Goal: Entertainment & Leisure: Consume media (video, audio)

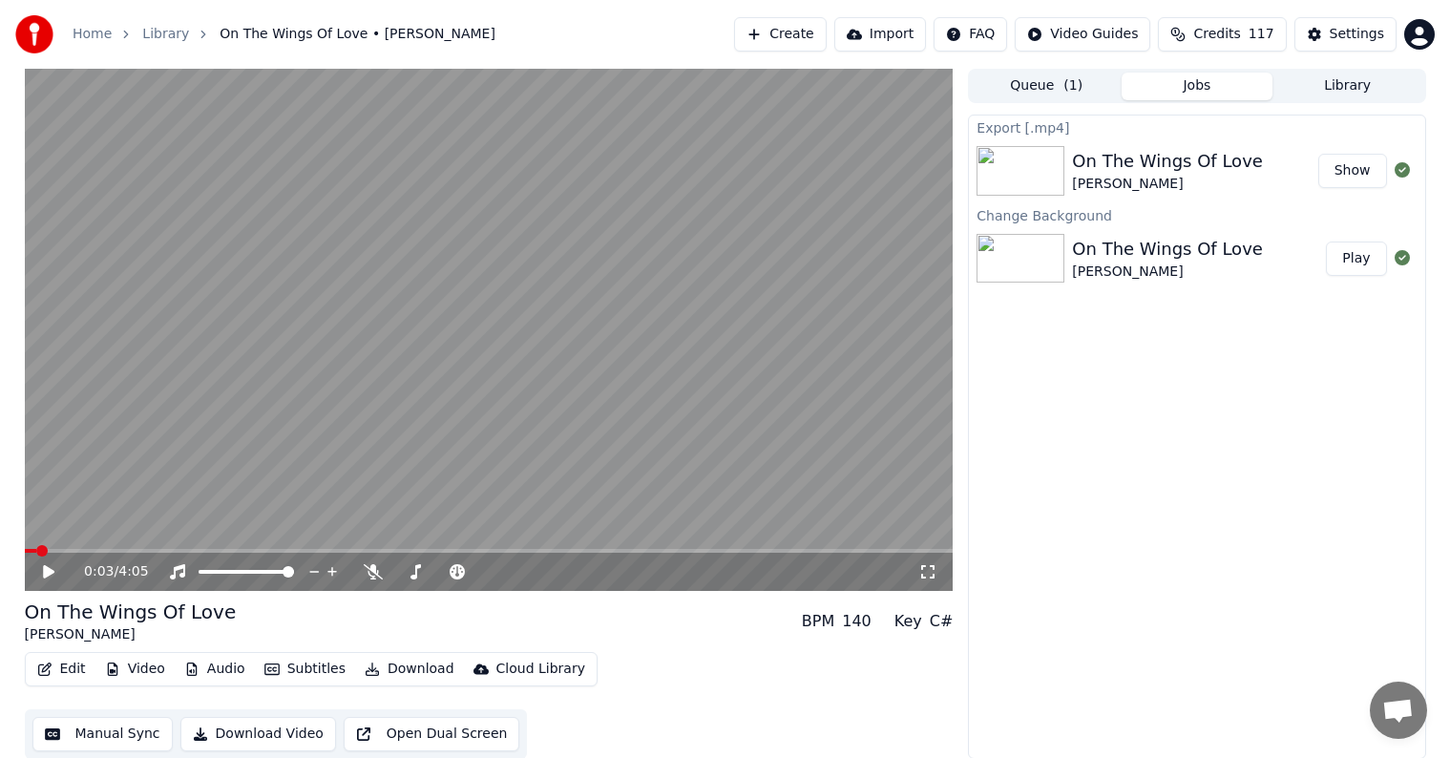
scroll to position [1, 0]
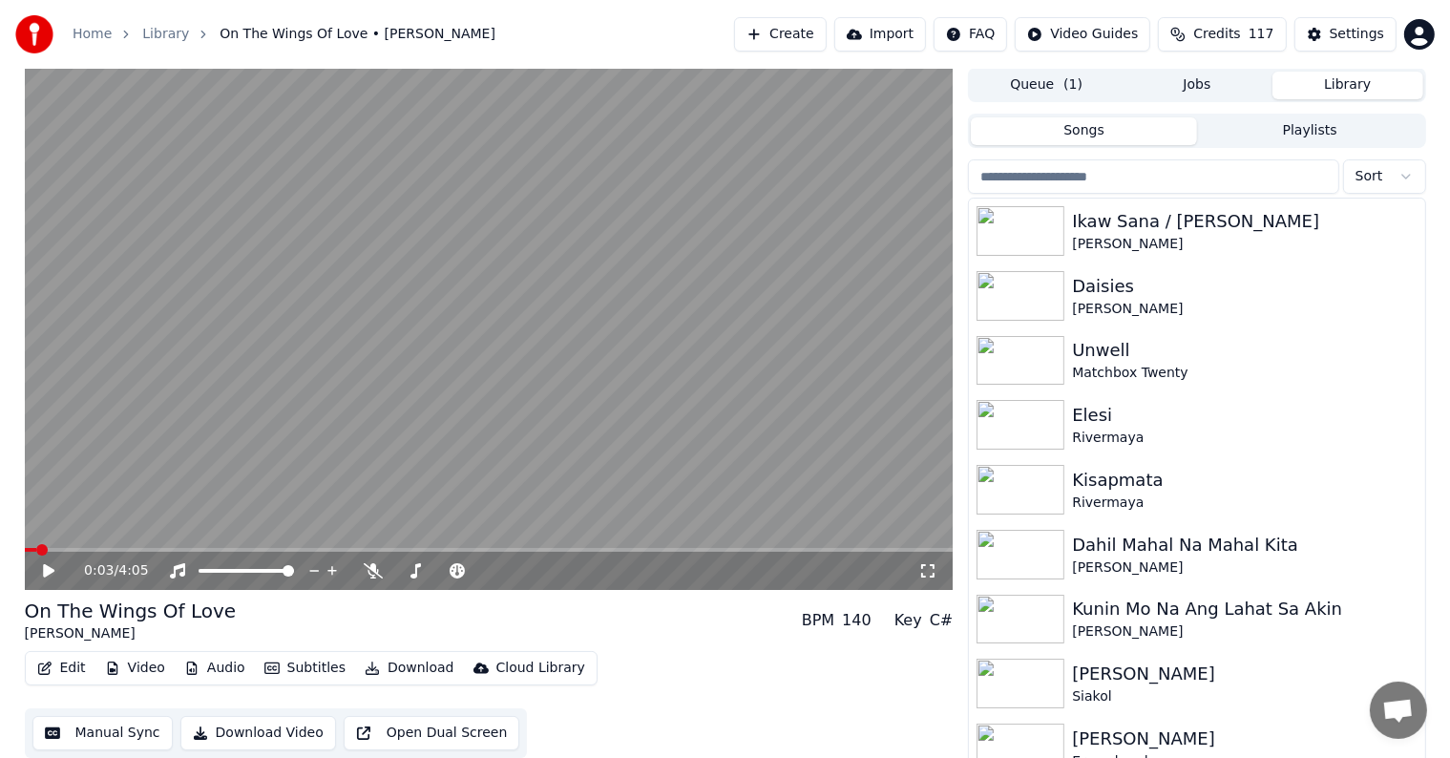
click at [1355, 76] on button "Library" at bounding box center [1347, 86] width 151 height 28
click at [1348, 122] on button "Playlists" at bounding box center [1310, 131] width 226 height 28
click at [1132, 136] on button "Songs" at bounding box center [1084, 131] width 226 height 28
click at [1341, 77] on button "Library" at bounding box center [1347, 86] width 151 height 28
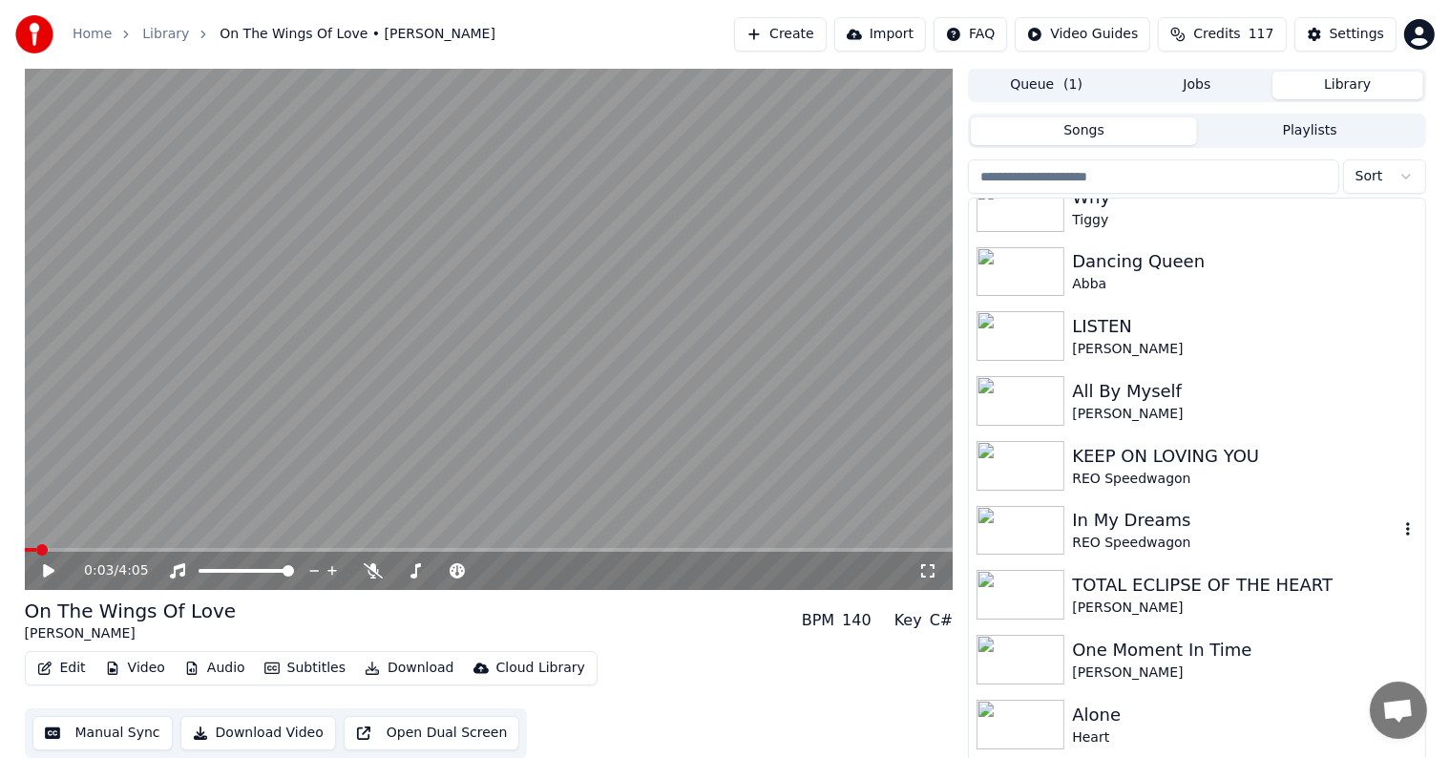
scroll to position [5639, 0]
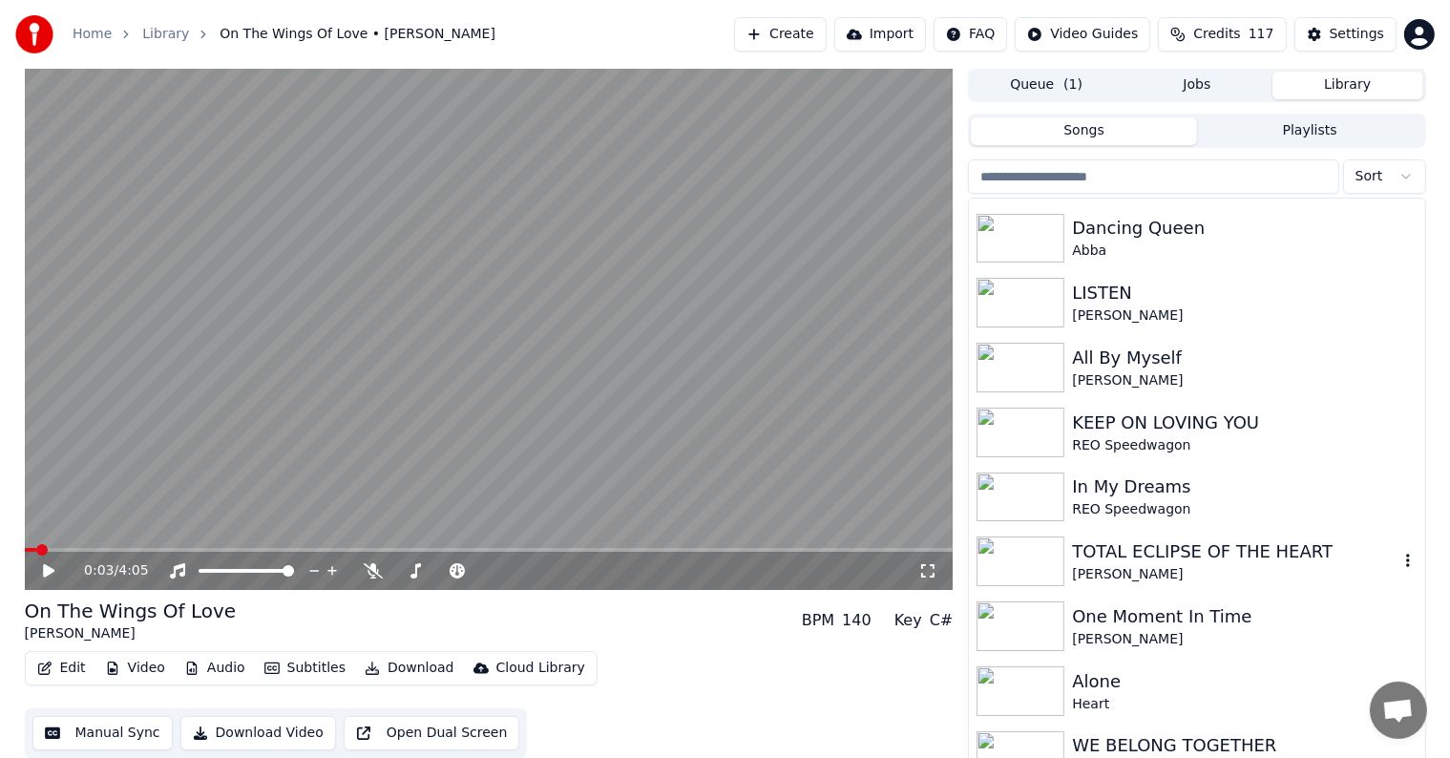
click at [1198, 553] on div "TOTAL ECLIPSE OF THE HEART" at bounding box center [1234, 551] width 325 height 27
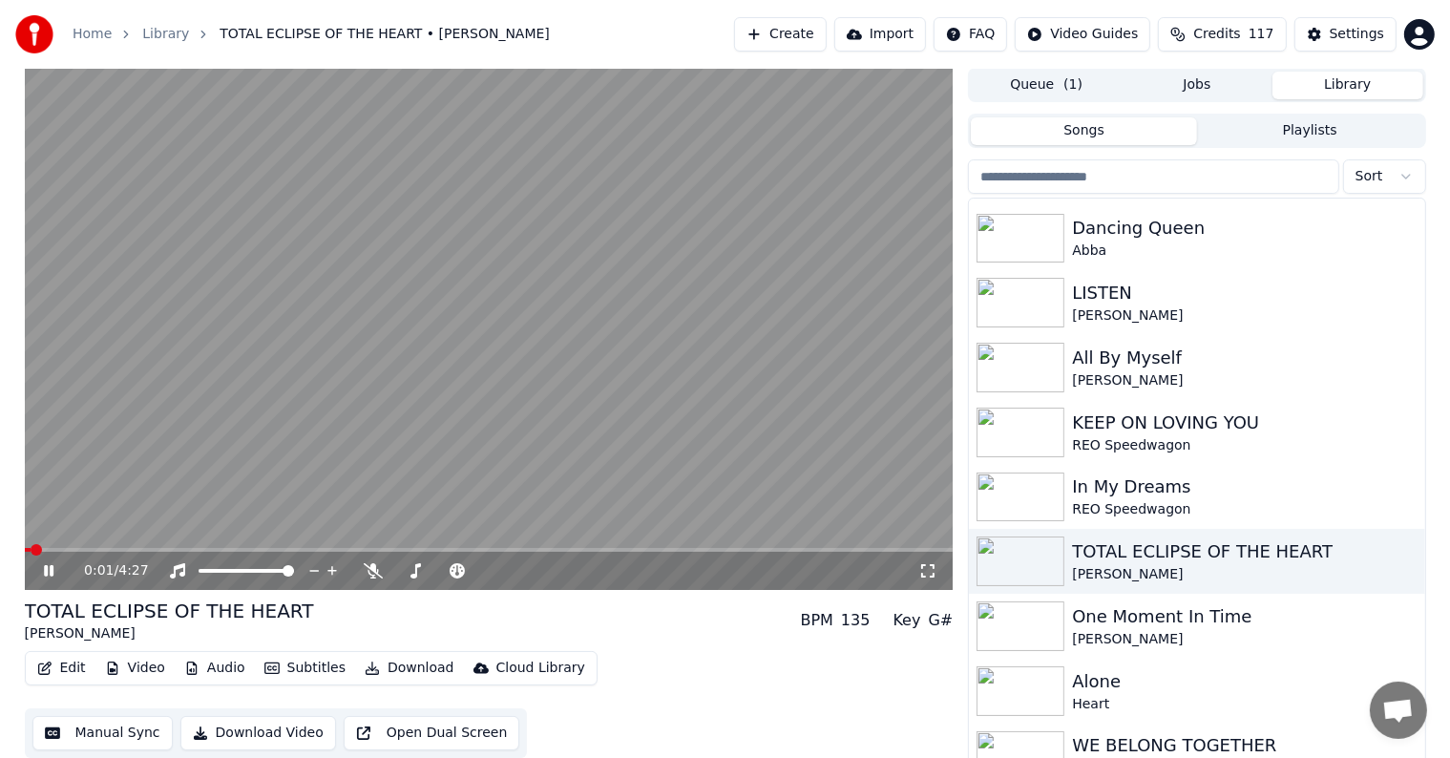
click at [61, 662] on button "Edit" at bounding box center [62, 668] width 64 height 27
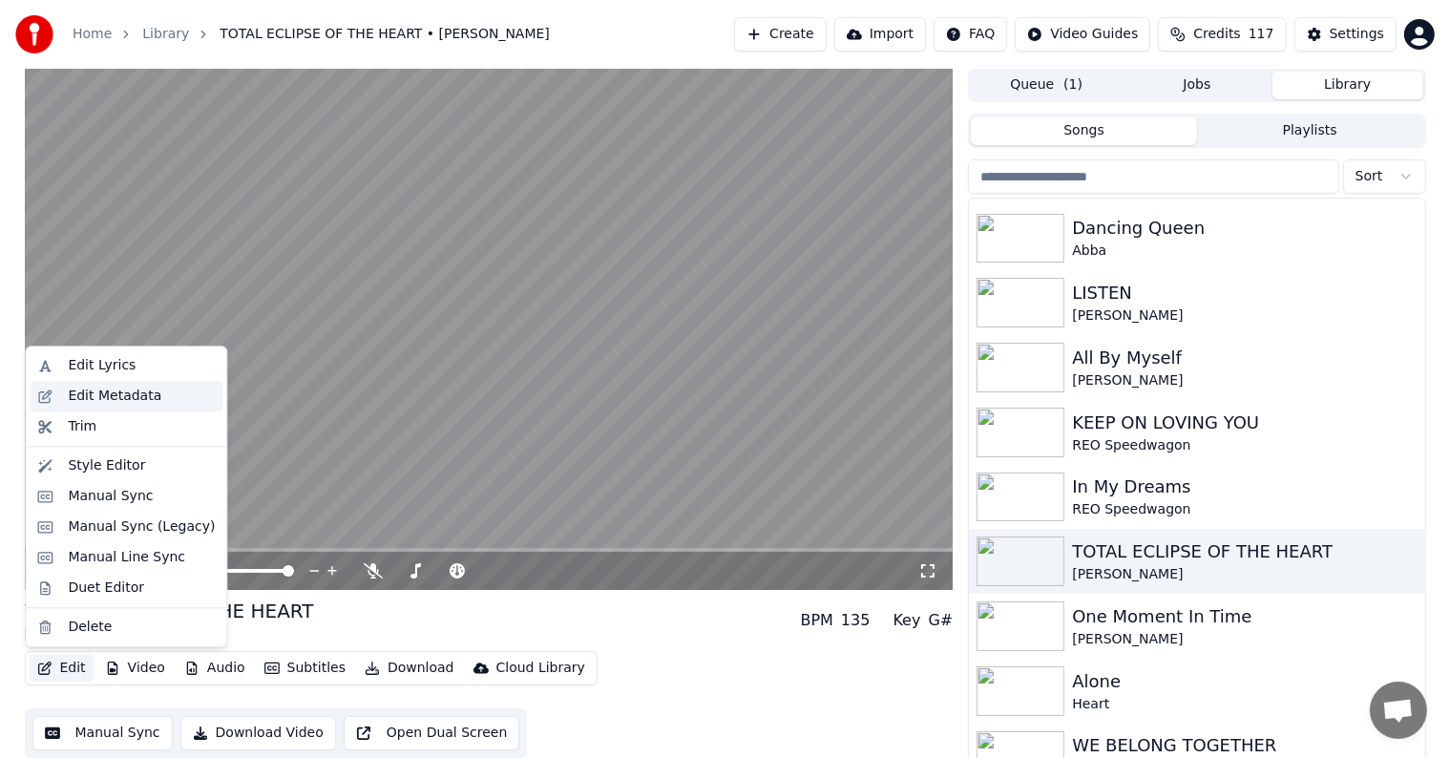
click at [111, 389] on div "Edit Metadata" at bounding box center [115, 396] width 94 height 19
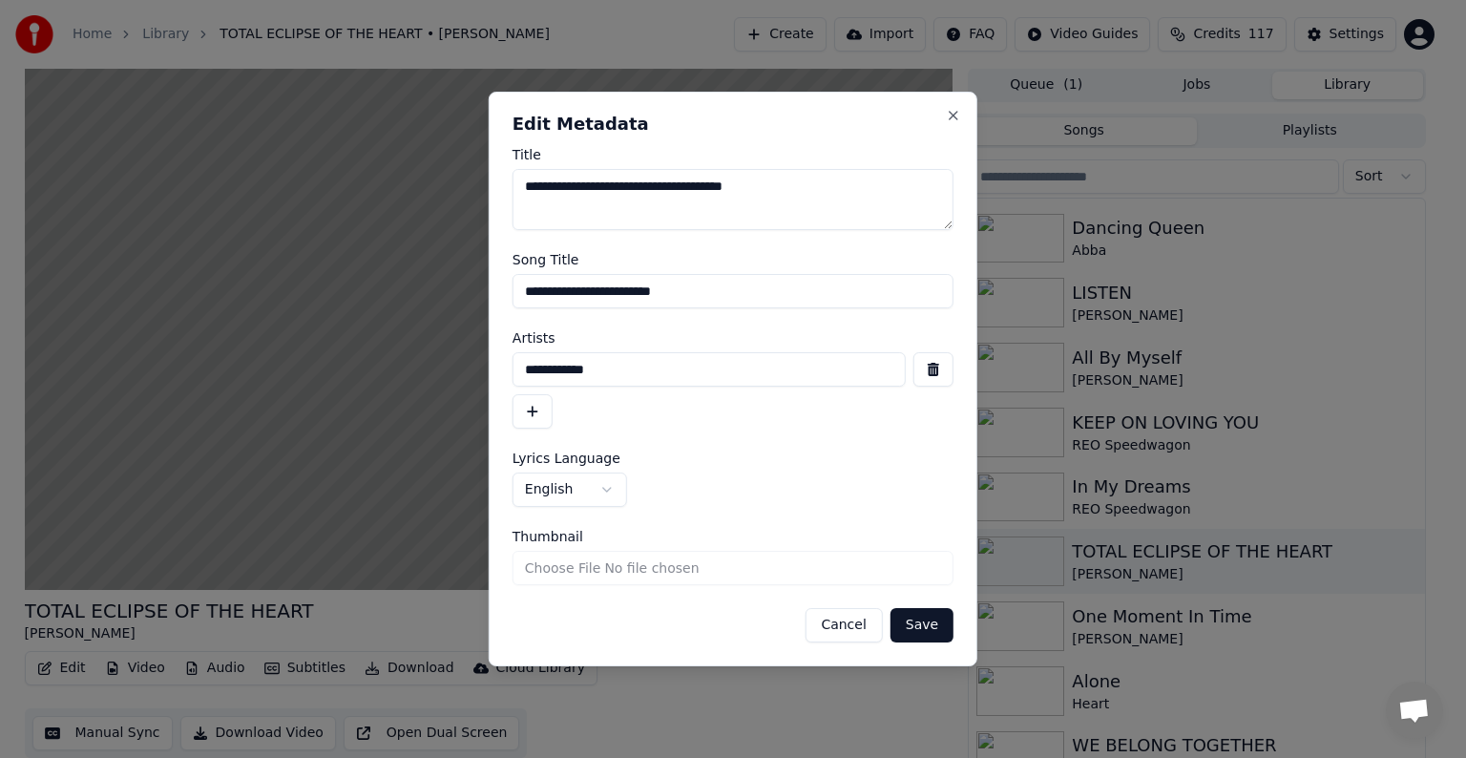
drag, startPoint x: 534, startPoint y: 290, endPoint x: 748, endPoint y: 286, distance: 214.8
click at [748, 286] on input "**********" at bounding box center [733, 291] width 441 height 34
click at [965, 105] on div "**********" at bounding box center [733, 379] width 489 height 575
click at [957, 108] on button "Close" at bounding box center [953, 115] width 15 height 15
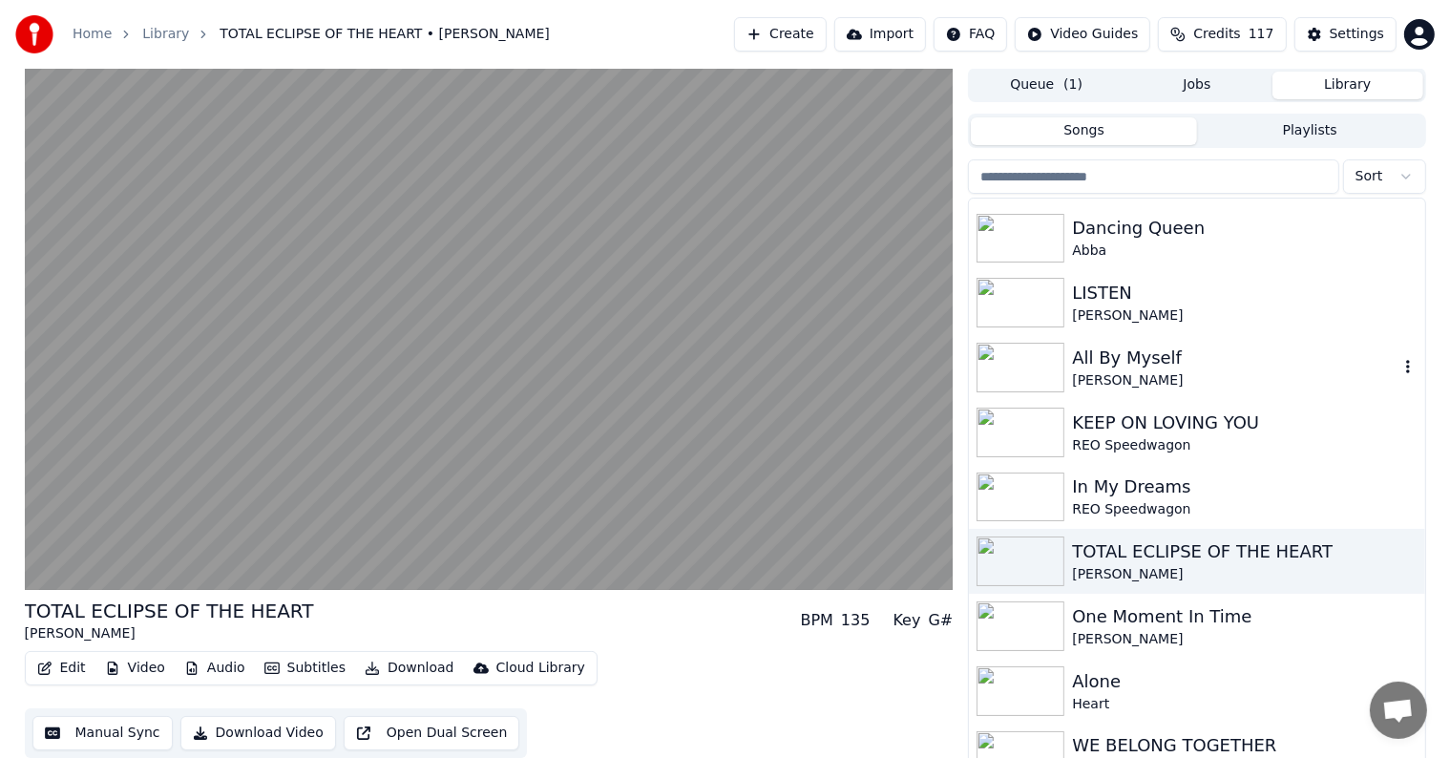
click at [1201, 373] on div "[PERSON_NAME]" at bounding box center [1234, 380] width 325 height 19
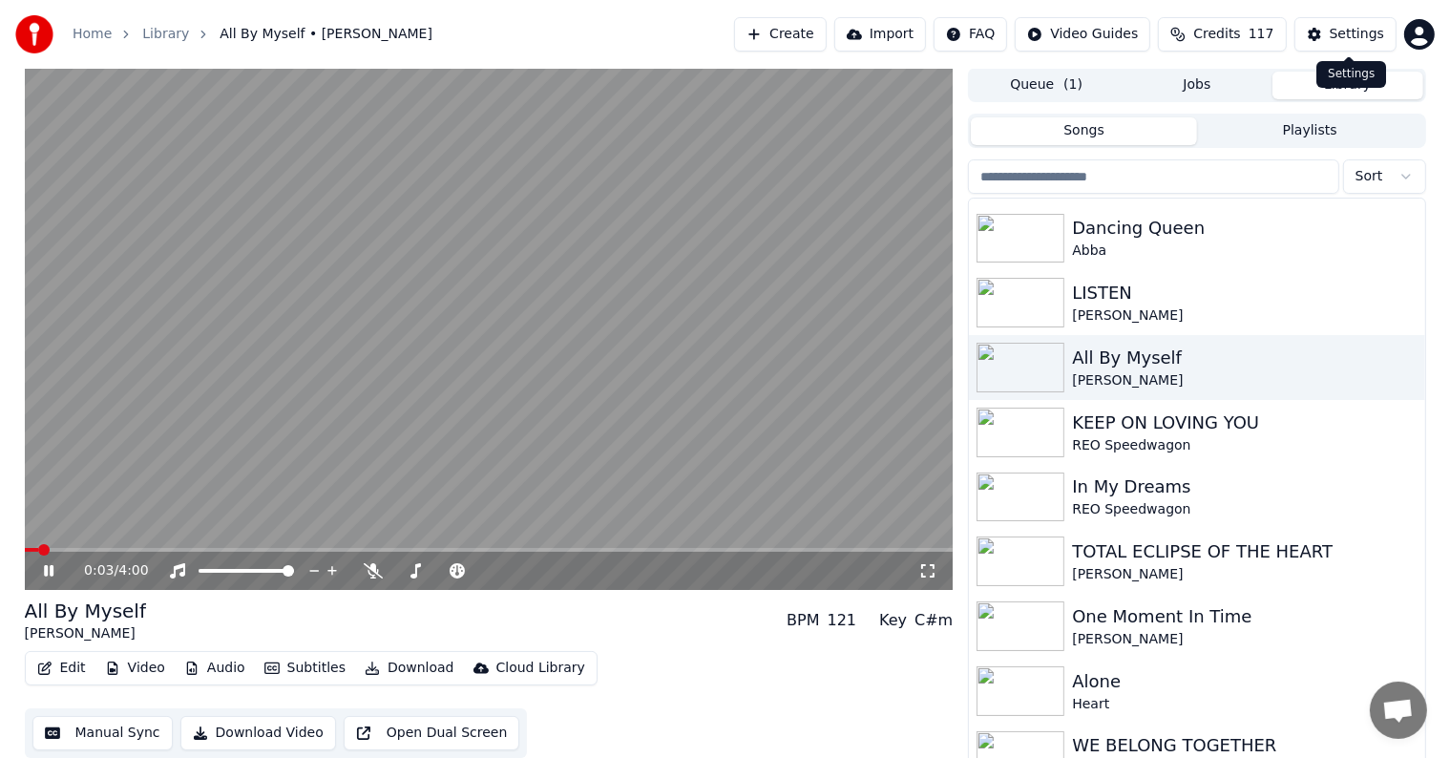
click at [1359, 30] on div "Settings" at bounding box center [1357, 34] width 54 height 19
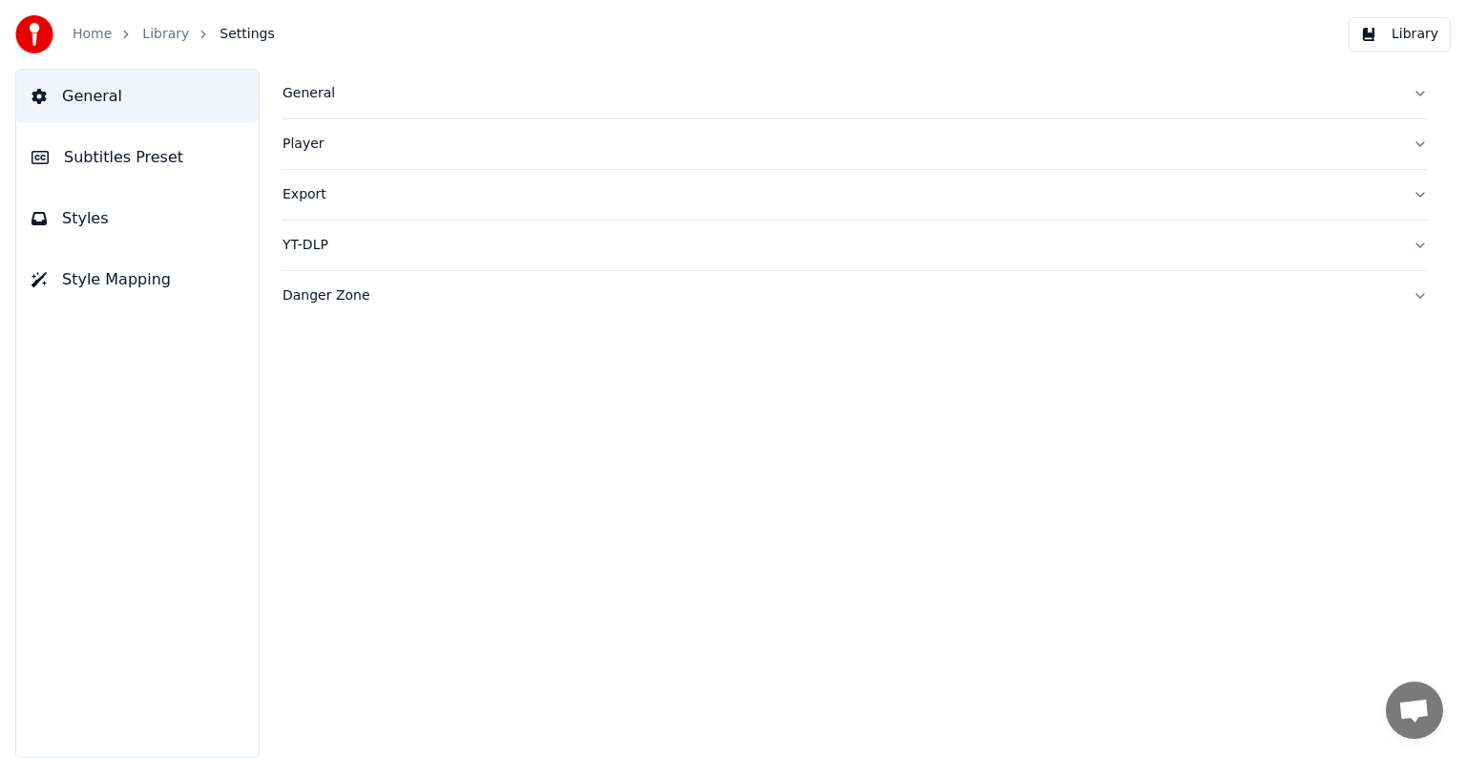
click at [153, 170] on button "Subtitles Preset" at bounding box center [137, 157] width 242 height 53
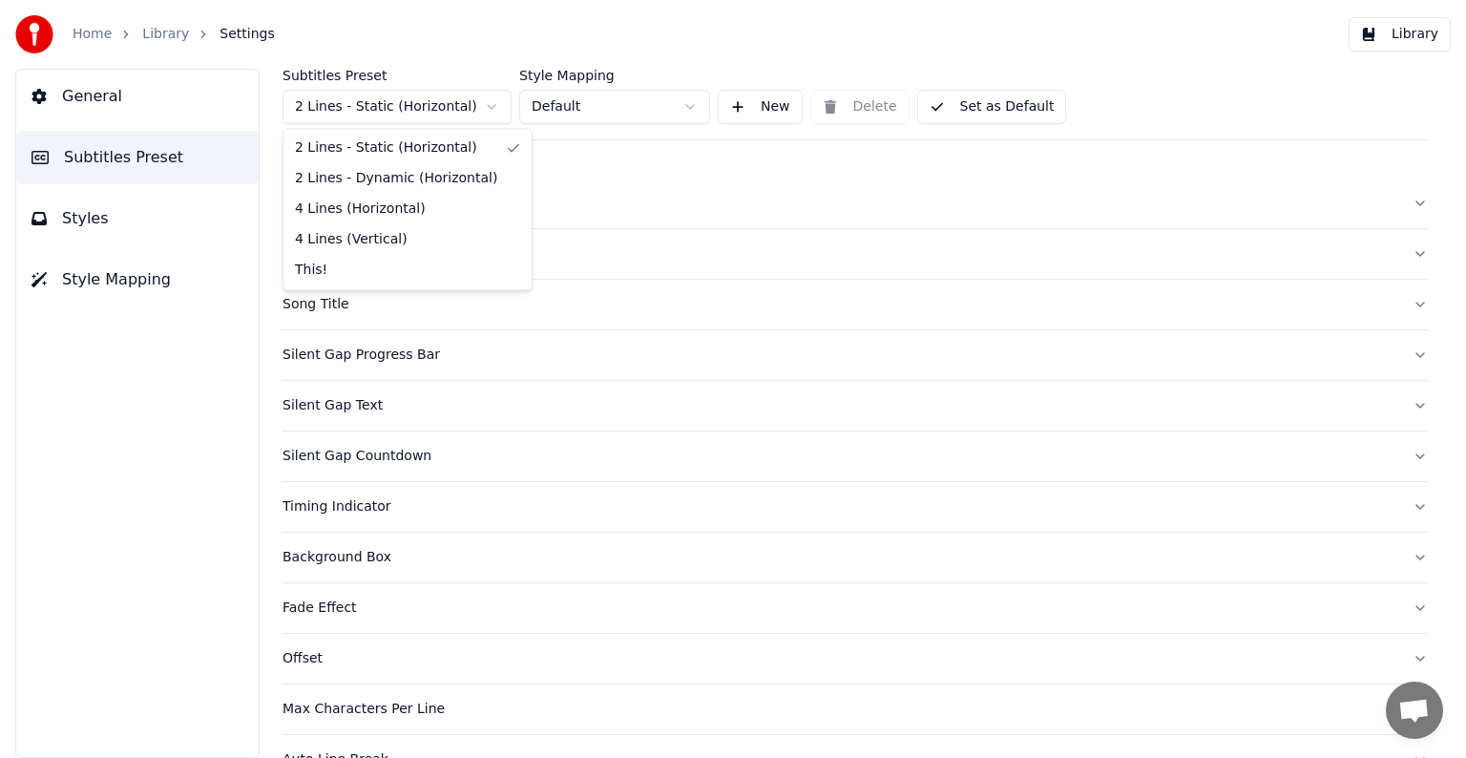
click at [423, 105] on html "Home Library Settings Library General Subtitles Preset Styles Style Mapping Sub…" at bounding box center [733, 379] width 1466 height 758
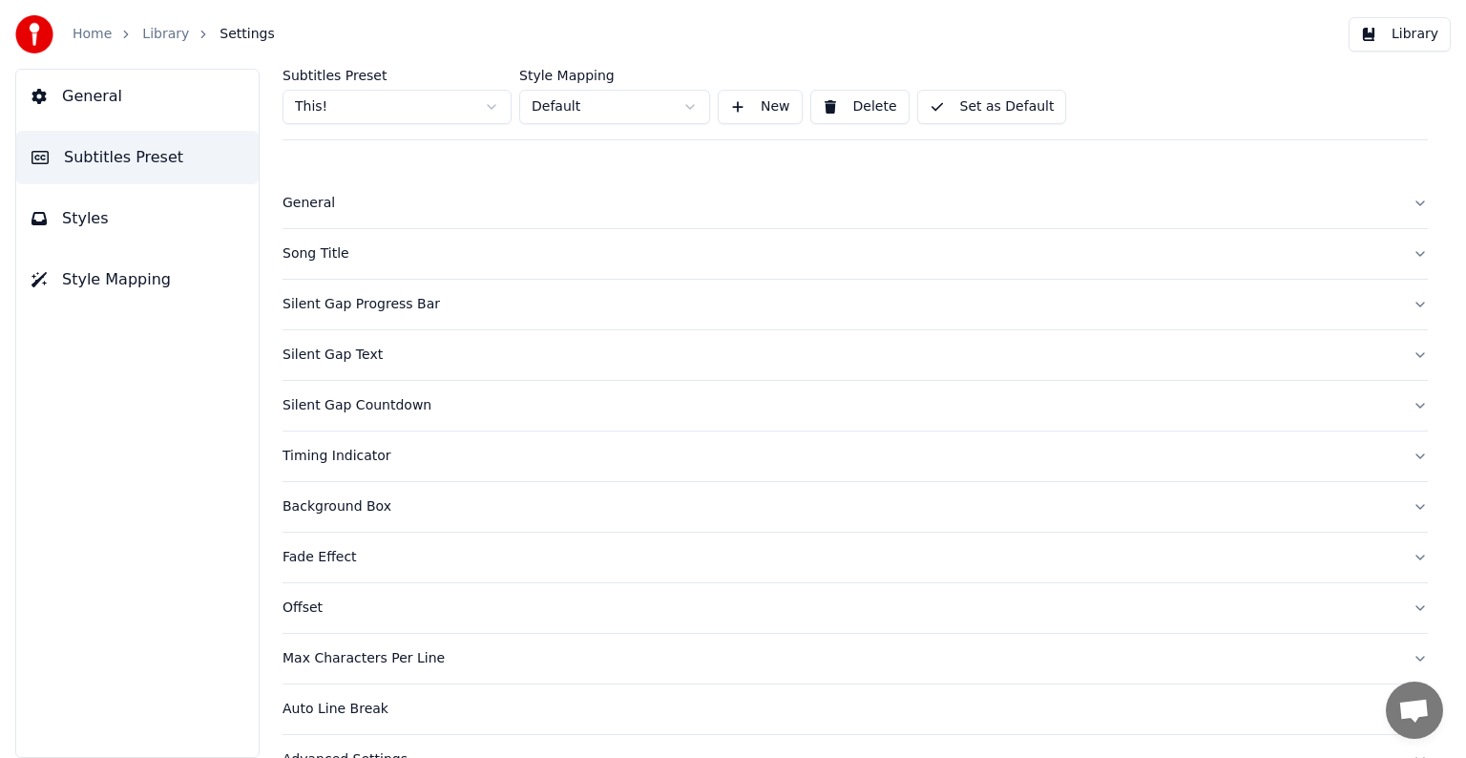
click at [321, 254] on div "Song Title" at bounding box center [840, 253] width 1115 height 19
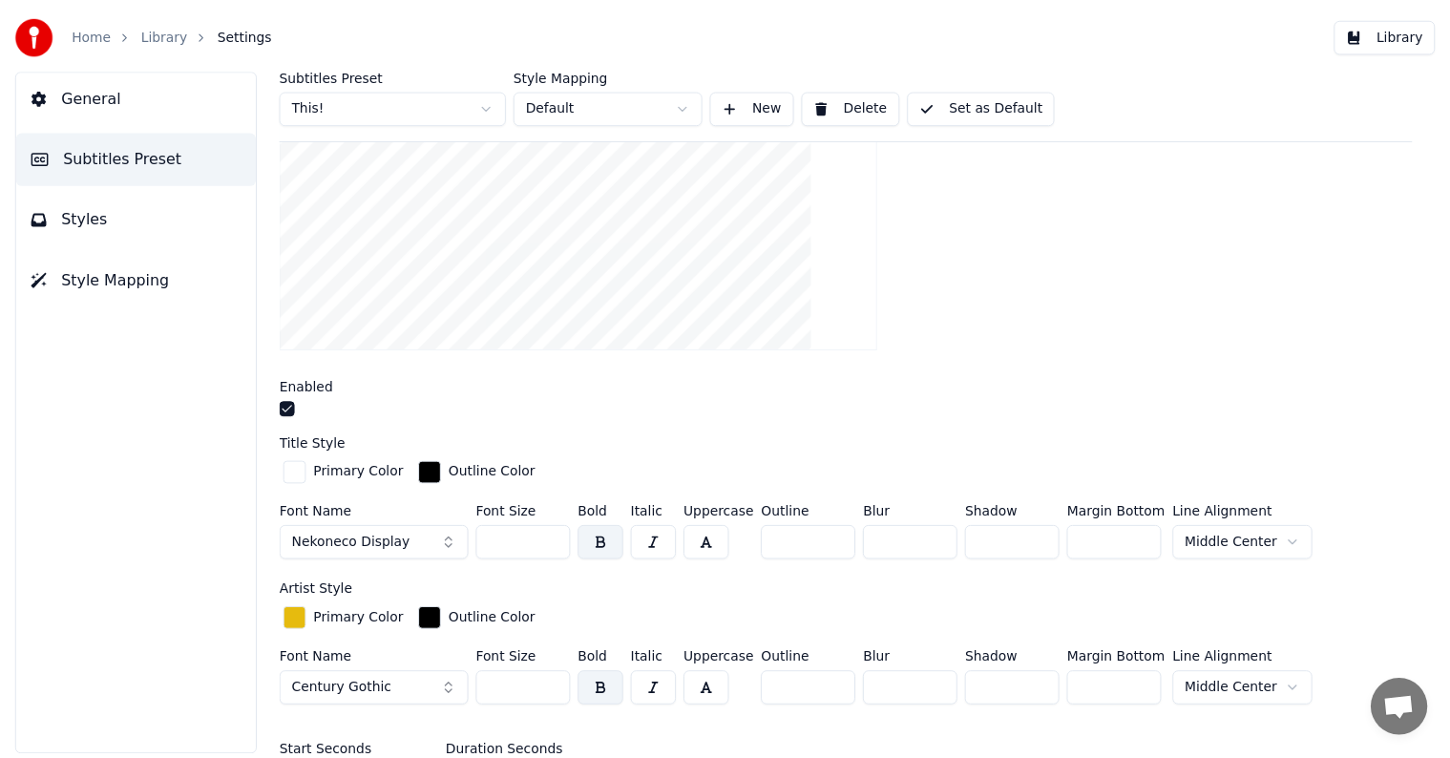
scroll to position [382, 0]
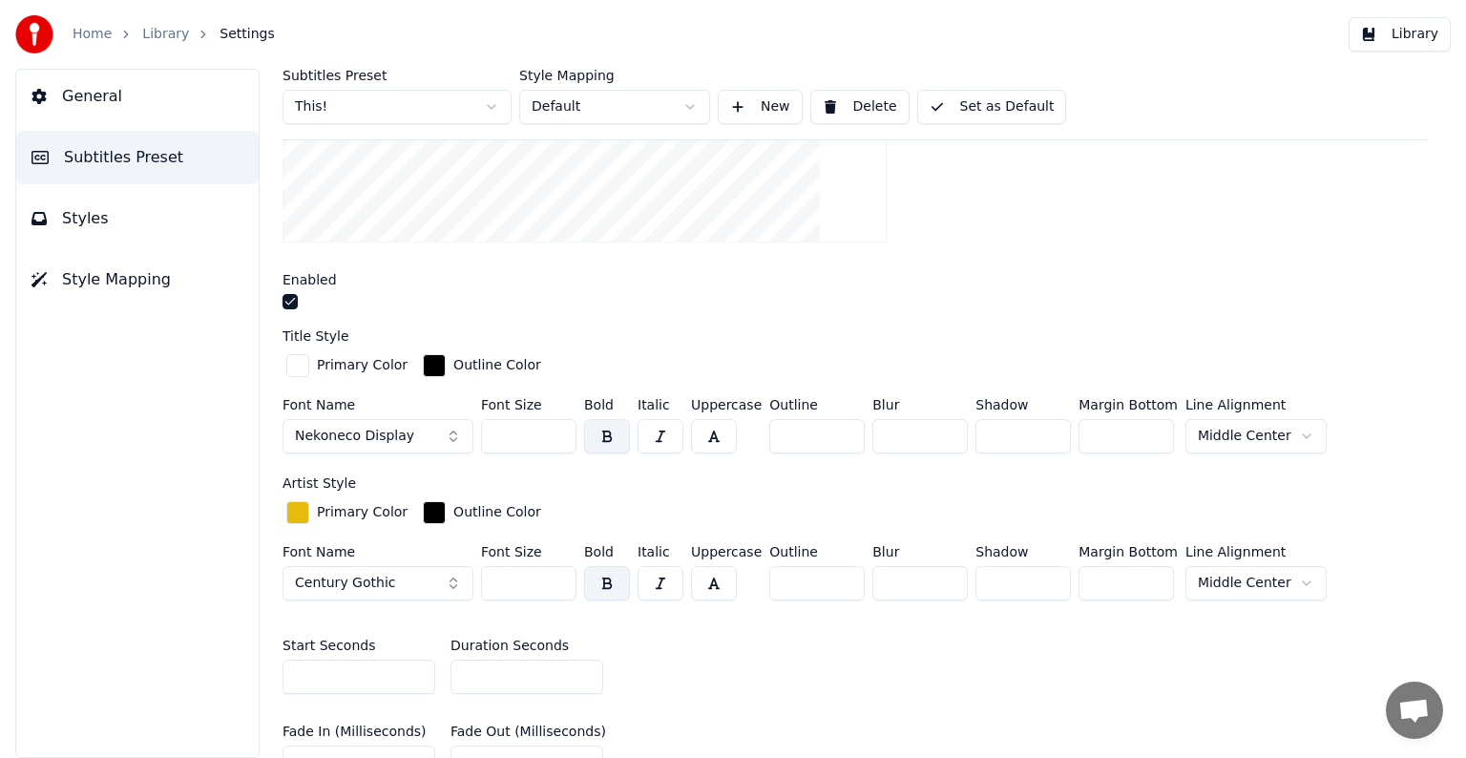
drag, startPoint x: 487, startPoint y: 436, endPoint x: 549, endPoint y: 439, distance: 62.1
click at [549, 439] on input "***" at bounding box center [528, 436] width 95 height 34
type input "***"
click at [954, 99] on button "Set as Default" at bounding box center [992, 107] width 150 height 34
click at [147, 38] on link "Library" at bounding box center [165, 34] width 47 height 19
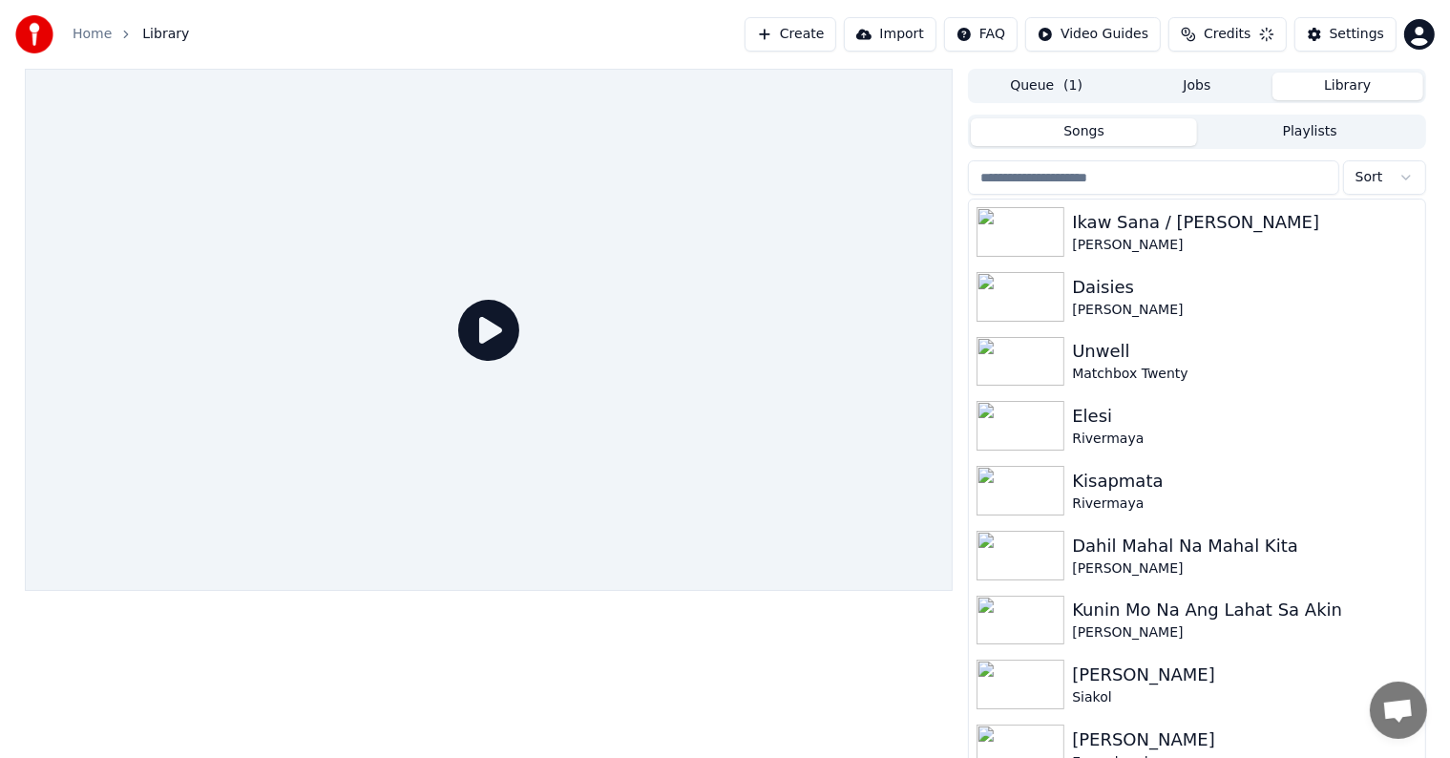
click at [1110, 179] on input "search" at bounding box center [1153, 177] width 370 height 34
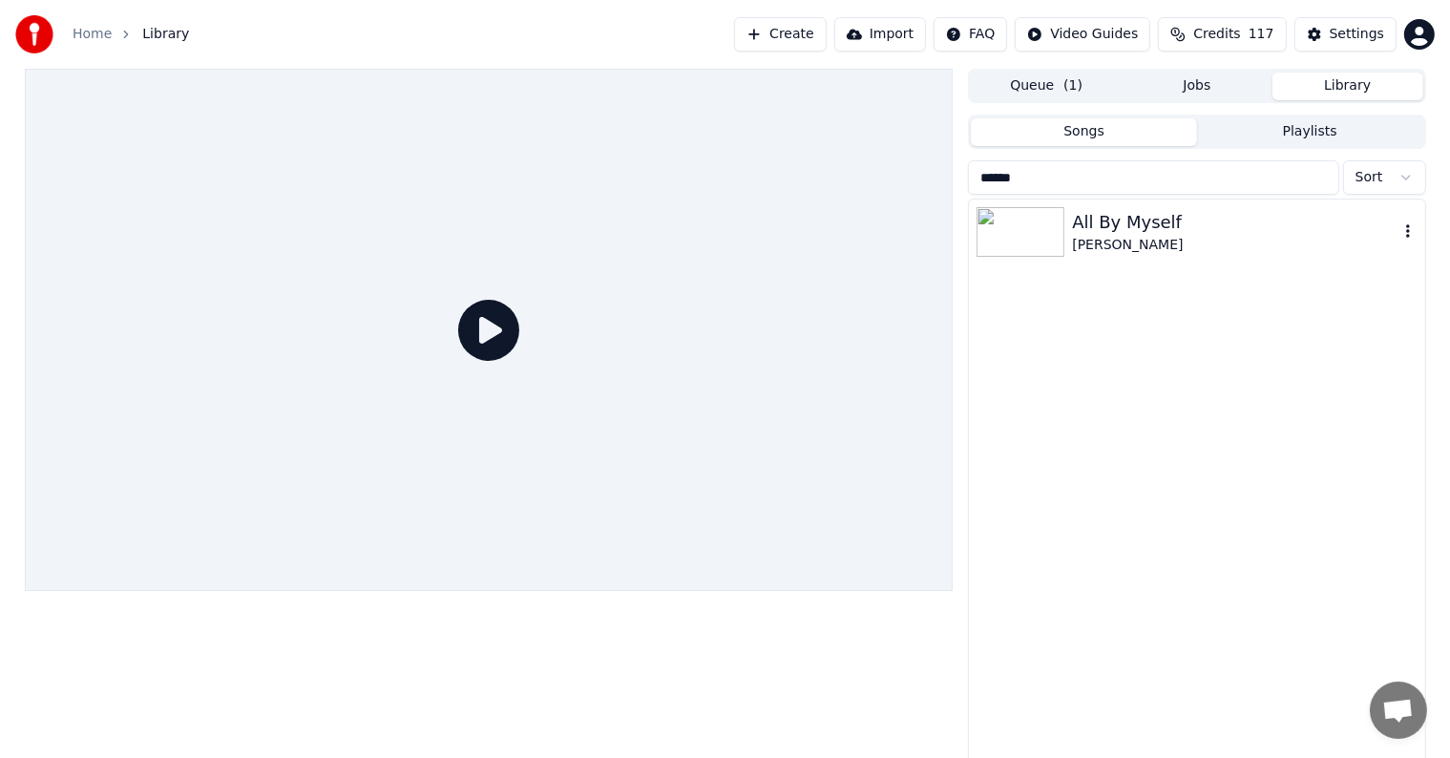
type input "******"
click at [1062, 241] on img at bounding box center [1020, 232] width 88 height 50
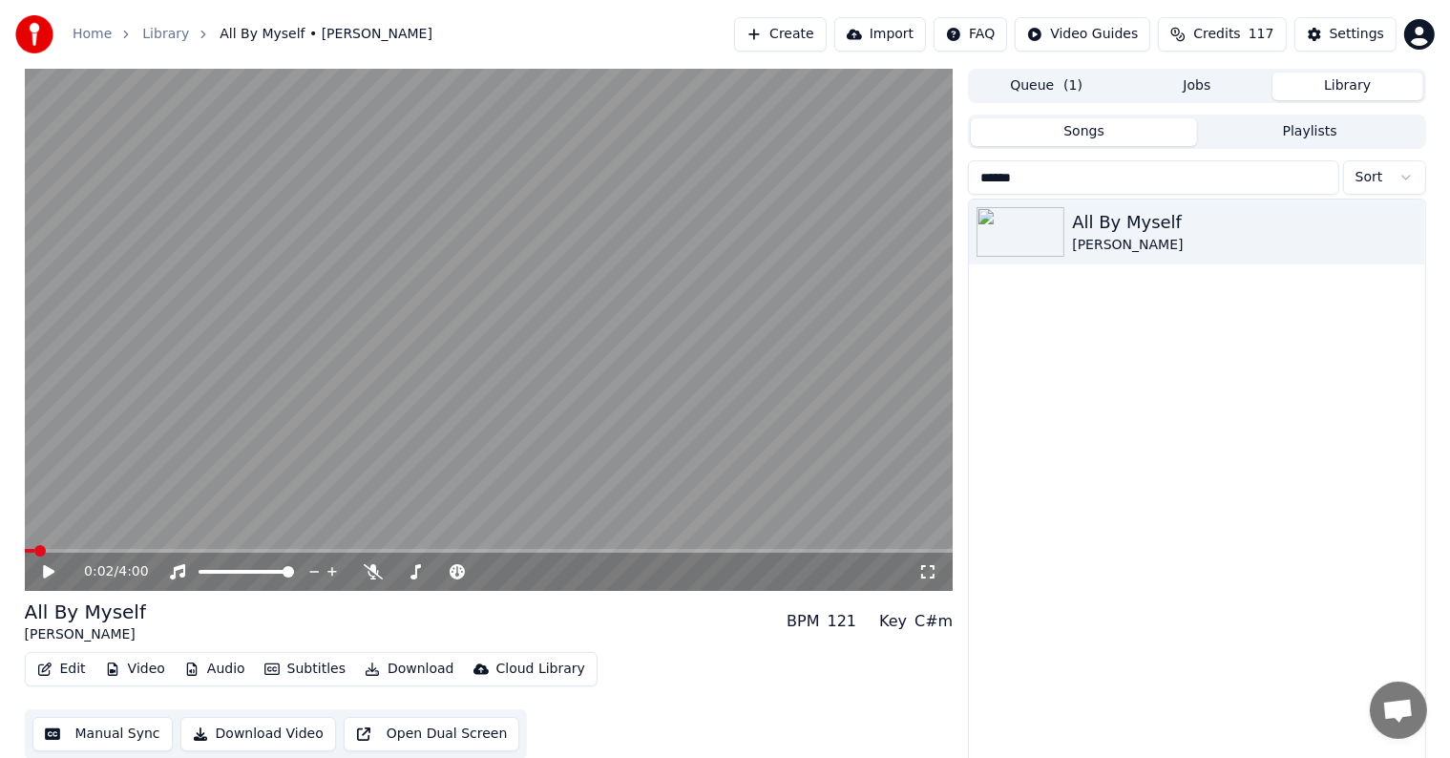
scroll to position [9, 0]
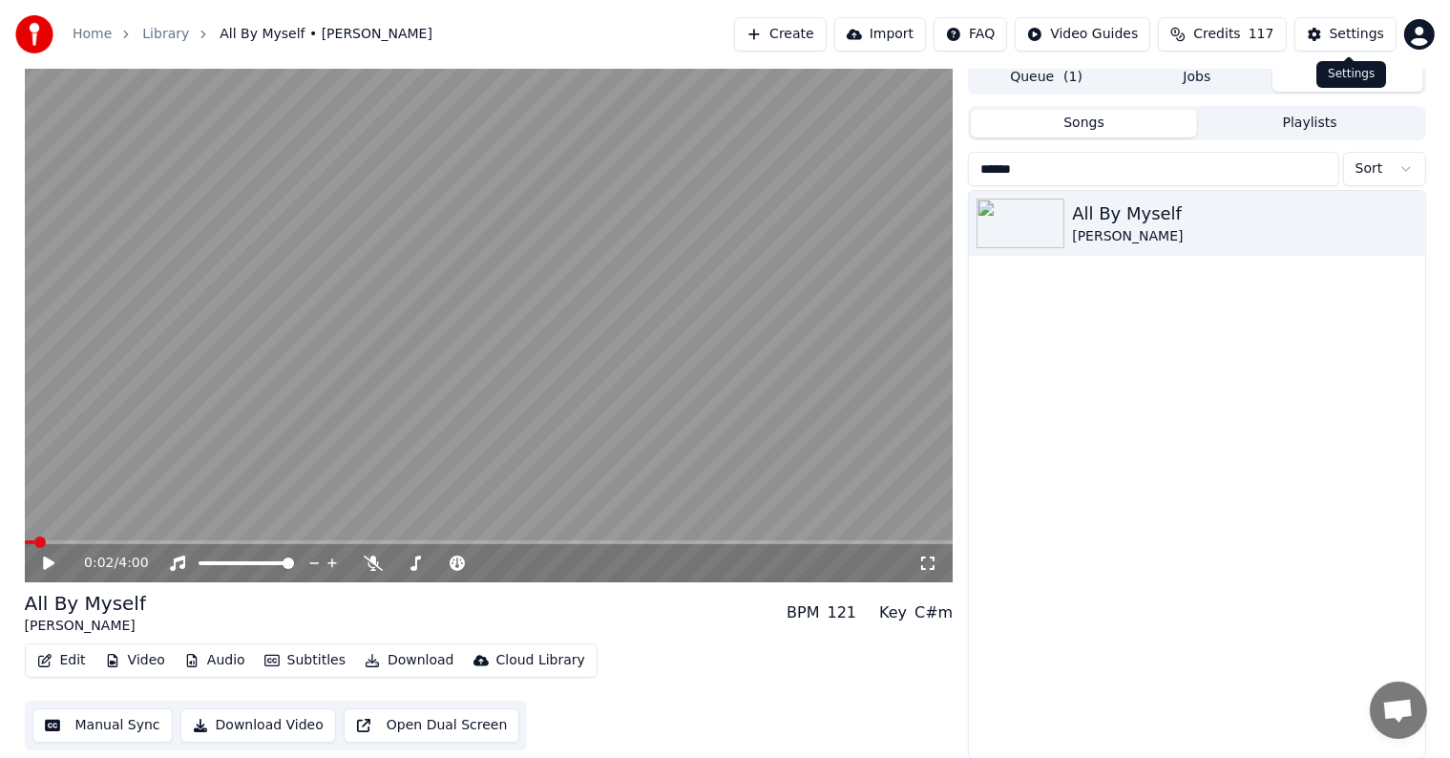
click at [1363, 37] on div "Settings" at bounding box center [1357, 34] width 54 height 19
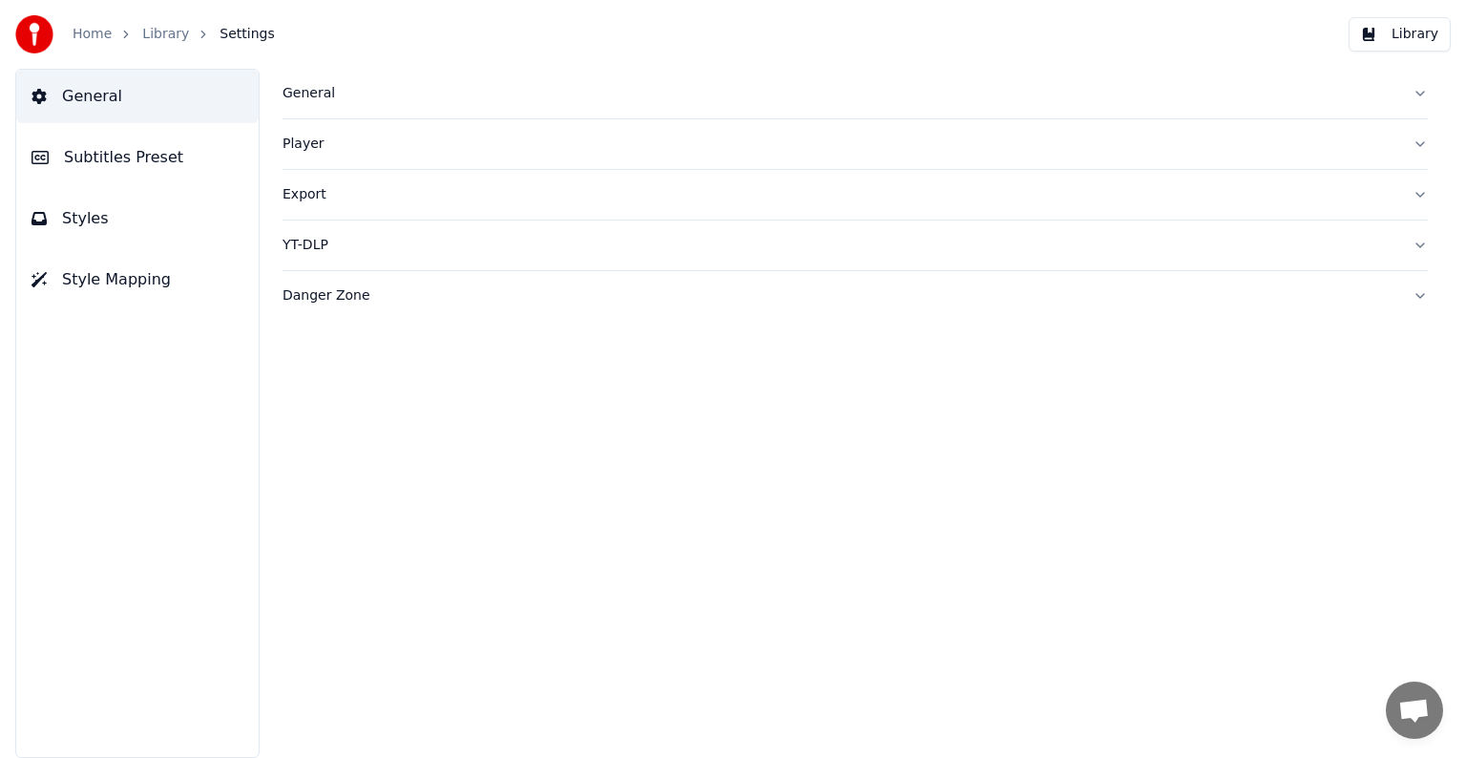
click at [115, 154] on span "Subtitles Preset" at bounding box center [123, 157] width 119 height 23
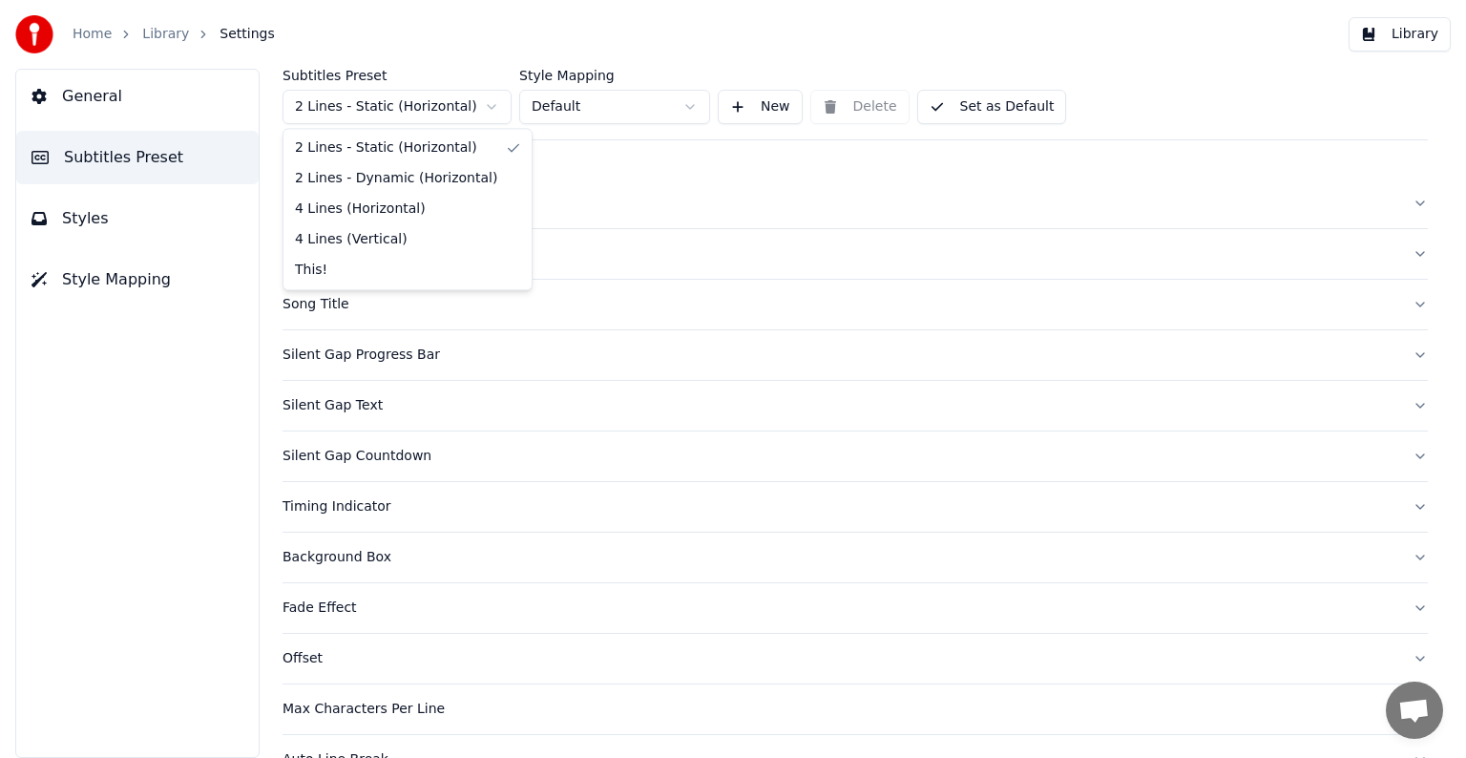
click at [336, 104] on html "Home Library Settings Library General Subtitles Preset Styles Style Mapping Sub…" at bounding box center [733, 379] width 1466 height 758
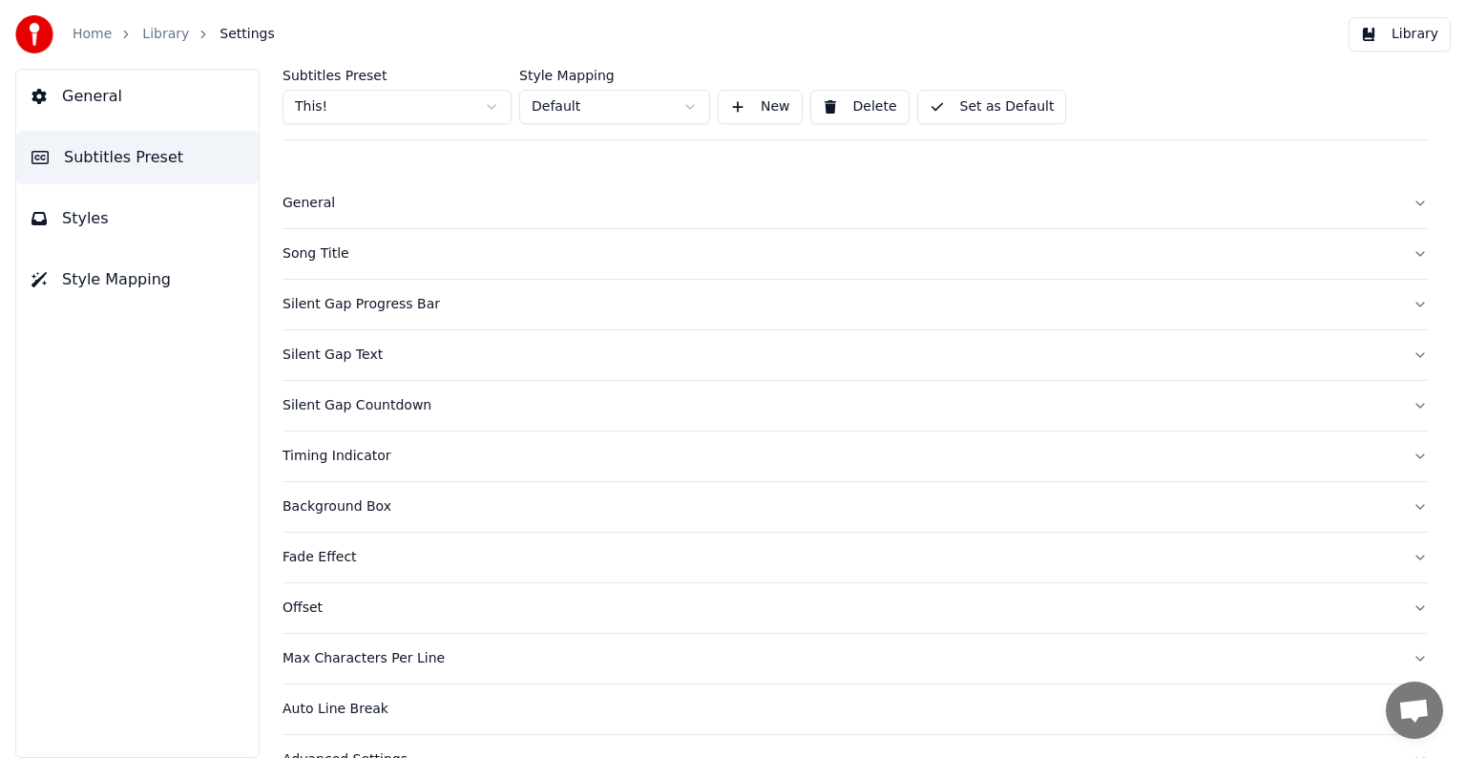
click at [332, 242] on button "Song Title" at bounding box center [855, 254] width 1145 height 50
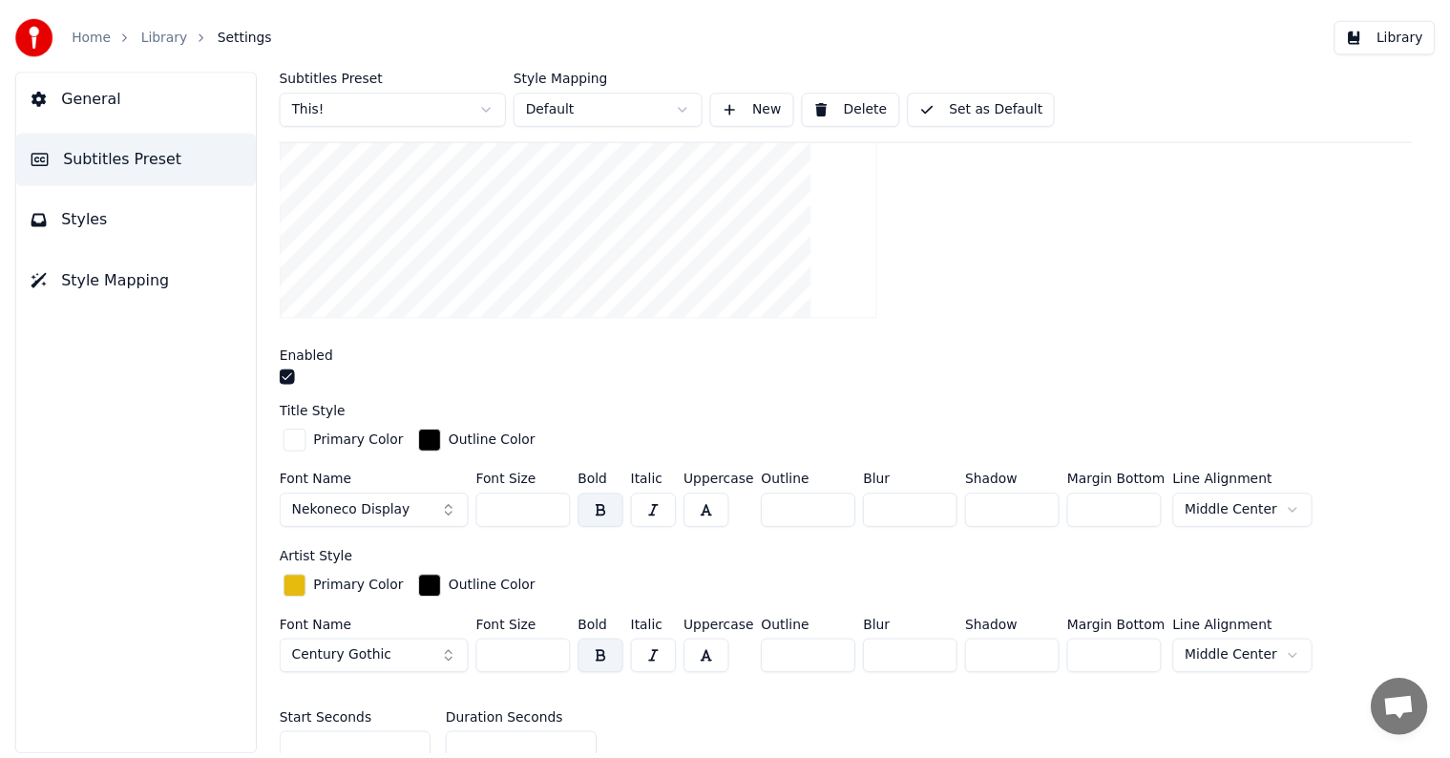
scroll to position [382, 0]
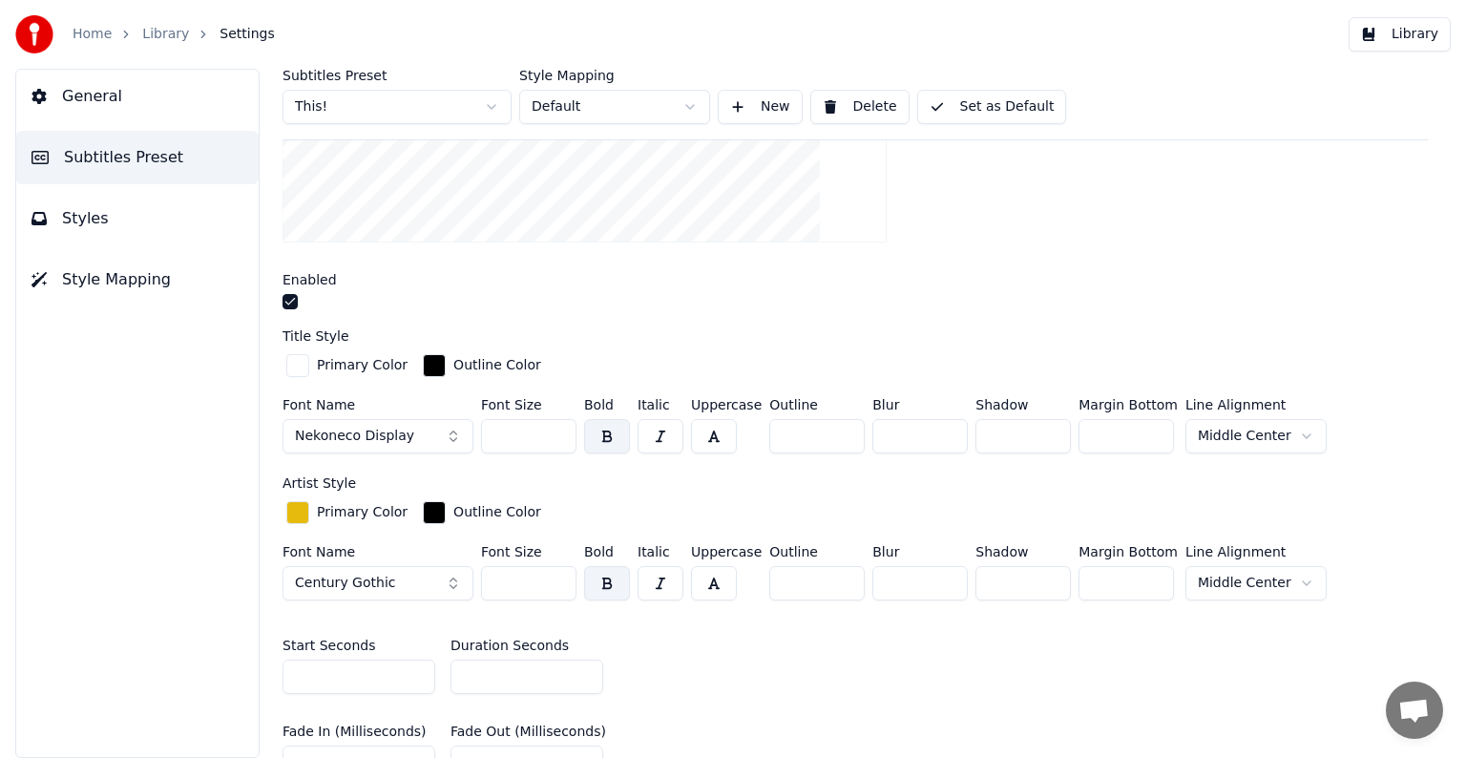
click at [586, 680] on input "*" at bounding box center [527, 677] width 153 height 34
click at [585, 680] on input "*" at bounding box center [527, 677] width 153 height 34
click at [966, 100] on button "Set as Default" at bounding box center [992, 107] width 150 height 34
type input "*"
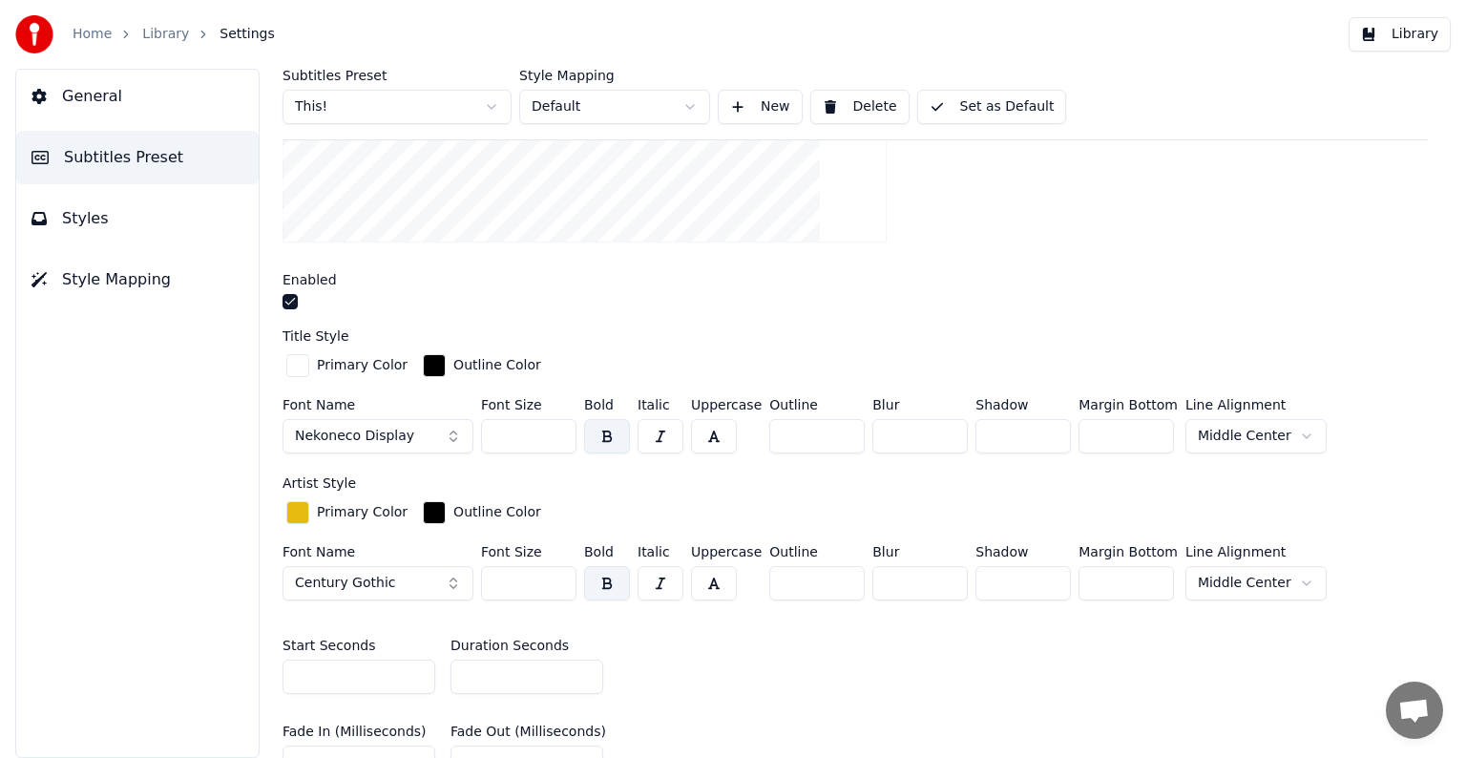
click at [577, 678] on input "*" at bounding box center [527, 677] width 153 height 34
click at [970, 105] on button "Set as Default" at bounding box center [992, 107] width 150 height 34
click at [151, 42] on link "Library" at bounding box center [165, 34] width 47 height 19
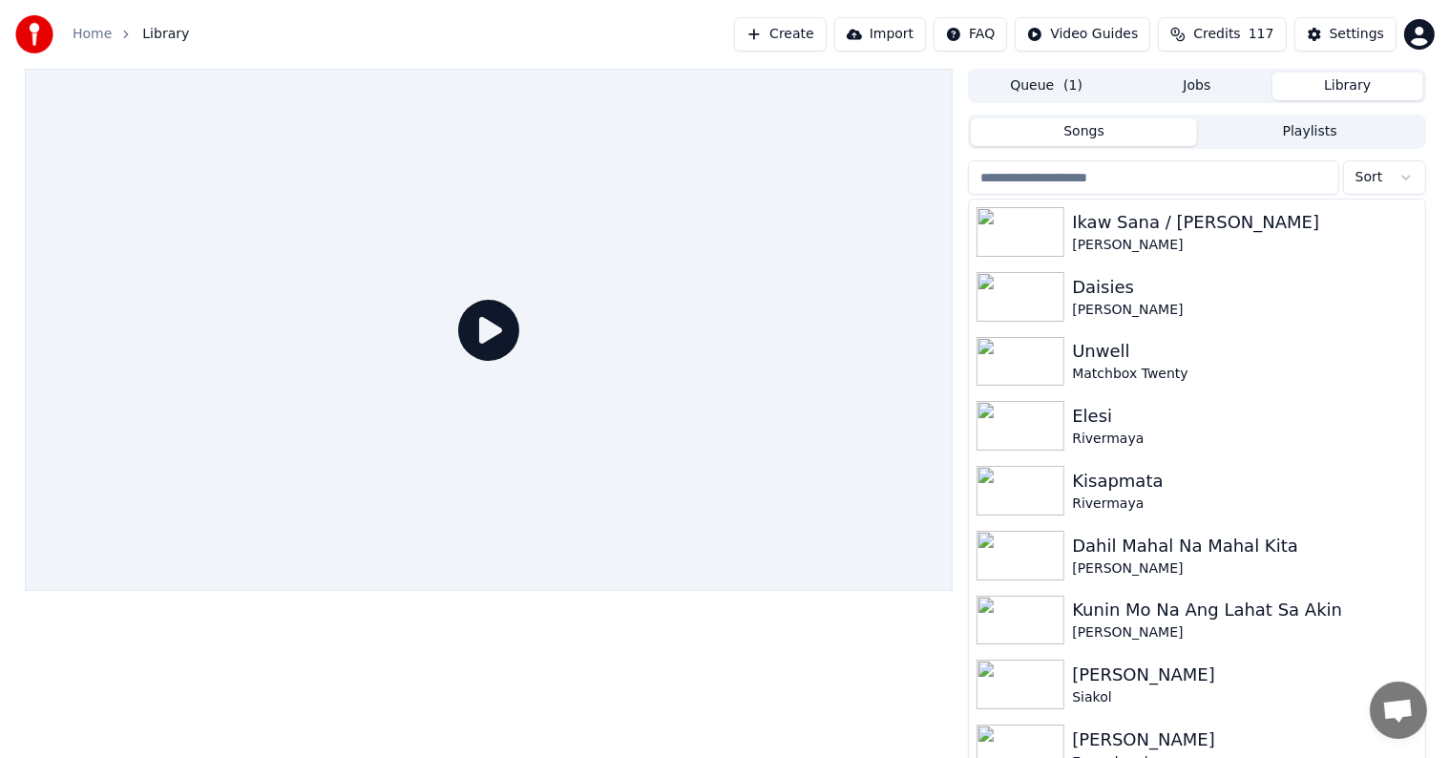
click at [1143, 168] on input "search" at bounding box center [1153, 177] width 370 height 34
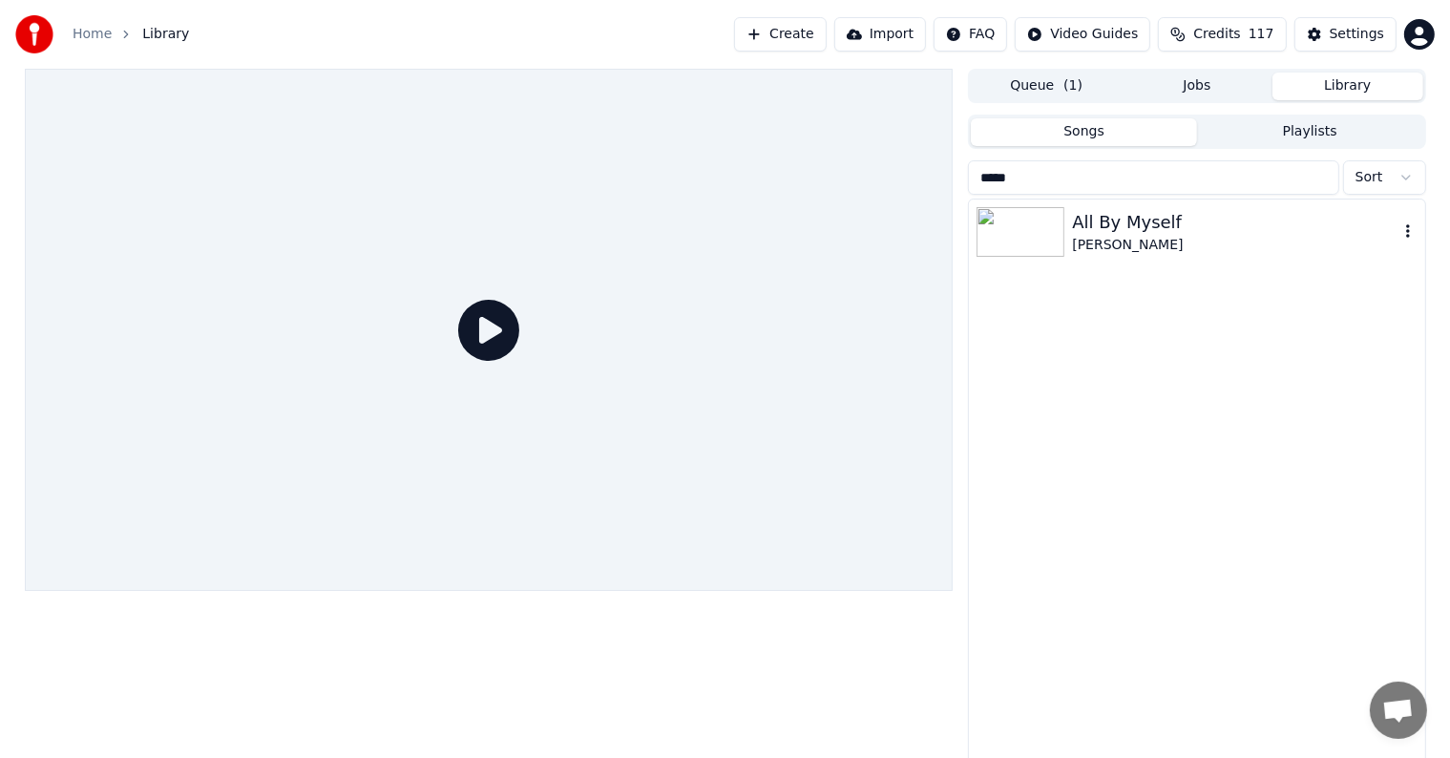
type input "*****"
click at [1157, 241] on div "[PERSON_NAME]" at bounding box center [1234, 245] width 325 height 19
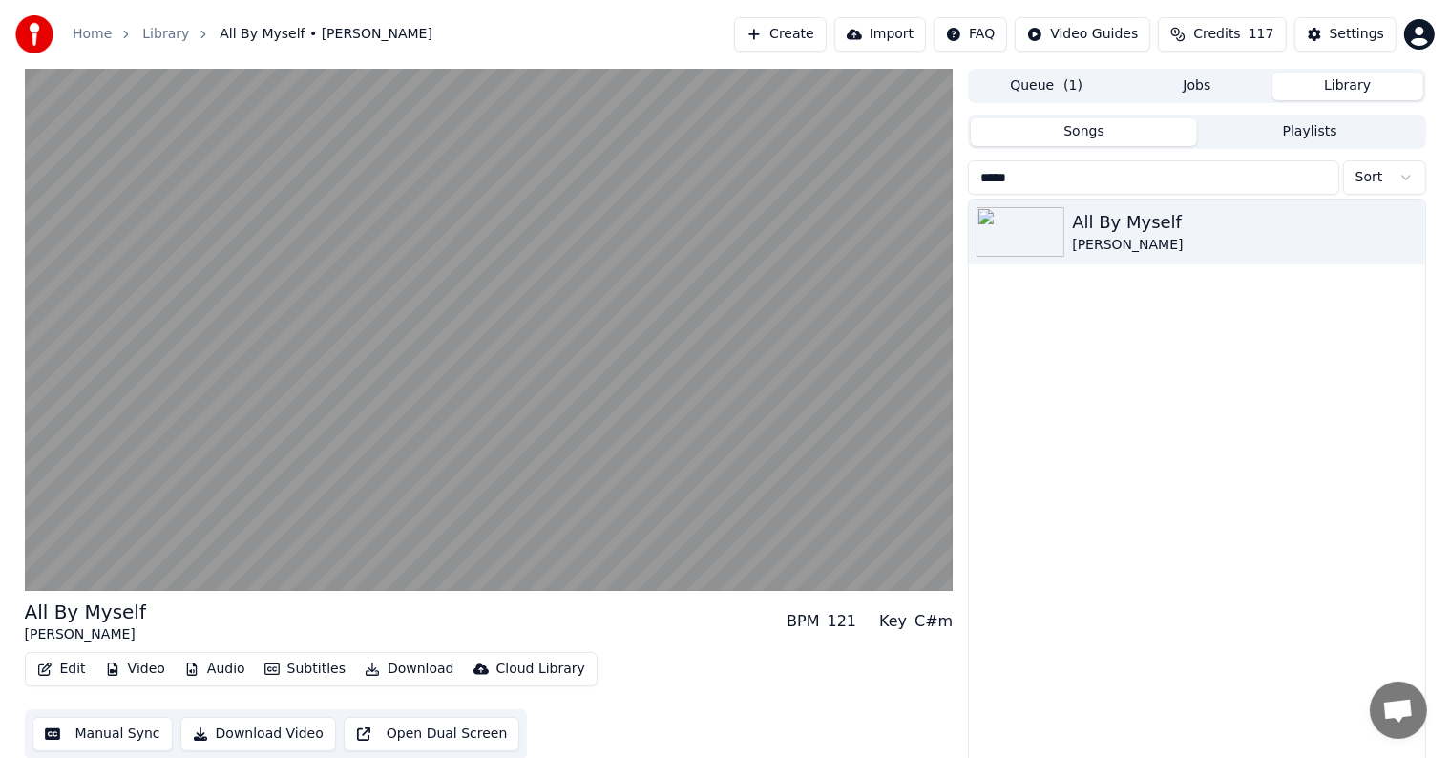
click at [127, 668] on button "Video" at bounding box center [134, 669] width 75 height 27
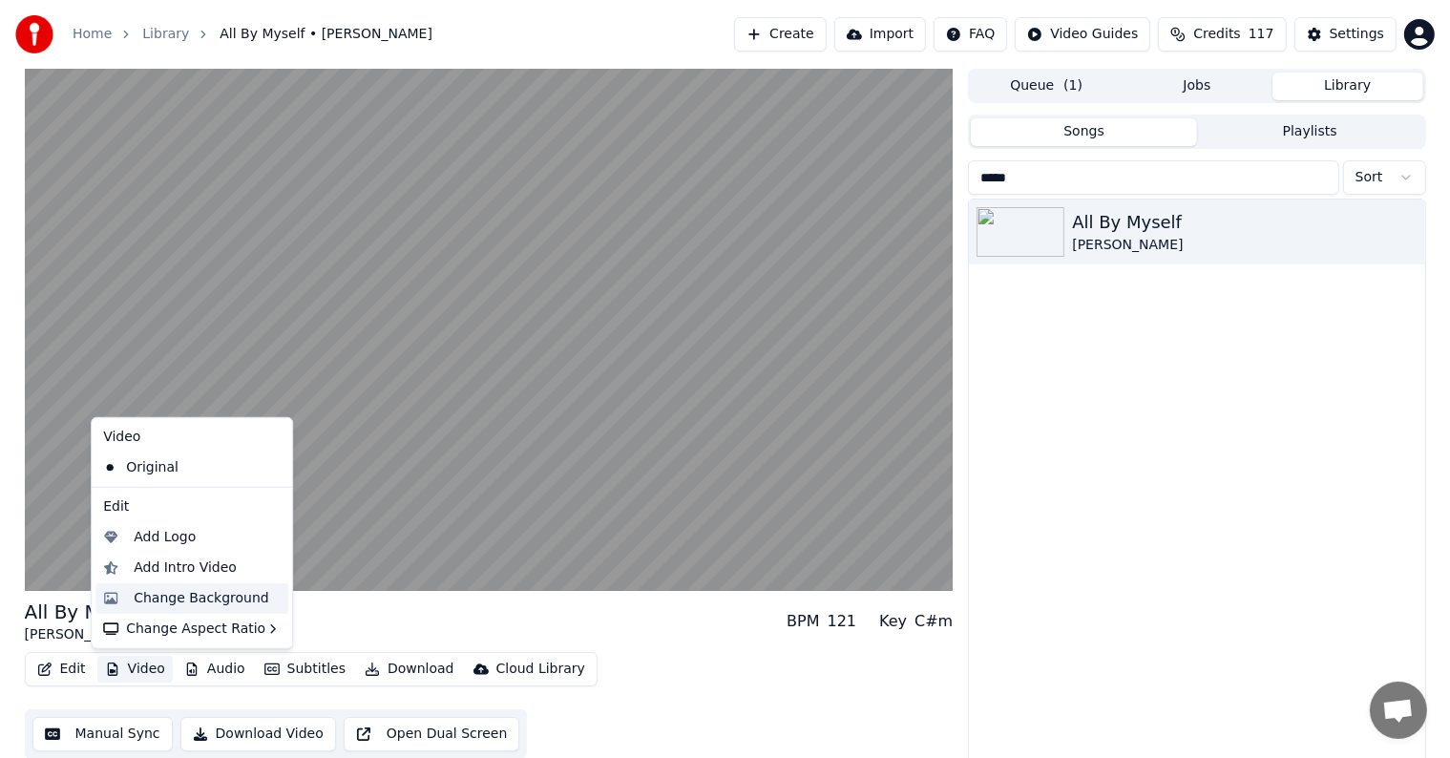
click at [172, 592] on div "Change Background" at bounding box center [202, 598] width 136 height 19
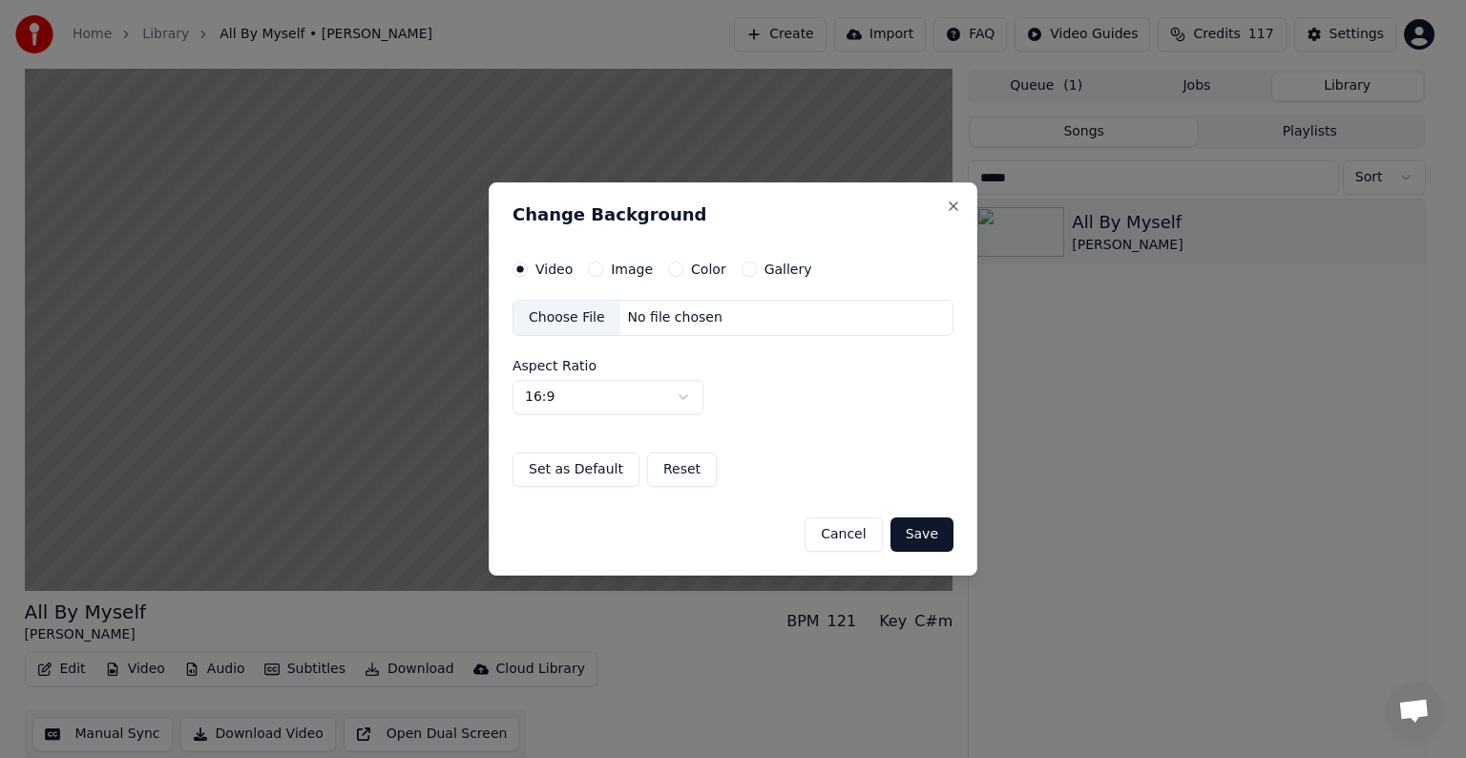
click at [596, 273] on button "Image" at bounding box center [595, 269] width 15 height 15
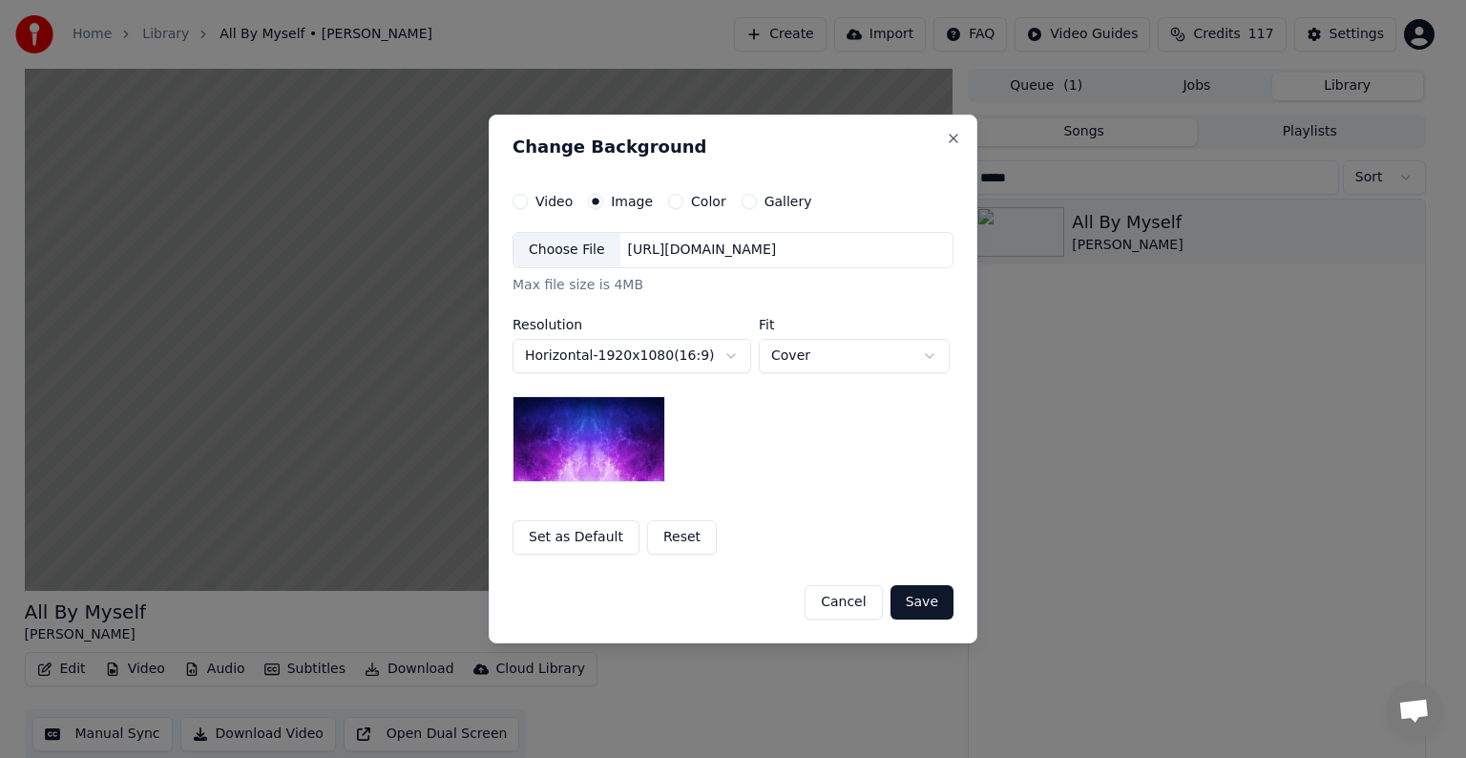
click at [560, 262] on div "Choose File" at bounding box center [567, 250] width 107 height 34
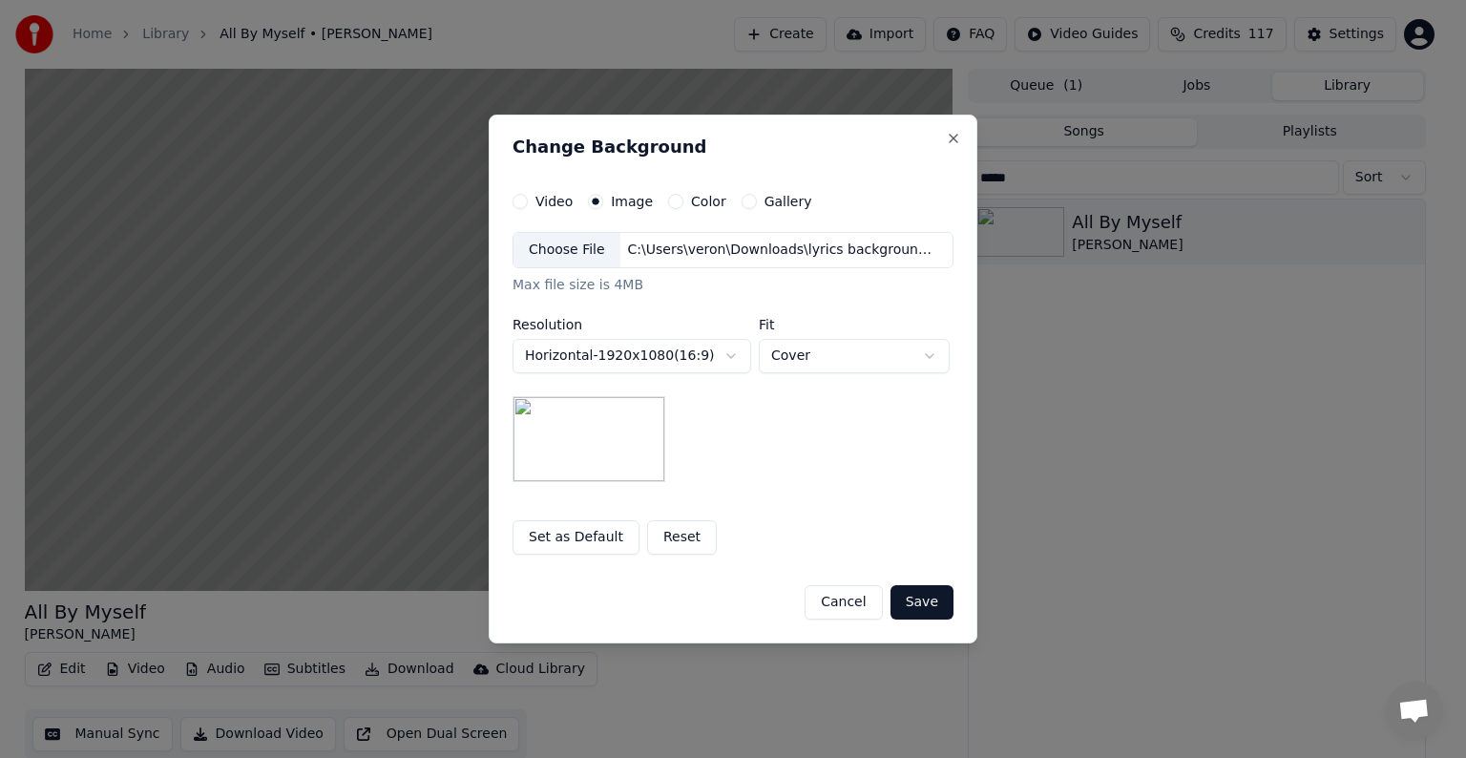
click at [917, 613] on button "Save" at bounding box center [922, 602] width 63 height 34
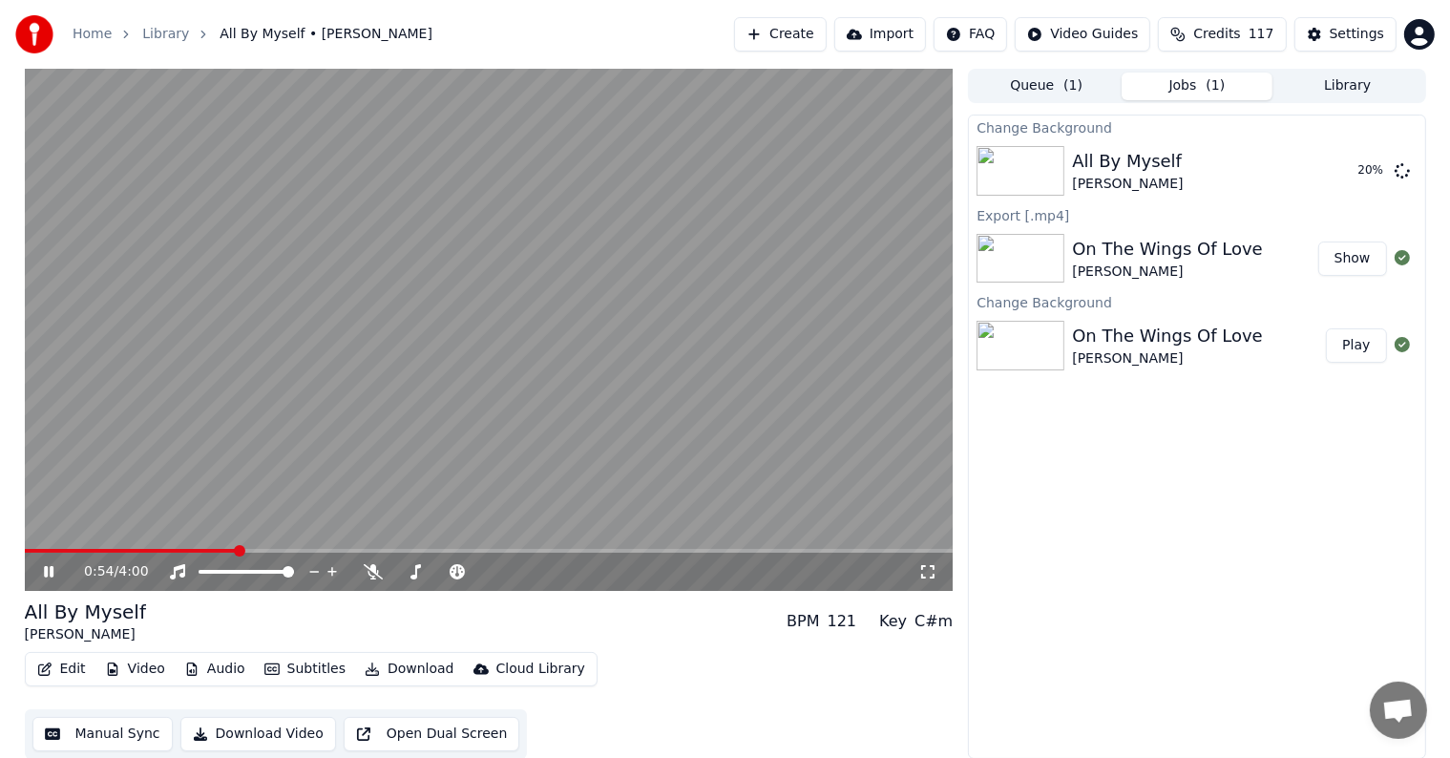
click at [493, 359] on video at bounding box center [489, 330] width 929 height 522
click at [1359, 167] on button "Play" at bounding box center [1356, 171] width 60 height 34
click at [113, 737] on button "Manual Sync" at bounding box center [102, 734] width 140 height 34
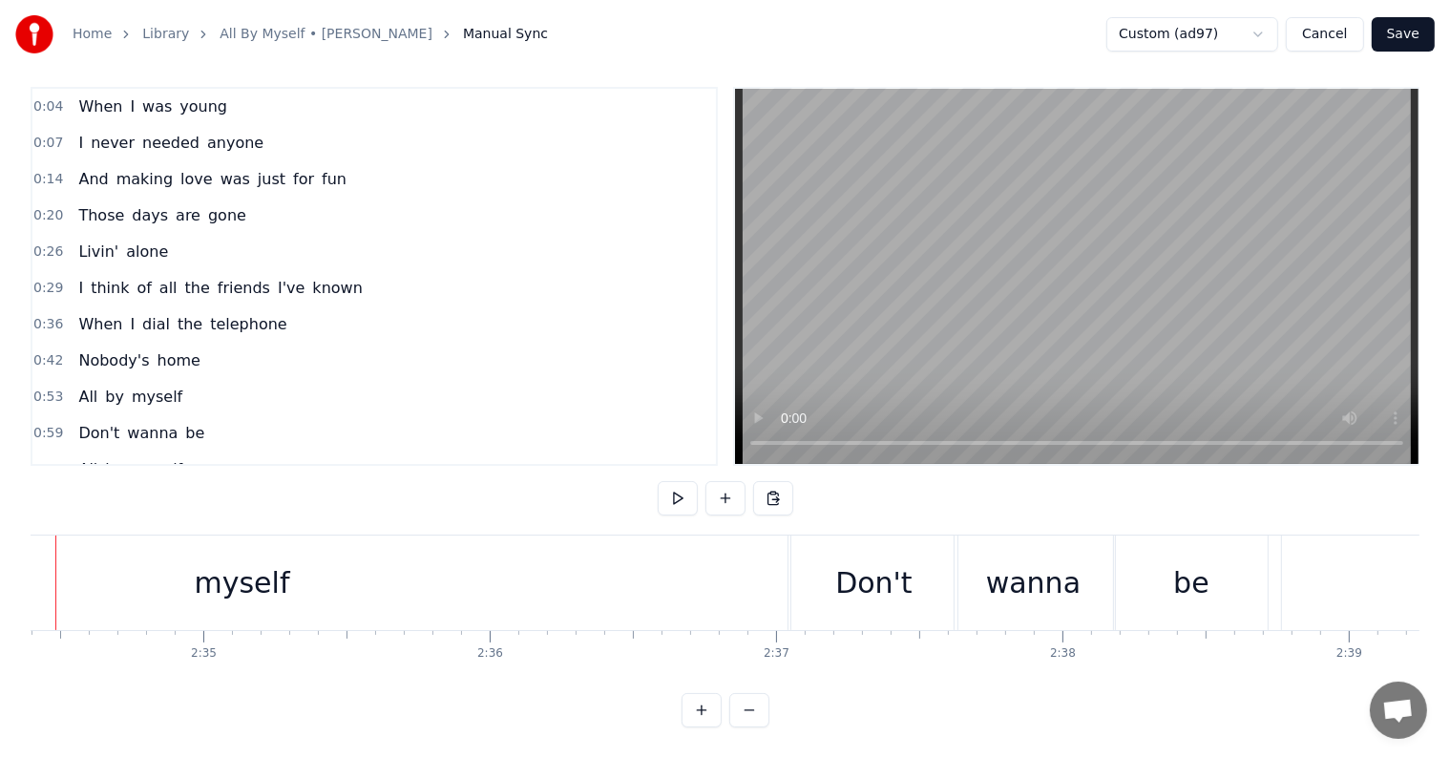
scroll to position [0, 44141]
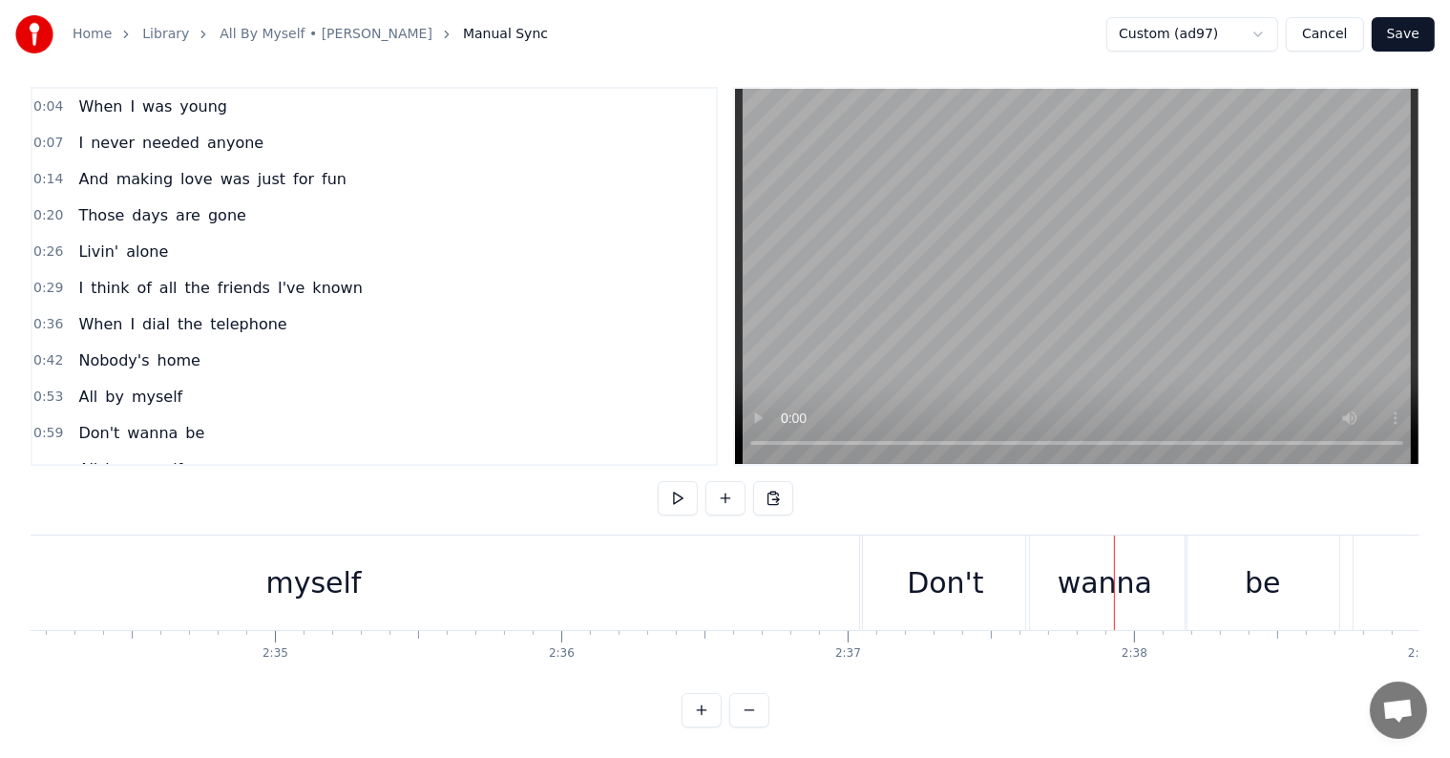
click at [934, 569] on div "Don't" at bounding box center [945, 582] width 76 height 43
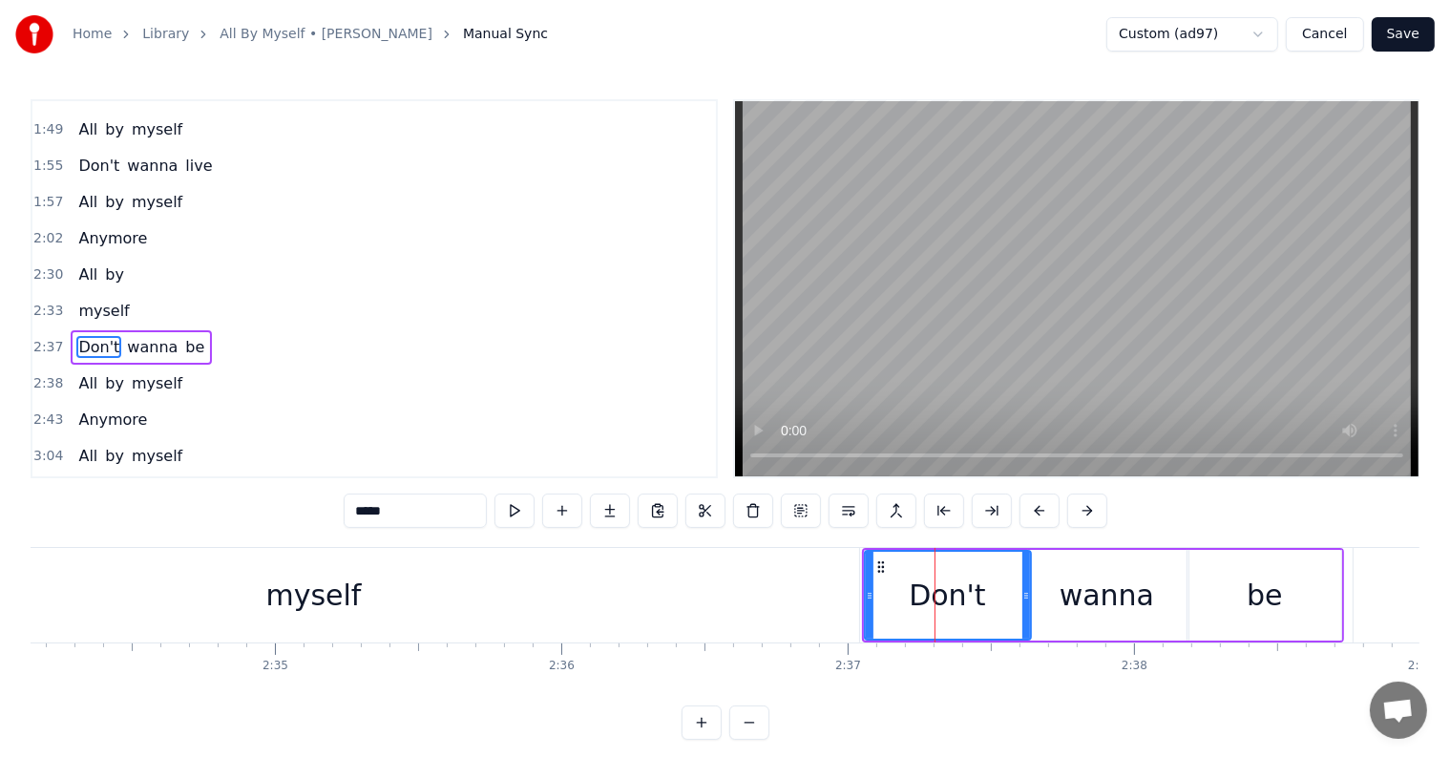
scroll to position [743, 0]
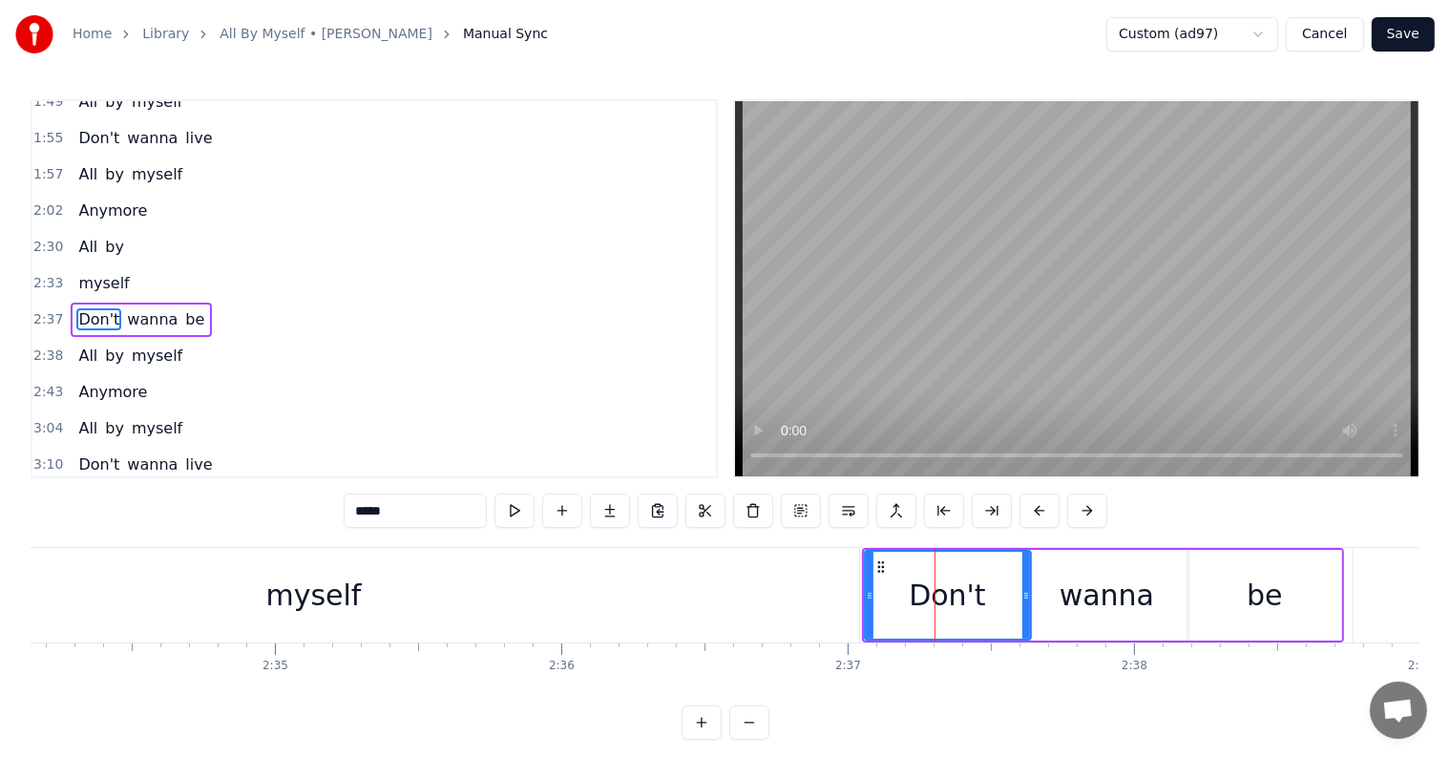
click at [369, 508] on input "*****" at bounding box center [415, 510] width 143 height 34
click at [344, 508] on input "******" at bounding box center [391, 510] width 143 height 34
click at [822, 580] on div "myself" at bounding box center [314, 595] width 1090 height 94
type input "******"
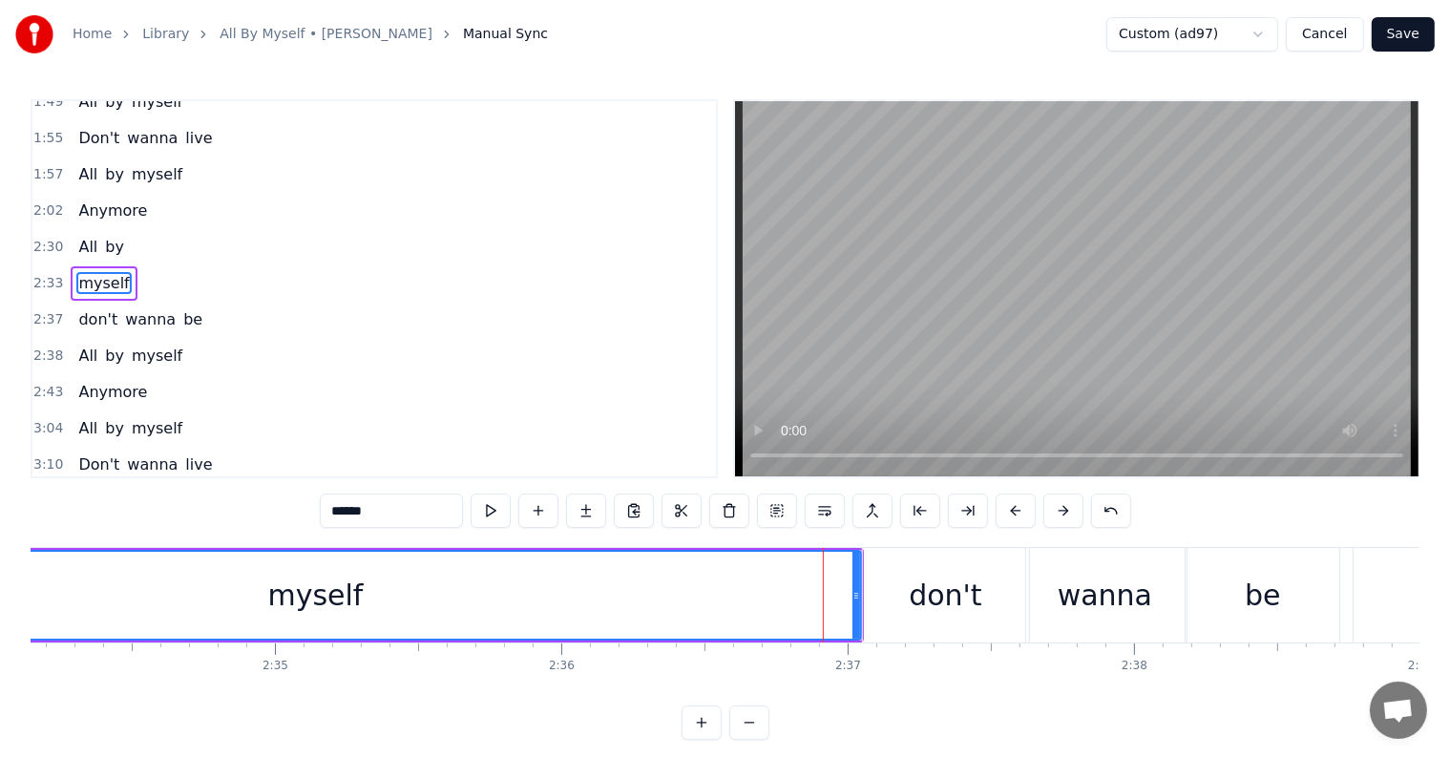
scroll to position [707, 0]
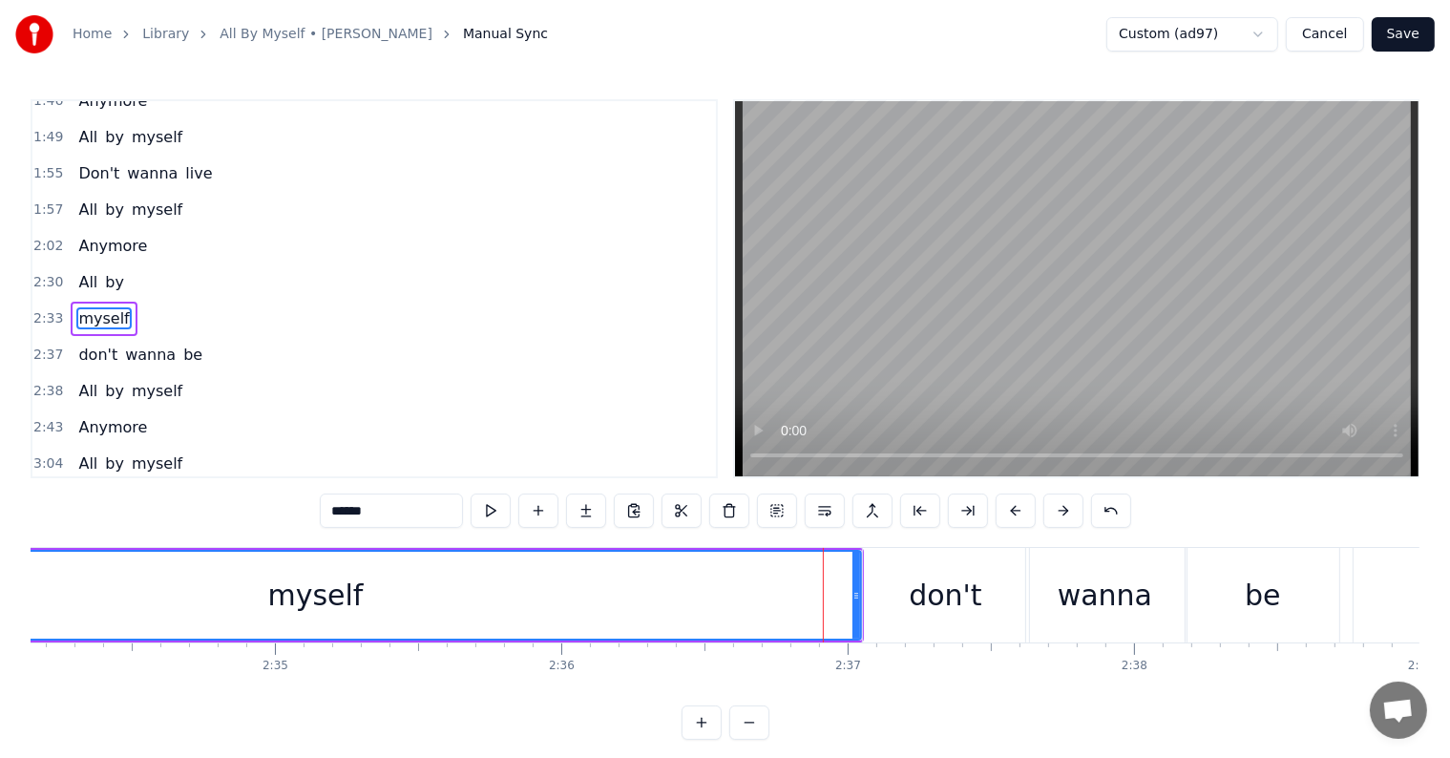
click at [202, 301] on div "2:33 myself" at bounding box center [373, 319] width 683 height 36
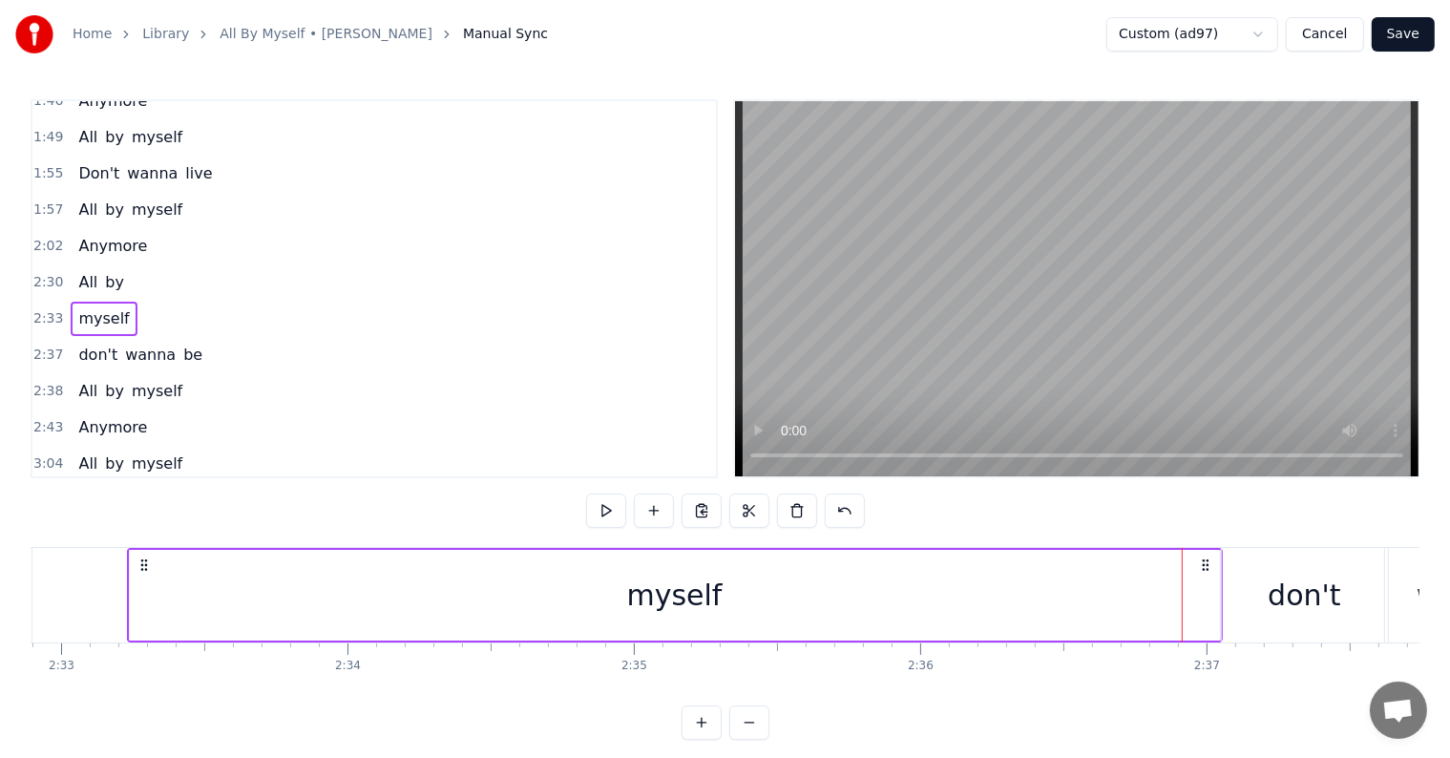
click at [199, 264] on div "2:30 All by" at bounding box center [373, 282] width 683 height 36
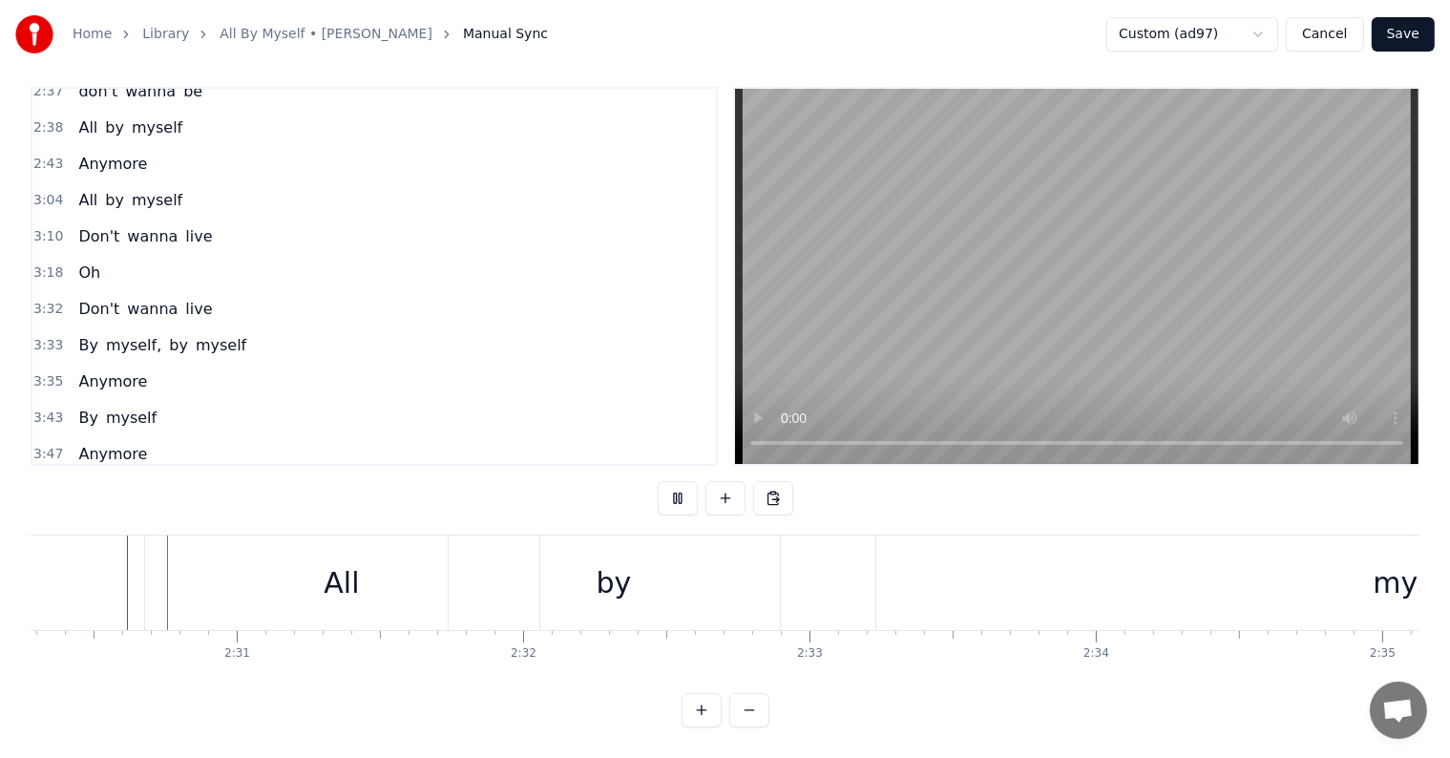
scroll to position [29, 0]
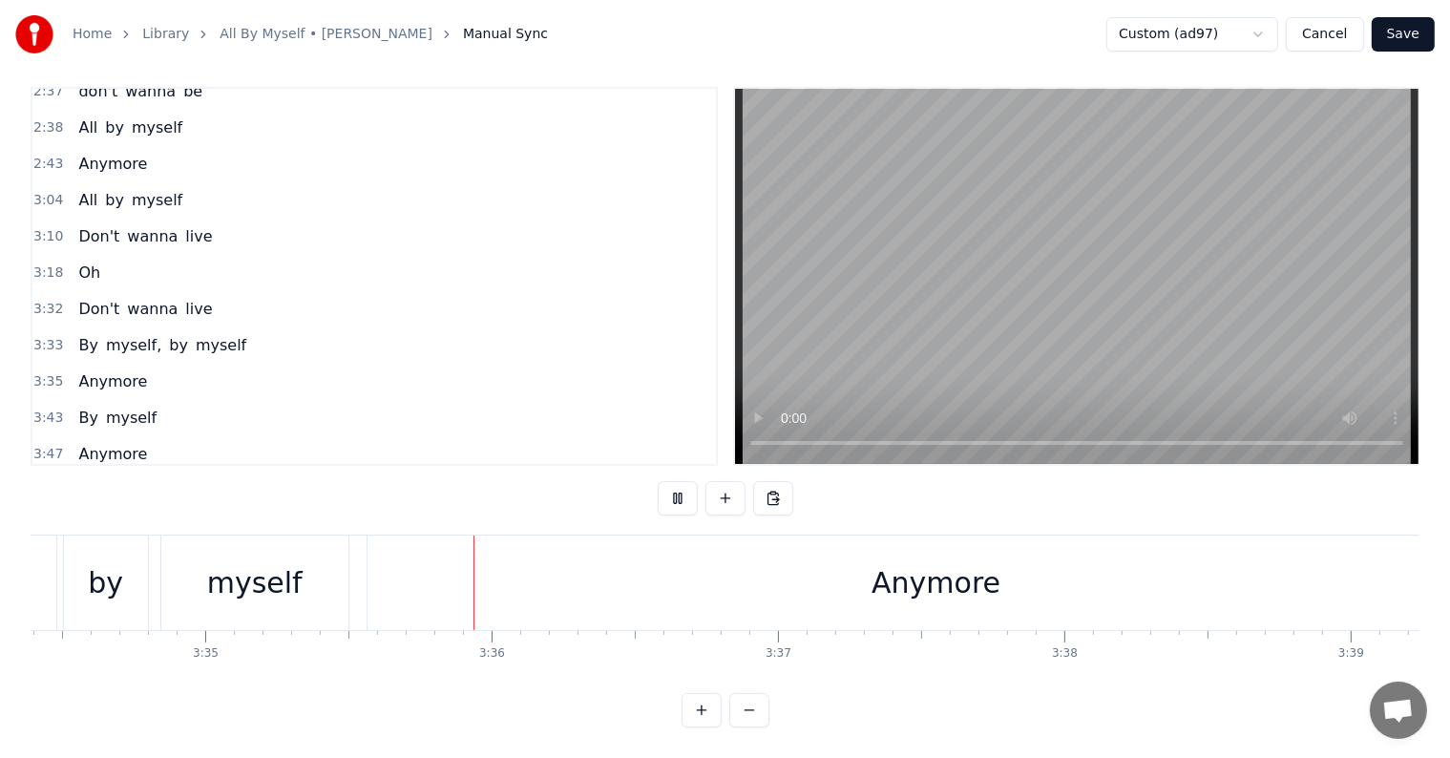
scroll to position [0, 61569]
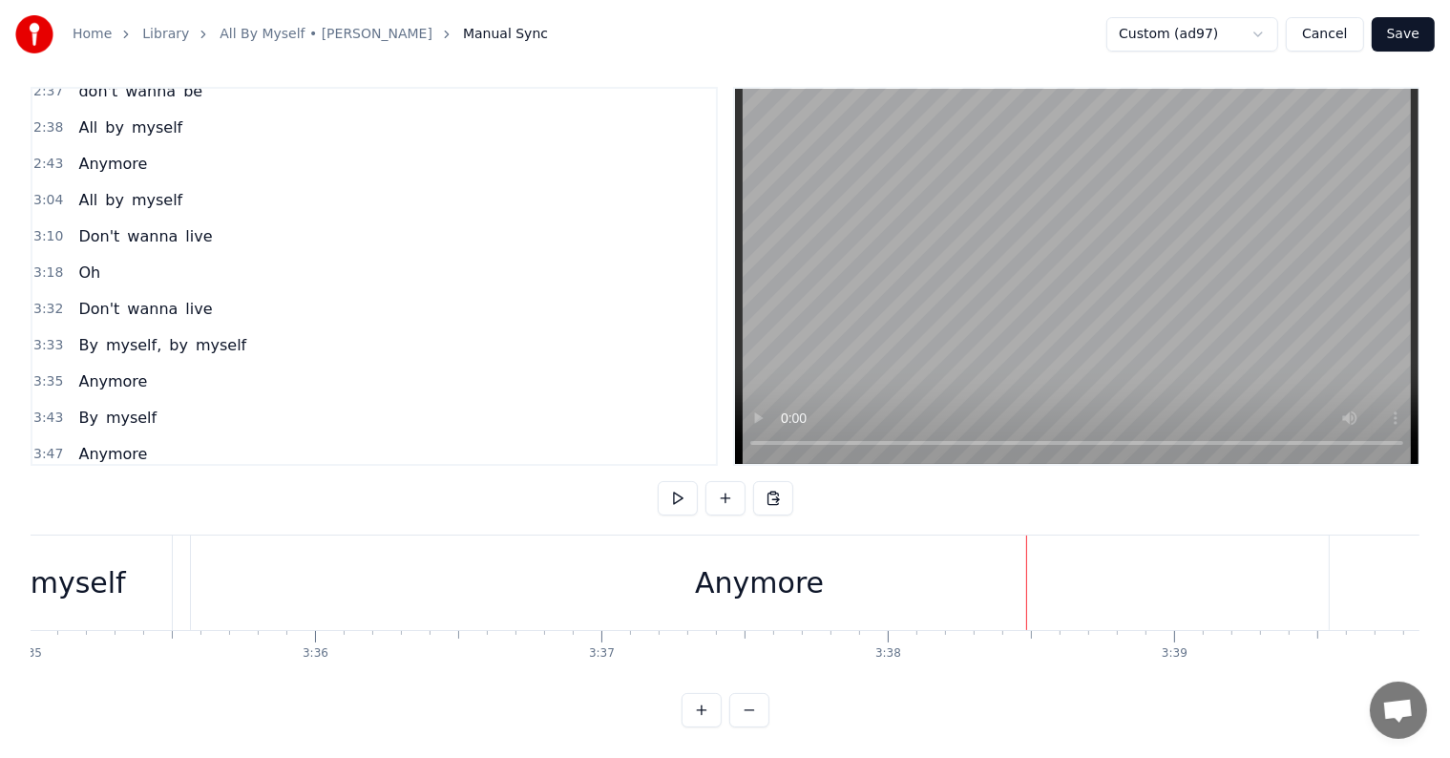
click at [506, 541] on div "Anymore" at bounding box center [760, 582] width 1138 height 94
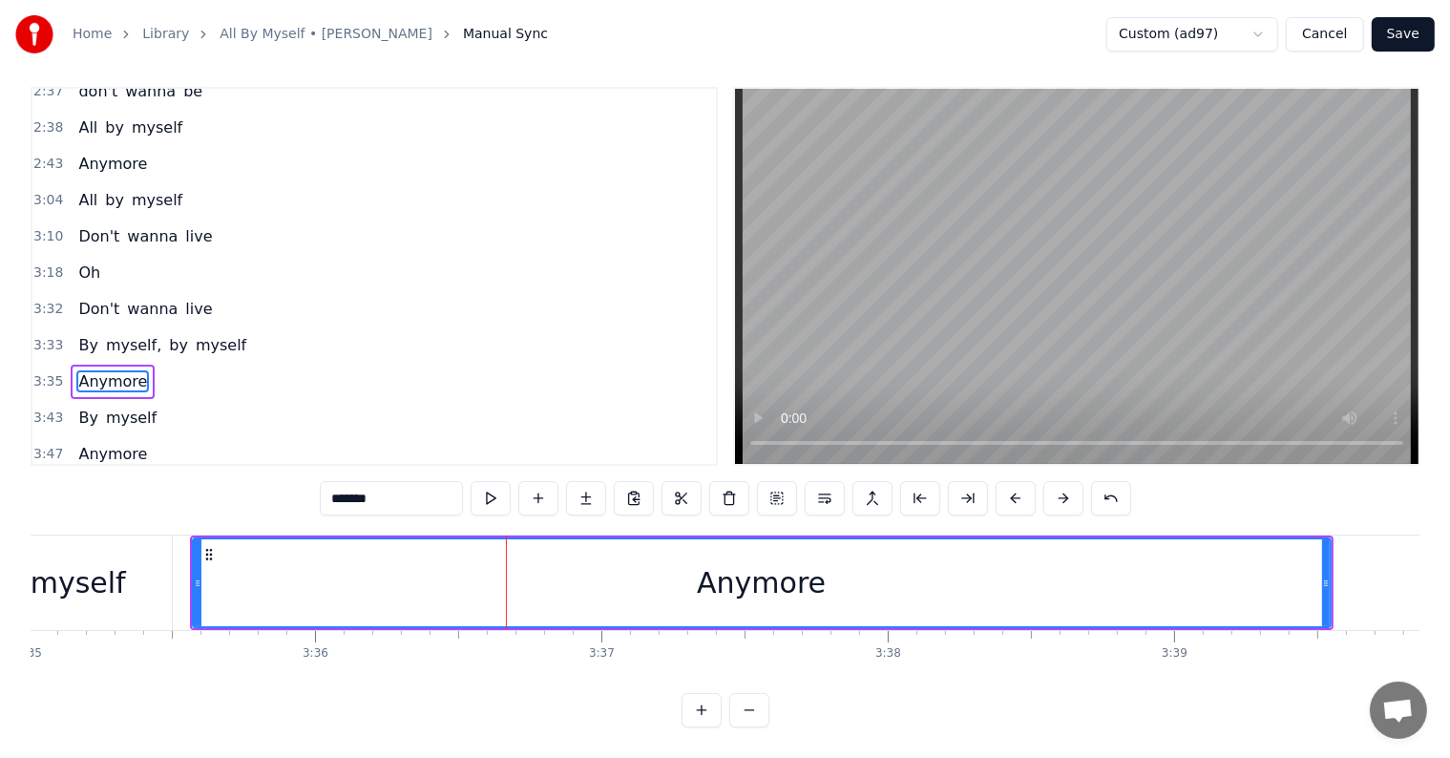
scroll to position [0, 0]
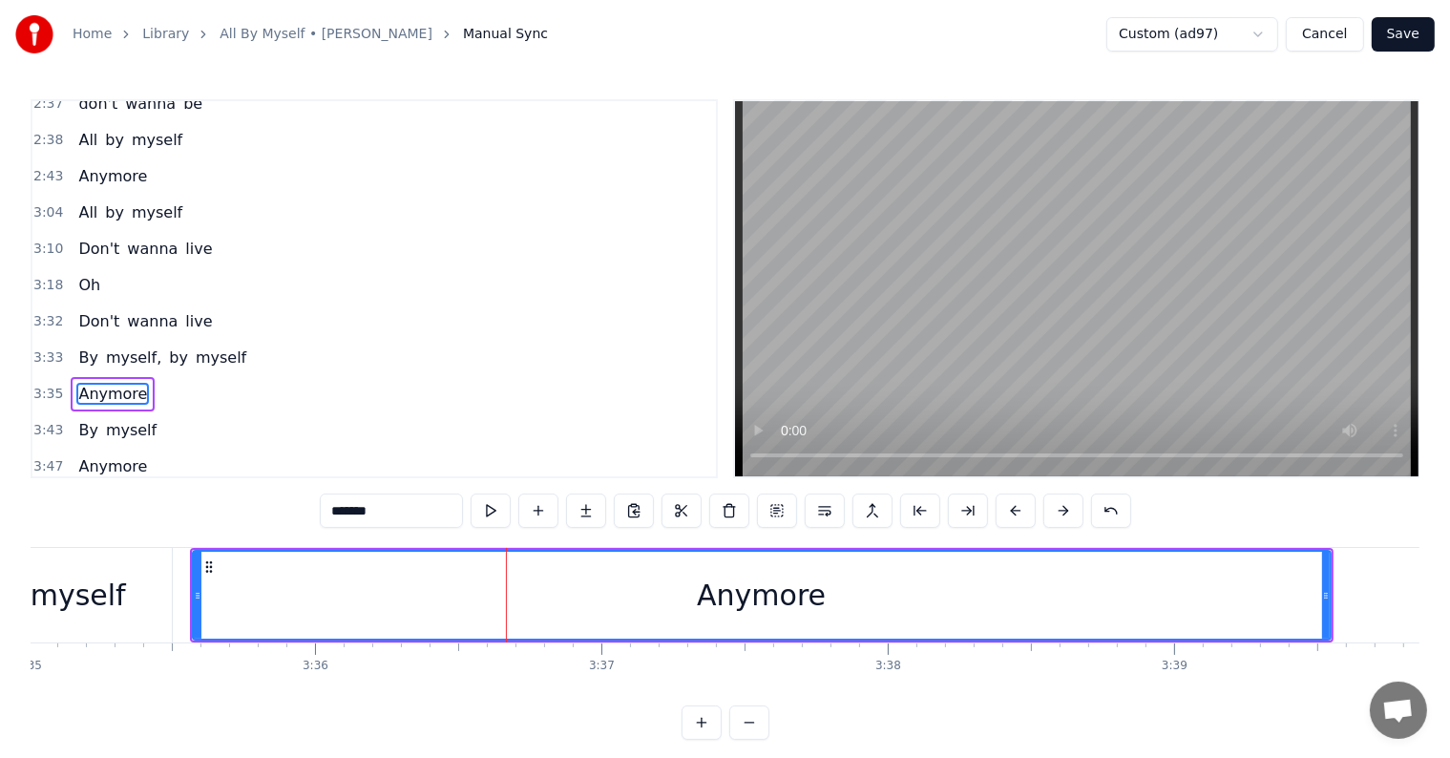
click at [167, 346] on span "by" at bounding box center [178, 357] width 23 height 22
type input "**"
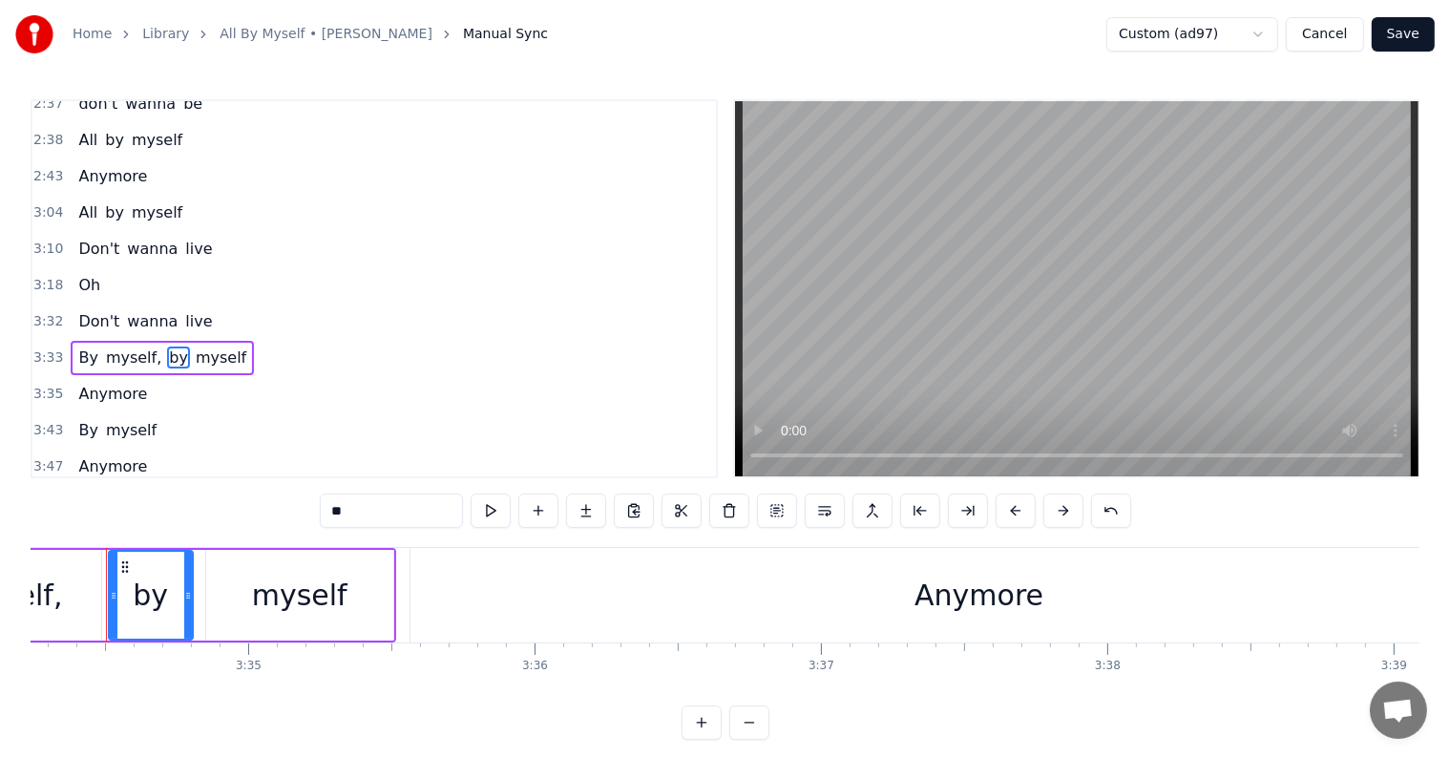
scroll to position [0, 61328]
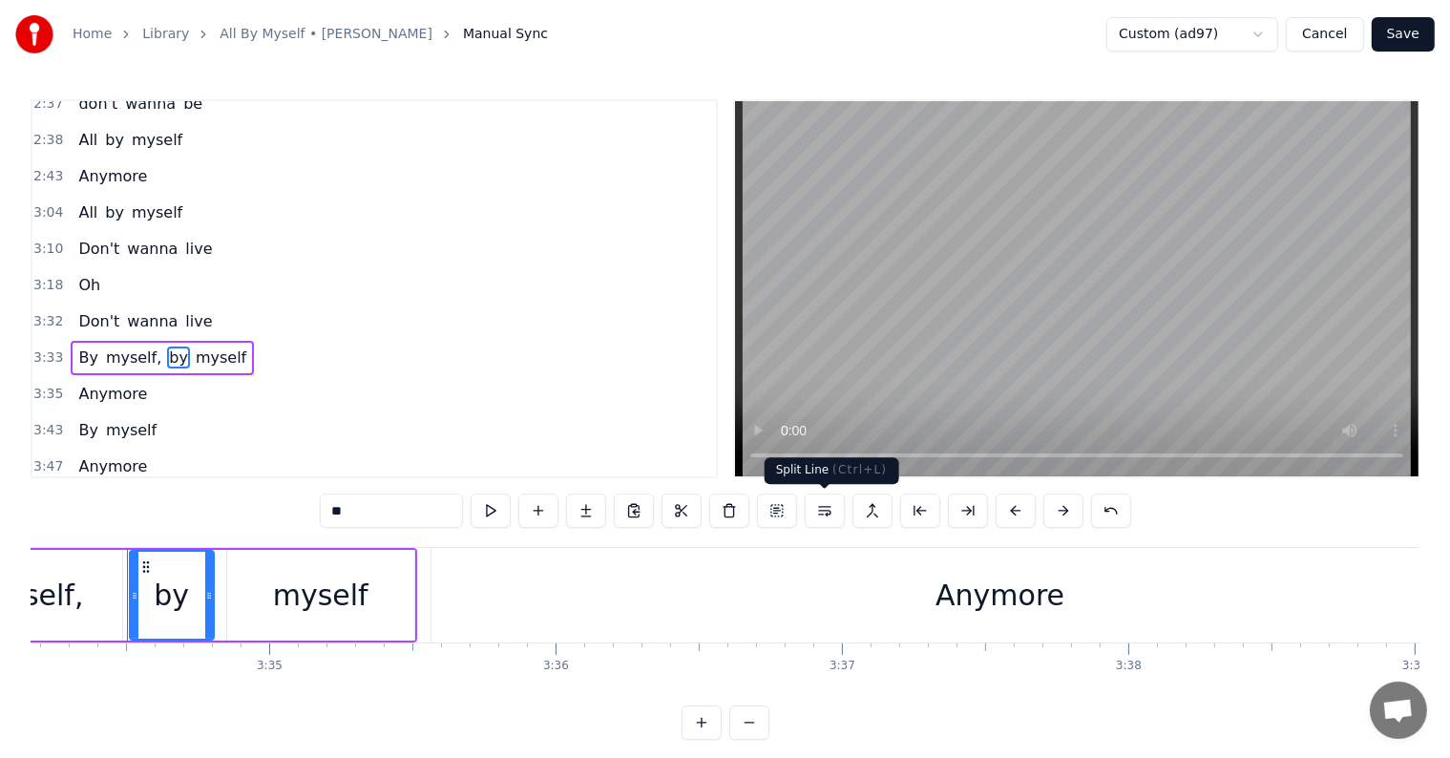
click at [825, 508] on button at bounding box center [825, 510] width 40 height 34
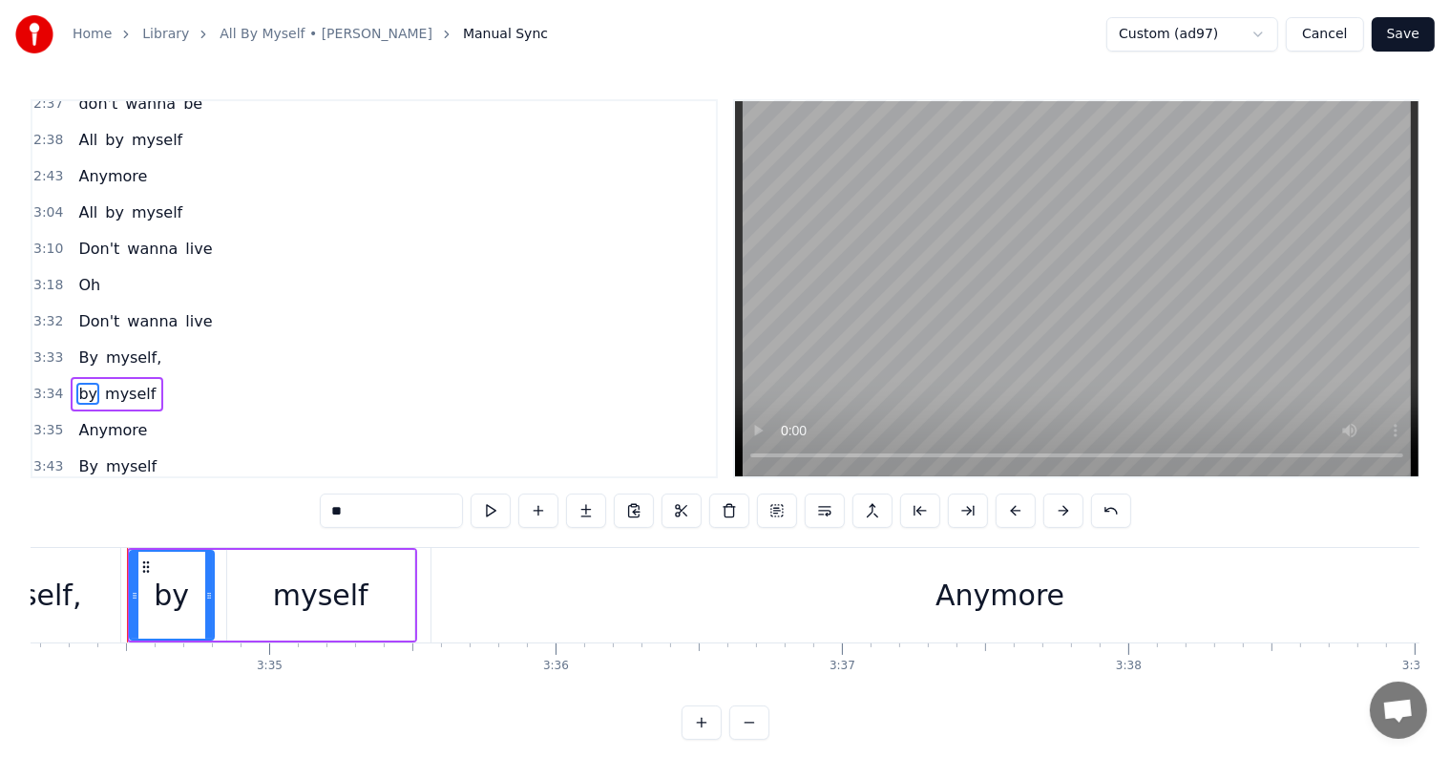
scroll to position [994, 0]
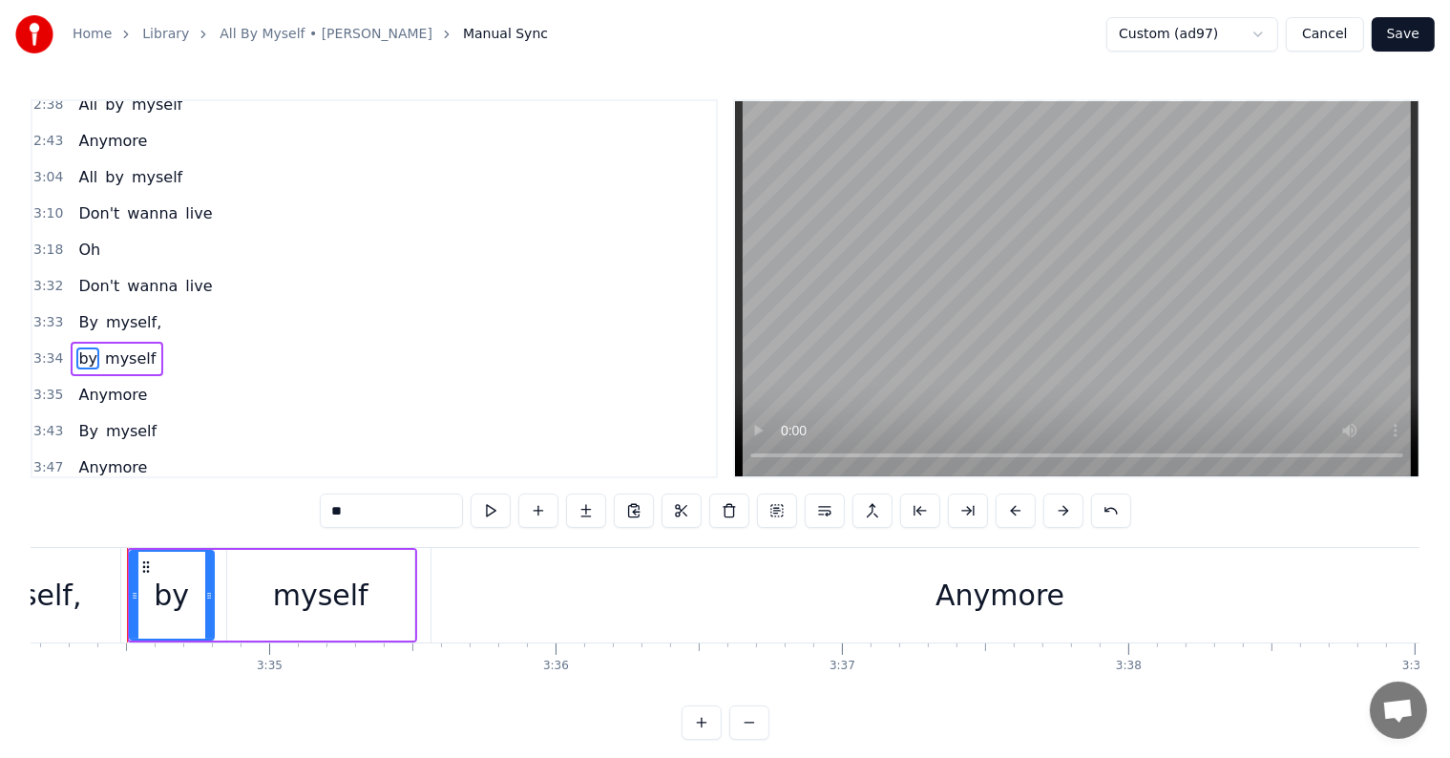
click at [209, 304] on div "3:33 By myself," at bounding box center [373, 322] width 683 height 36
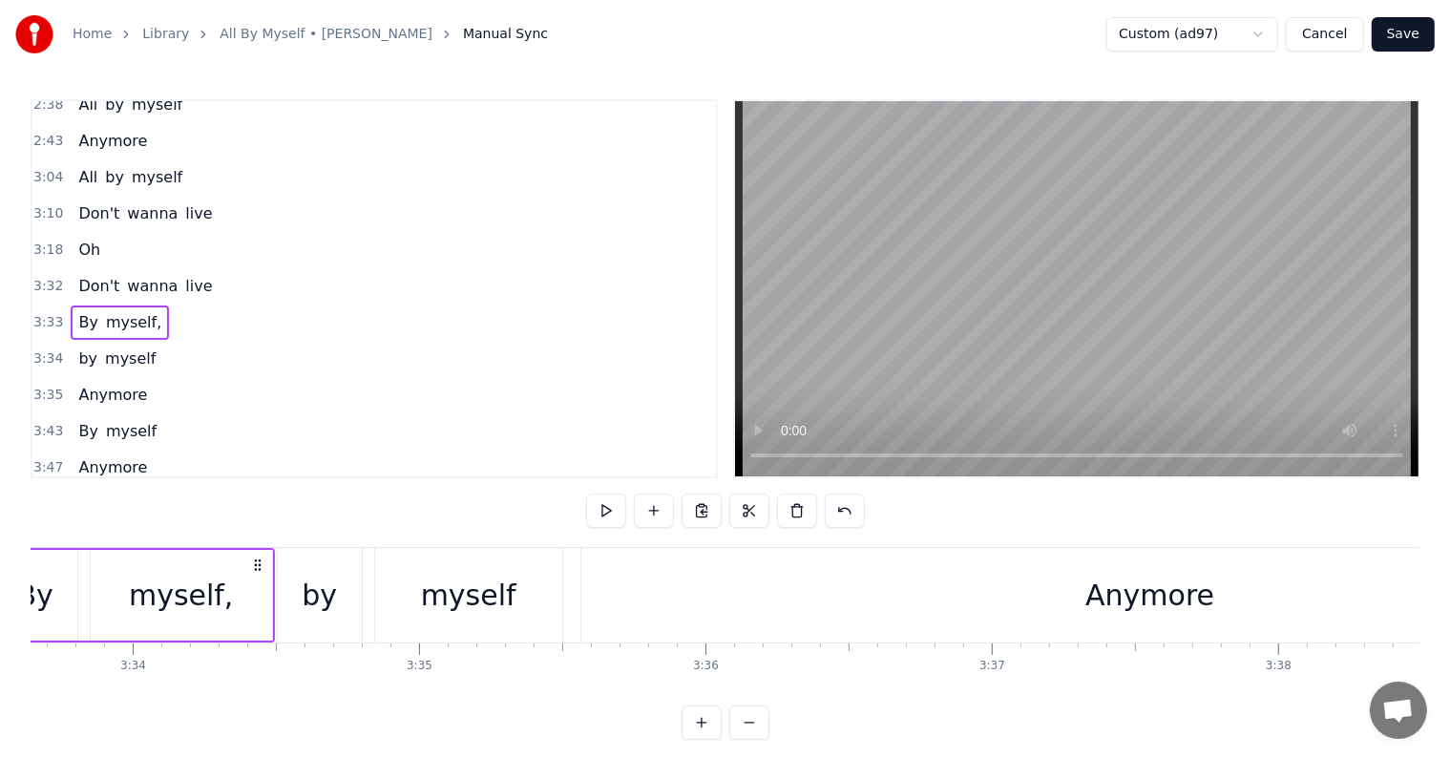
scroll to position [0, 61042]
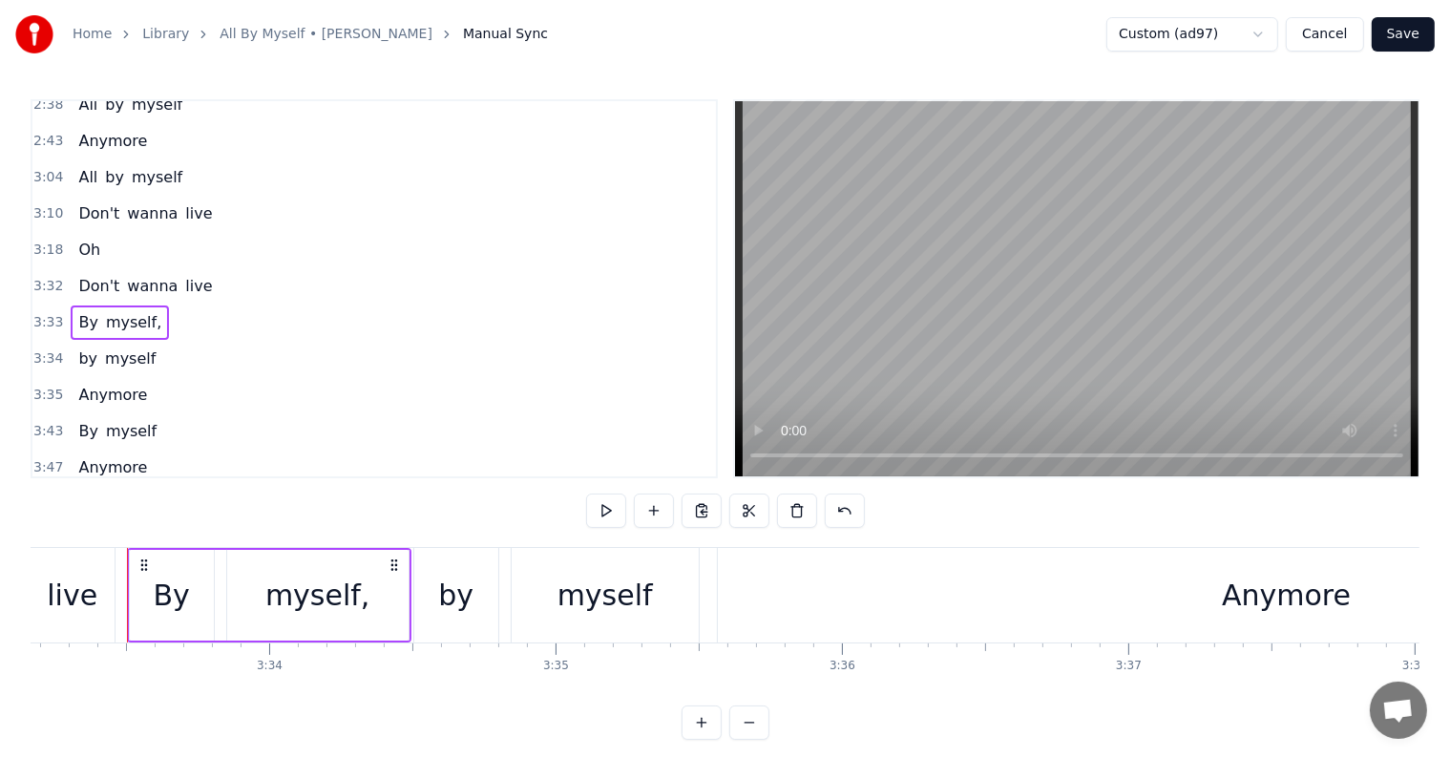
click at [85, 384] on span "Anymore" at bounding box center [112, 395] width 73 height 22
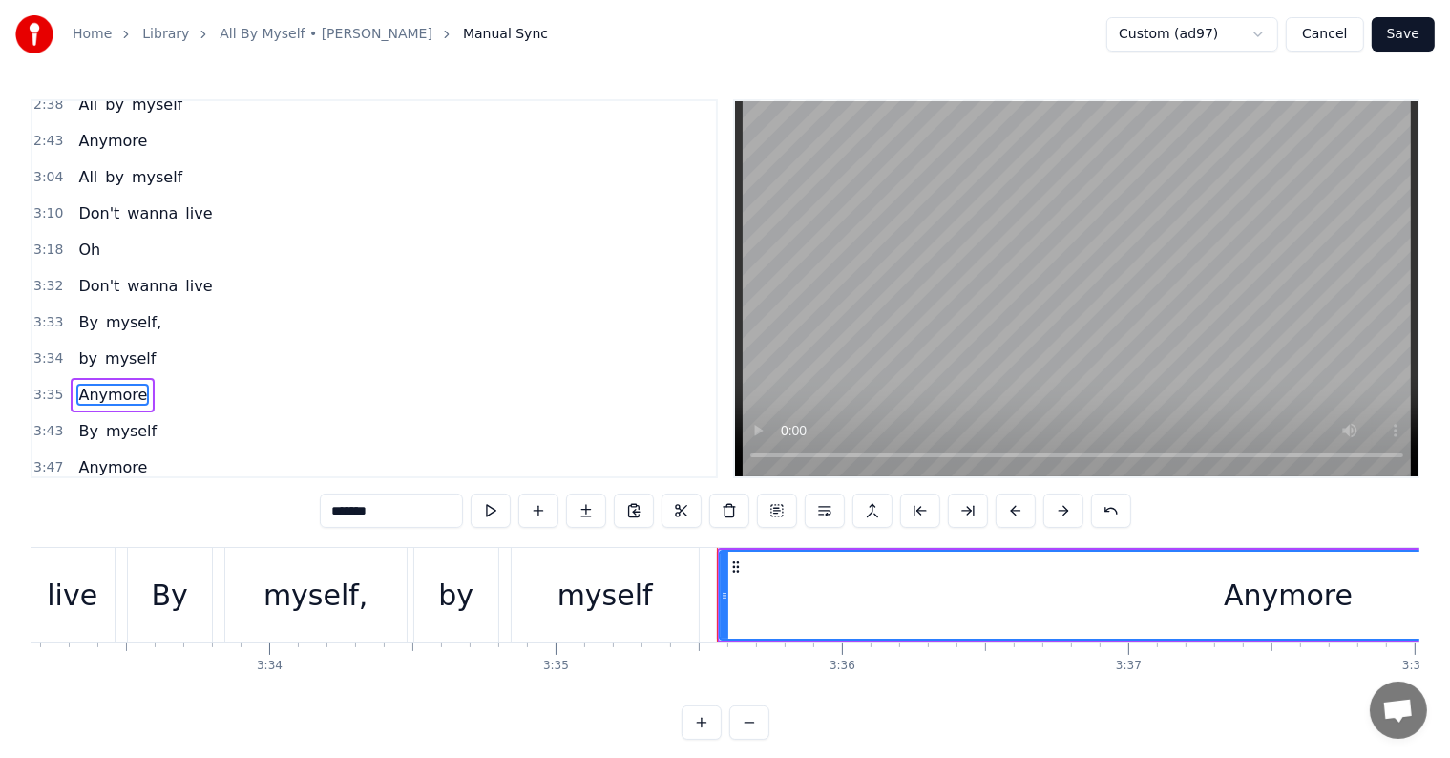
click at [339, 513] on input "*******" at bounding box center [391, 510] width 143 height 34
click at [336, 513] on input "******" at bounding box center [391, 510] width 143 height 34
type input "*******"
click at [218, 341] on div "3:34 by myself" at bounding box center [373, 359] width 683 height 36
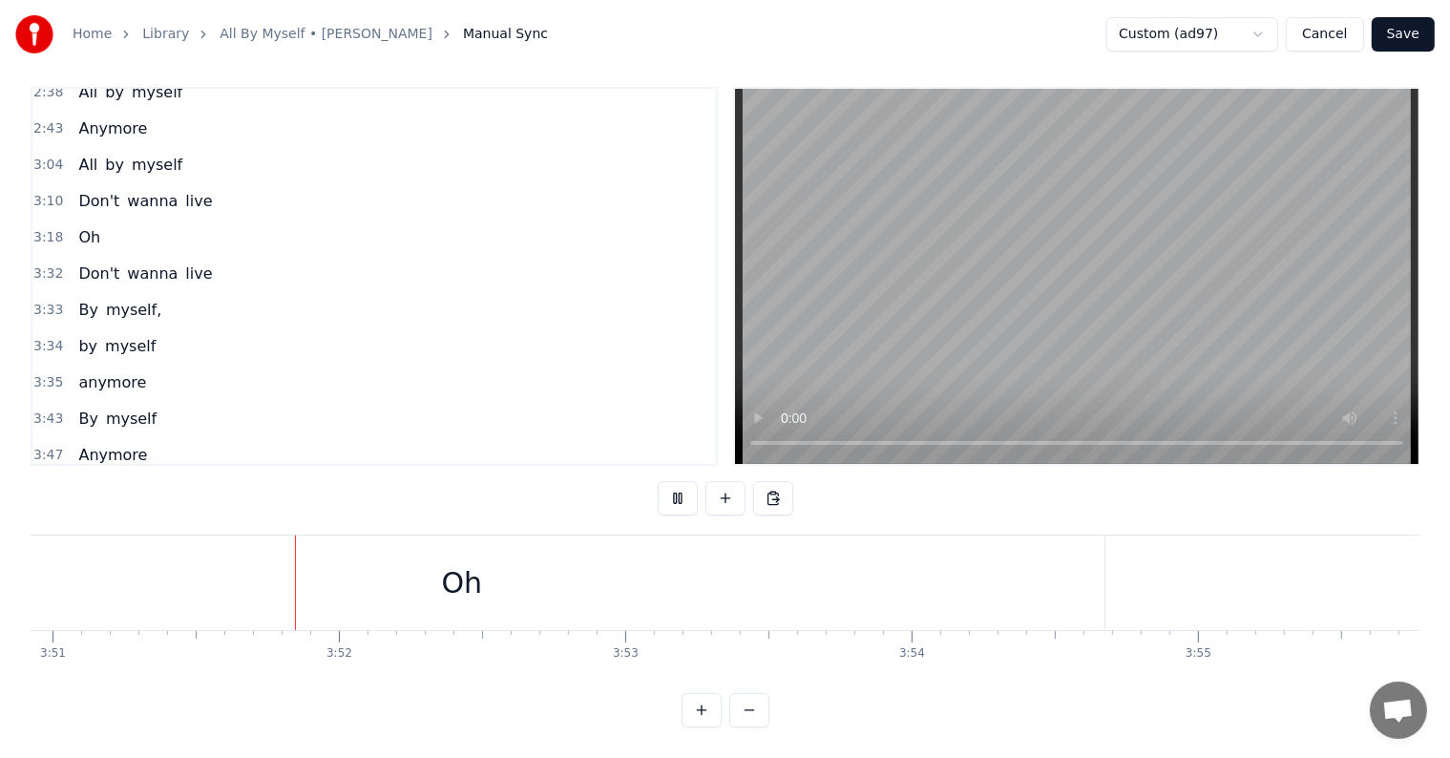
scroll to position [0, 66178]
click at [1405, 34] on button "Save" at bounding box center [1403, 34] width 63 height 34
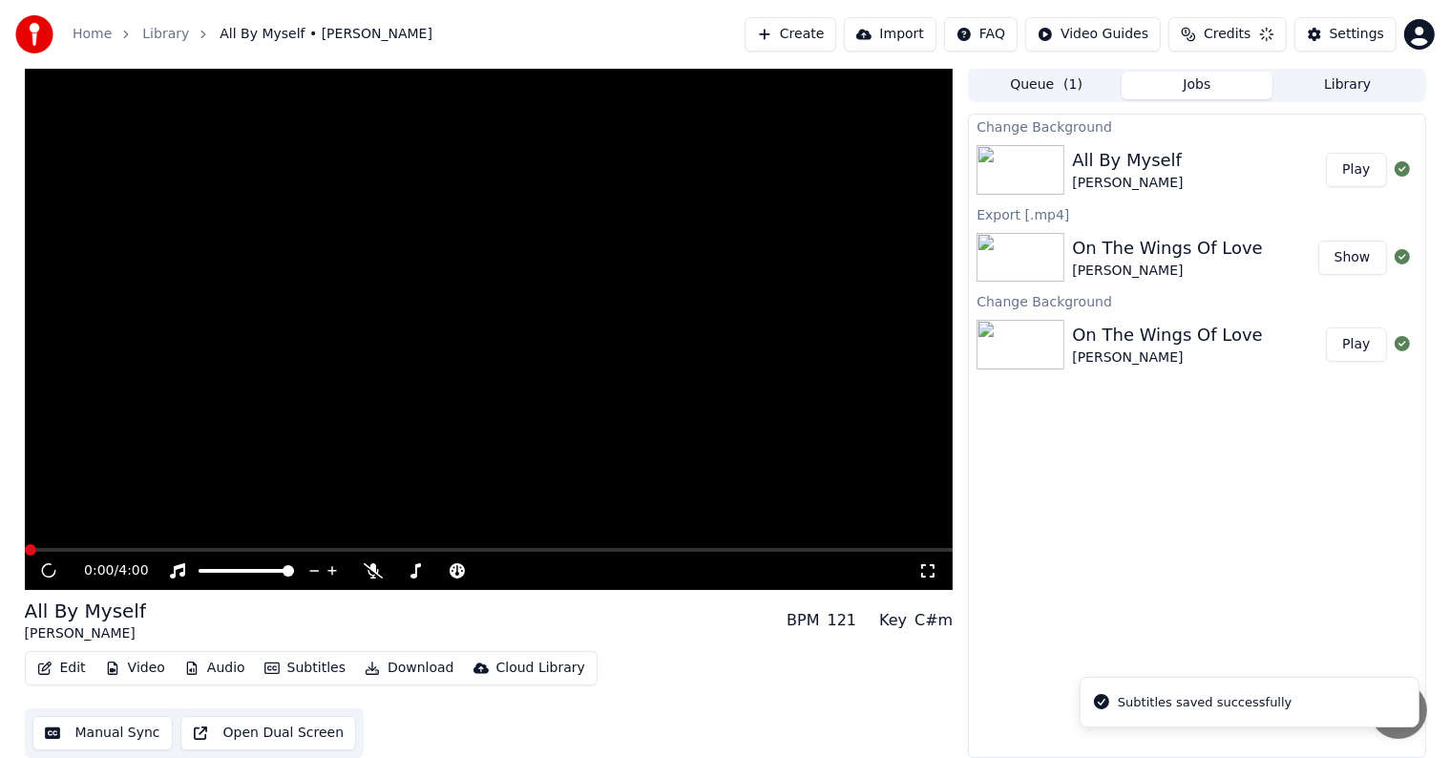
scroll to position [1, 0]
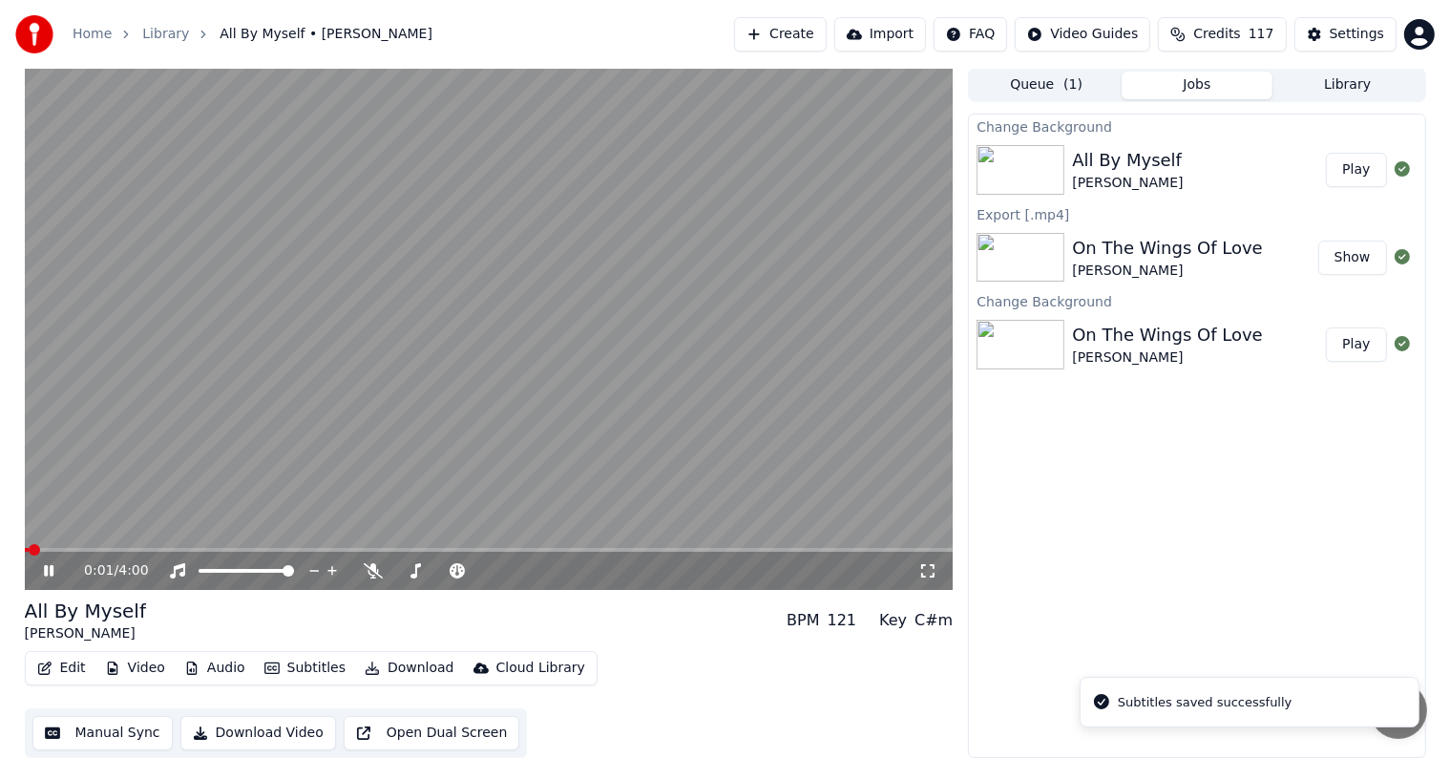
click at [412, 664] on button "Download" at bounding box center [409, 668] width 105 height 27
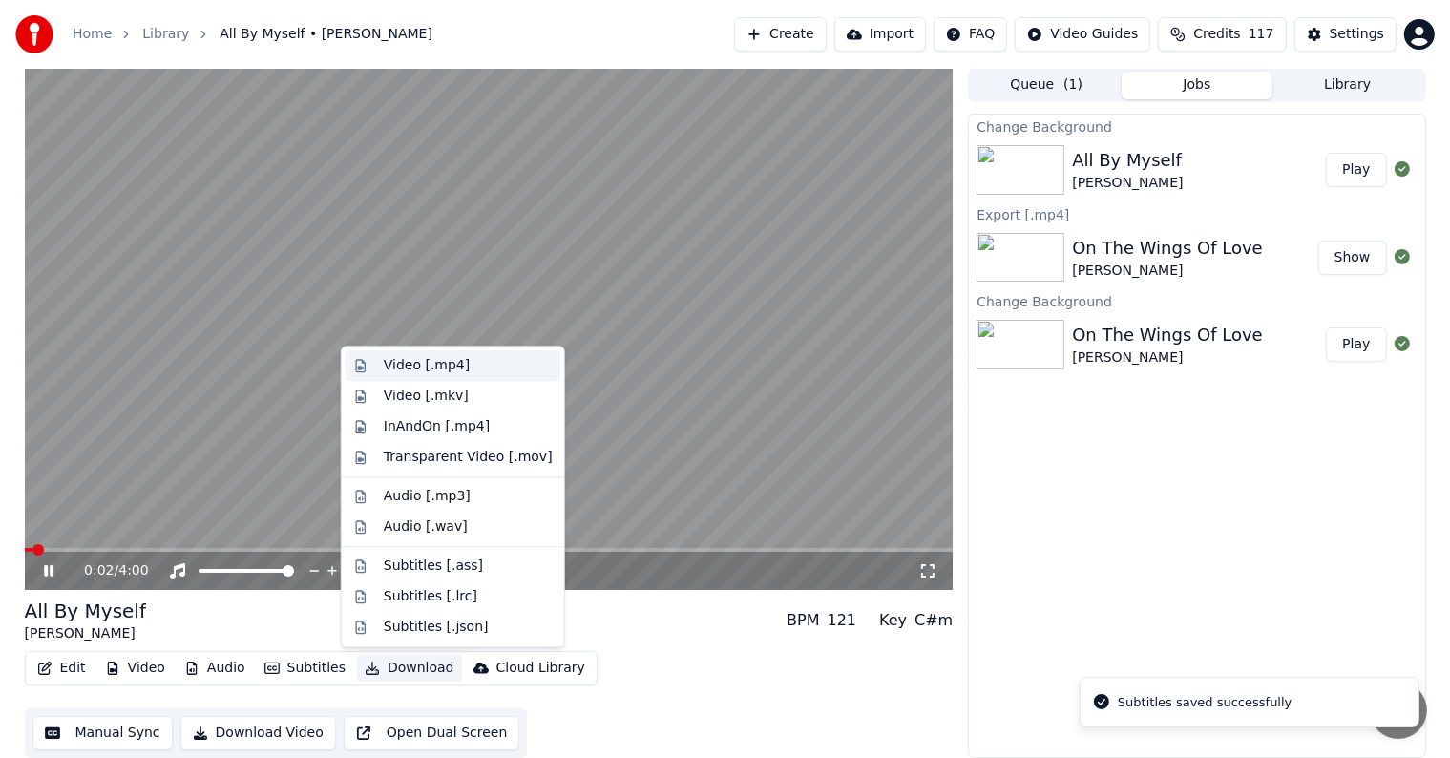
click at [447, 363] on div "Video [.mp4]" at bounding box center [427, 365] width 86 height 19
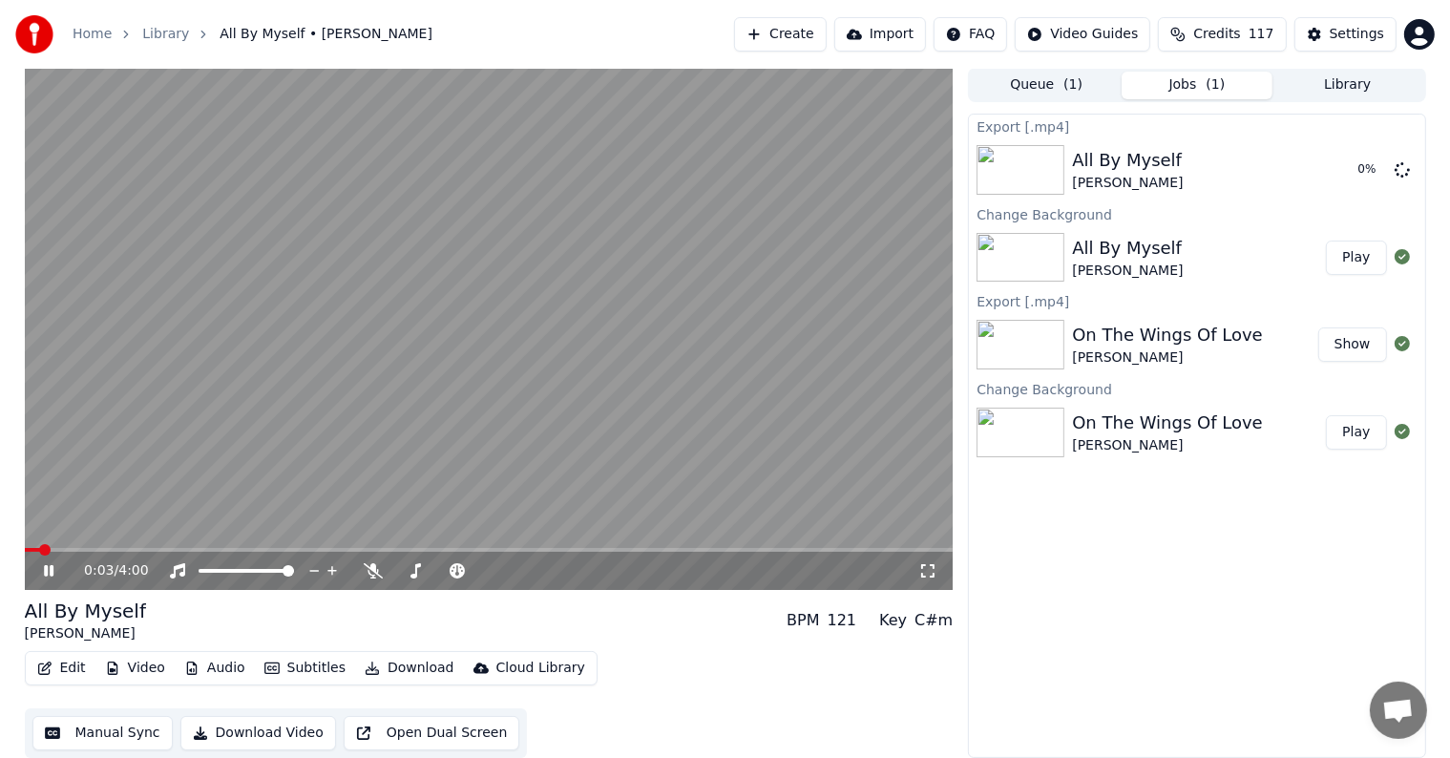
click at [48, 567] on icon at bounding box center [62, 570] width 45 height 15
click at [1358, 82] on button "Library" at bounding box center [1347, 86] width 151 height 28
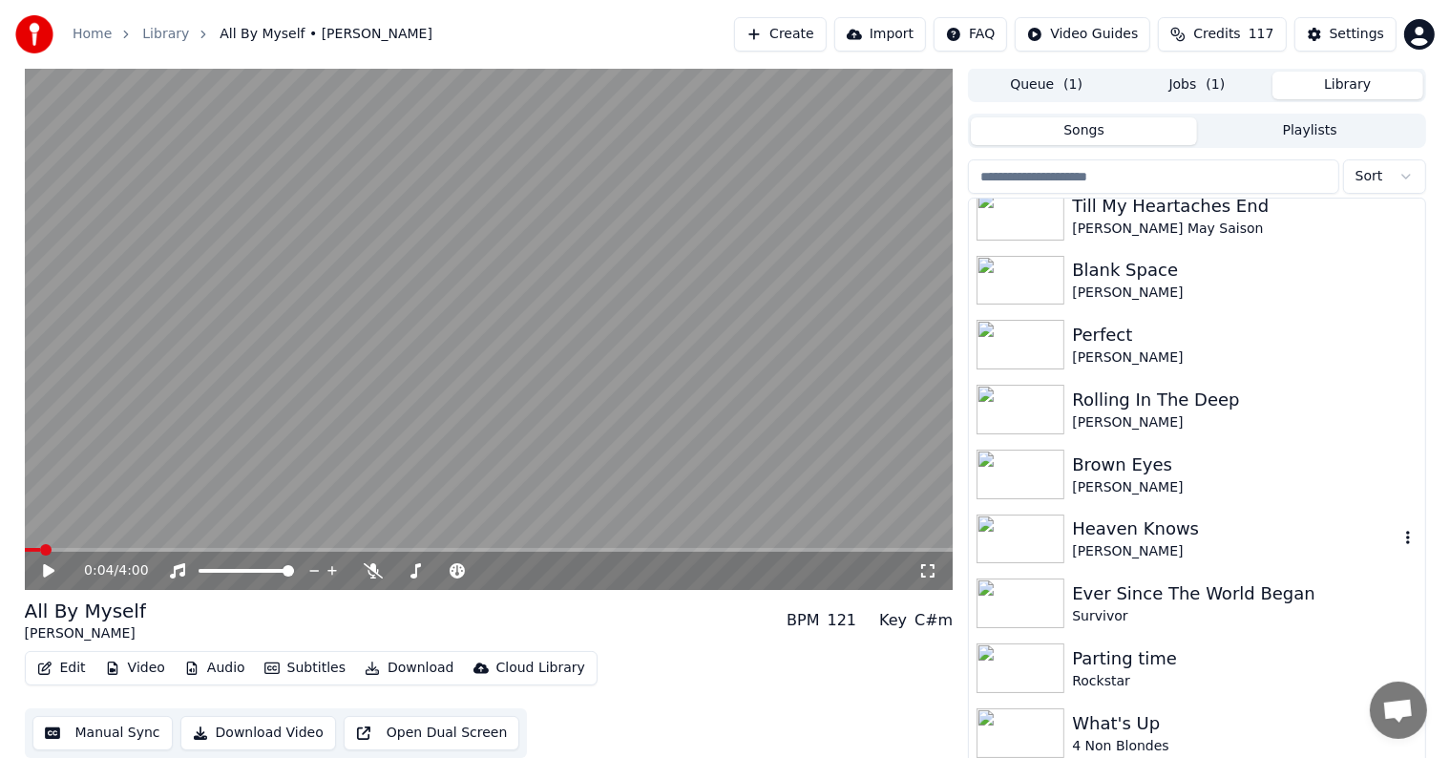
scroll to position [4658, 0]
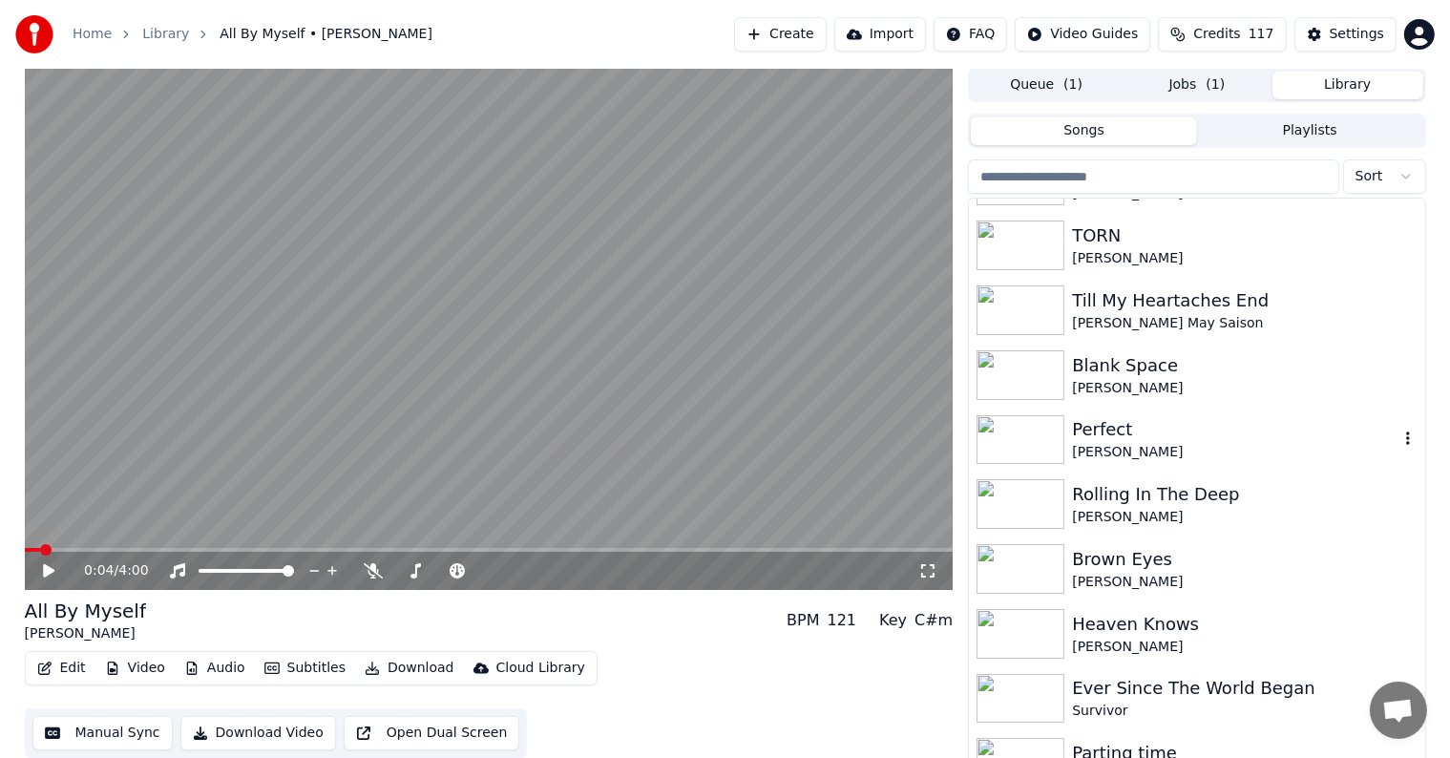
click at [1228, 438] on div "Perfect" at bounding box center [1234, 429] width 325 height 27
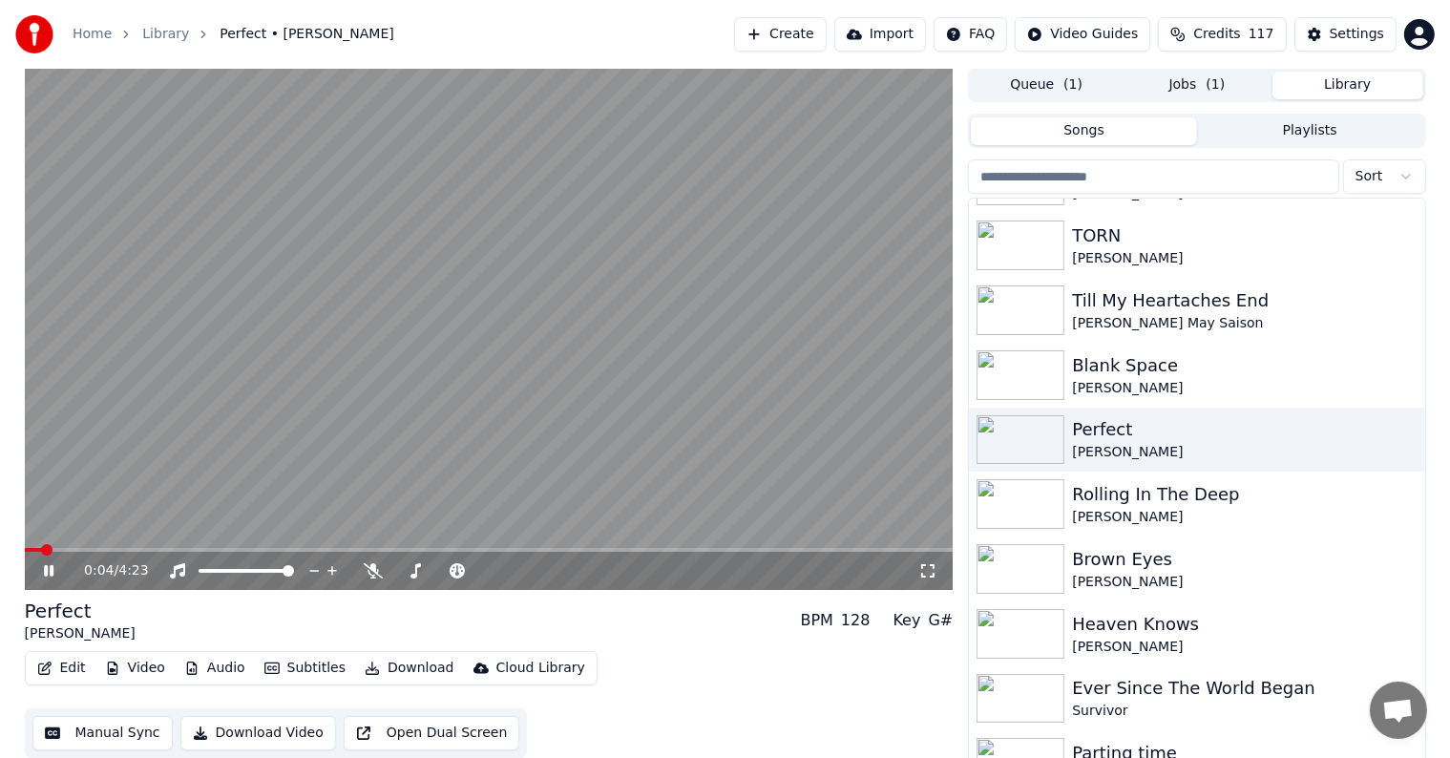
click at [44, 572] on icon at bounding box center [49, 570] width 10 height 11
click at [25, 549] on span at bounding box center [30, 549] width 11 height 11
click at [42, 565] on icon at bounding box center [62, 570] width 45 height 15
click at [49, 564] on icon at bounding box center [62, 570] width 45 height 15
click at [1367, 29] on div "Settings" at bounding box center [1357, 34] width 54 height 19
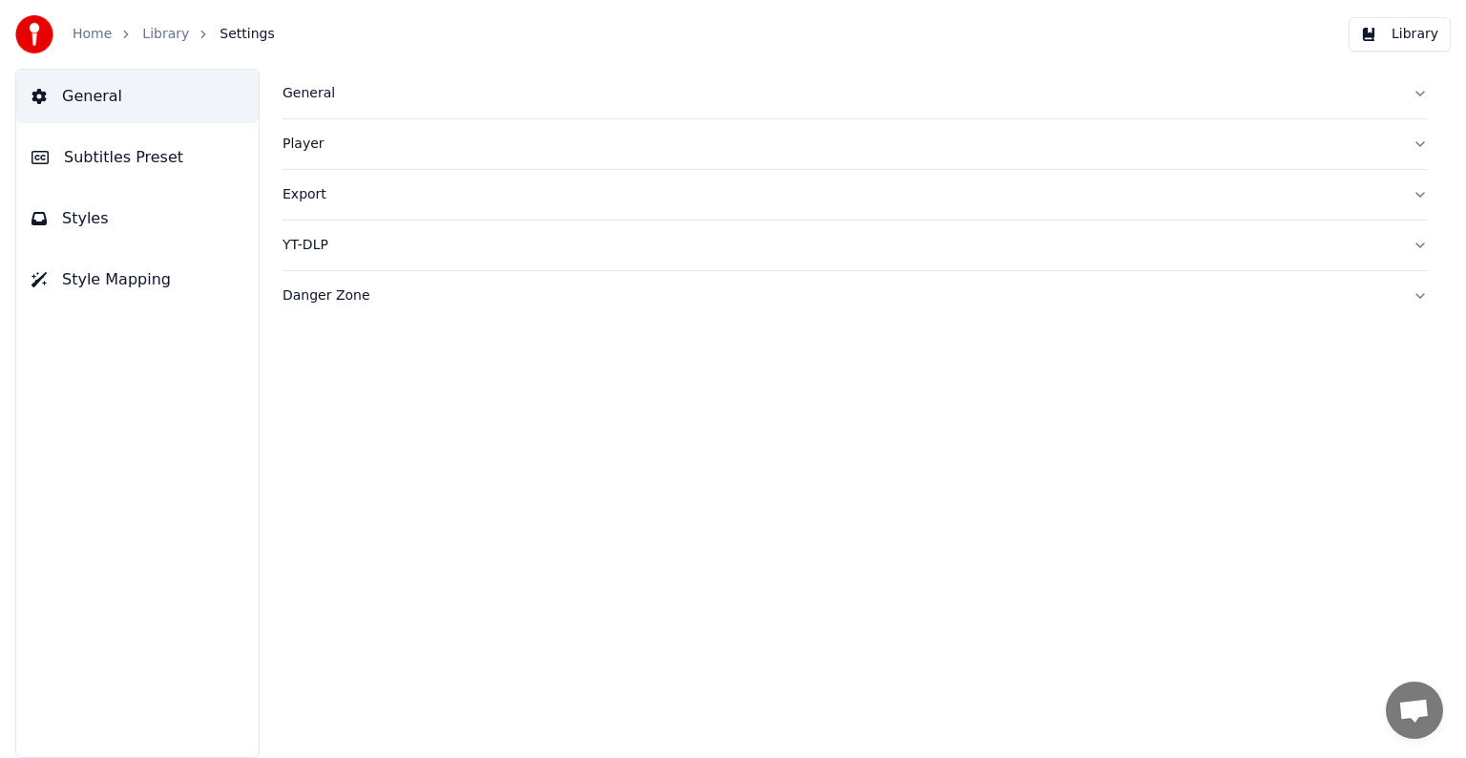
click at [123, 152] on span "Subtitles Preset" at bounding box center [123, 157] width 119 height 23
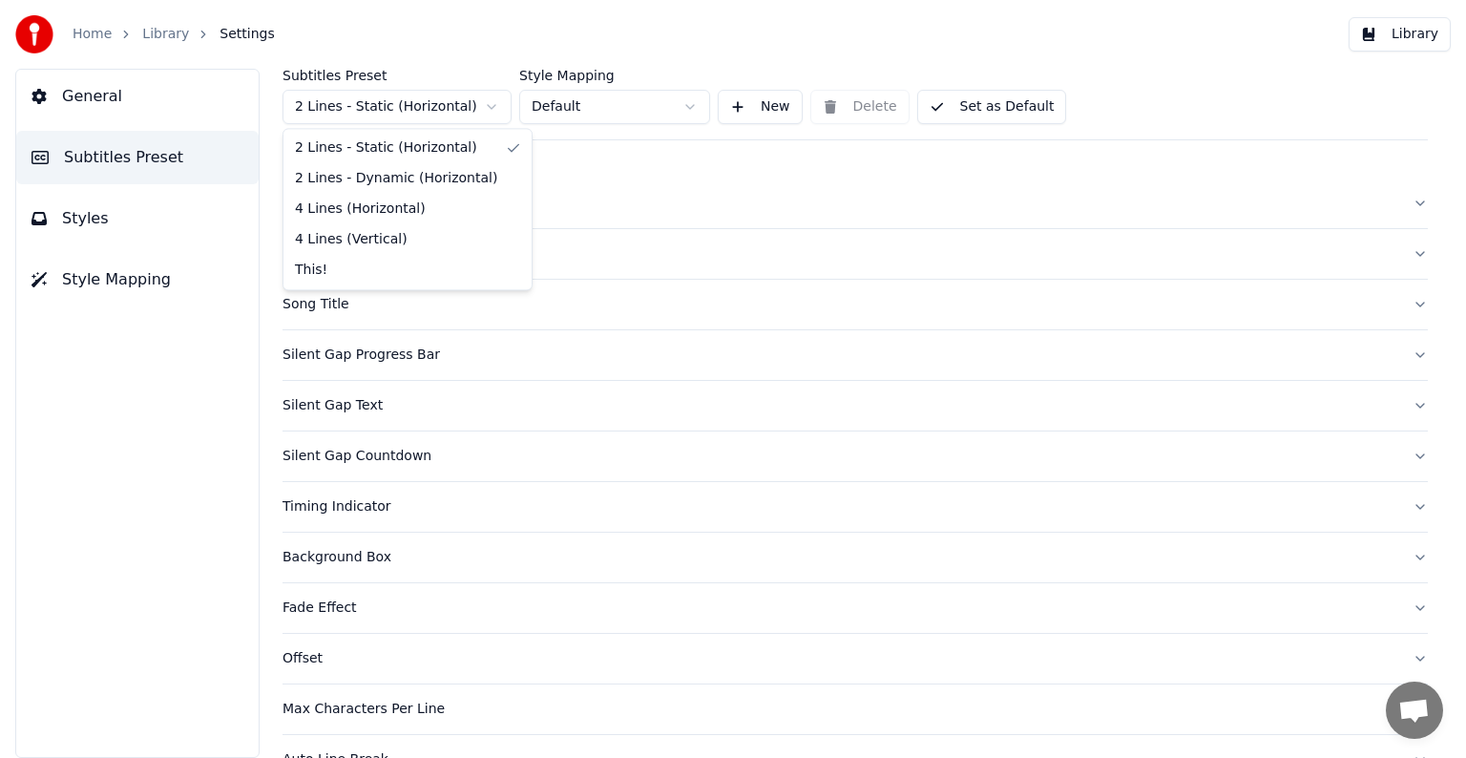
click at [401, 105] on html "Home Library Settings Library General Subtitles Preset Styles Style Mapping Sub…" at bounding box center [733, 379] width 1466 height 758
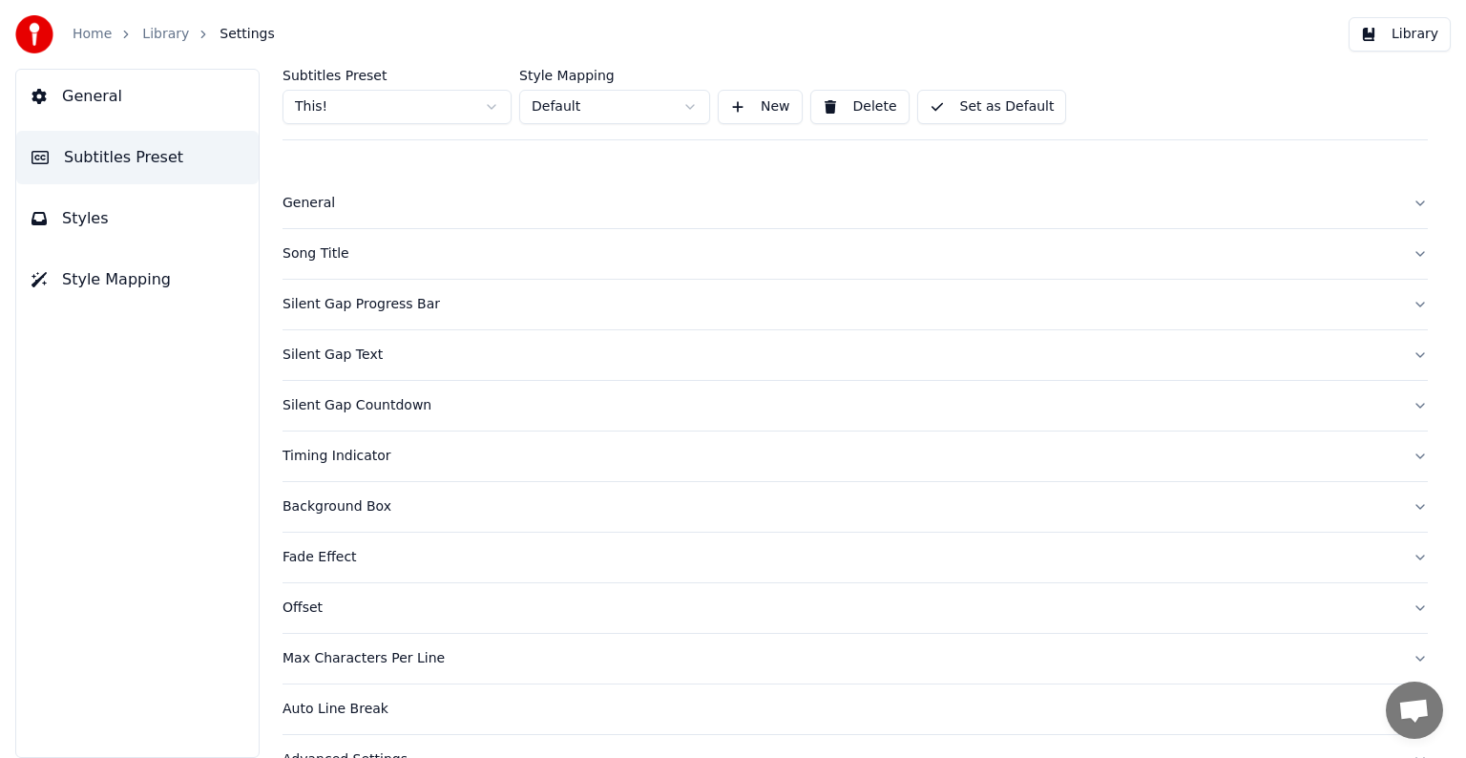
click at [346, 248] on div "Song Title" at bounding box center [840, 253] width 1115 height 19
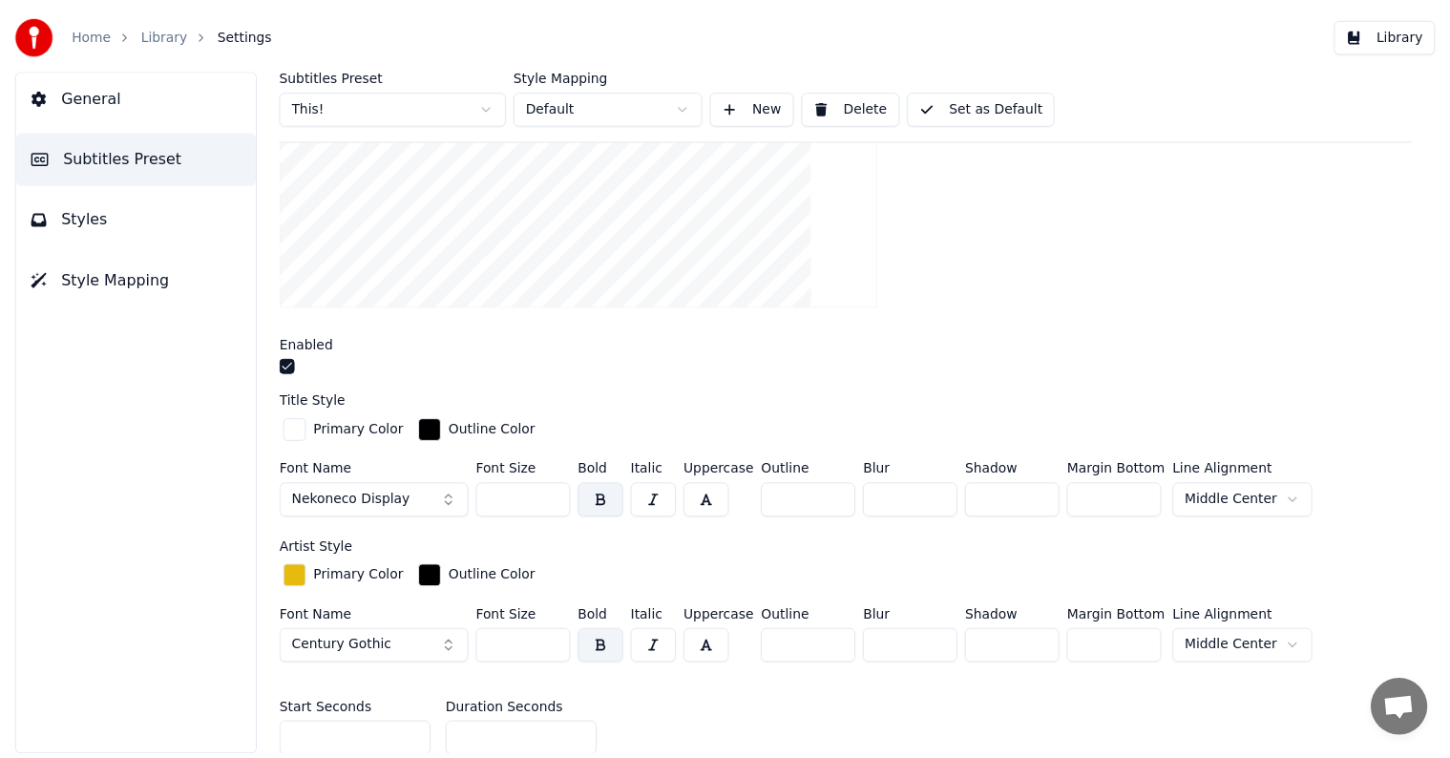
scroll to position [382, 0]
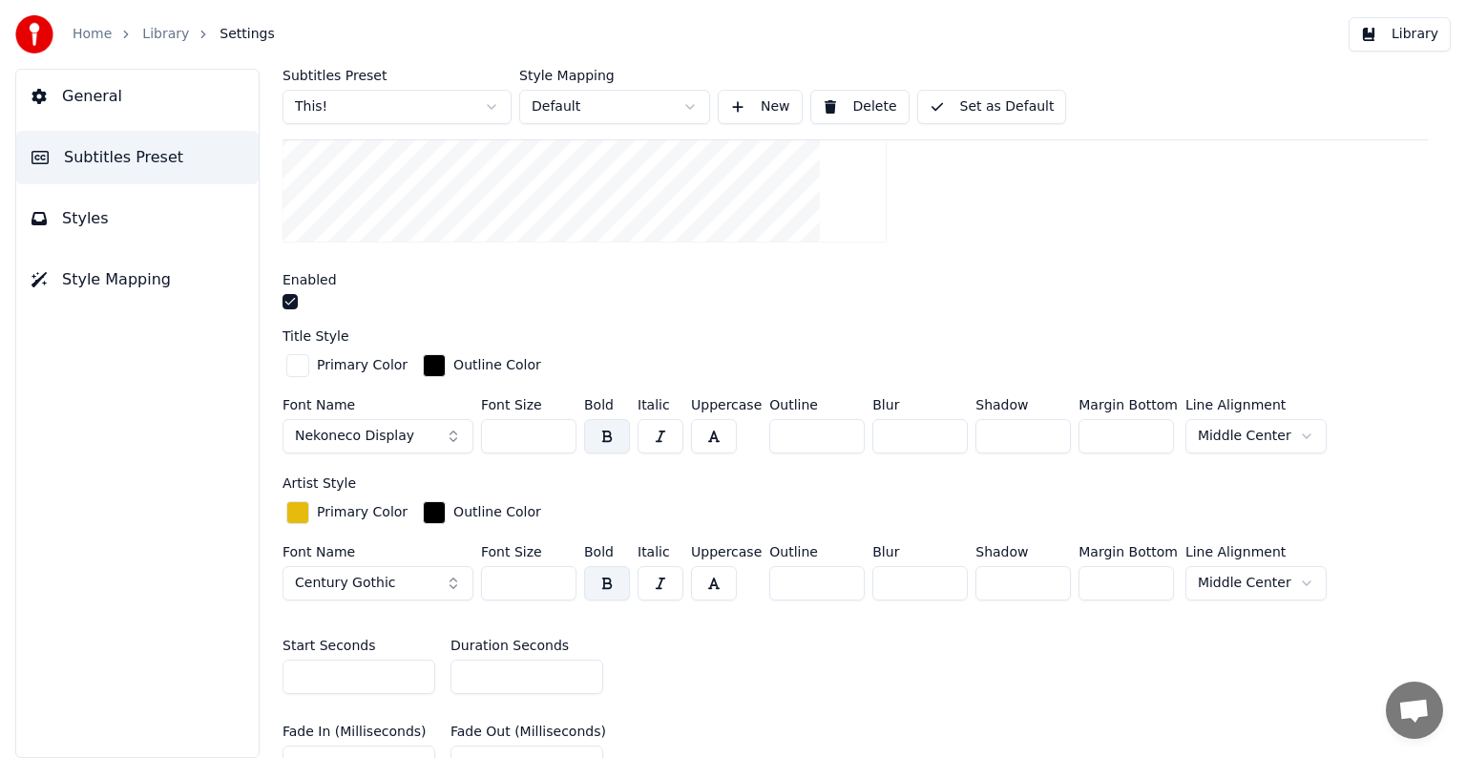
type input "*"
click at [590, 675] on input "*" at bounding box center [527, 677] width 153 height 34
click at [962, 94] on button "Set as Default" at bounding box center [992, 107] width 150 height 34
click at [150, 32] on link "Library" at bounding box center [165, 34] width 47 height 19
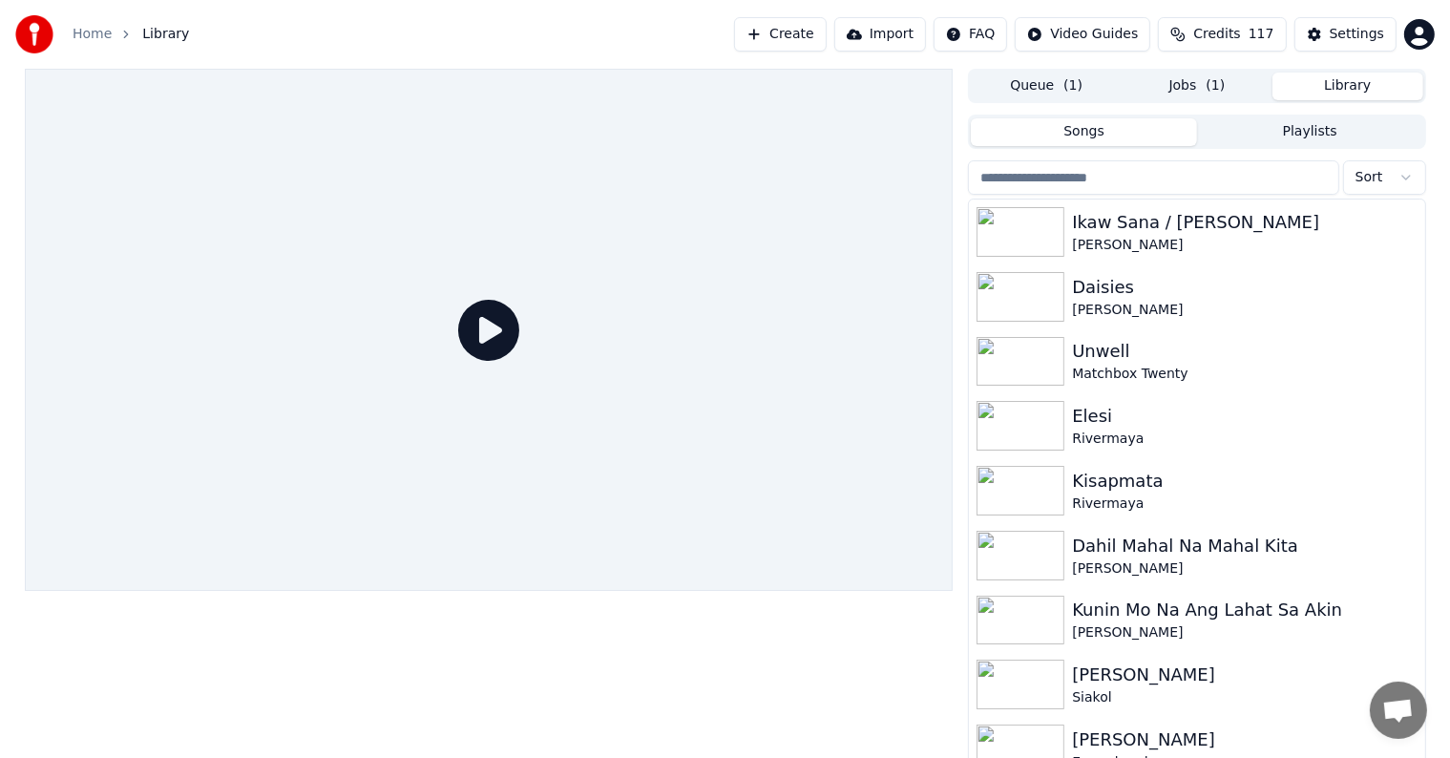
click at [1197, 176] on input "search" at bounding box center [1153, 177] width 370 height 34
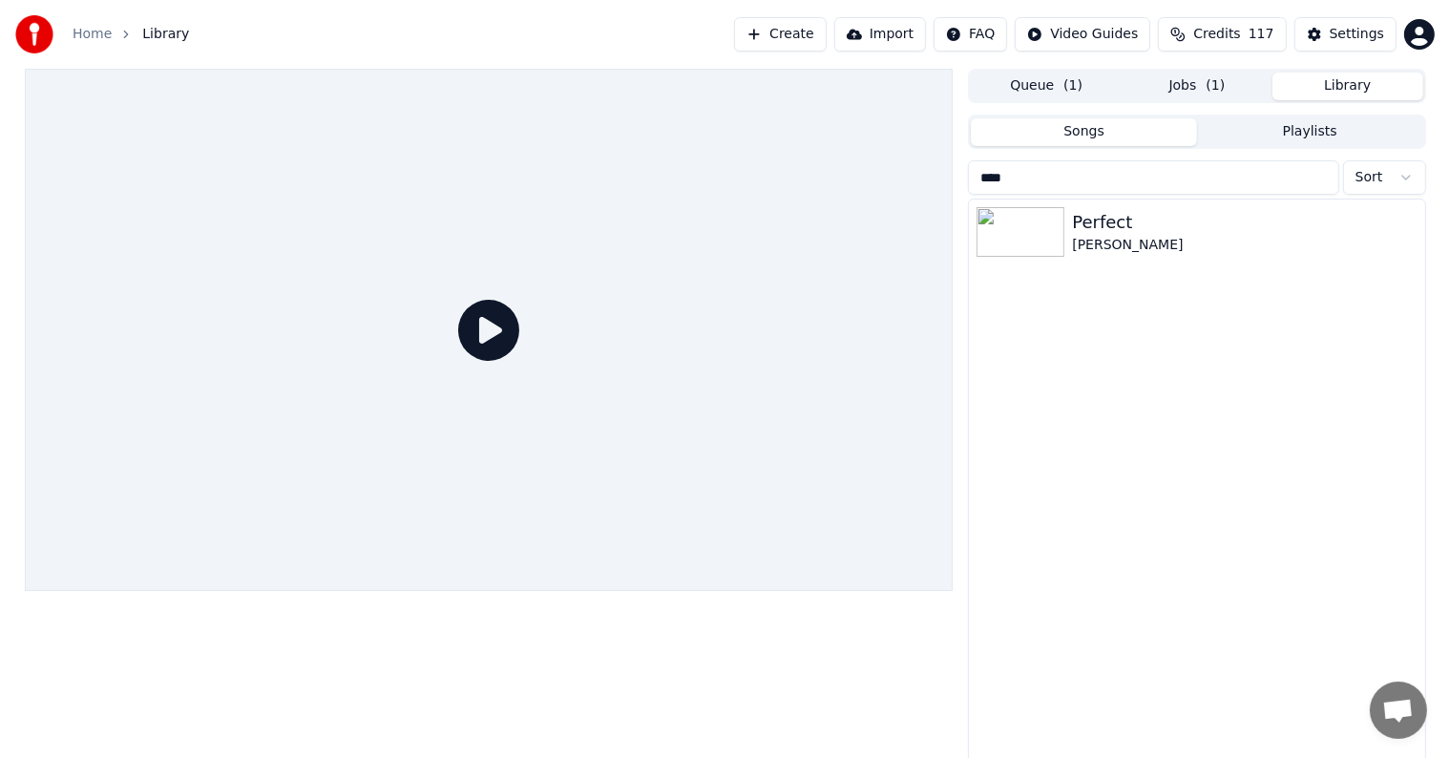
type input "****"
click at [1155, 240] on div "[PERSON_NAME]" at bounding box center [1234, 245] width 325 height 19
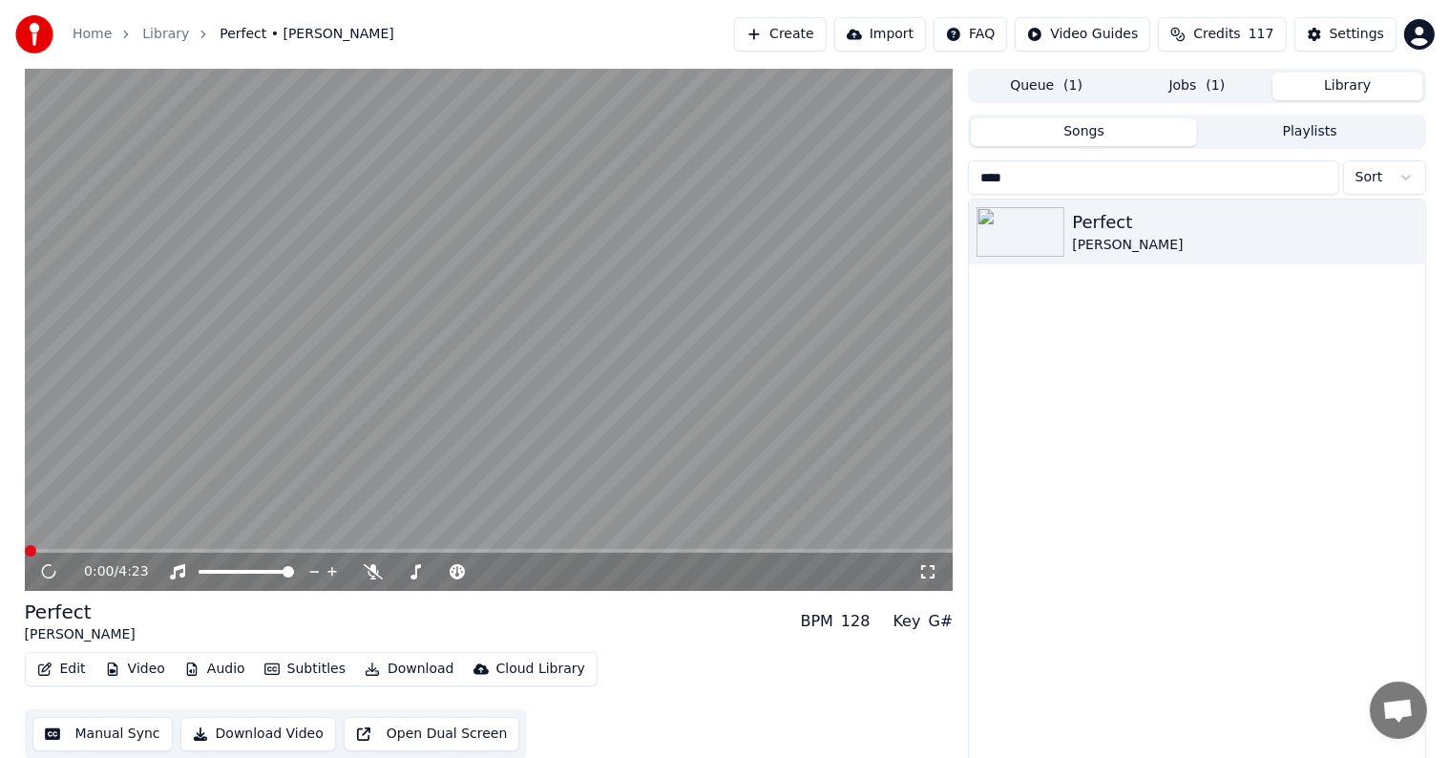
click at [143, 675] on button "Video" at bounding box center [134, 669] width 75 height 27
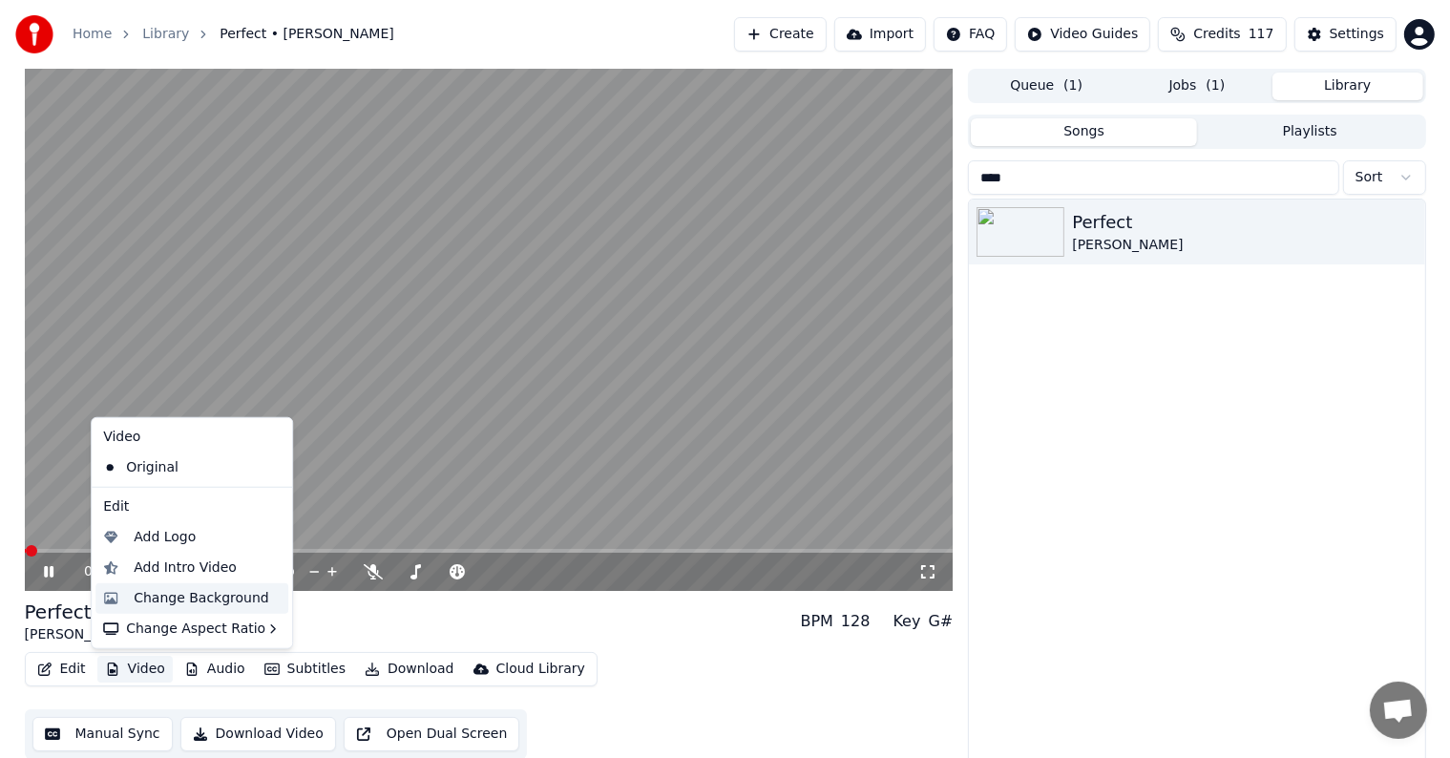
click at [186, 597] on div "Change Background" at bounding box center [202, 598] width 136 height 19
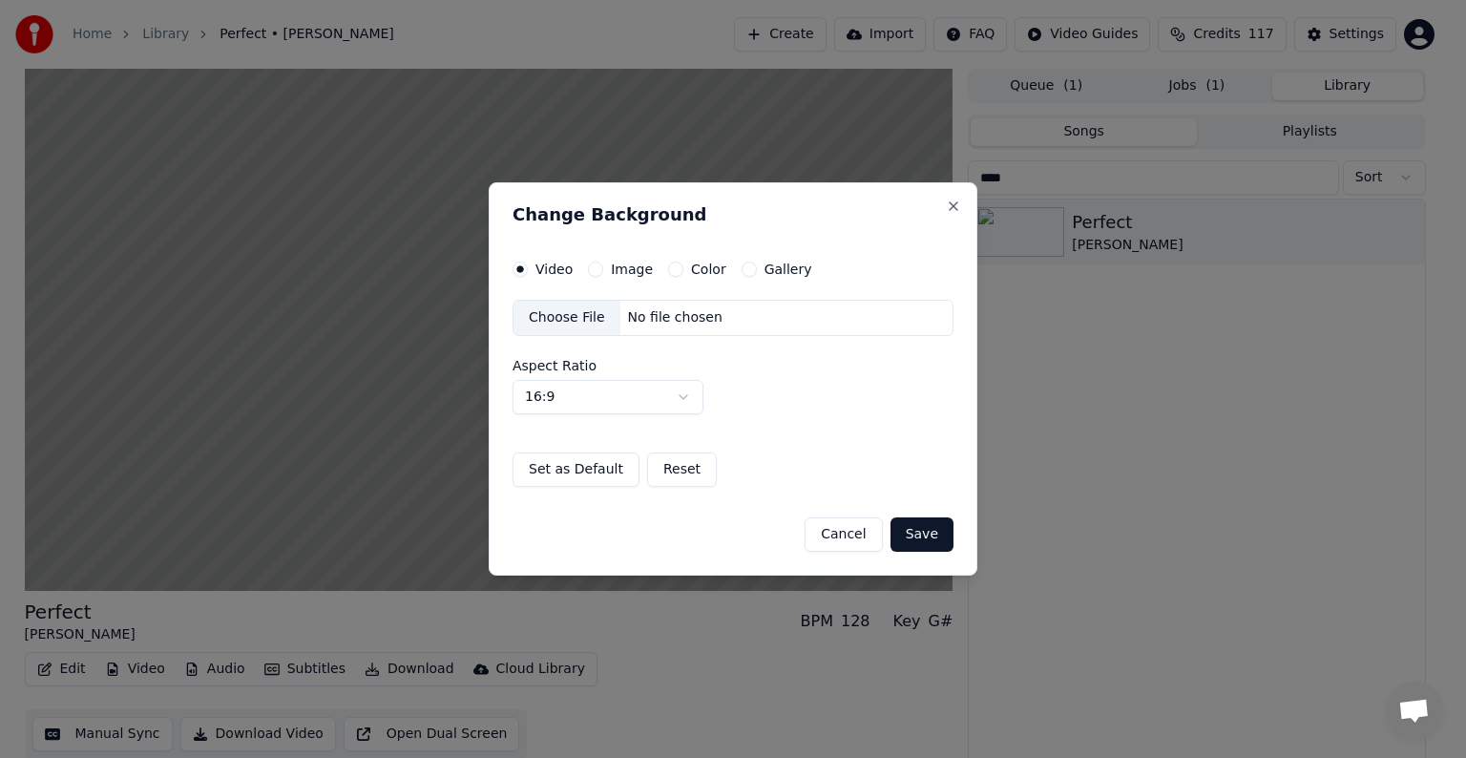
click at [596, 262] on button "Image" at bounding box center [595, 269] width 15 height 15
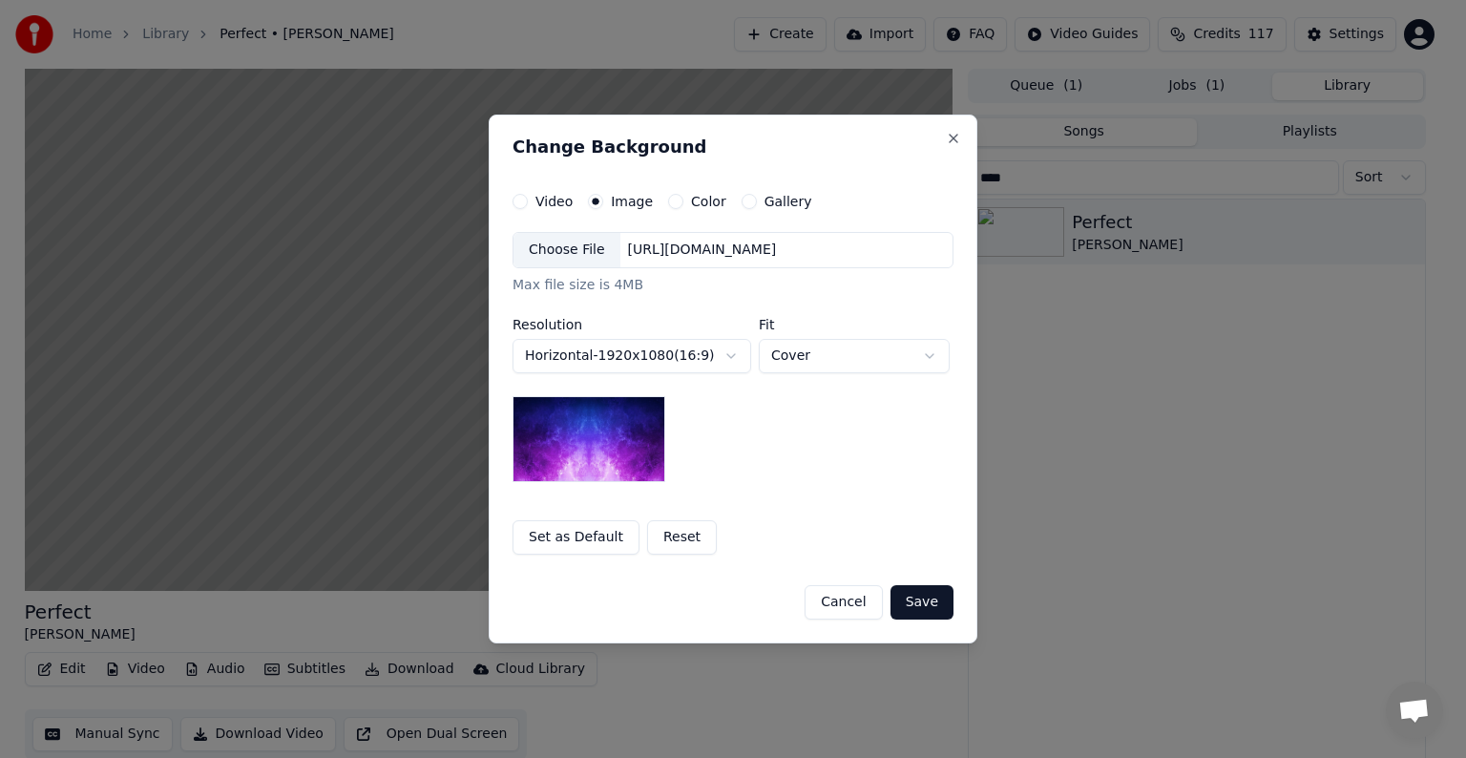
click at [562, 246] on div "Choose File" at bounding box center [567, 250] width 107 height 34
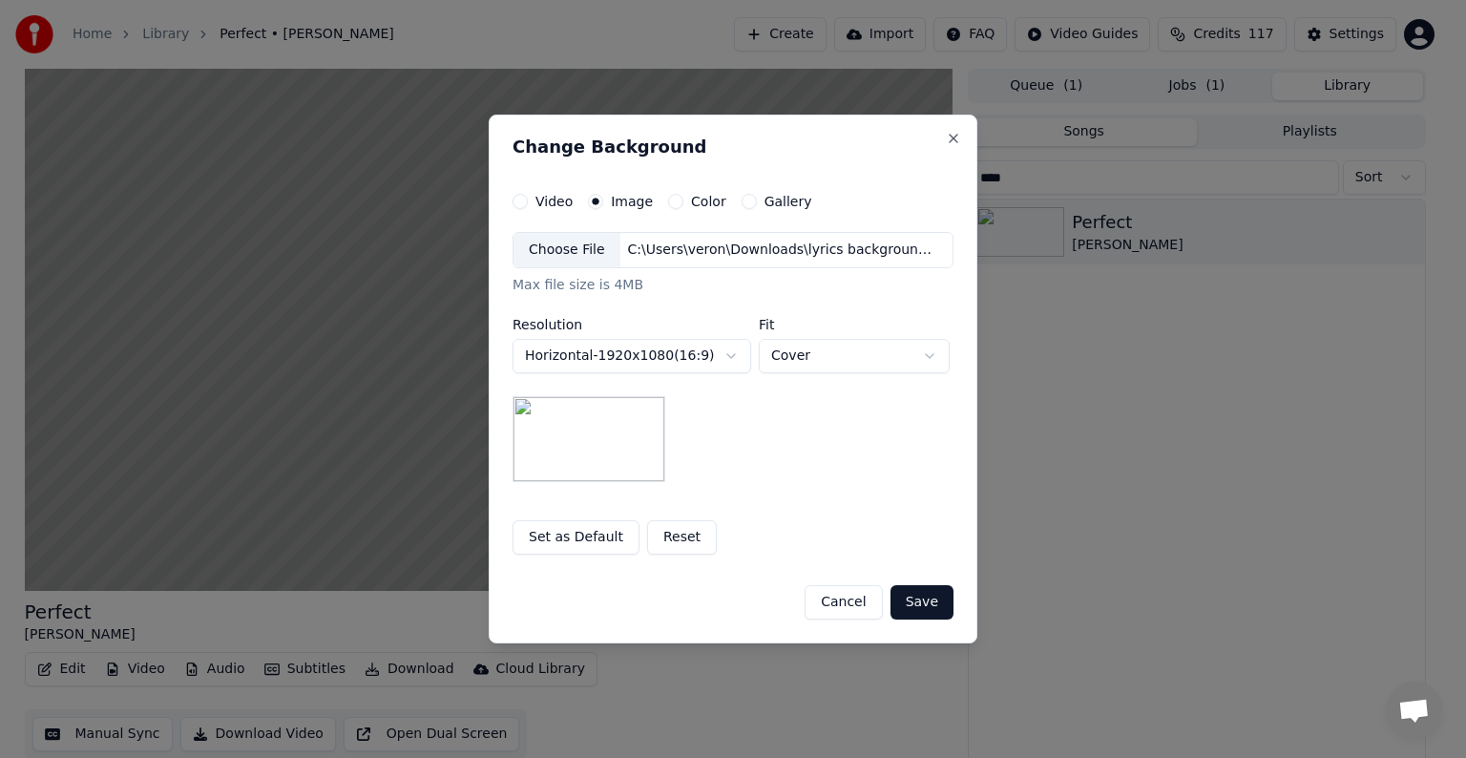
click at [928, 594] on button "Save" at bounding box center [922, 602] width 63 height 34
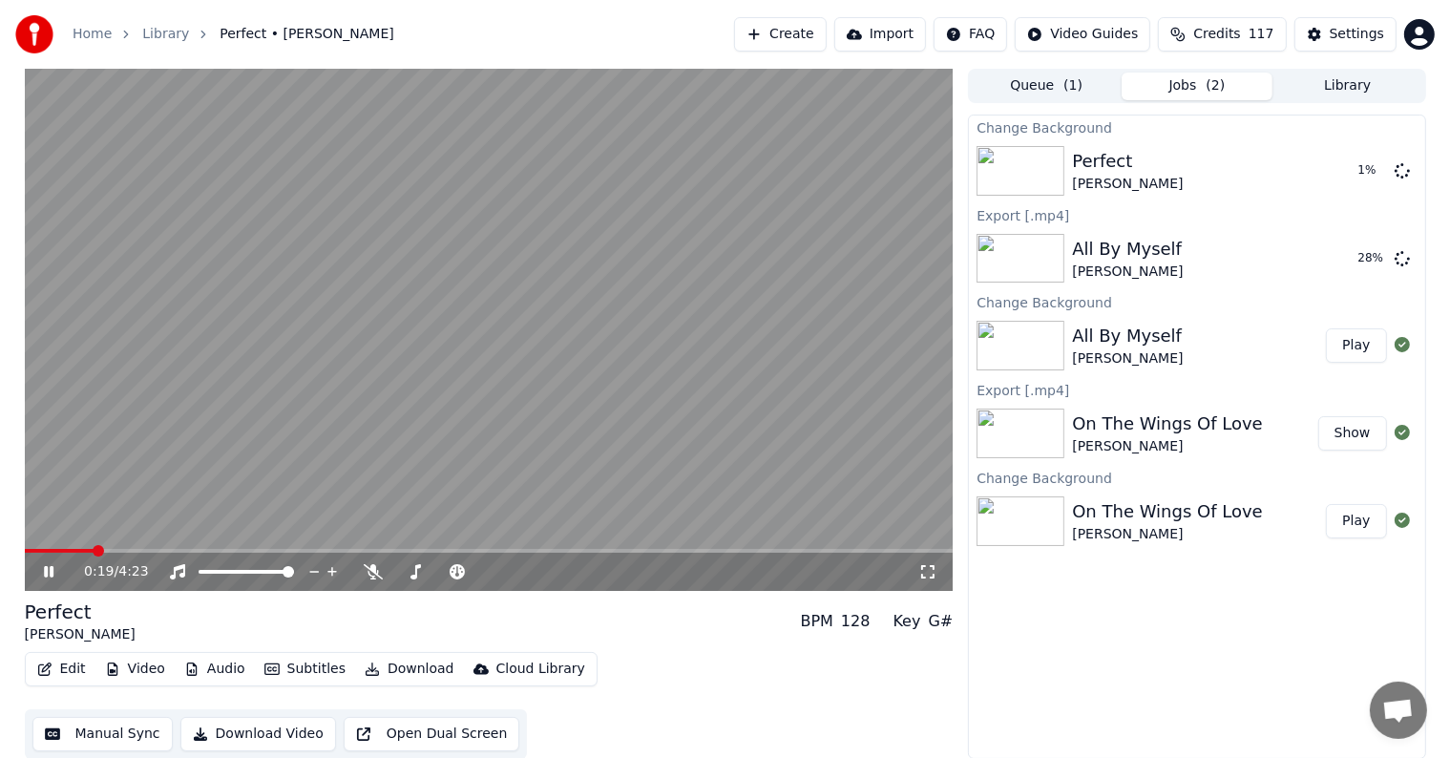
click at [47, 569] on icon at bounding box center [49, 571] width 10 height 11
click at [1367, 347] on button "Play" at bounding box center [1356, 345] width 60 height 34
click at [49, 563] on div "0:01 / 4:00" at bounding box center [488, 571] width 913 height 19
click at [50, 571] on icon at bounding box center [49, 571] width 10 height 11
click at [90, 744] on button "Manual Sync" at bounding box center [102, 734] width 140 height 34
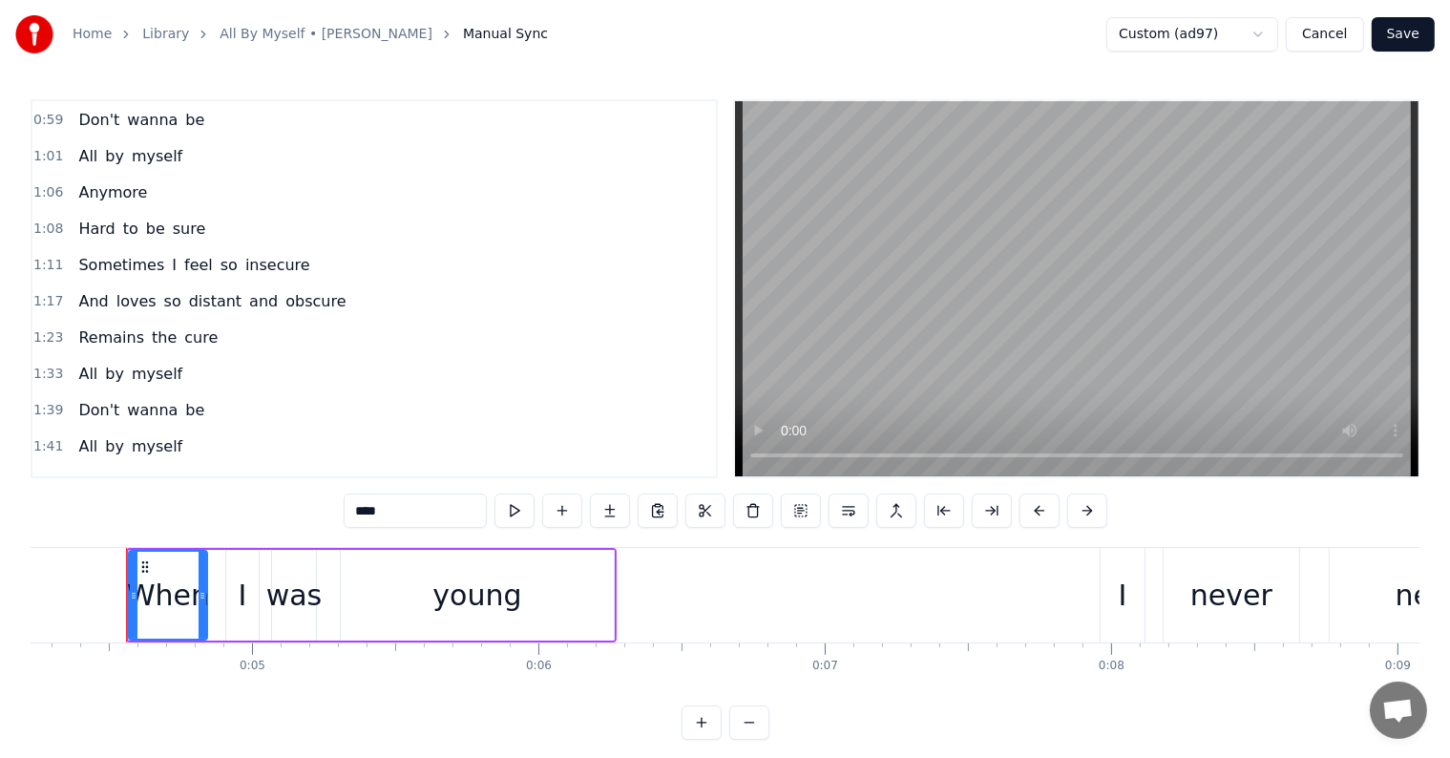
scroll to position [612, 0]
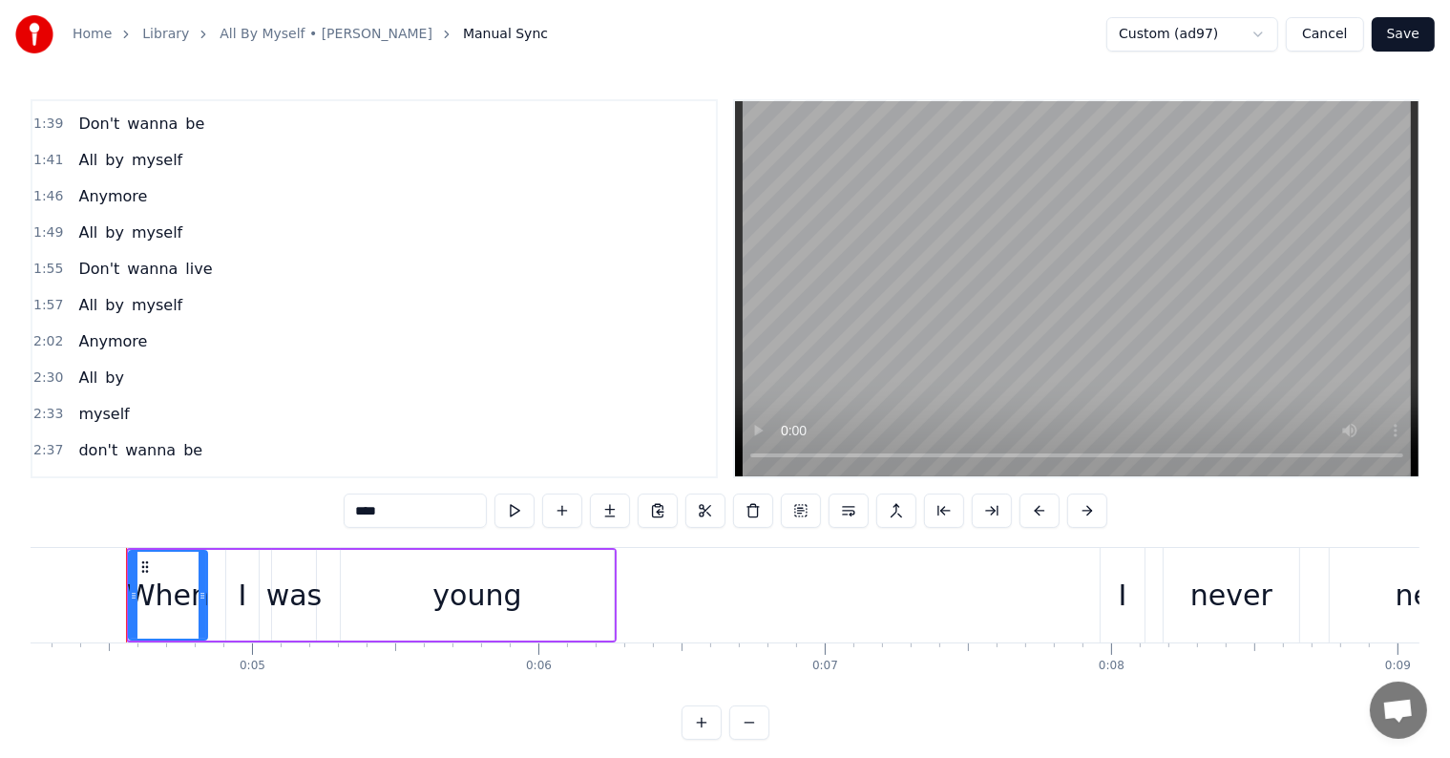
click at [290, 251] on div "1:55 Don't wanna live" at bounding box center [373, 269] width 683 height 36
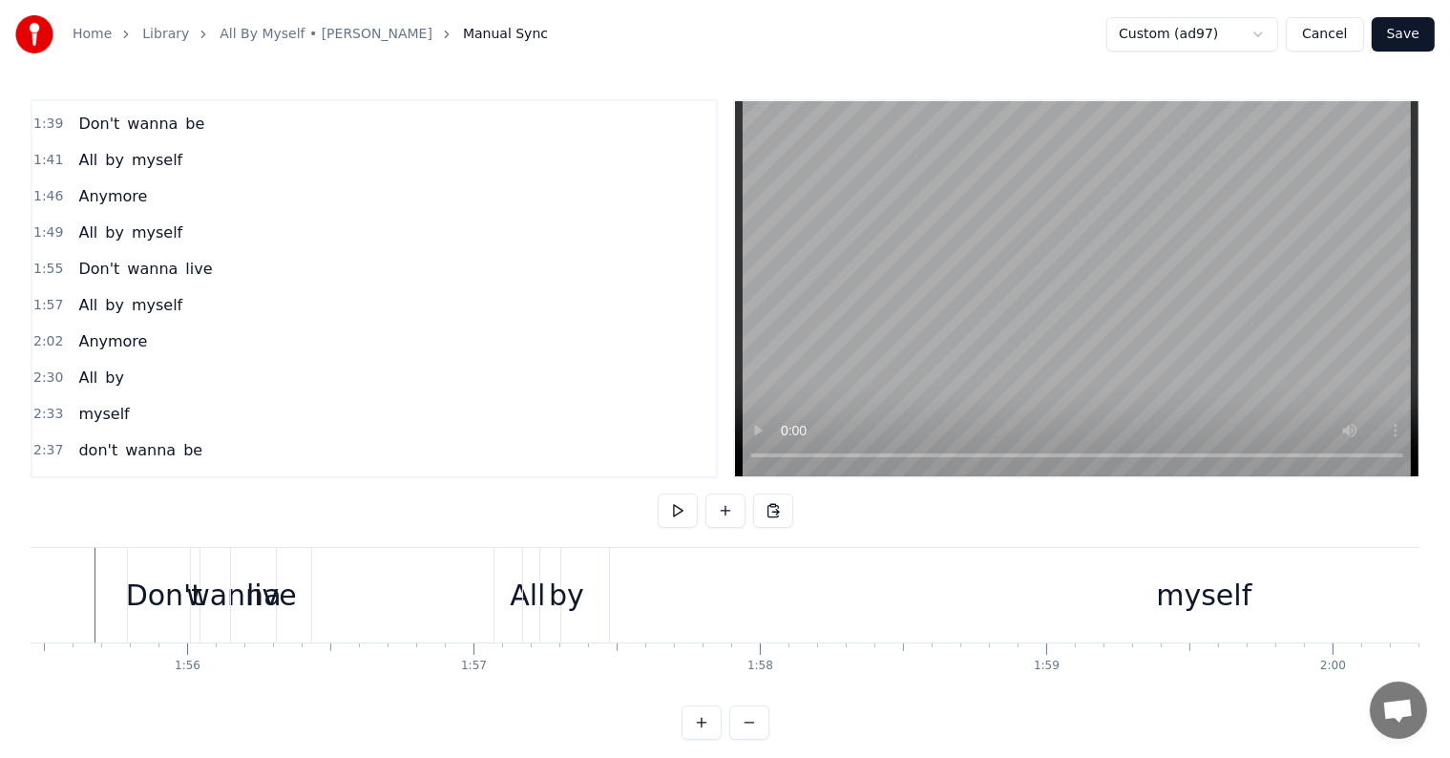
scroll to position [0, 33029]
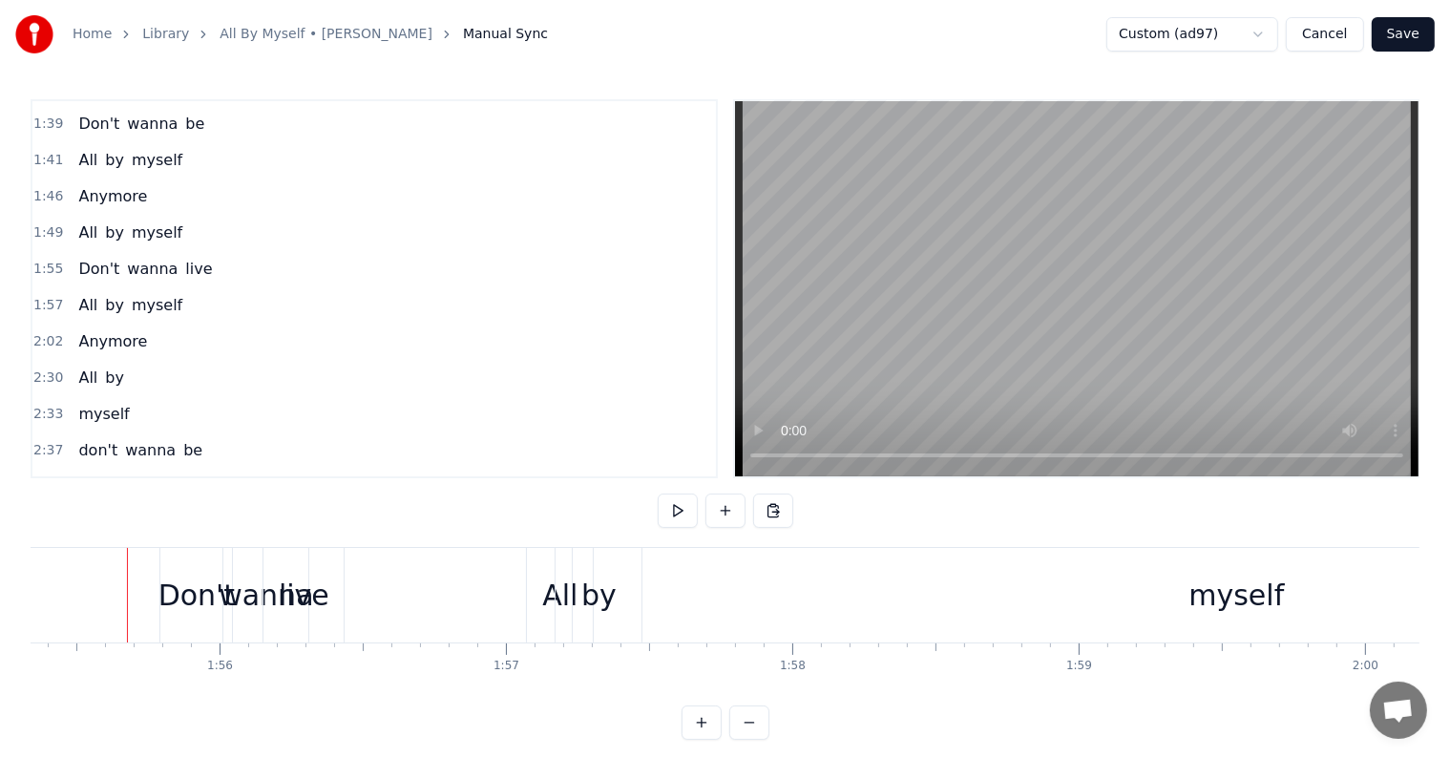
click at [283, 587] on div "live" at bounding box center [304, 595] width 51 height 43
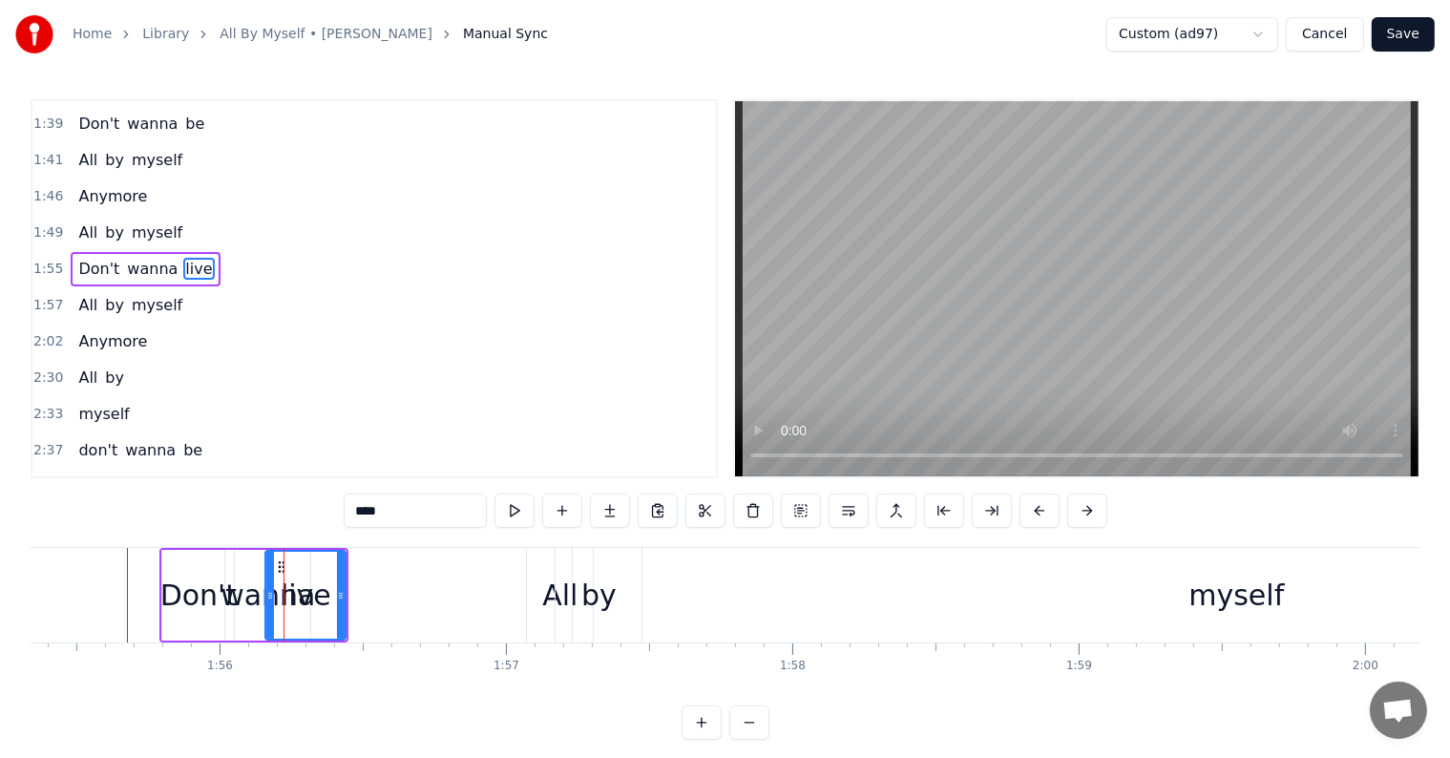
scroll to position [567, 0]
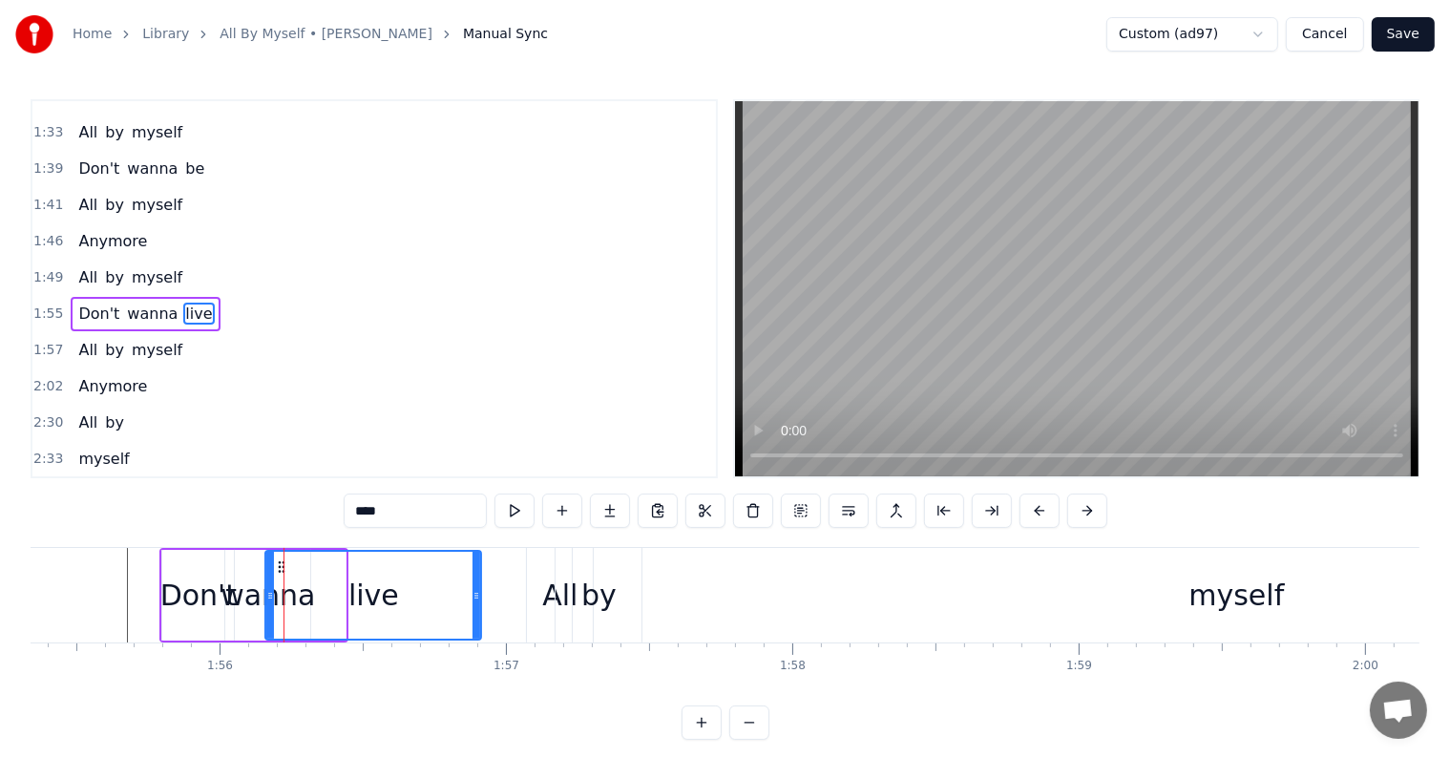
drag, startPoint x: 341, startPoint y: 586, endPoint x: 481, endPoint y: 585, distance: 140.3
click at [480, 585] on div at bounding box center [476, 595] width 8 height 87
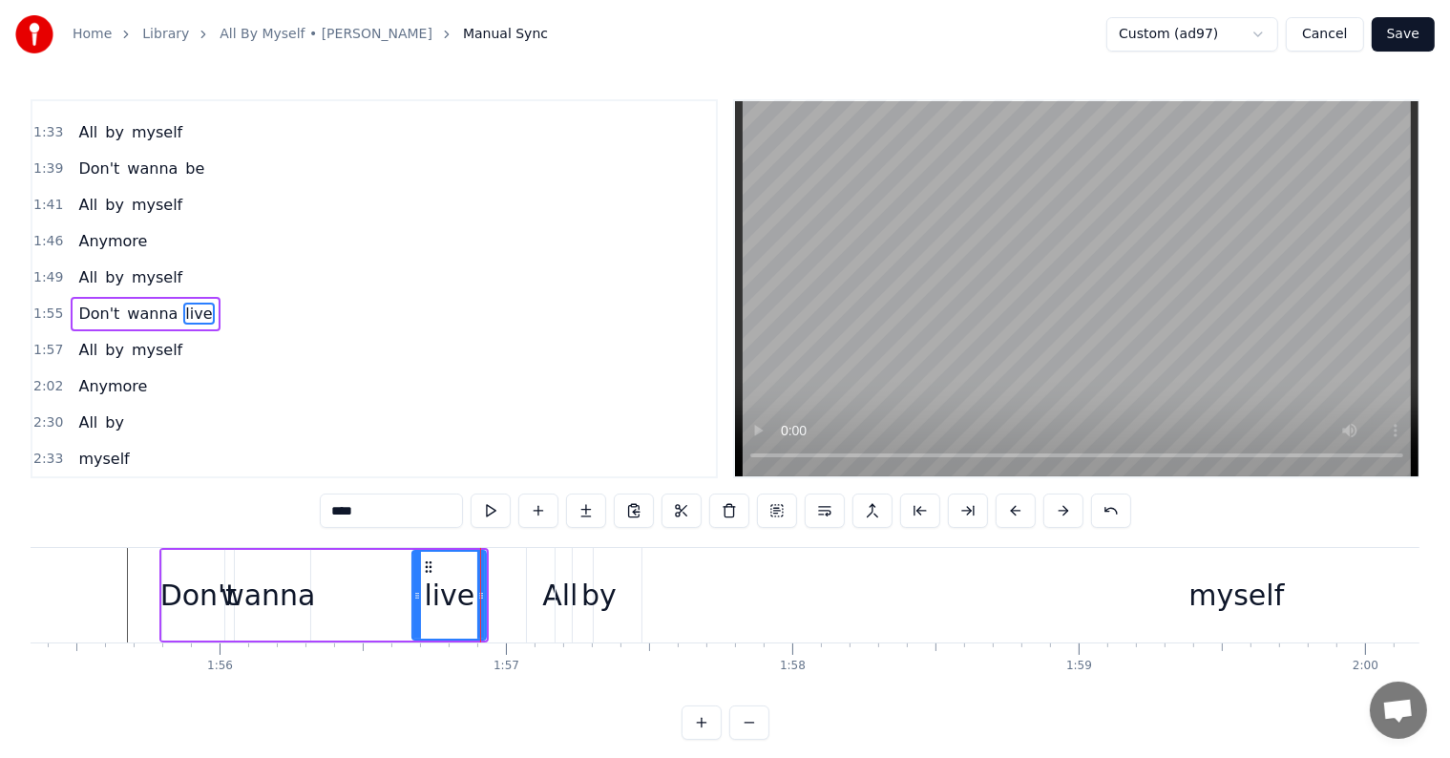
drag, startPoint x: 265, startPoint y: 583, endPoint x: 401, endPoint y: 583, distance: 135.5
click at [413, 587] on div at bounding box center [417, 595] width 8 height 87
drag, startPoint x: 409, startPoint y: 592, endPoint x: 409, endPoint y: 578, distance: 13.4
click at [323, 572] on div at bounding box center [327, 595] width 8 height 87
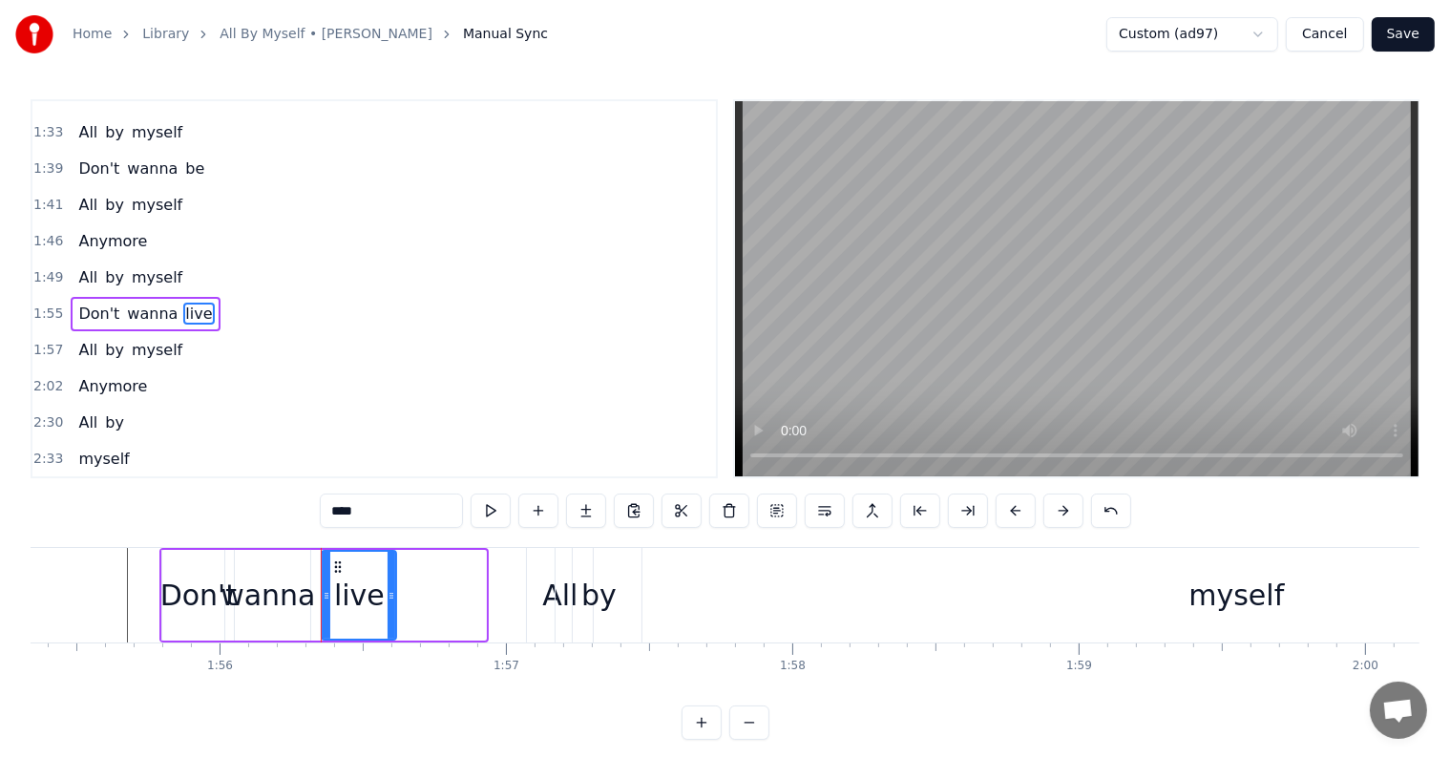
drag, startPoint x: 481, startPoint y: 591, endPoint x: 391, endPoint y: 592, distance: 89.7
click at [391, 592] on icon at bounding box center [392, 595] width 8 height 15
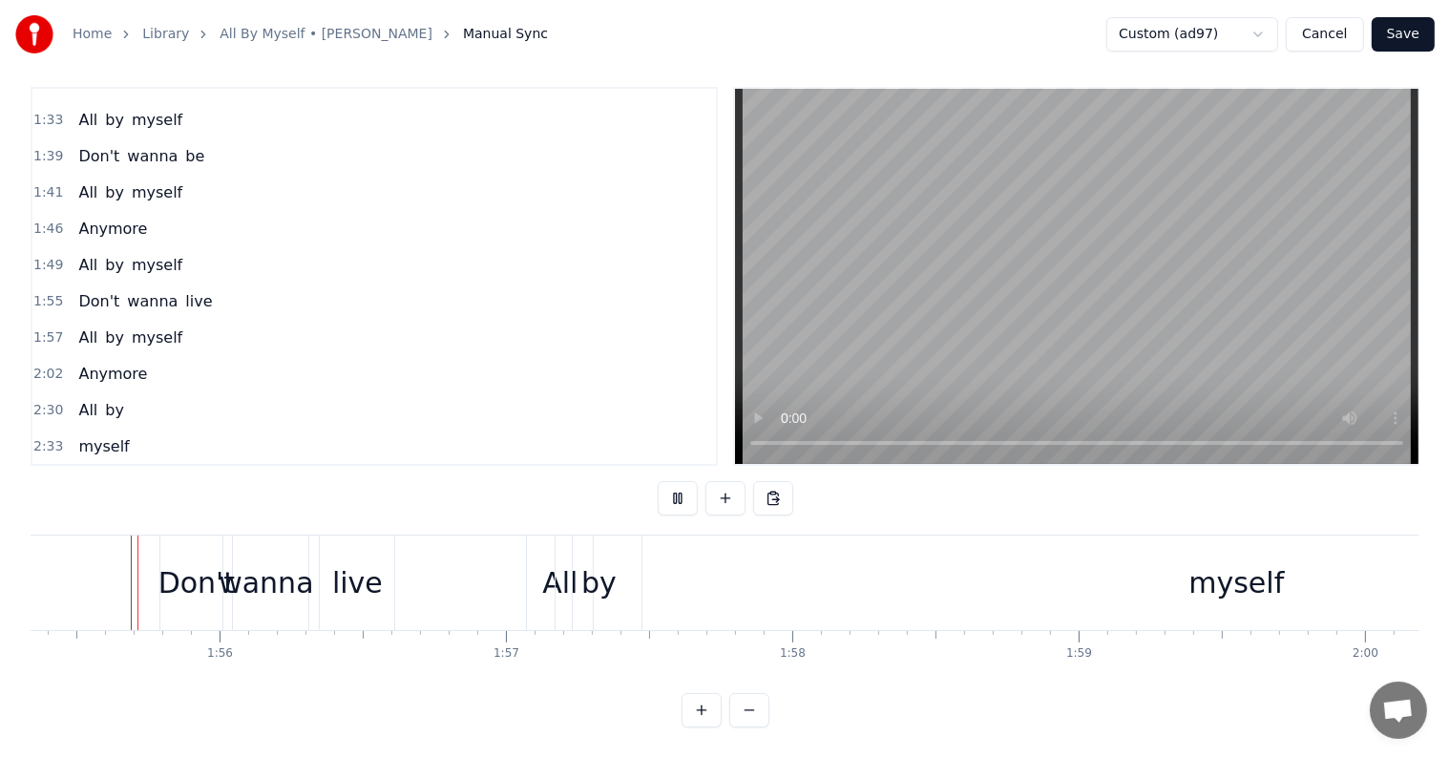
scroll to position [29, 0]
click at [582, 565] on div "myself" at bounding box center [1236, 582] width 1327 height 94
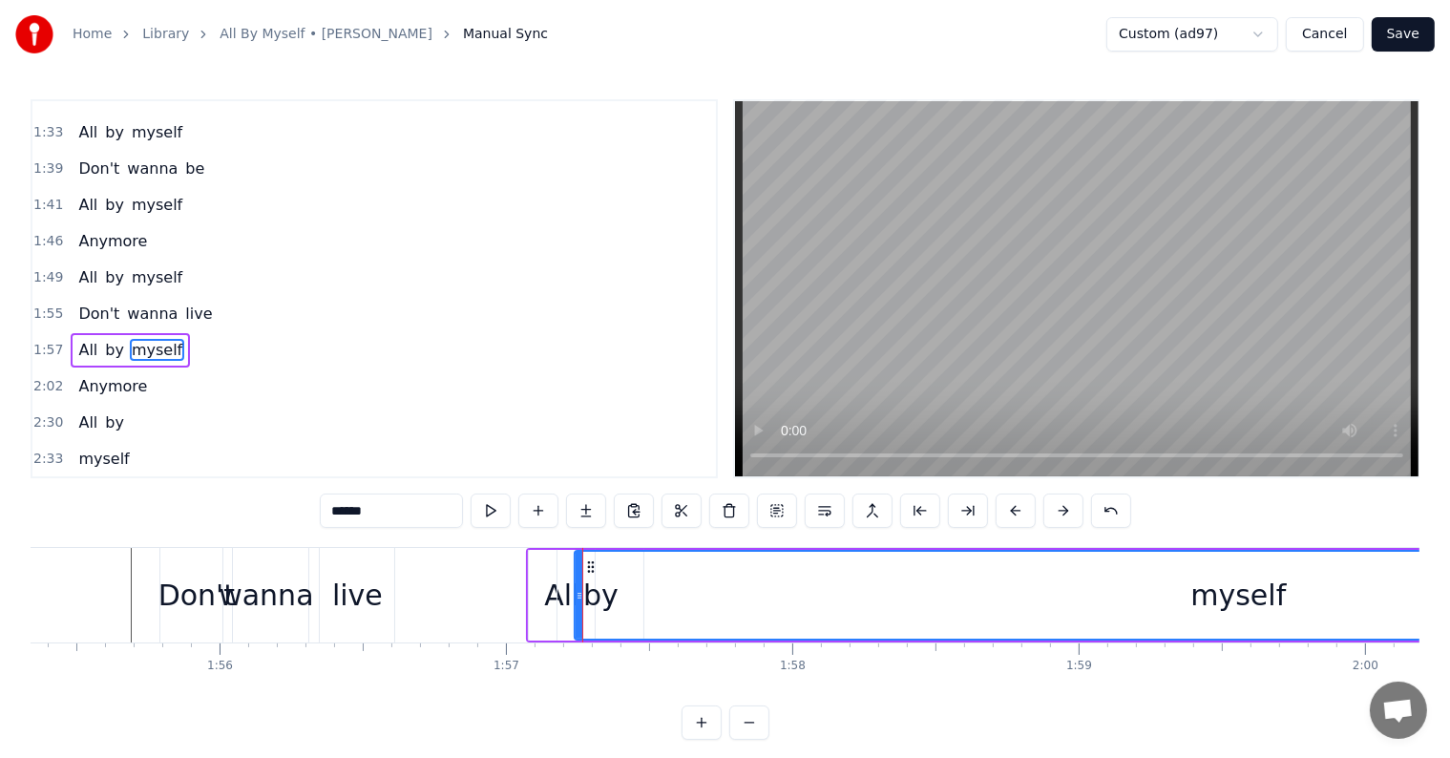
scroll to position [602, 0]
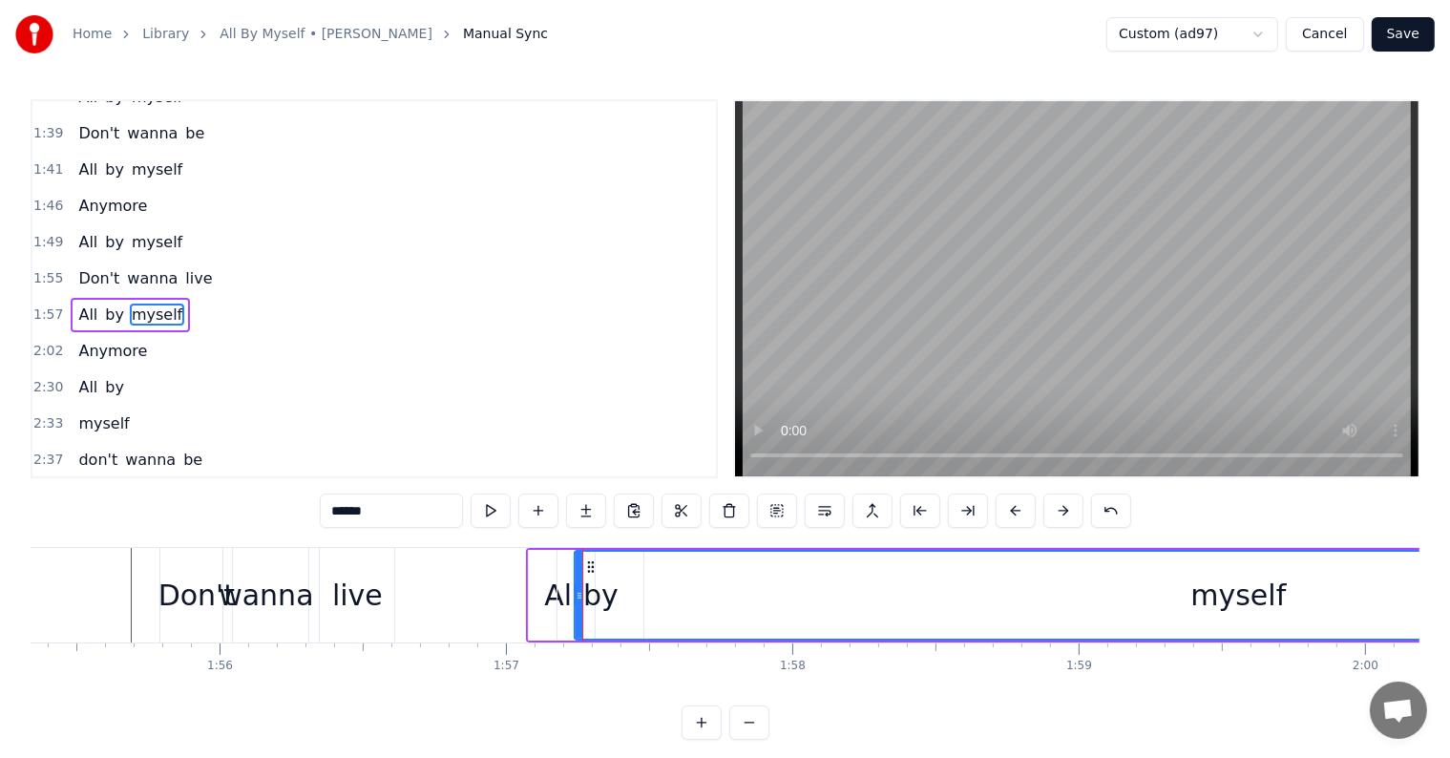
click at [604, 601] on div "myself" at bounding box center [1238, 595] width 1325 height 87
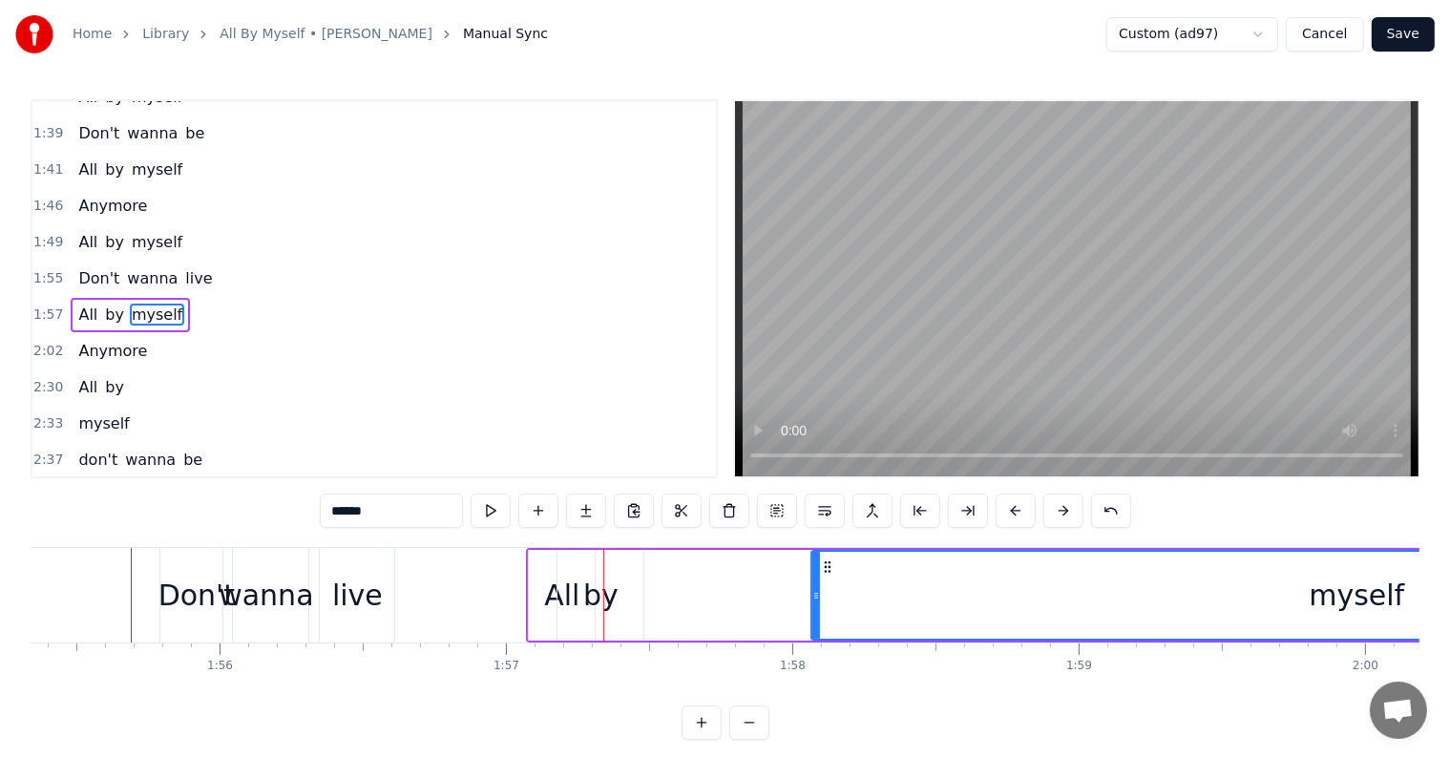
drag, startPoint x: 576, startPoint y: 592, endPoint x: 812, endPoint y: 610, distance: 237.4
click at [812, 610] on div at bounding box center [816, 595] width 8 height 87
click at [603, 592] on div "by" at bounding box center [600, 595] width 35 height 43
type input "**"
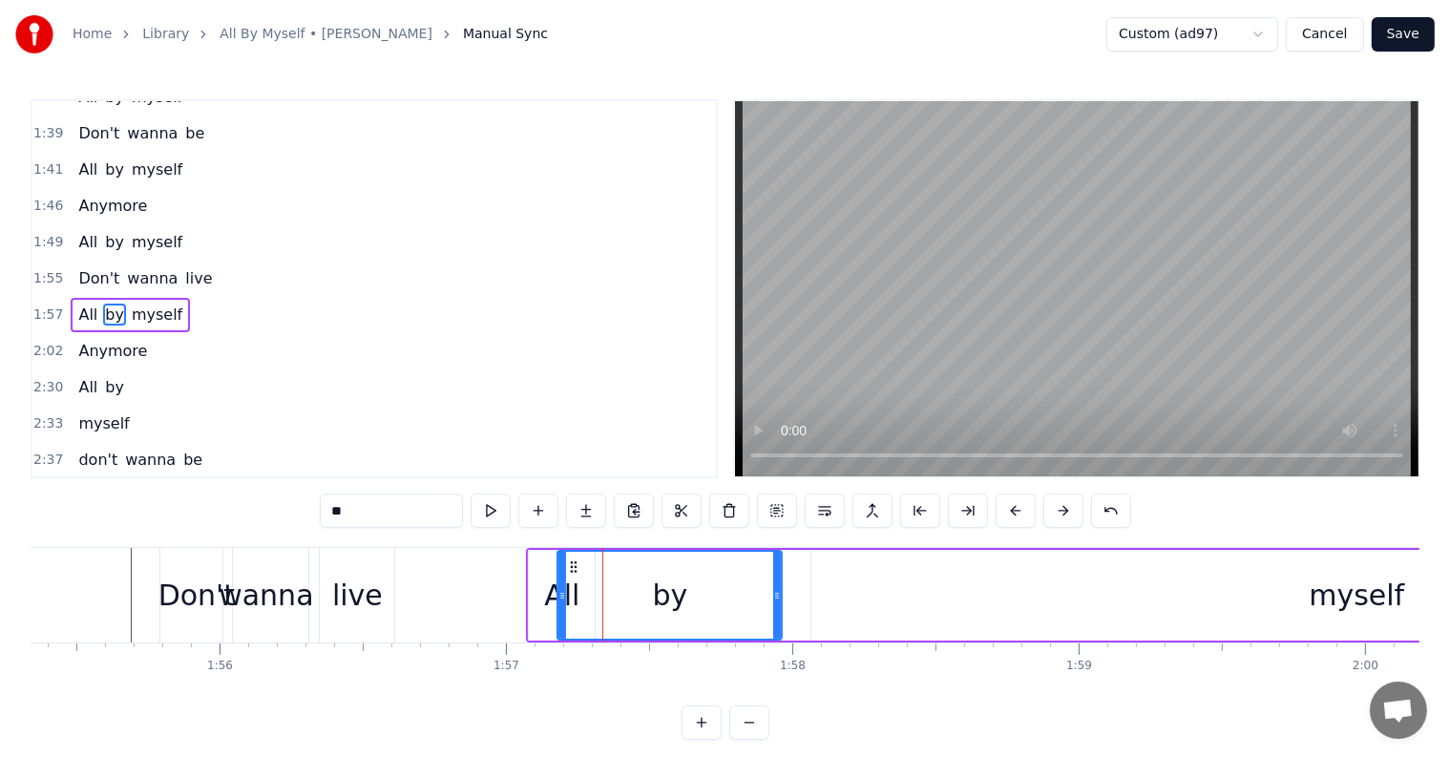
drag, startPoint x: 656, startPoint y: 596, endPoint x: 779, endPoint y: 601, distance: 123.3
click at [779, 601] on icon at bounding box center [777, 595] width 8 height 15
click at [778, 601] on div at bounding box center [778, 595] width 1 height 94
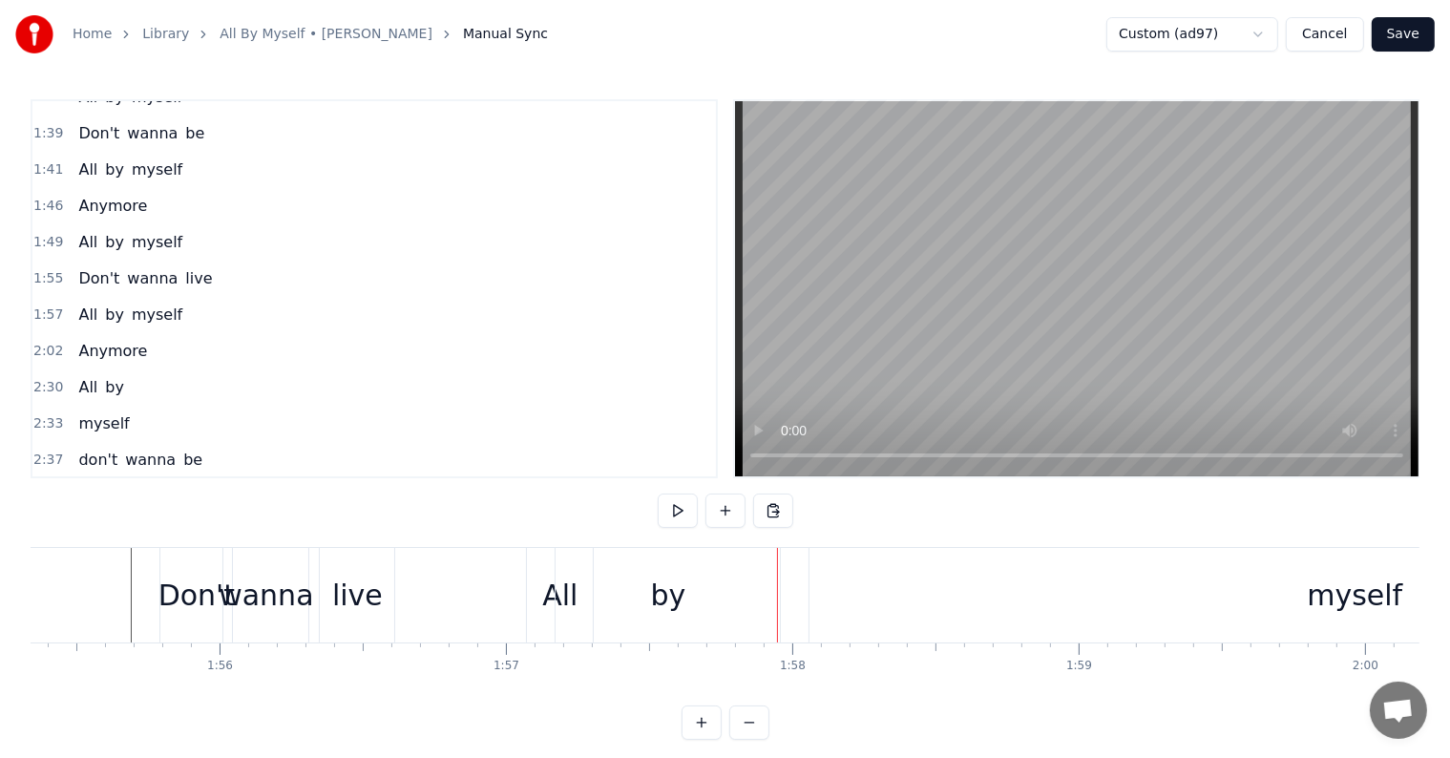
click at [741, 593] on div "by" at bounding box center [668, 595] width 224 height 94
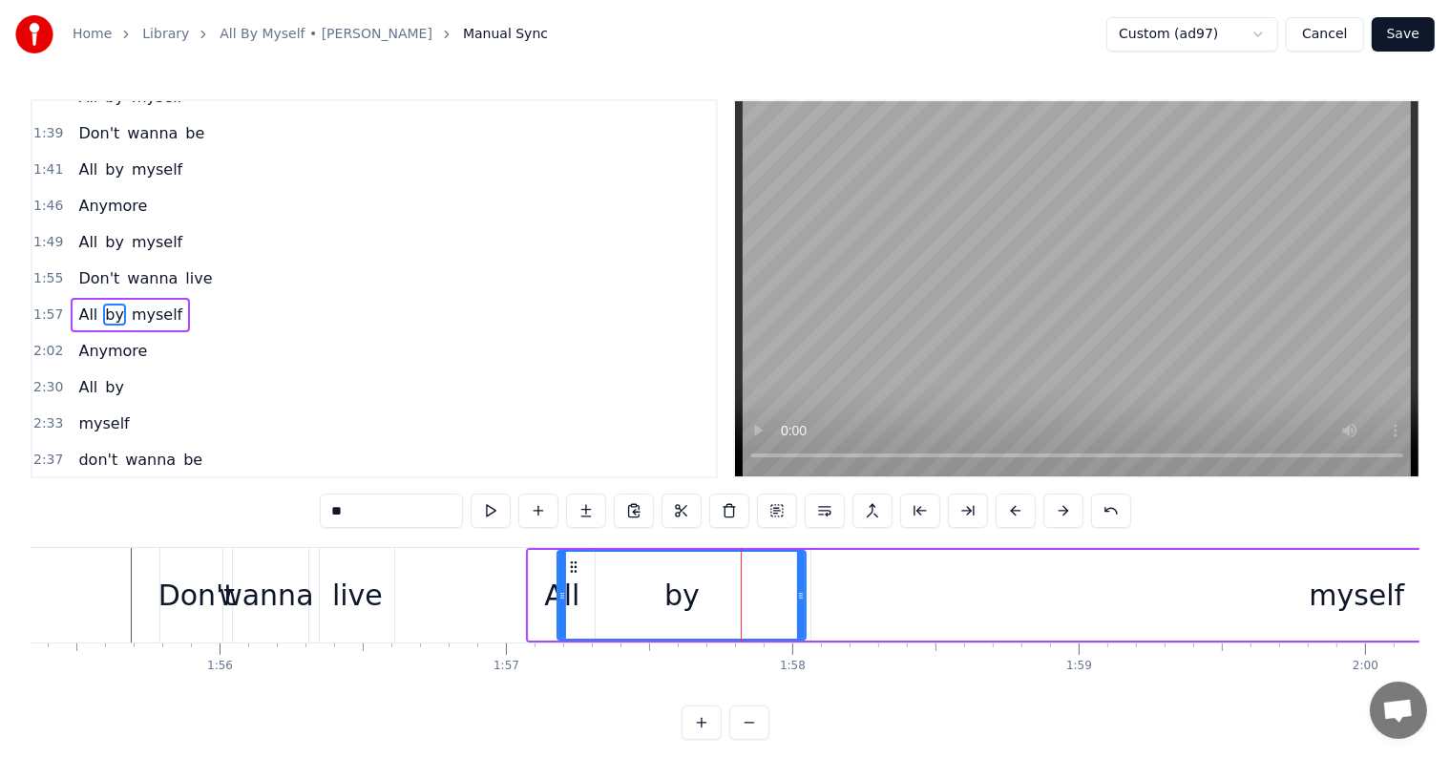
drag, startPoint x: 777, startPoint y: 594, endPoint x: 801, endPoint y: 597, distance: 24.0
click at [801, 597] on icon at bounding box center [801, 595] width 8 height 15
click at [918, 602] on div "myself" at bounding box center [1356, 595] width 1090 height 91
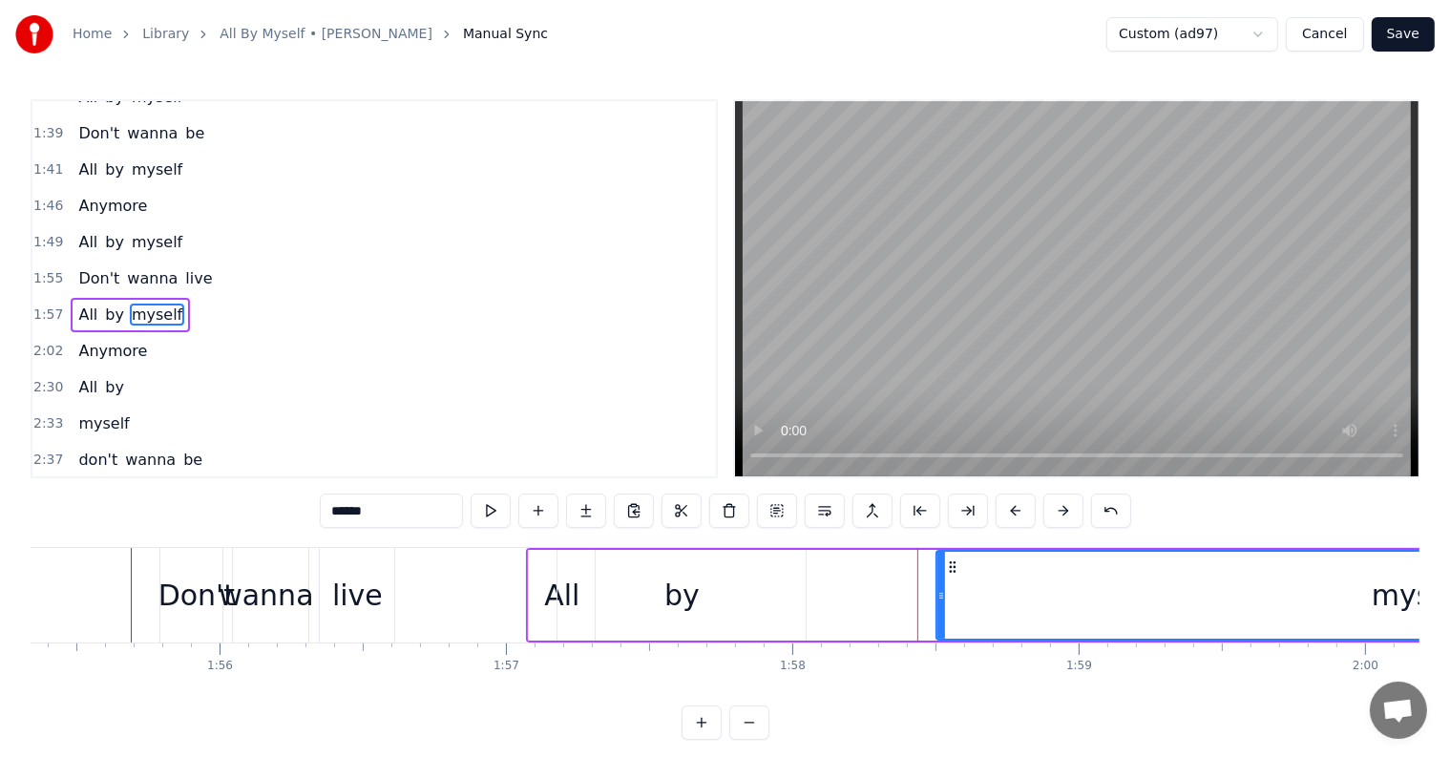
drag, startPoint x: 816, startPoint y: 594, endPoint x: 941, endPoint y: 598, distance: 125.1
click at [941, 598] on icon at bounding box center [941, 595] width 8 height 15
click at [752, 595] on div "by" at bounding box center [681, 595] width 248 height 91
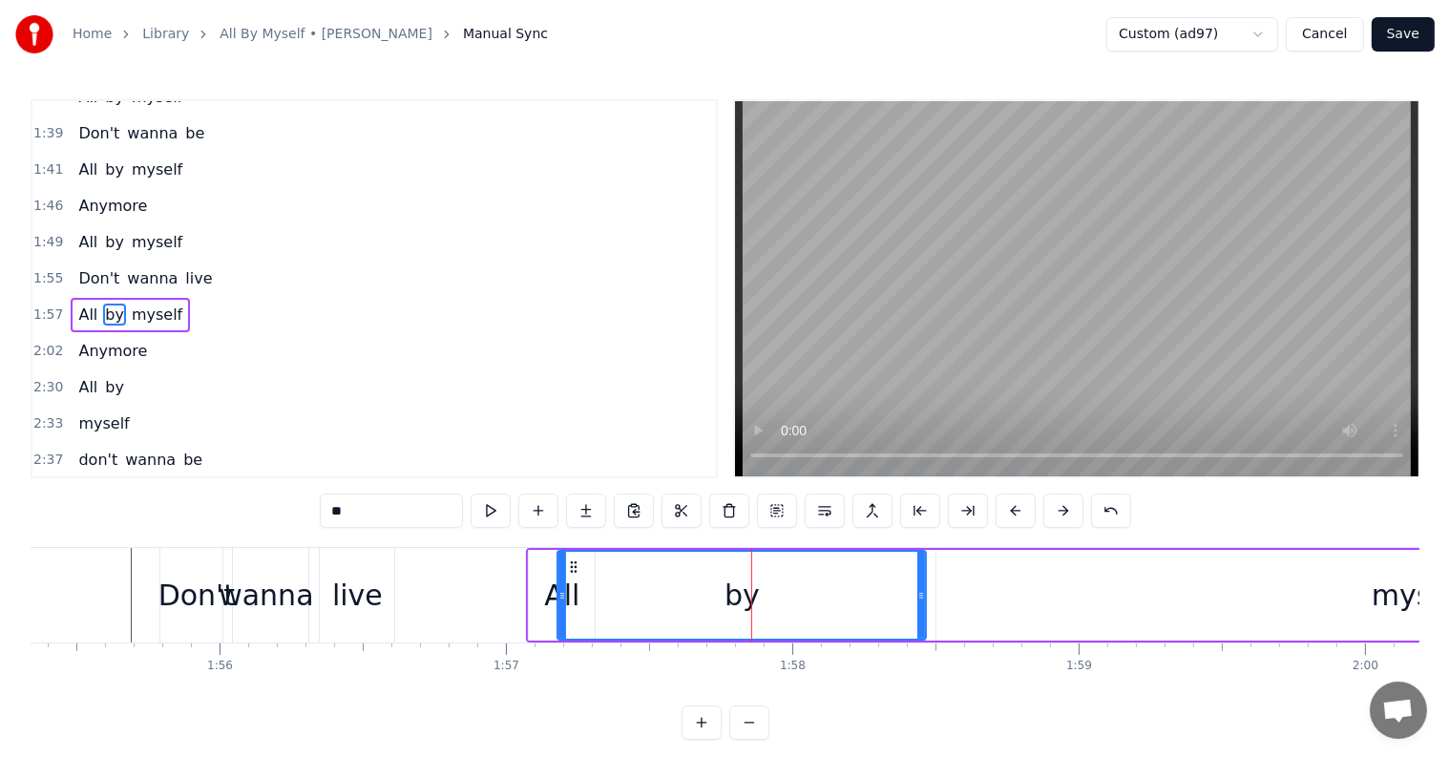
drag, startPoint x: 800, startPoint y: 602, endPoint x: 920, endPoint y: 611, distance: 120.6
click at [920, 611] on div at bounding box center [921, 595] width 8 height 87
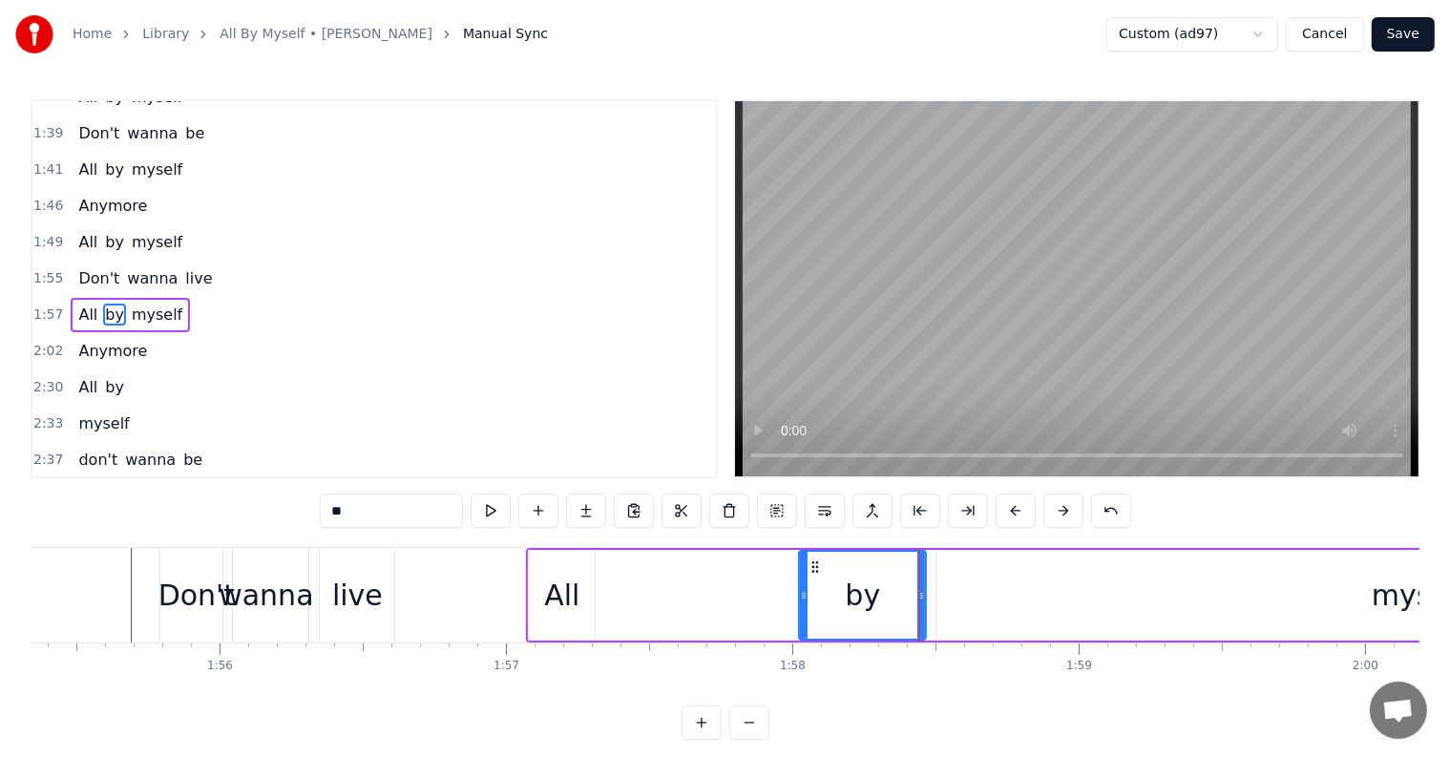
drag, startPoint x: 557, startPoint y: 591, endPoint x: 799, endPoint y: 606, distance: 242.0
click at [800, 606] on div at bounding box center [804, 595] width 8 height 87
drag, startPoint x: 559, startPoint y: 598, endPoint x: 582, endPoint y: 597, distance: 22.9
click at [559, 597] on div "All" at bounding box center [561, 595] width 35 height 43
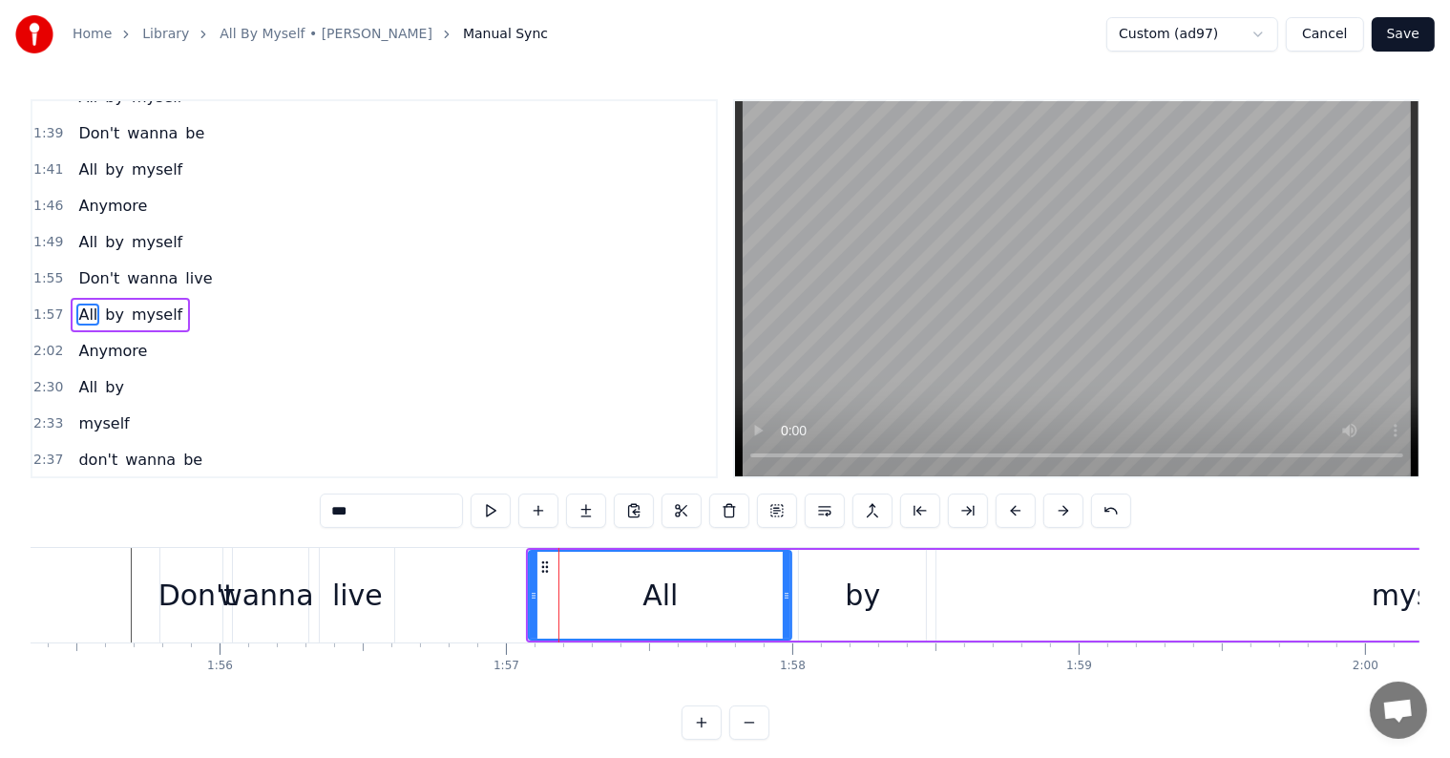
drag, startPoint x: 590, startPoint y: 596, endPoint x: 787, endPoint y: 612, distance: 197.3
click at [787, 612] on div at bounding box center [787, 595] width 8 height 87
drag, startPoint x: 532, startPoint y: 598, endPoint x: 661, endPoint y: 607, distance: 130.1
click at [661, 607] on div at bounding box center [664, 595] width 8 height 87
click at [371, 603] on div "live" at bounding box center [357, 595] width 51 height 43
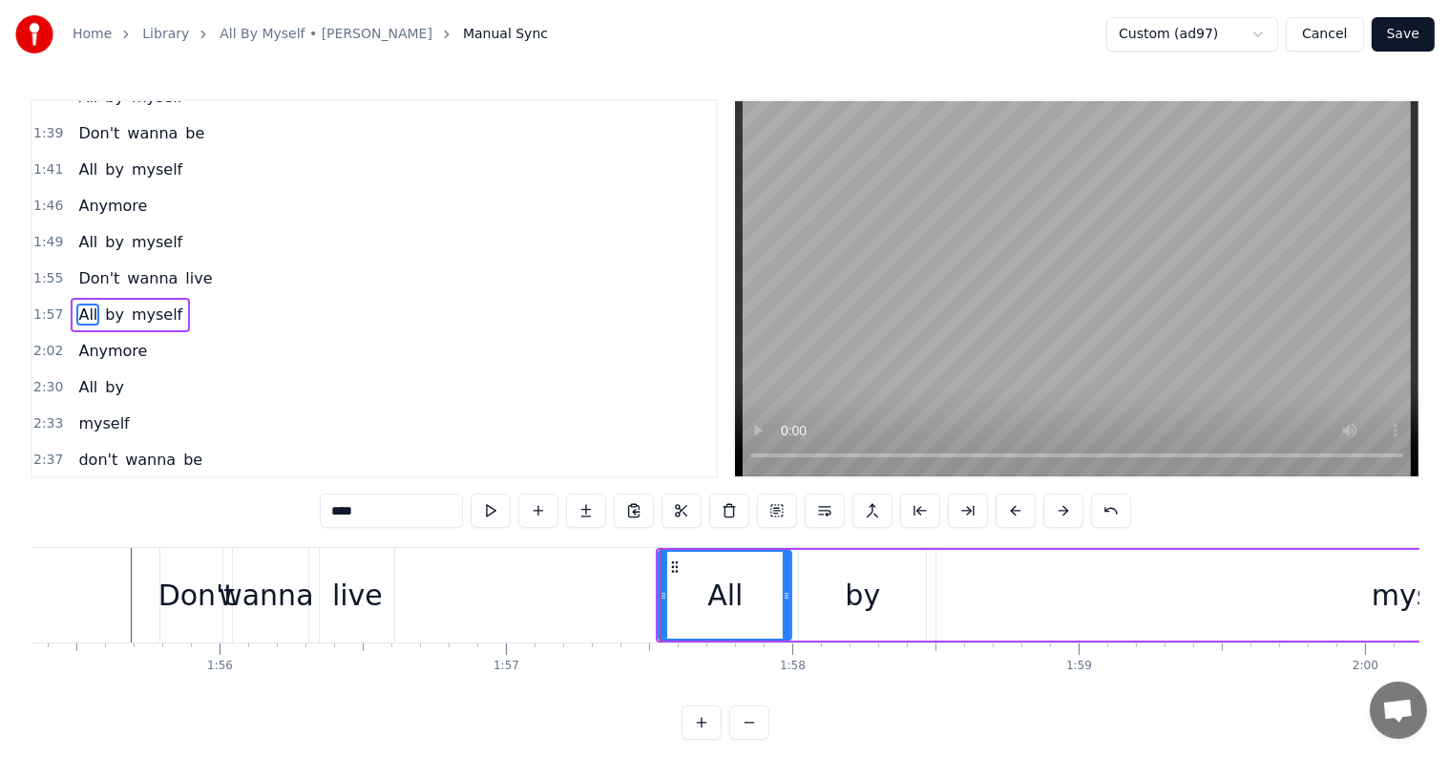
scroll to position [567, 0]
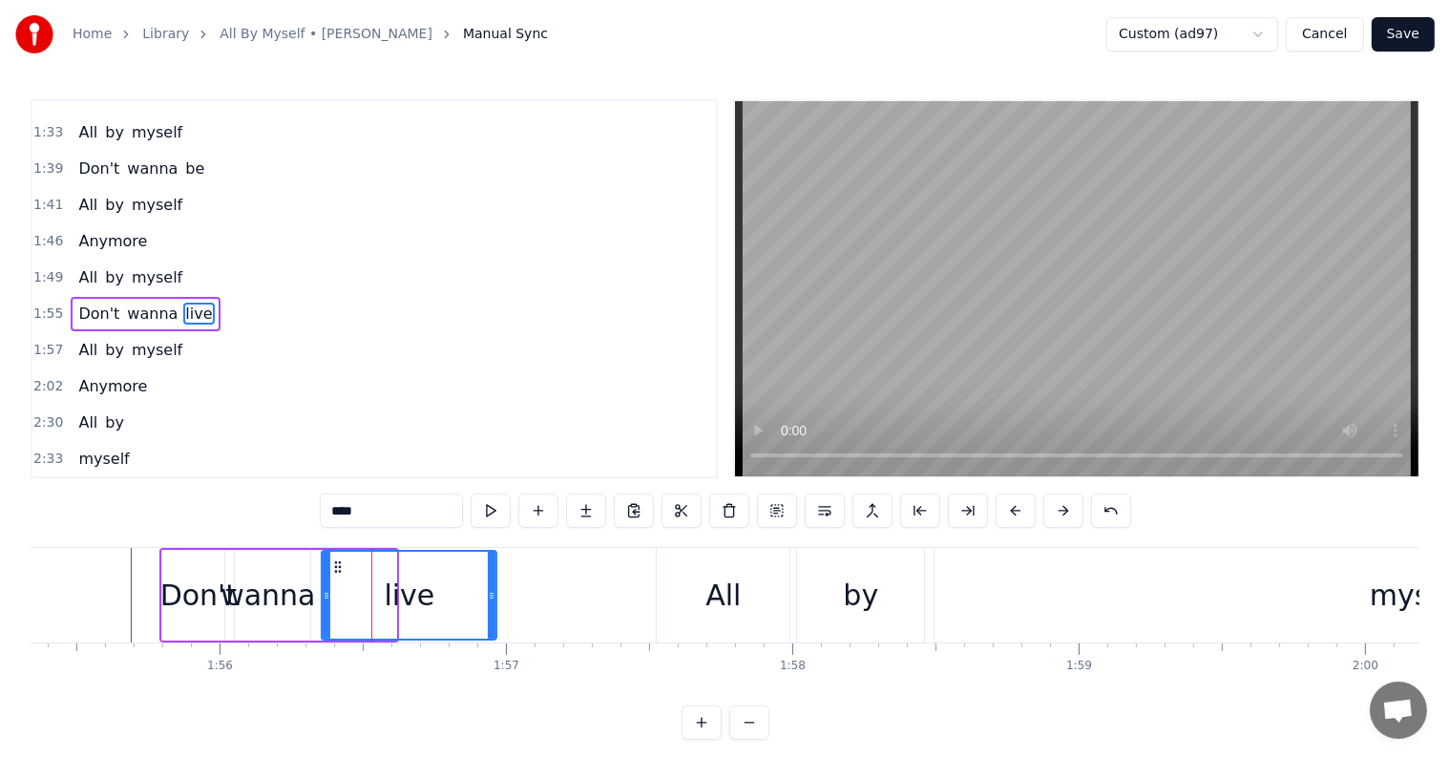
drag, startPoint x: 396, startPoint y: 599, endPoint x: 493, endPoint y: 600, distance: 97.4
click at [493, 600] on icon at bounding box center [492, 595] width 8 height 15
drag, startPoint x: 325, startPoint y: 592, endPoint x: 388, endPoint y: 590, distance: 64.0
click at [388, 590] on icon at bounding box center [391, 595] width 8 height 15
click at [274, 588] on div "wanna" at bounding box center [267, 595] width 94 height 43
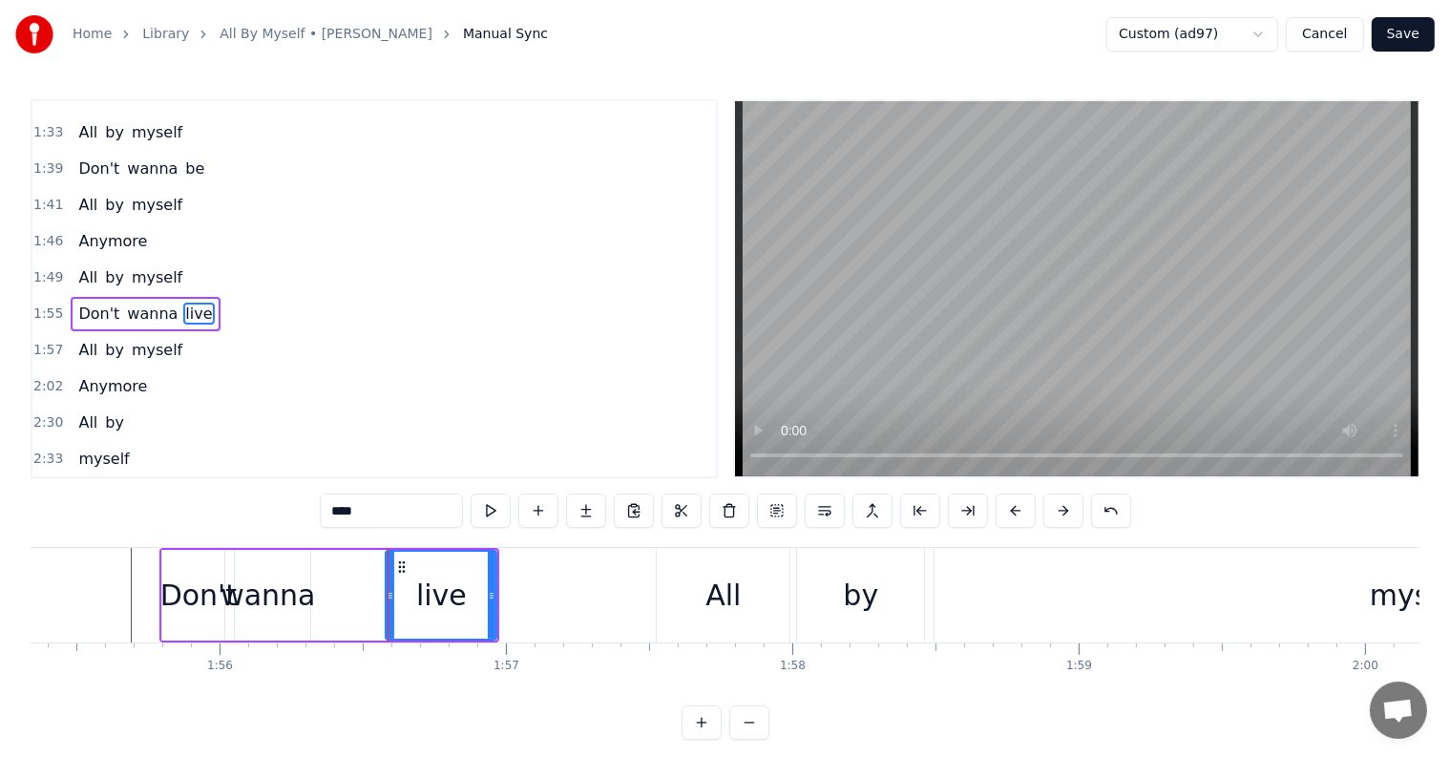
type input "*****"
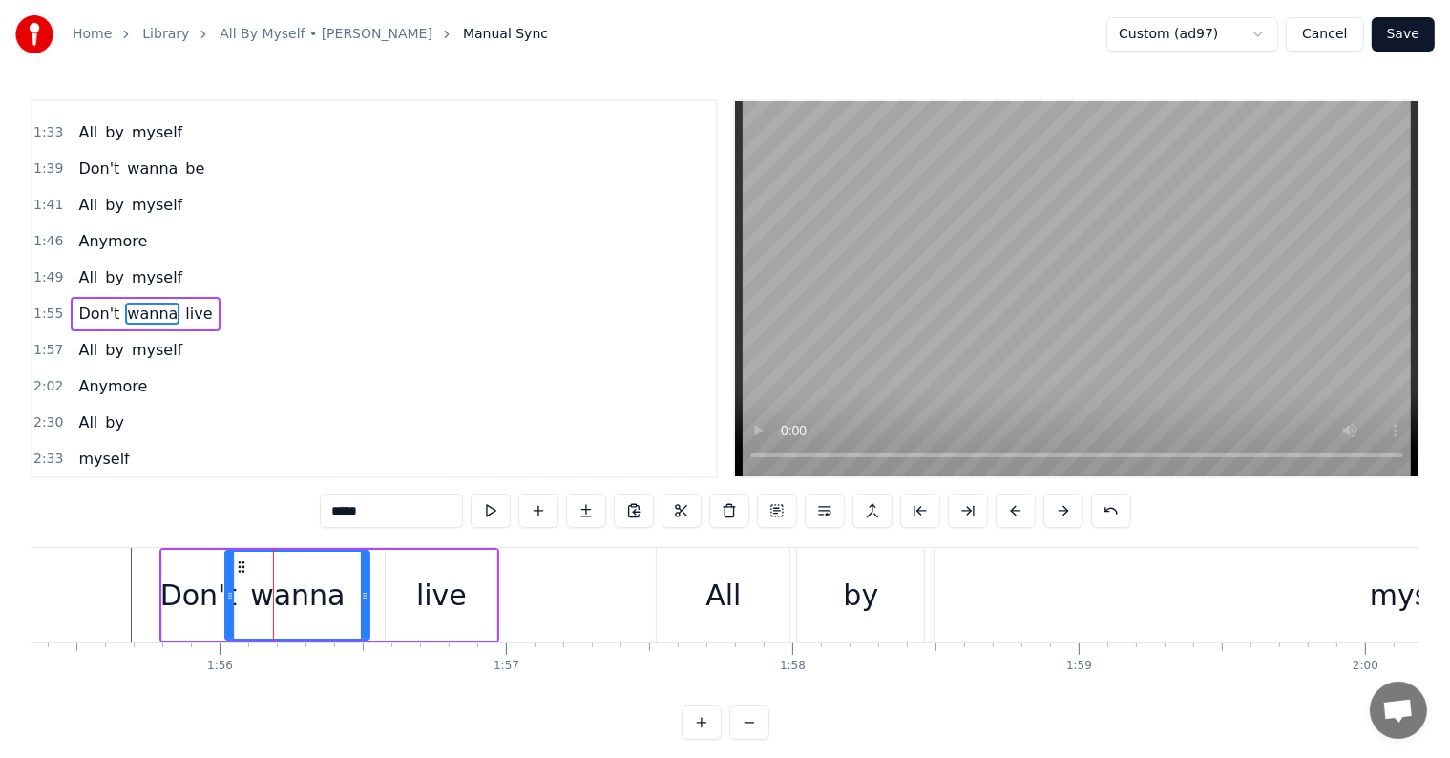
drag, startPoint x: 307, startPoint y: 596, endPoint x: 367, endPoint y: 599, distance: 60.3
click at [368, 599] on icon at bounding box center [365, 595] width 8 height 15
drag, startPoint x: 232, startPoint y: 580, endPoint x: 273, endPoint y: 588, distance: 41.7
click at [273, 588] on div at bounding box center [274, 595] width 8 height 87
click at [253, 588] on div "When I was young I never needed anyone And making love was just for fun Those d…" at bounding box center [1429, 594] width 68855 height 95
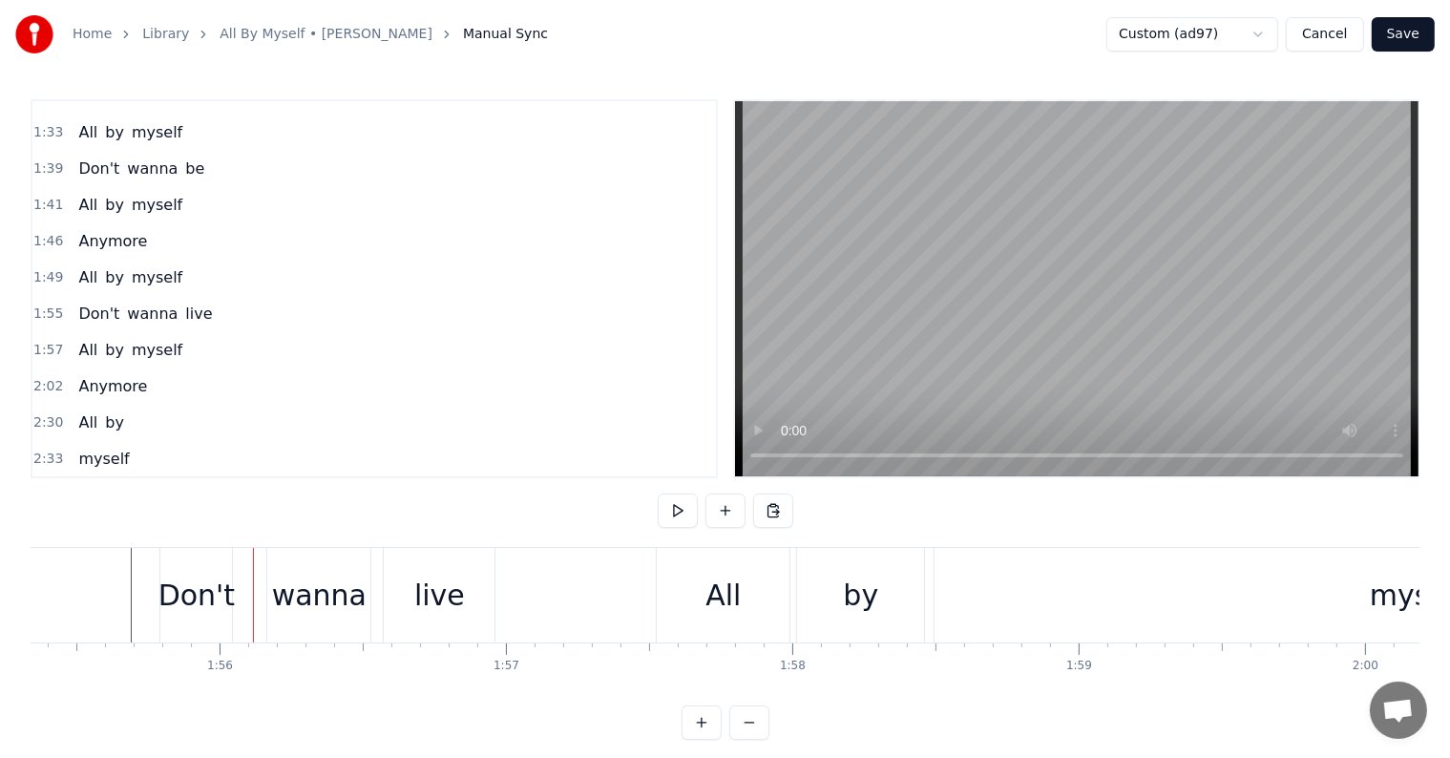
click at [274, 592] on div "wanna" at bounding box center [318, 595] width 103 height 94
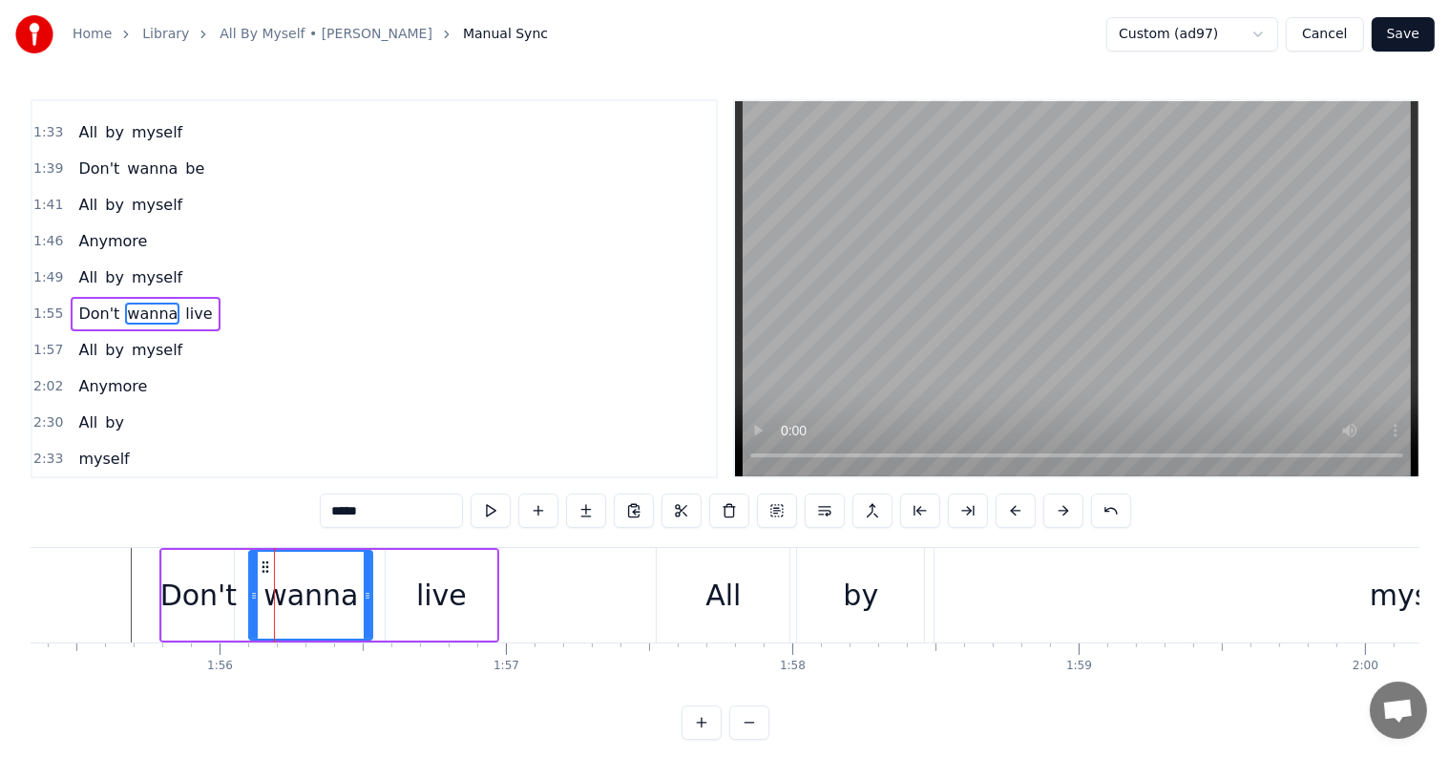
drag, startPoint x: 271, startPoint y: 592, endPoint x: 236, endPoint y: 584, distance: 36.1
click at [250, 588] on icon at bounding box center [254, 595] width 8 height 15
click at [119, 573] on div at bounding box center [1429, 595] width 68855 height 94
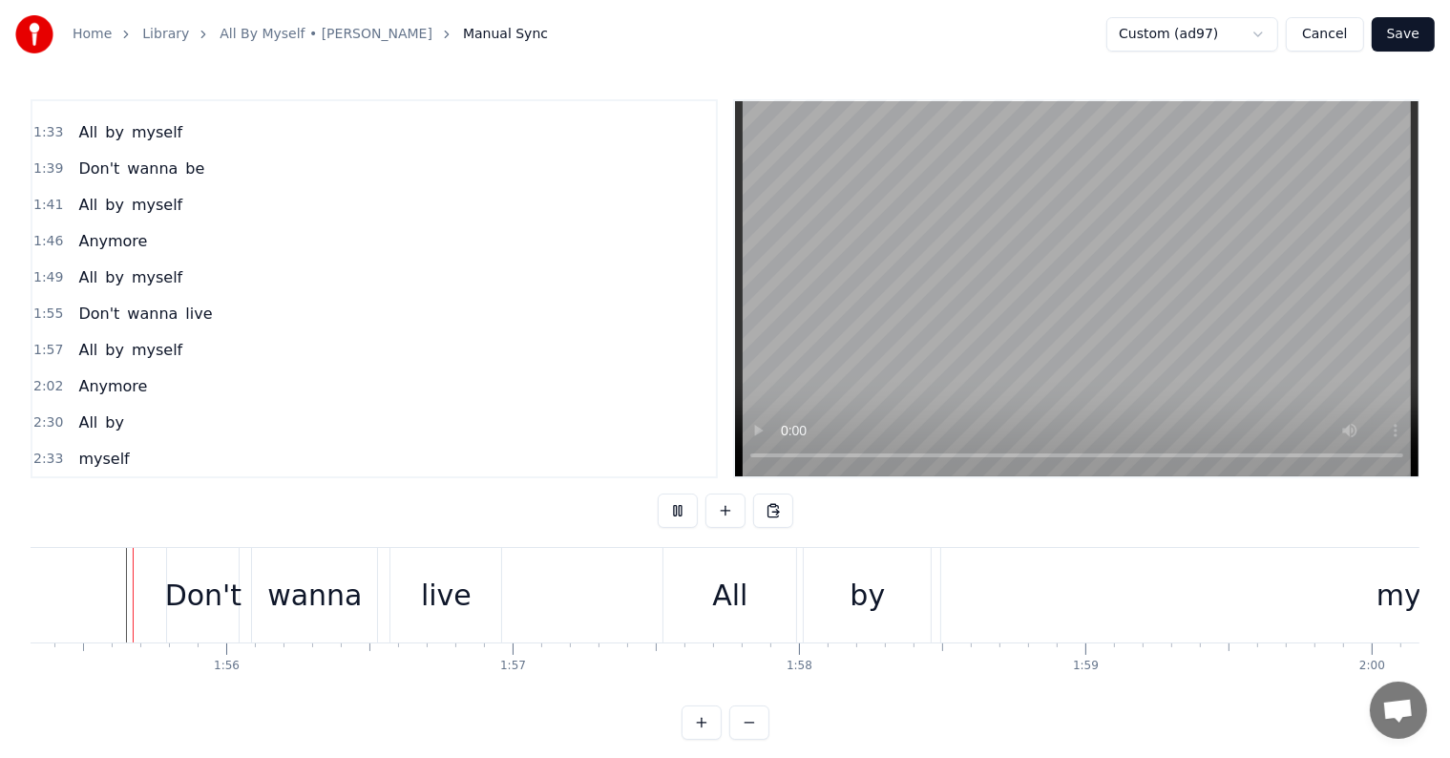
scroll to position [29, 0]
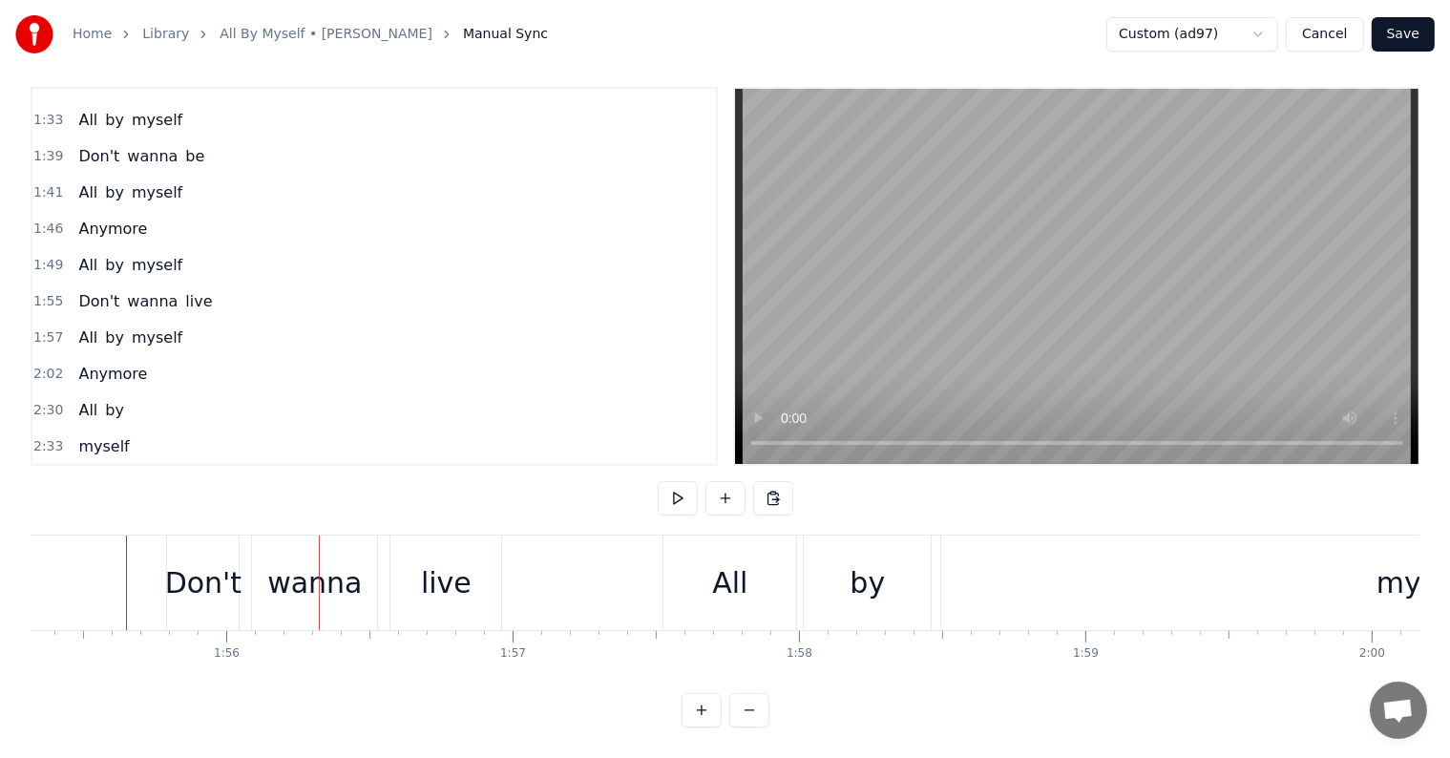
click at [115, 538] on div at bounding box center [1436, 582] width 68855 height 94
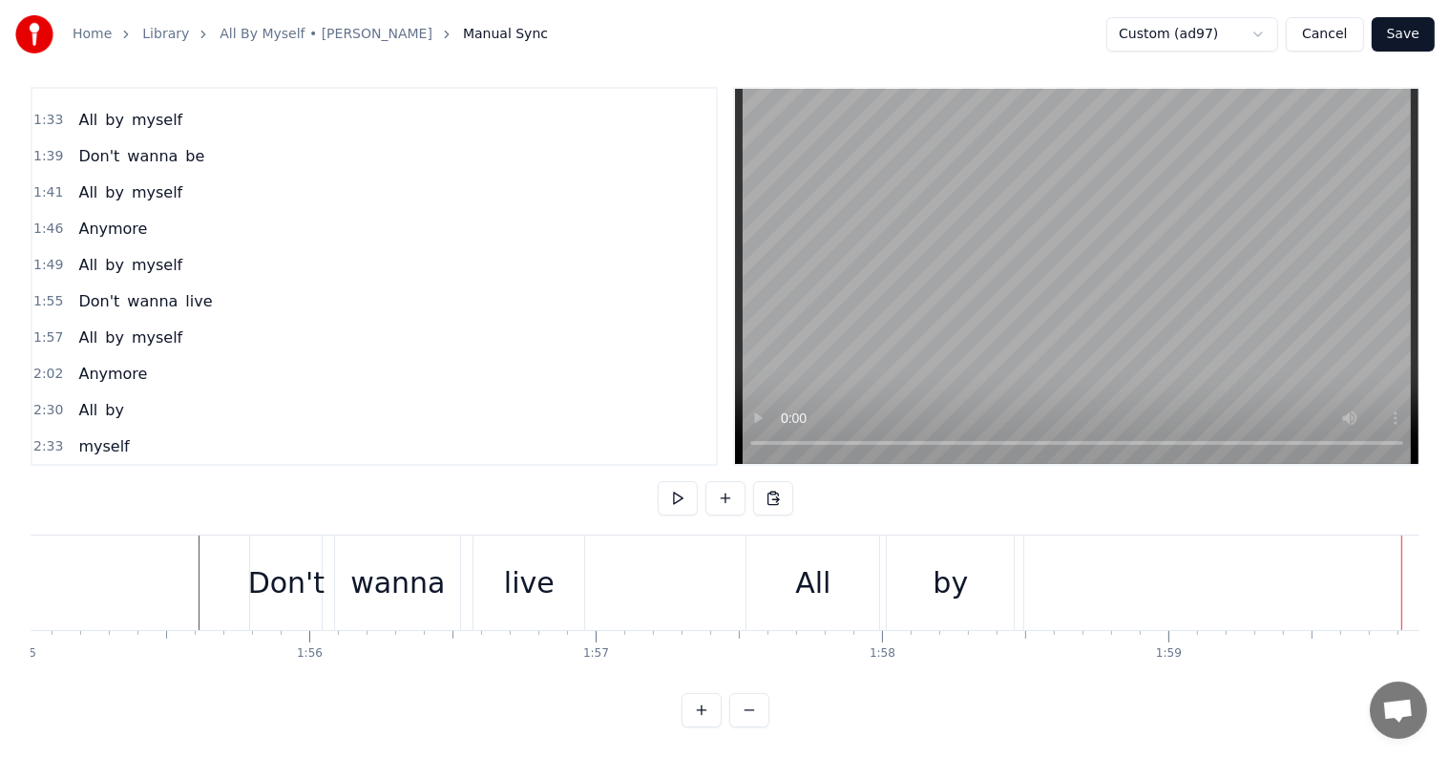
scroll to position [0, 33286]
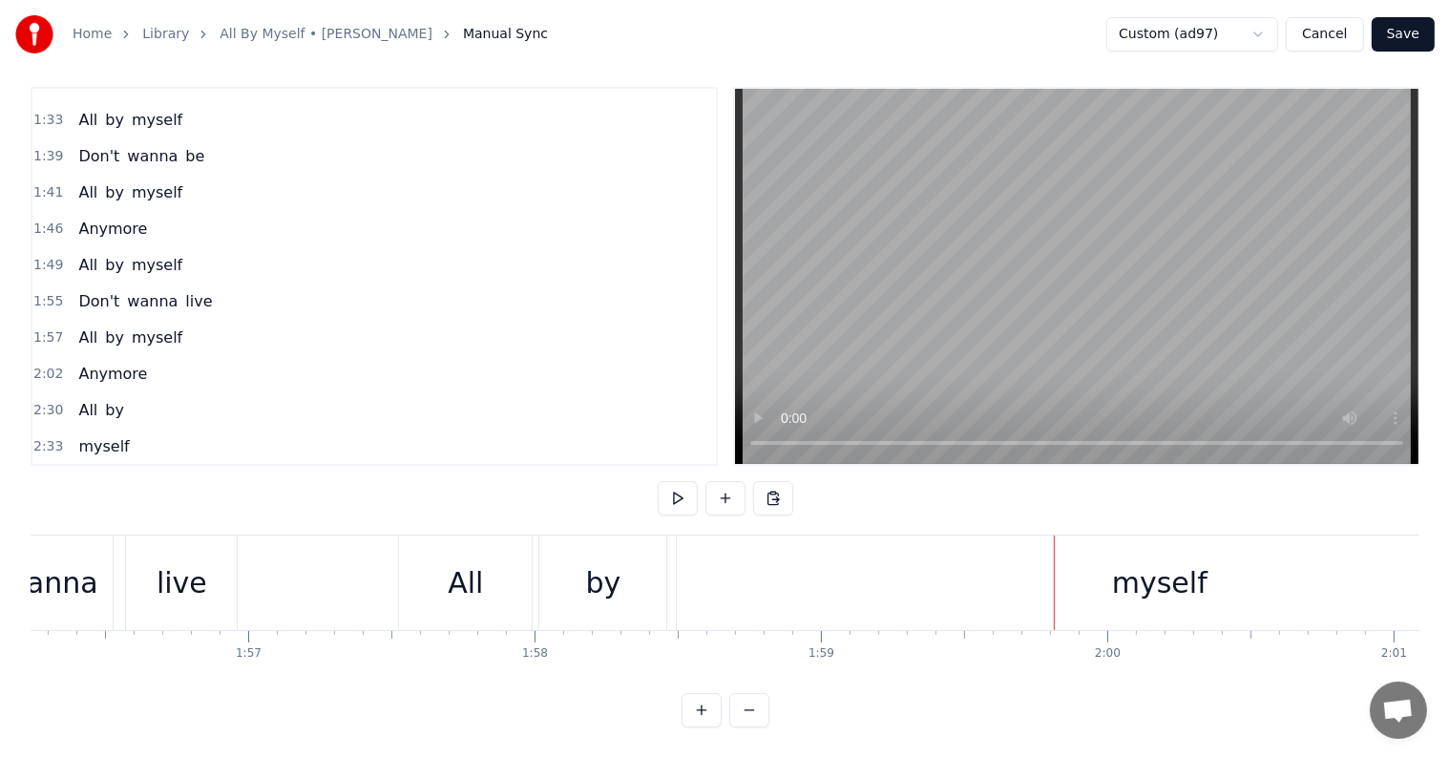
click at [817, 575] on div "myself" at bounding box center [1159, 582] width 965 height 94
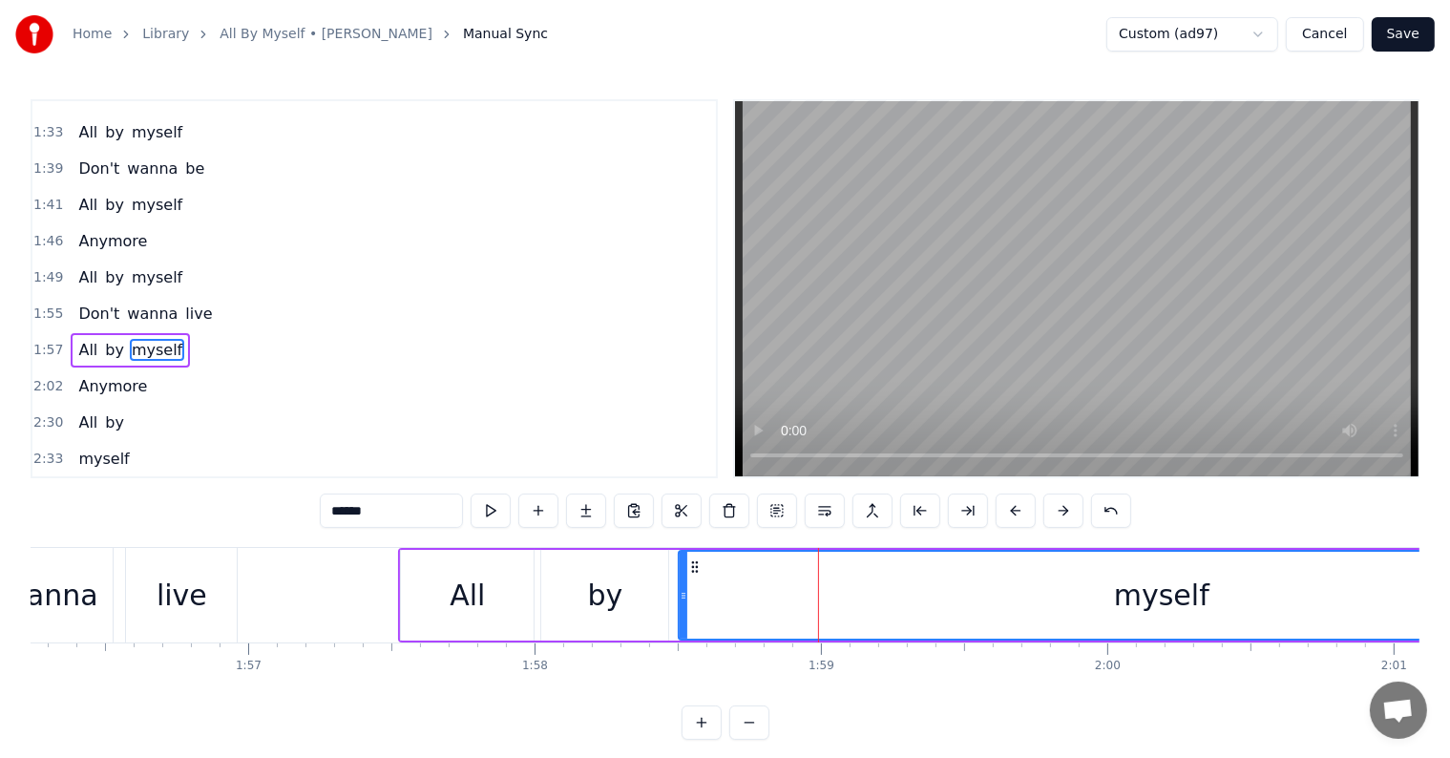
scroll to position [602, 0]
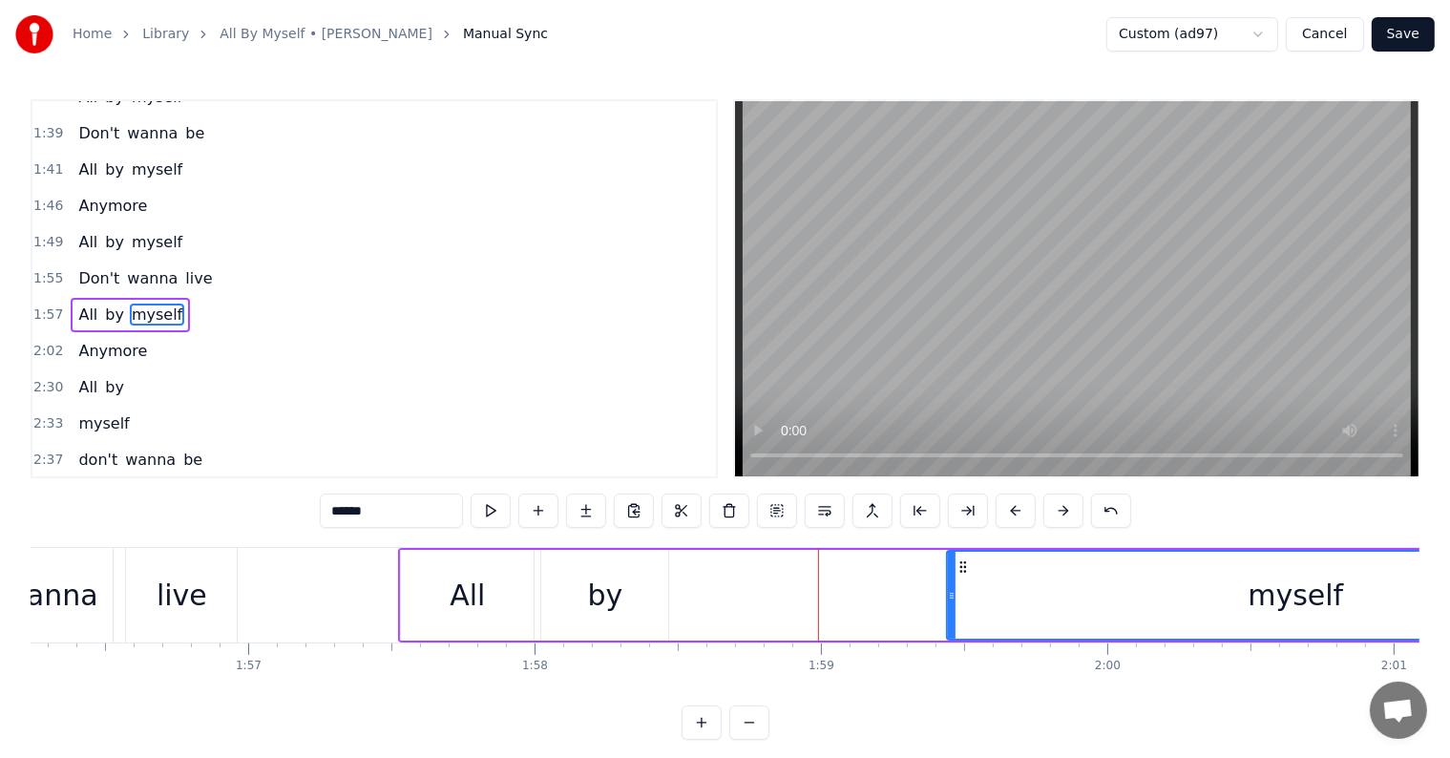
drag, startPoint x: 679, startPoint y: 587, endPoint x: 947, endPoint y: 601, distance: 268.6
click at [948, 601] on icon at bounding box center [952, 595] width 8 height 15
click at [613, 596] on div "by" at bounding box center [604, 595] width 35 height 43
type input "**"
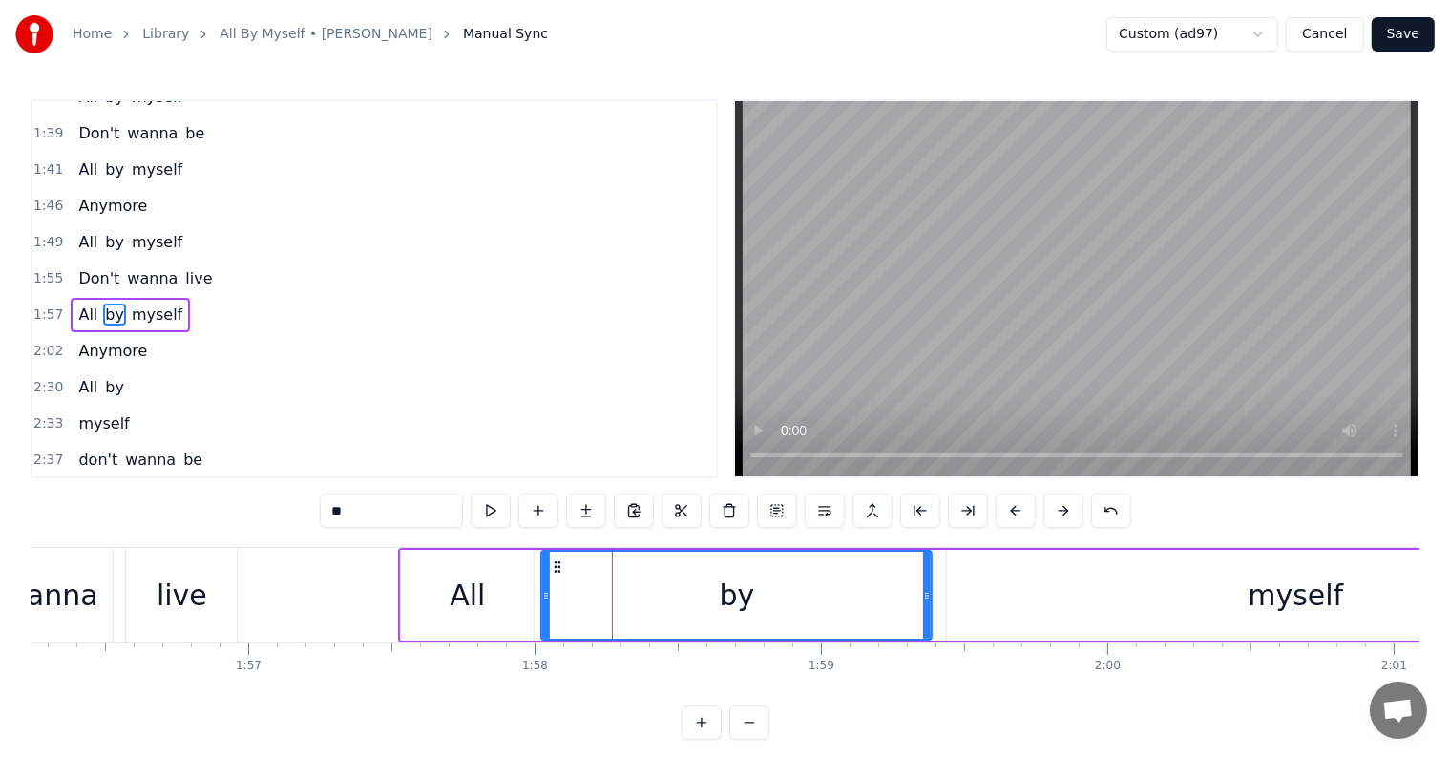
drag, startPoint x: 661, startPoint y: 595, endPoint x: 924, endPoint y: 618, distance: 264.4
click at [924, 618] on div at bounding box center [927, 595] width 8 height 87
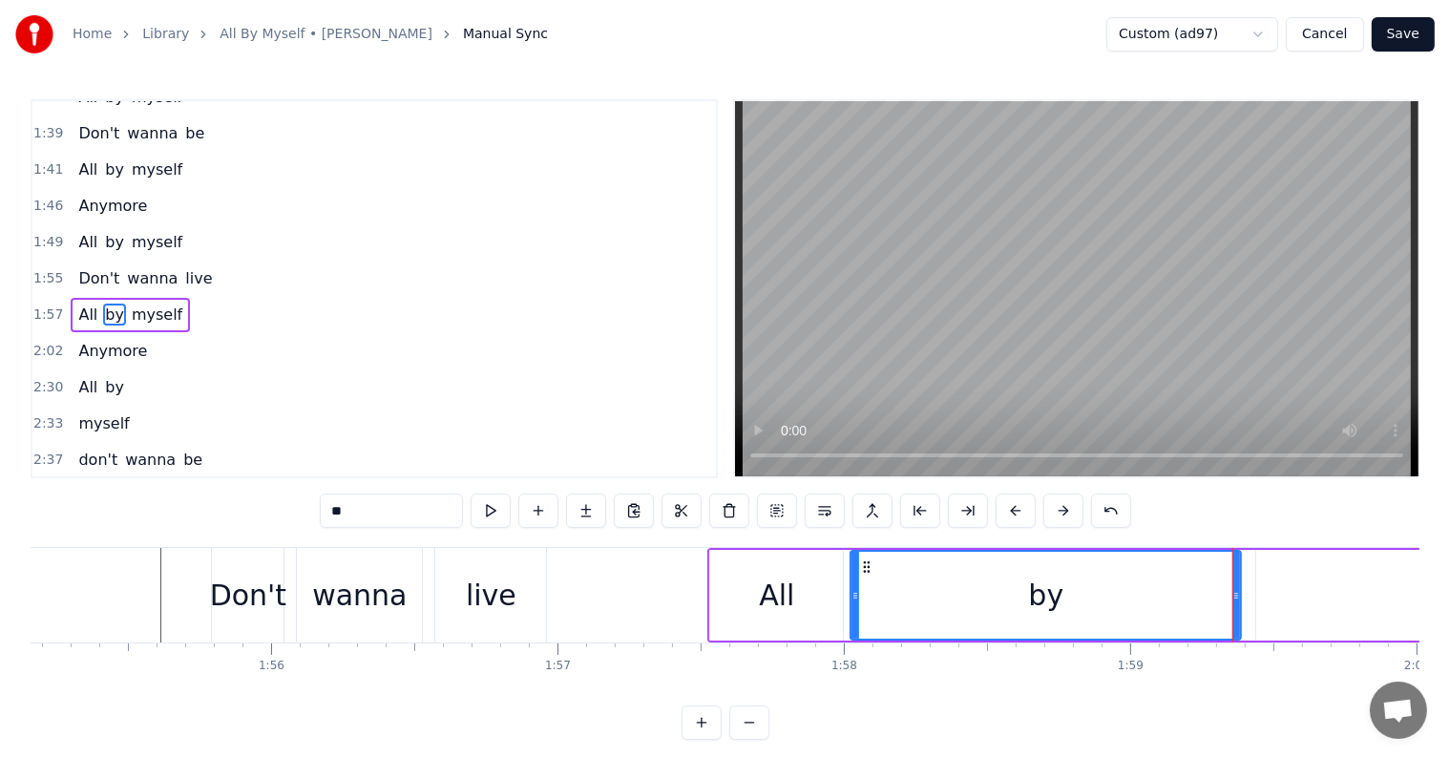
scroll to position [0, 32861]
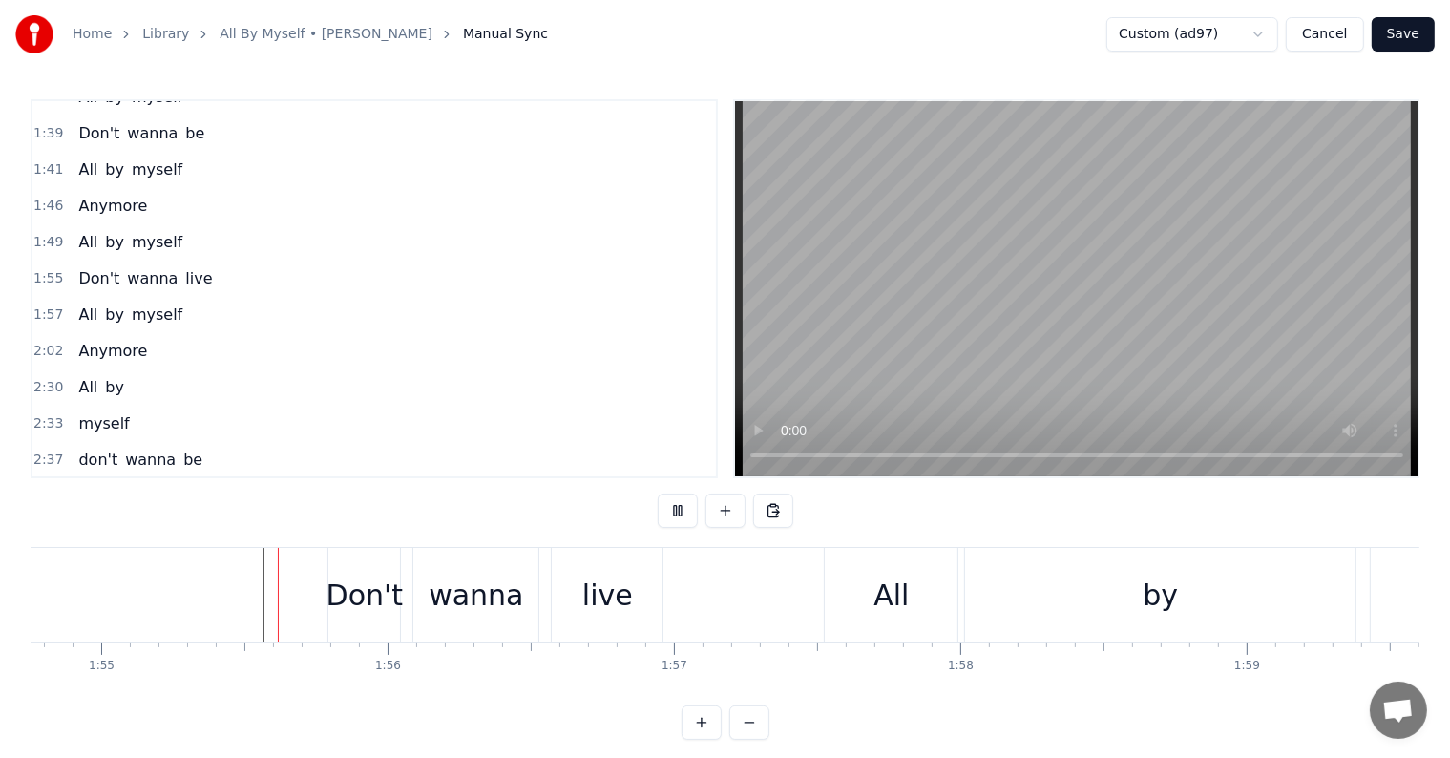
scroll to position [29, 0]
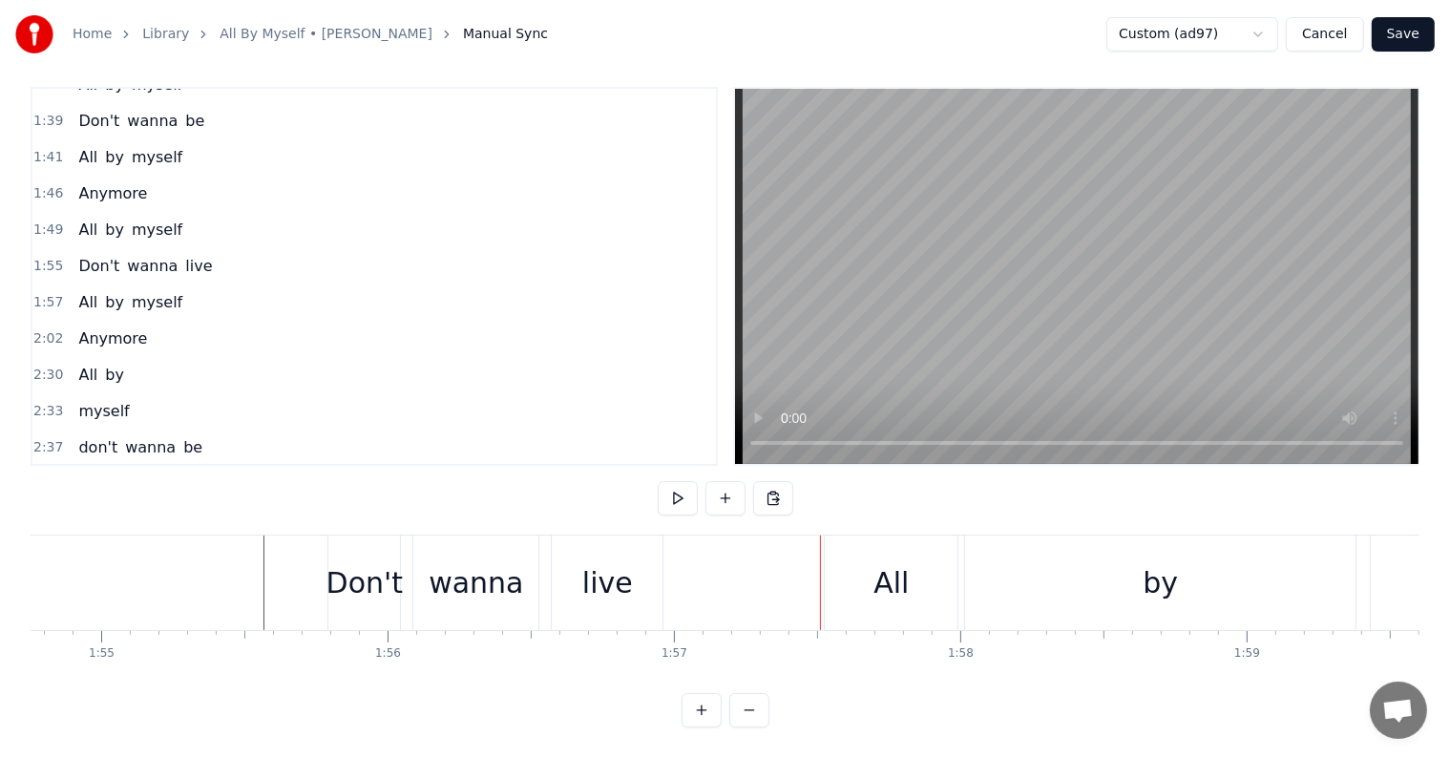
click at [634, 573] on div "live" at bounding box center [607, 582] width 111 height 94
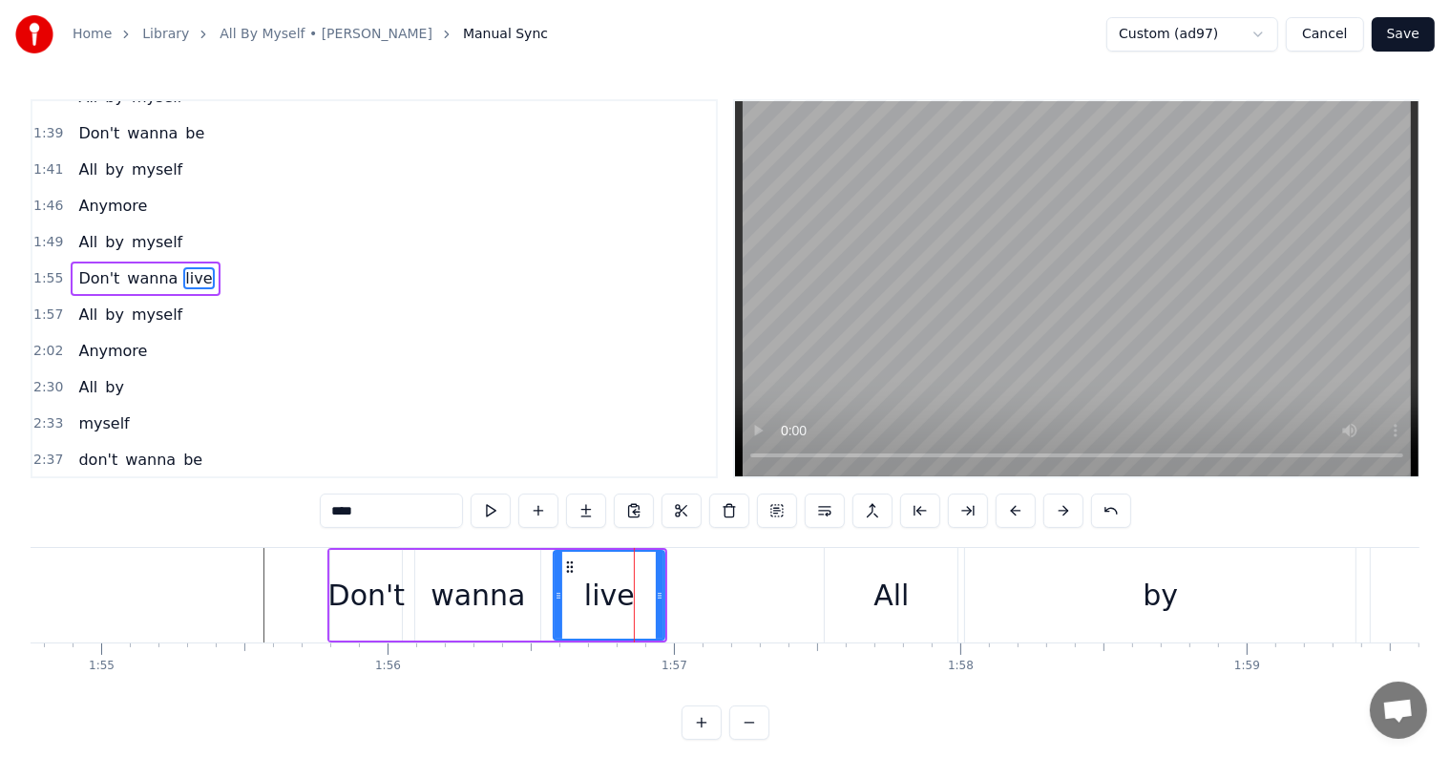
scroll to position [567, 0]
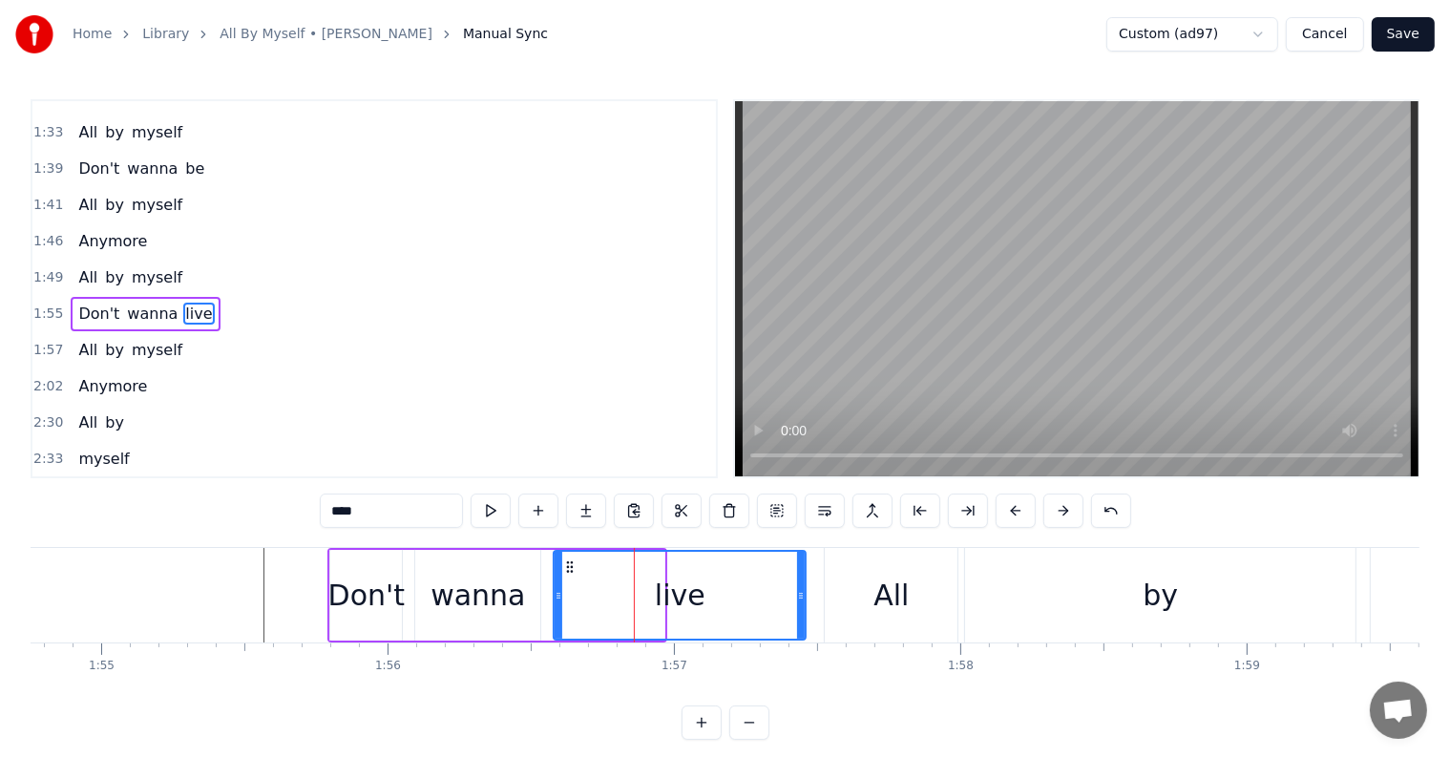
drag, startPoint x: 661, startPoint y: 586, endPoint x: 802, endPoint y: 598, distance: 141.8
click at [802, 598] on div at bounding box center [801, 595] width 8 height 87
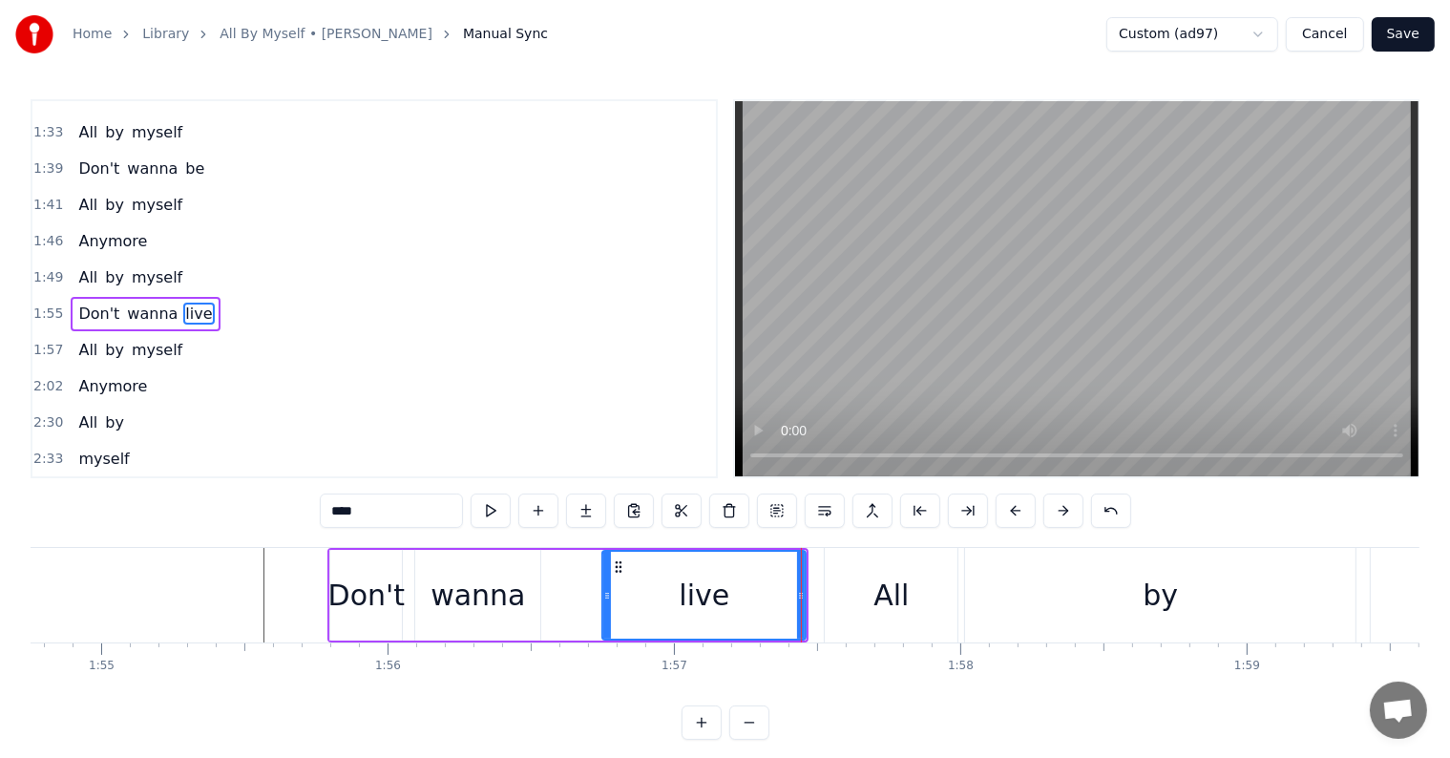
drag, startPoint x: 556, startPoint y: 595, endPoint x: 605, endPoint y: 597, distance: 48.7
click at [605, 597] on icon at bounding box center [607, 595] width 8 height 15
click at [496, 583] on div "wanna" at bounding box center [477, 595] width 94 height 43
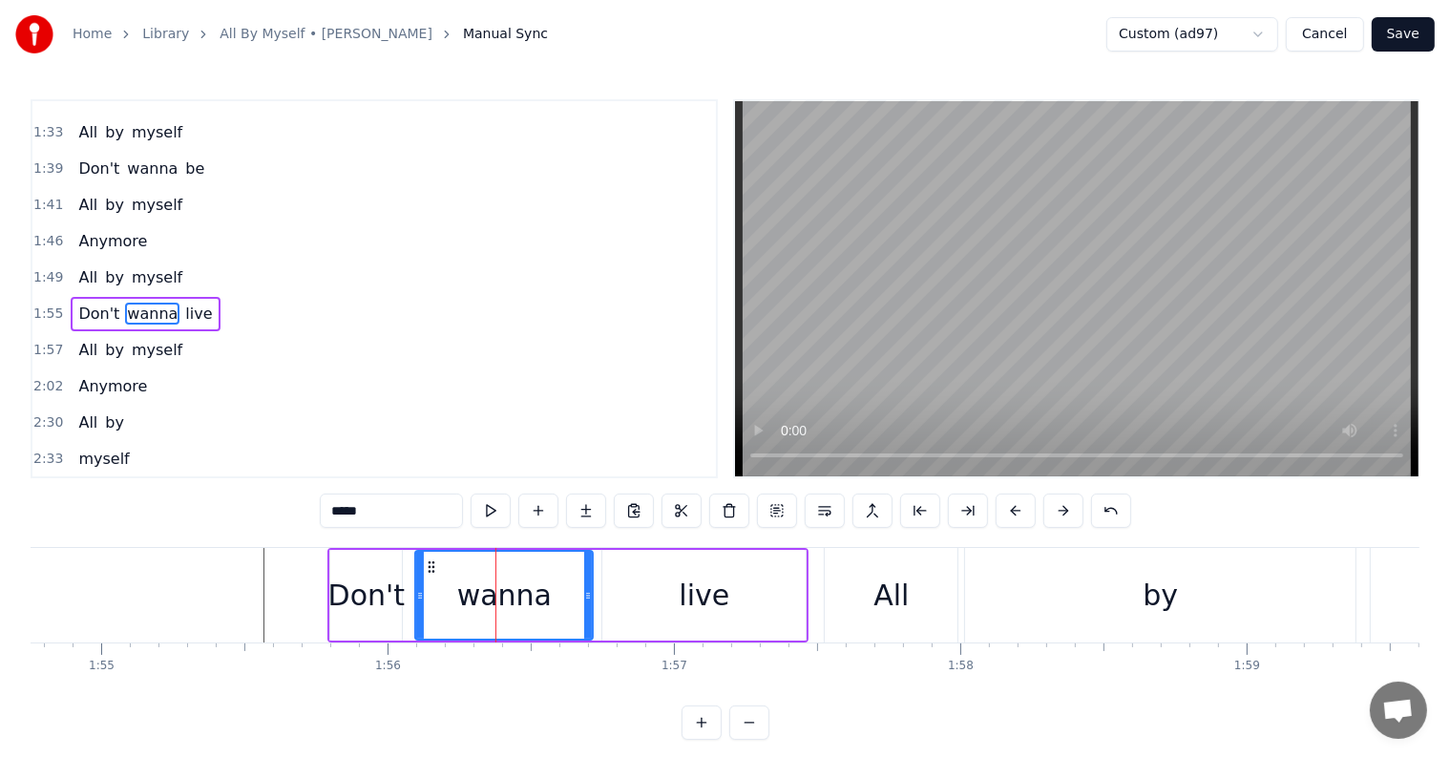
drag, startPoint x: 559, startPoint y: 596, endPoint x: 588, endPoint y: 599, distance: 28.9
click at [588, 599] on icon at bounding box center [588, 595] width 8 height 15
drag, startPoint x: 419, startPoint y: 588, endPoint x: 463, endPoint y: 593, distance: 44.2
click at [463, 593] on icon at bounding box center [464, 595] width 8 height 15
click at [393, 588] on div "Don't" at bounding box center [366, 595] width 76 height 43
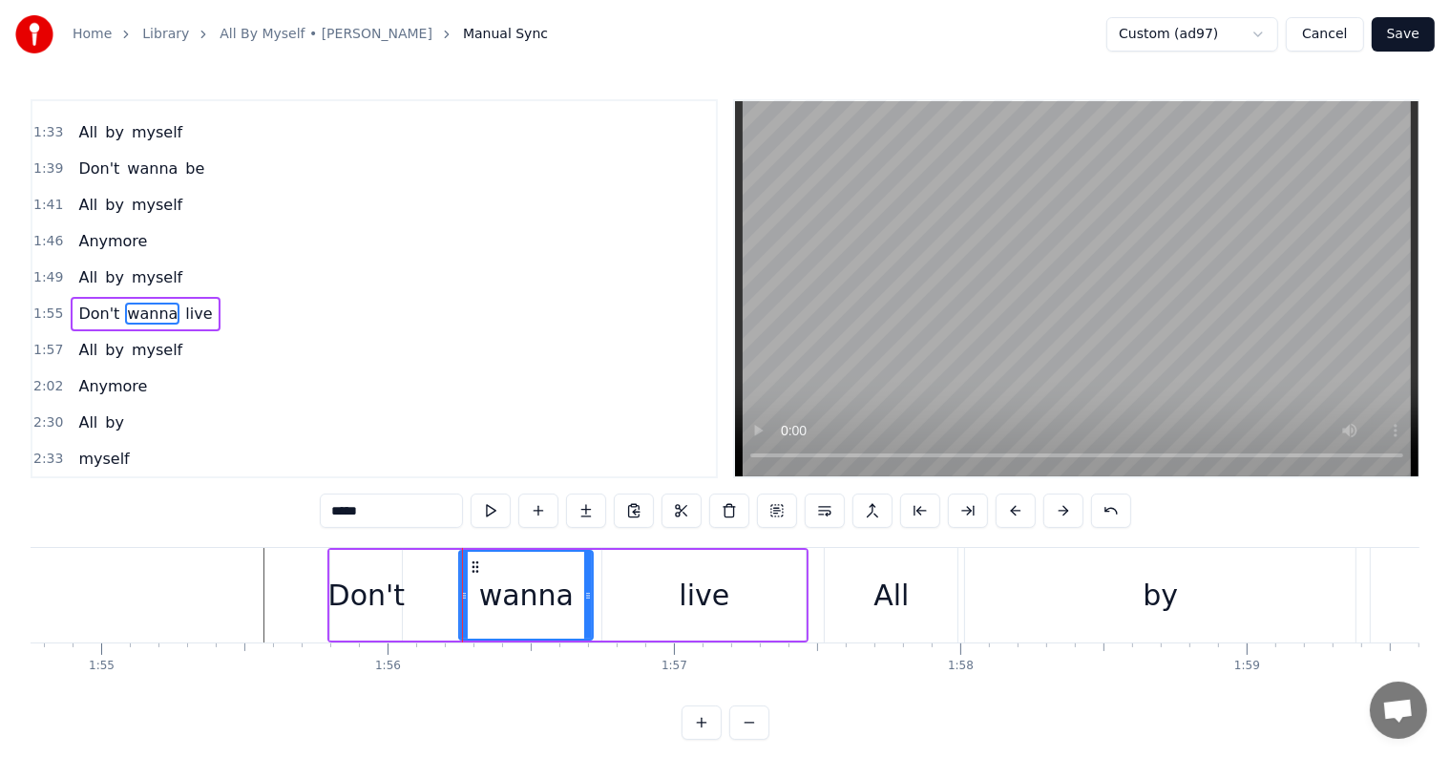
type input "*****"
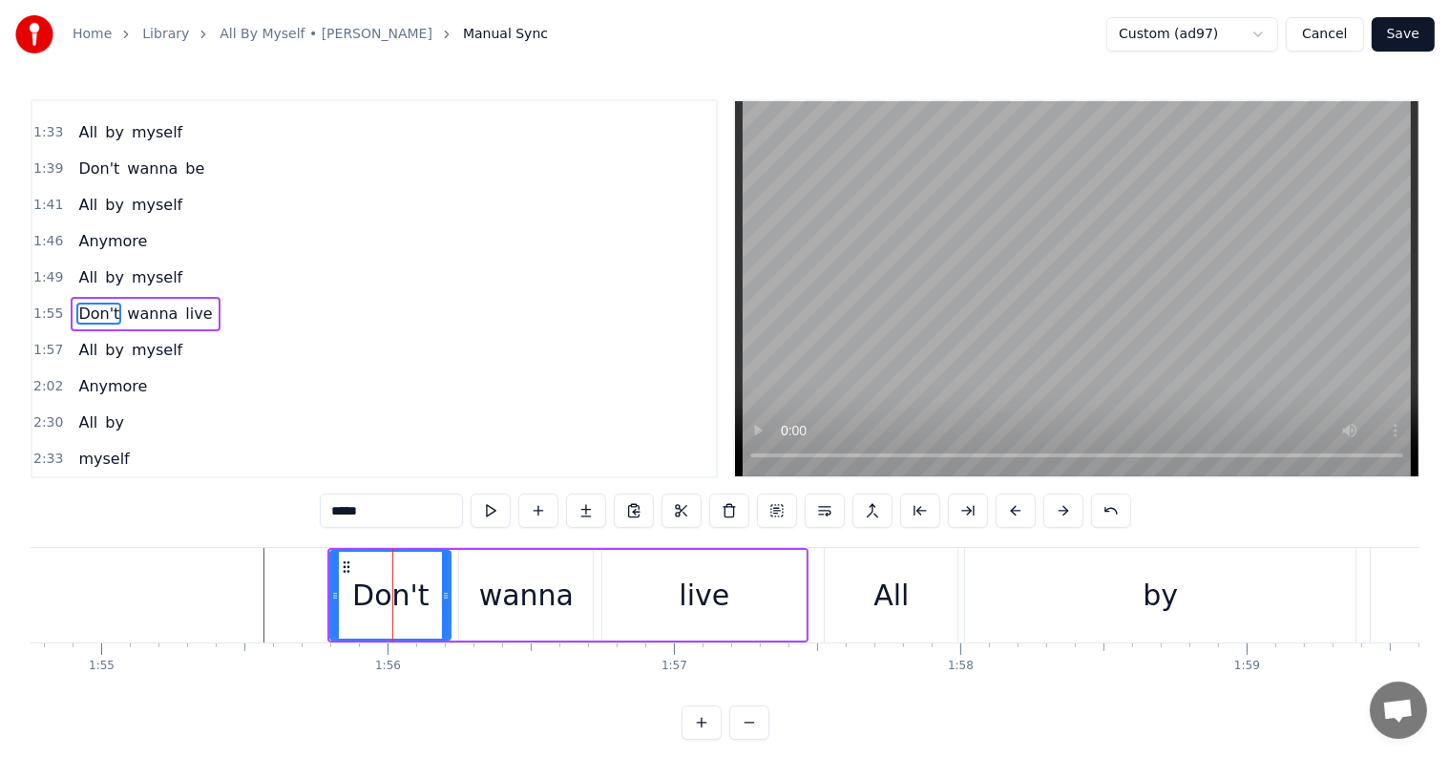
drag, startPoint x: 397, startPoint y: 592, endPoint x: 446, endPoint y: 596, distance: 48.8
click at [446, 596] on icon at bounding box center [446, 595] width 8 height 15
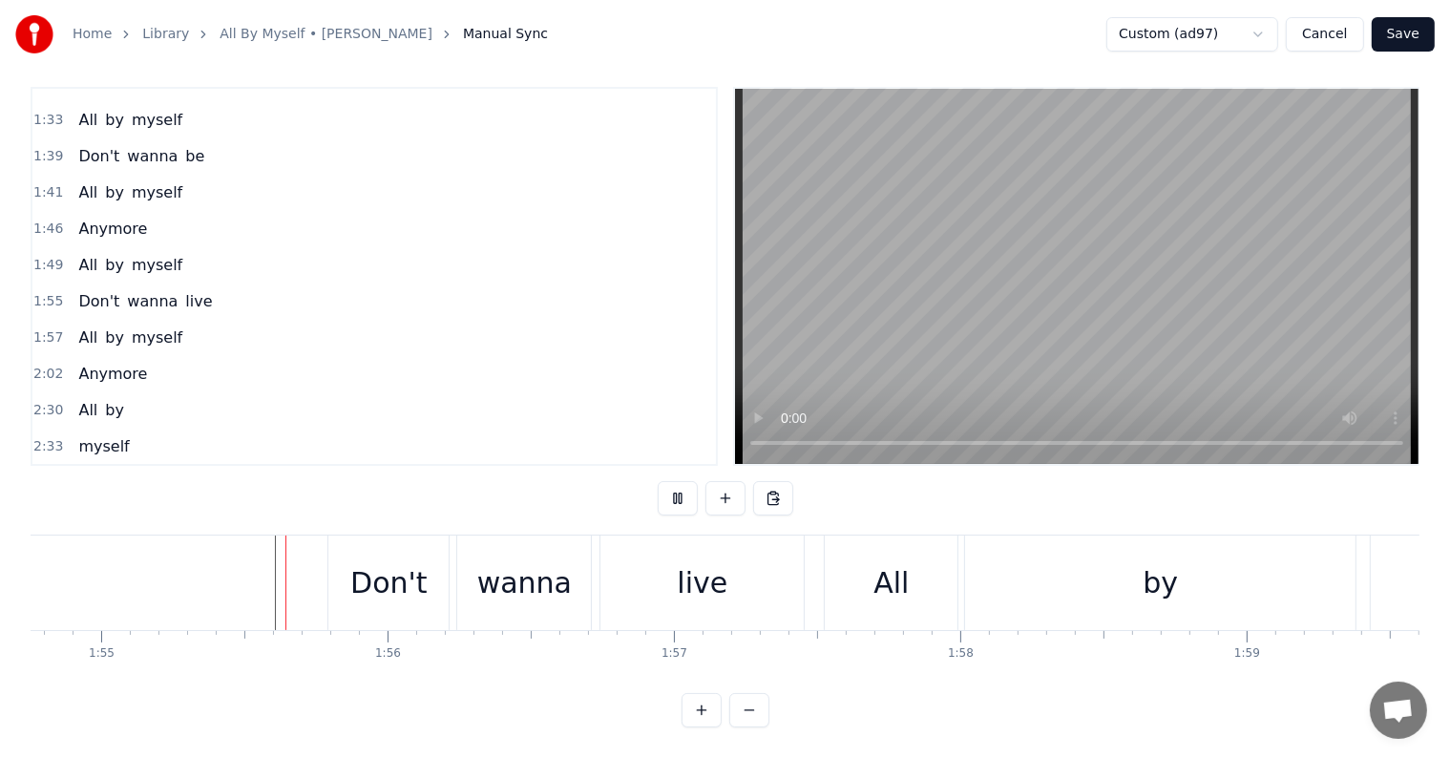
scroll to position [29, 0]
click at [1014, 567] on div "by" at bounding box center [1160, 582] width 390 height 94
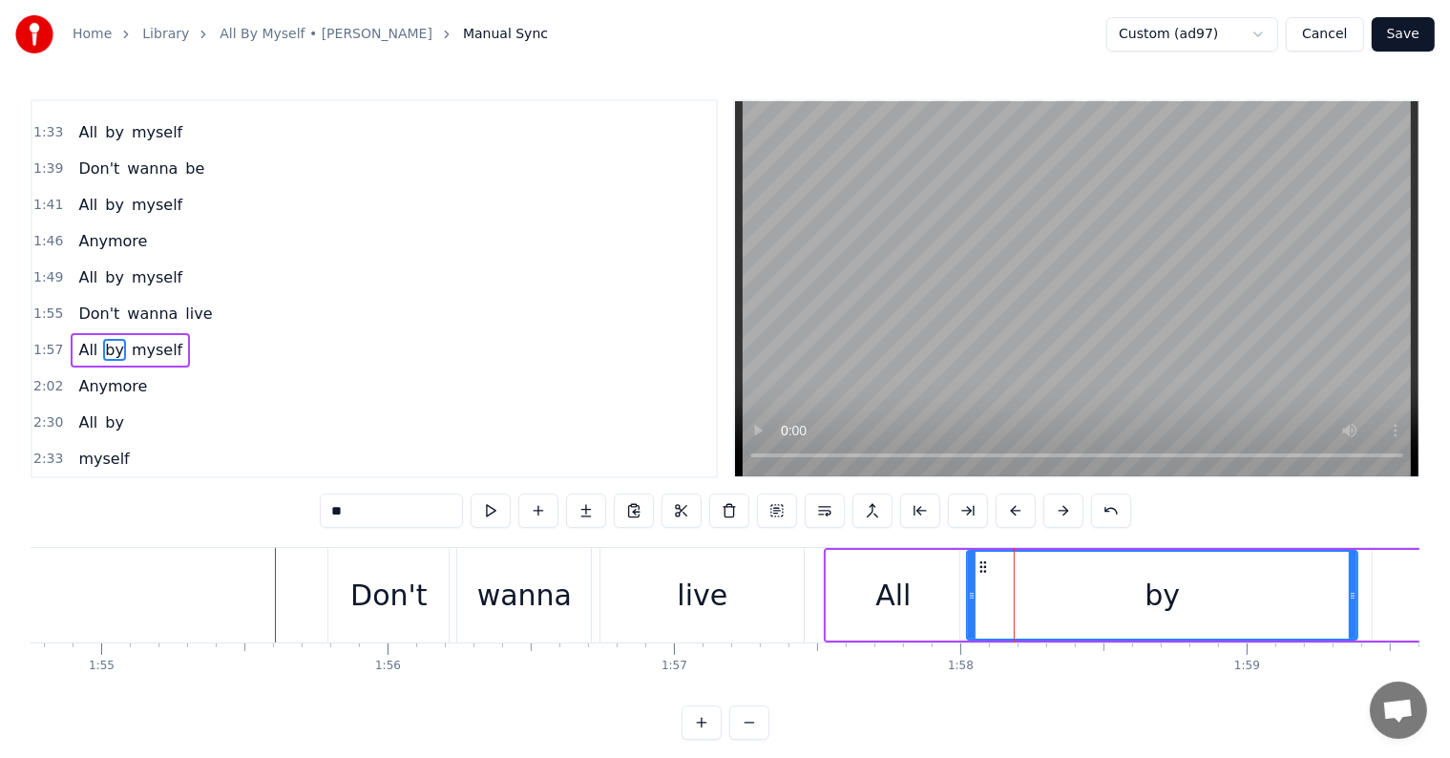
scroll to position [602, 0]
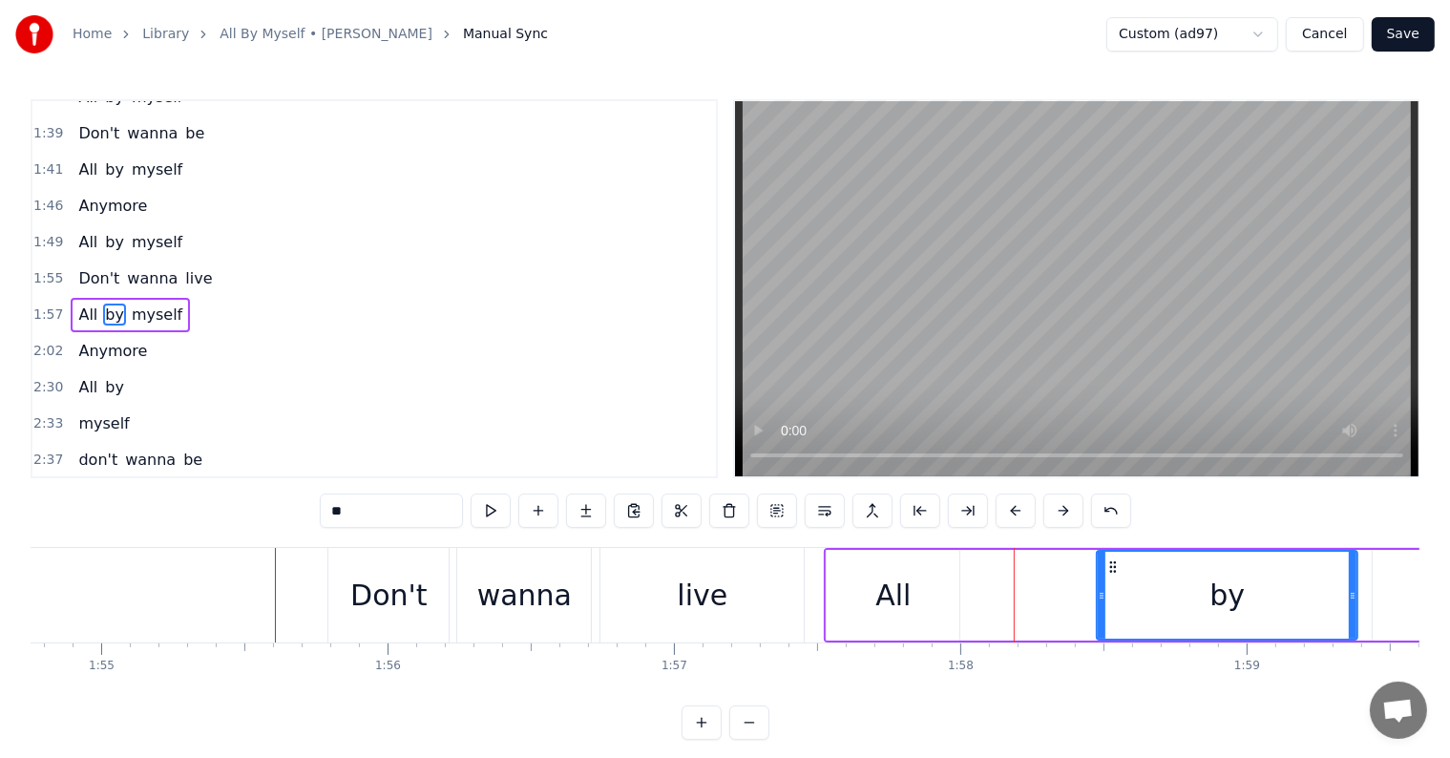
drag, startPoint x: 970, startPoint y: 587, endPoint x: 1102, endPoint y: 603, distance: 132.7
click at [1102, 603] on div at bounding box center [1102, 595] width 8 height 87
click at [973, 596] on div "All by myself" at bounding box center [1448, 595] width 1249 height 94
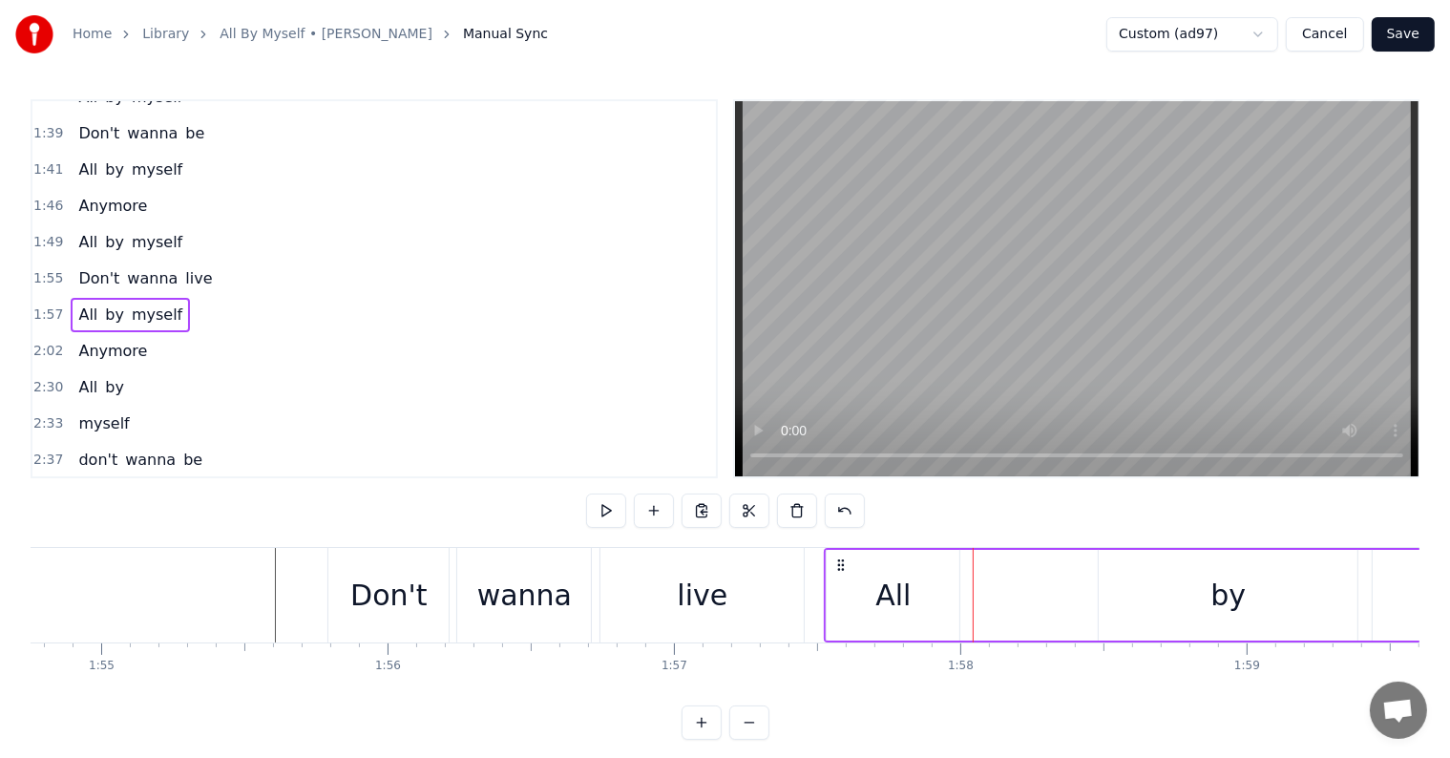
click at [913, 589] on div "All" at bounding box center [893, 595] width 133 height 91
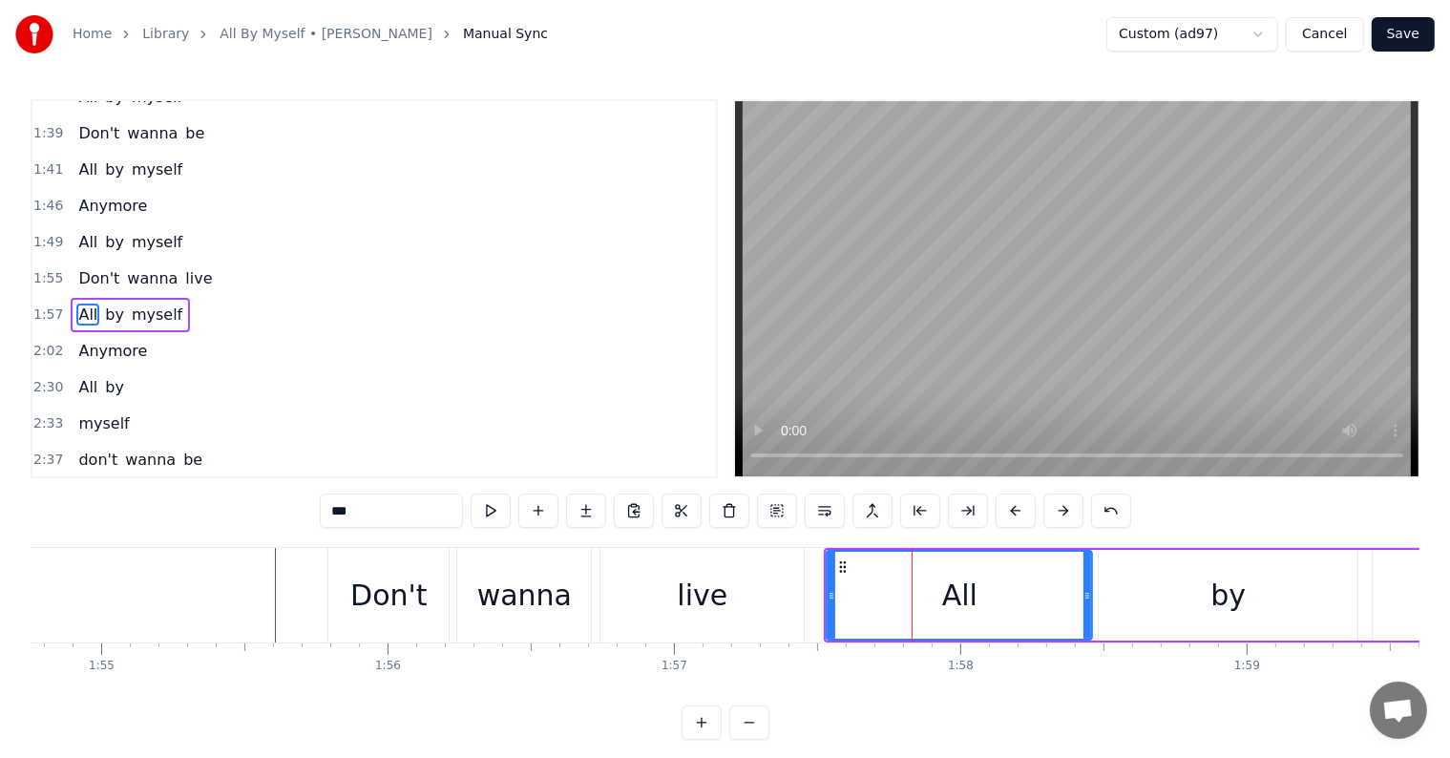
drag, startPoint x: 955, startPoint y: 592, endPoint x: 968, endPoint y: 634, distance: 44.1
click at [1086, 615] on div at bounding box center [1087, 595] width 8 height 87
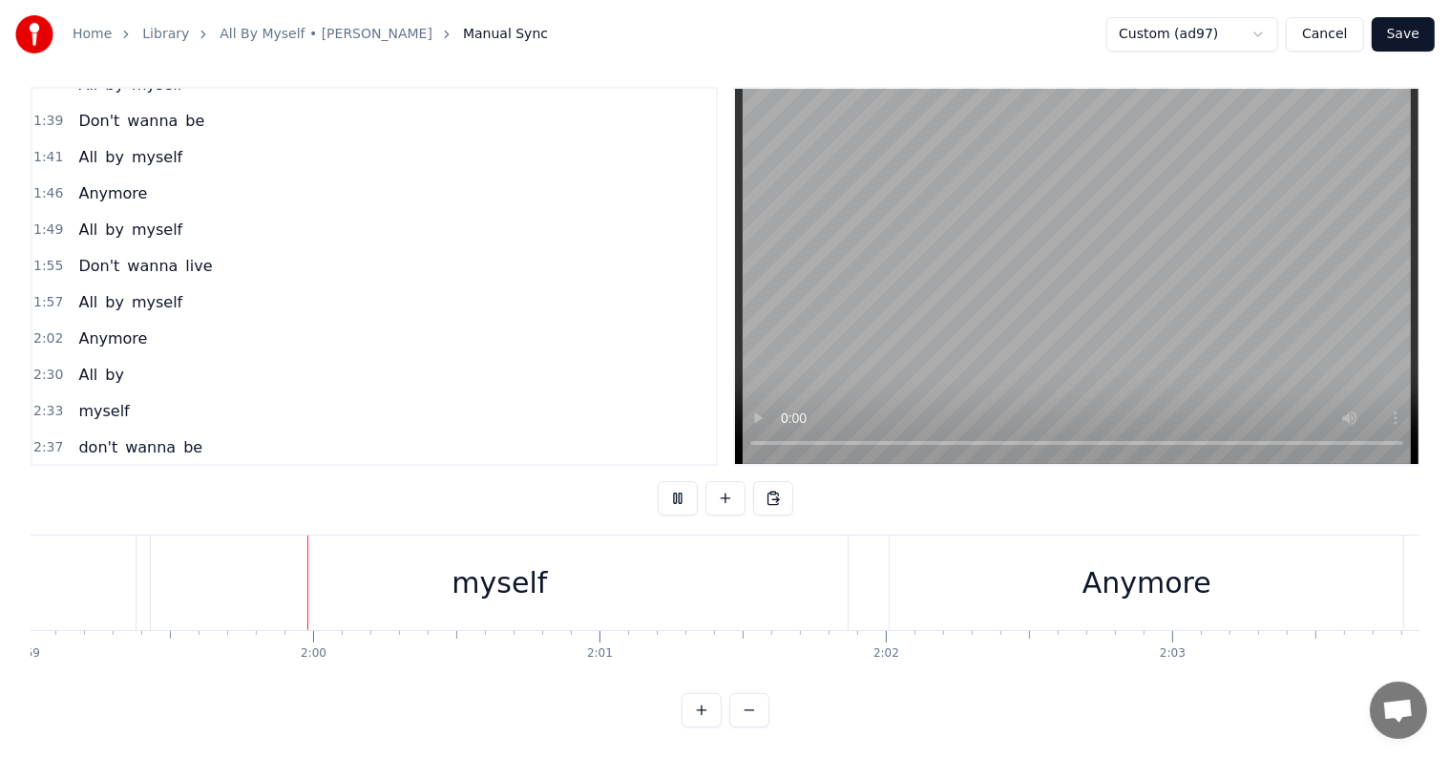
scroll to position [0, 34081]
click at [1120, 572] on div "Anymore" at bounding box center [1145, 582] width 129 height 43
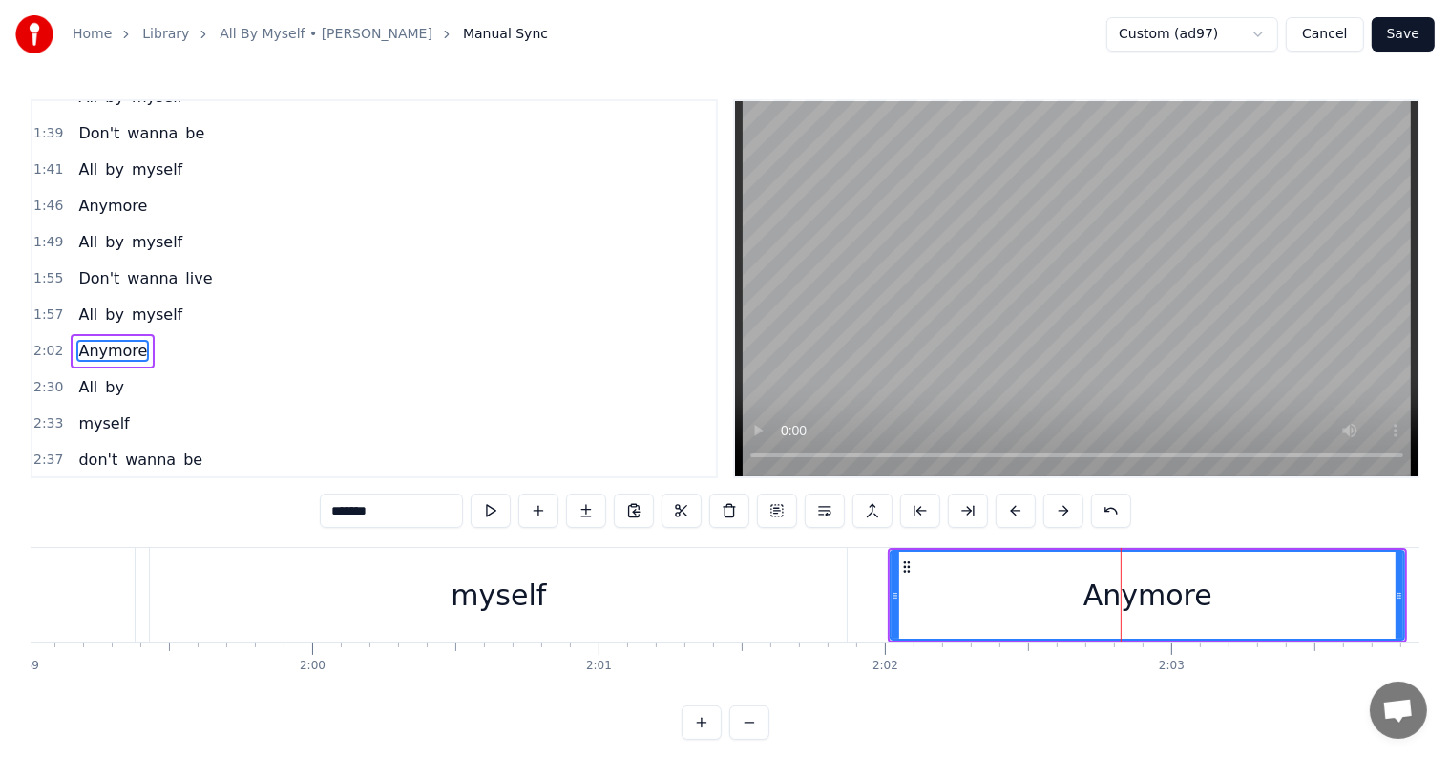
scroll to position [638, 0]
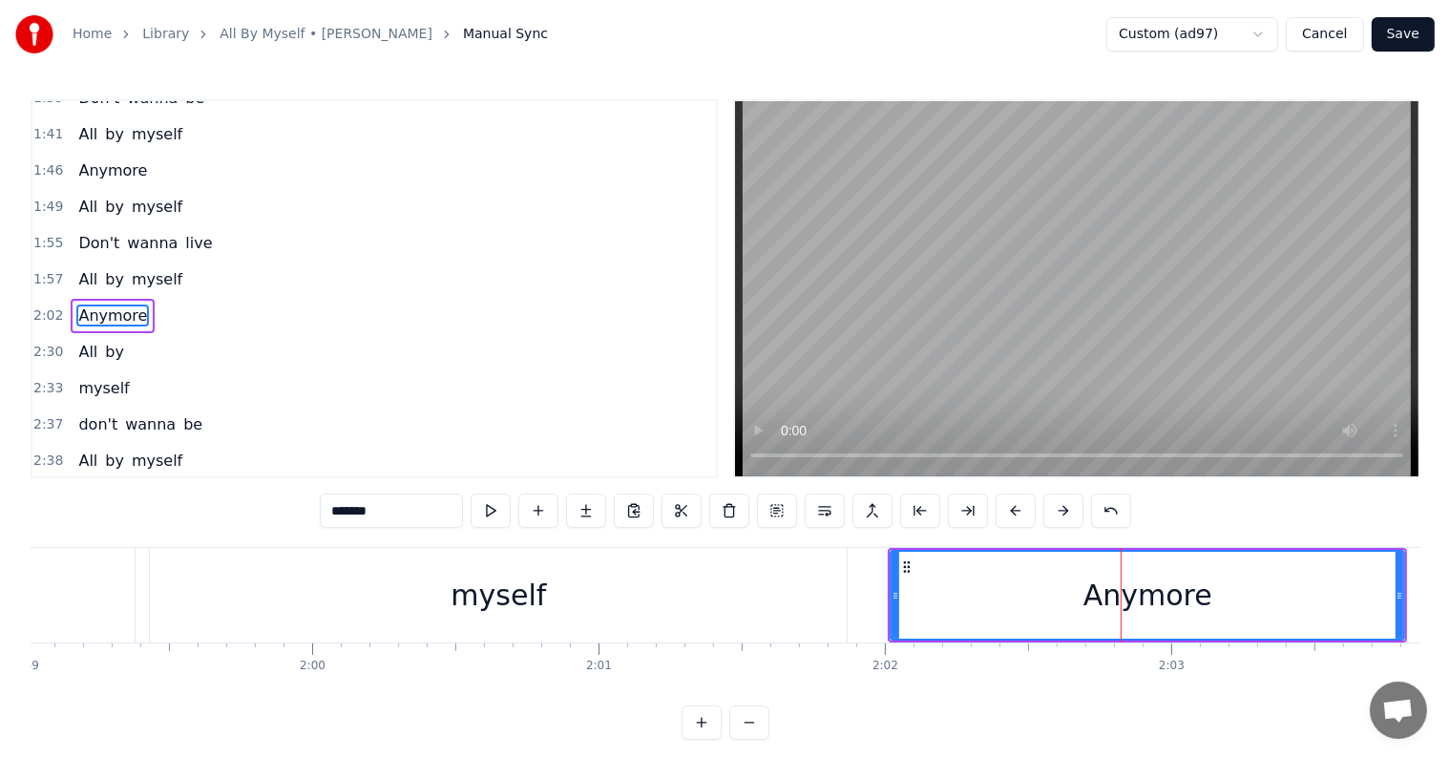
click at [340, 513] on input "*******" at bounding box center [391, 510] width 143 height 34
click at [332, 515] on input "******" at bounding box center [391, 510] width 143 height 34
type input "*******"
click at [1403, 27] on button "Save" at bounding box center [1403, 34] width 63 height 34
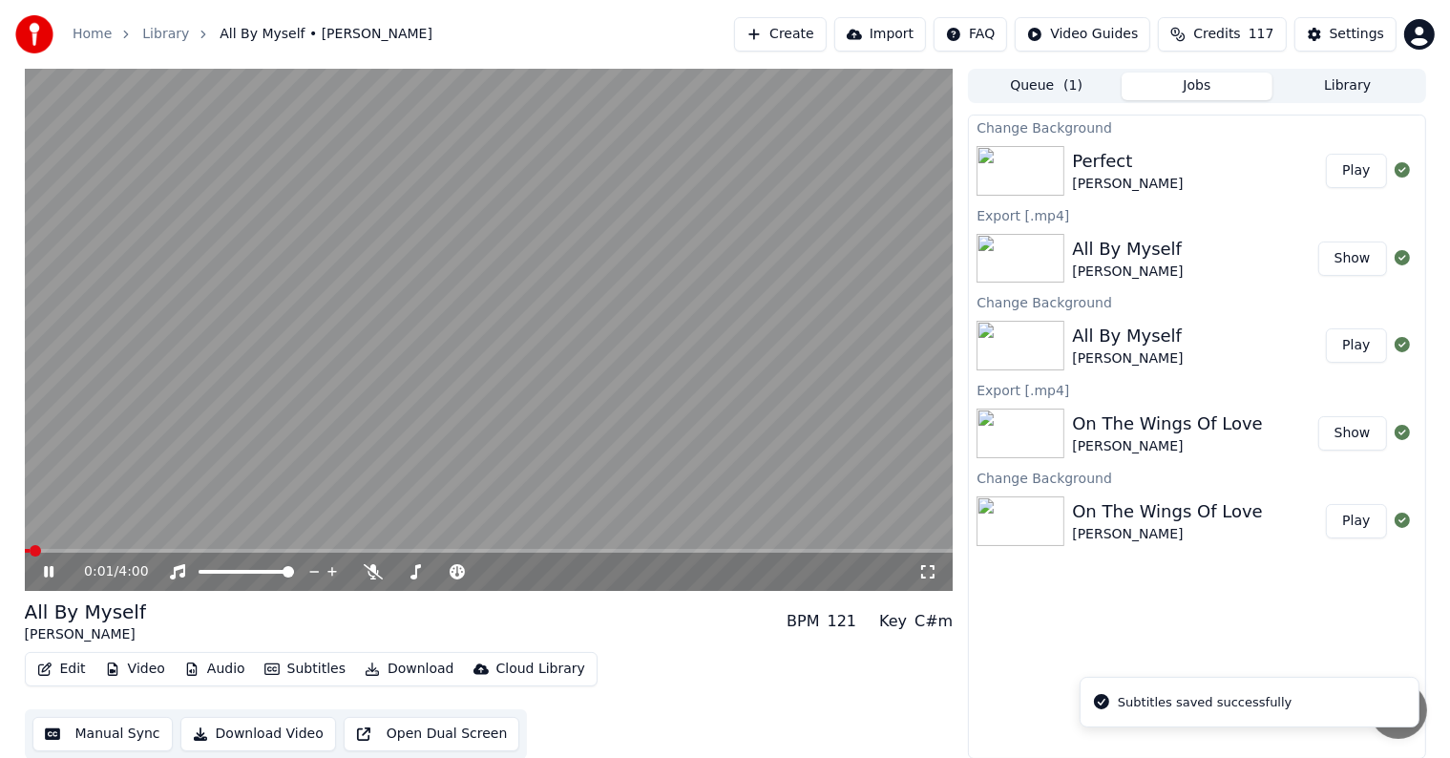
click at [467, 346] on video at bounding box center [489, 330] width 929 height 522
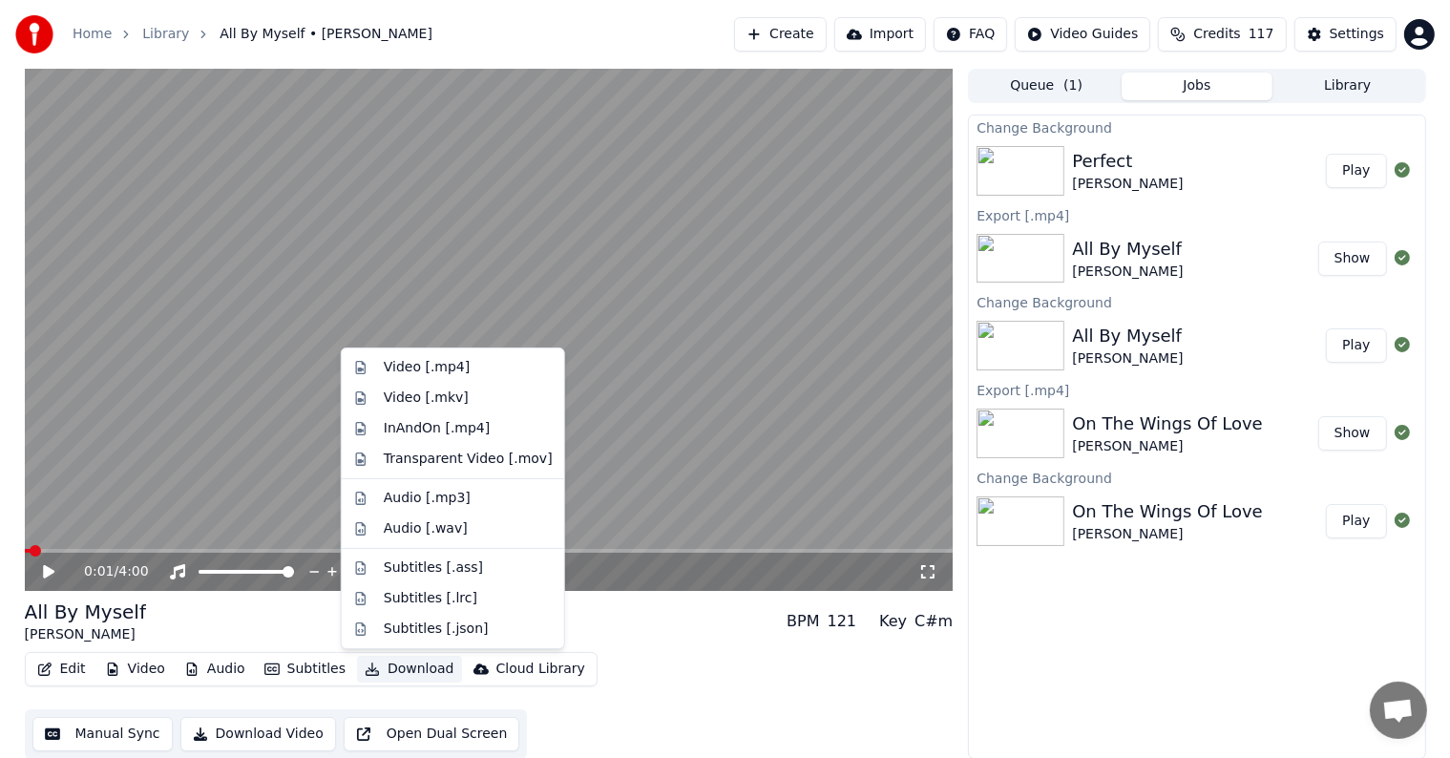
click at [409, 663] on button "Download" at bounding box center [409, 669] width 105 height 27
click at [439, 370] on div "Video [.mp4]" at bounding box center [427, 367] width 86 height 19
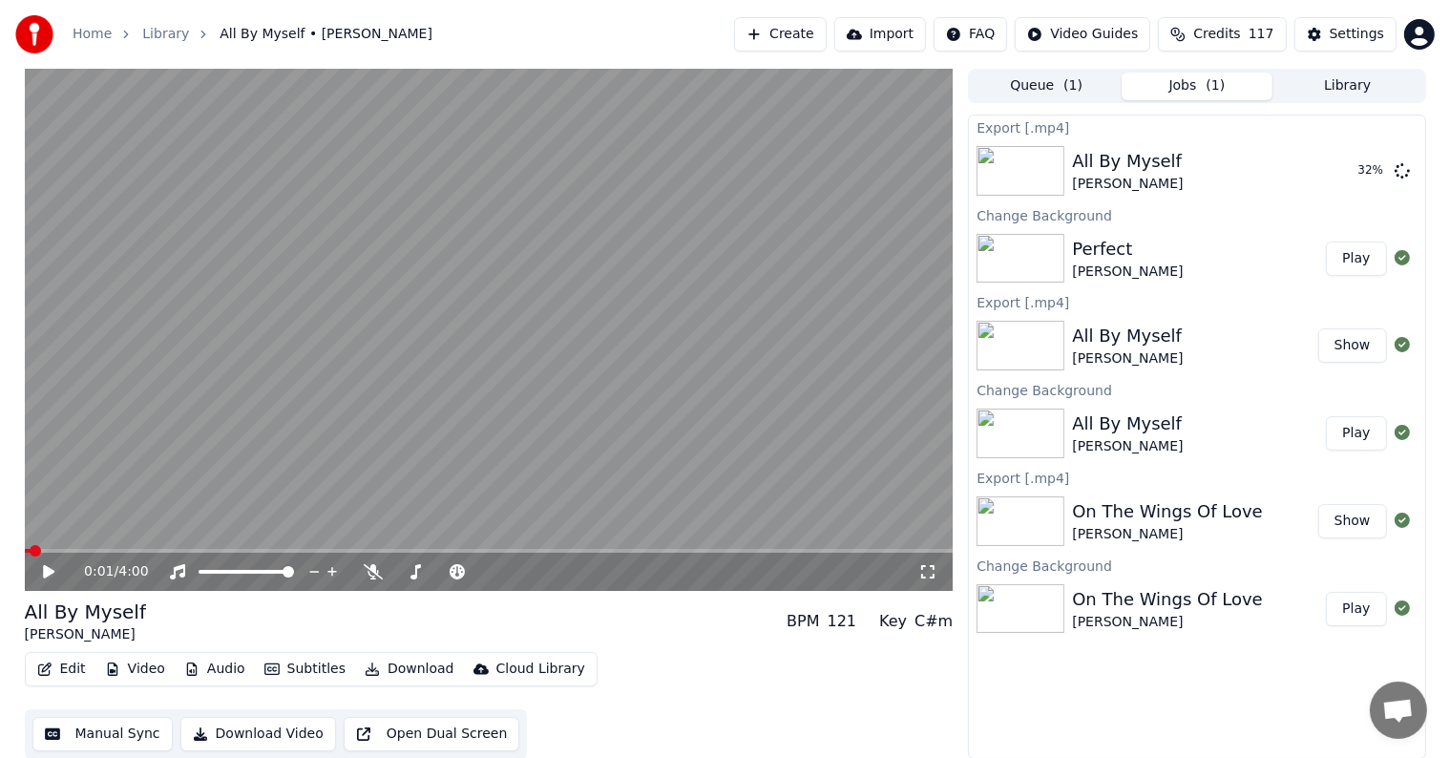
click at [1362, 257] on button "Play" at bounding box center [1356, 258] width 60 height 34
click at [77, 550] on span at bounding box center [489, 551] width 929 height 4
click at [102, 554] on div "0:15 / 4:23" at bounding box center [489, 572] width 929 height 38
click at [103, 552] on span at bounding box center [489, 551] width 929 height 4
click at [116, 552] on span at bounding box center [489, 551] width 929 height 4
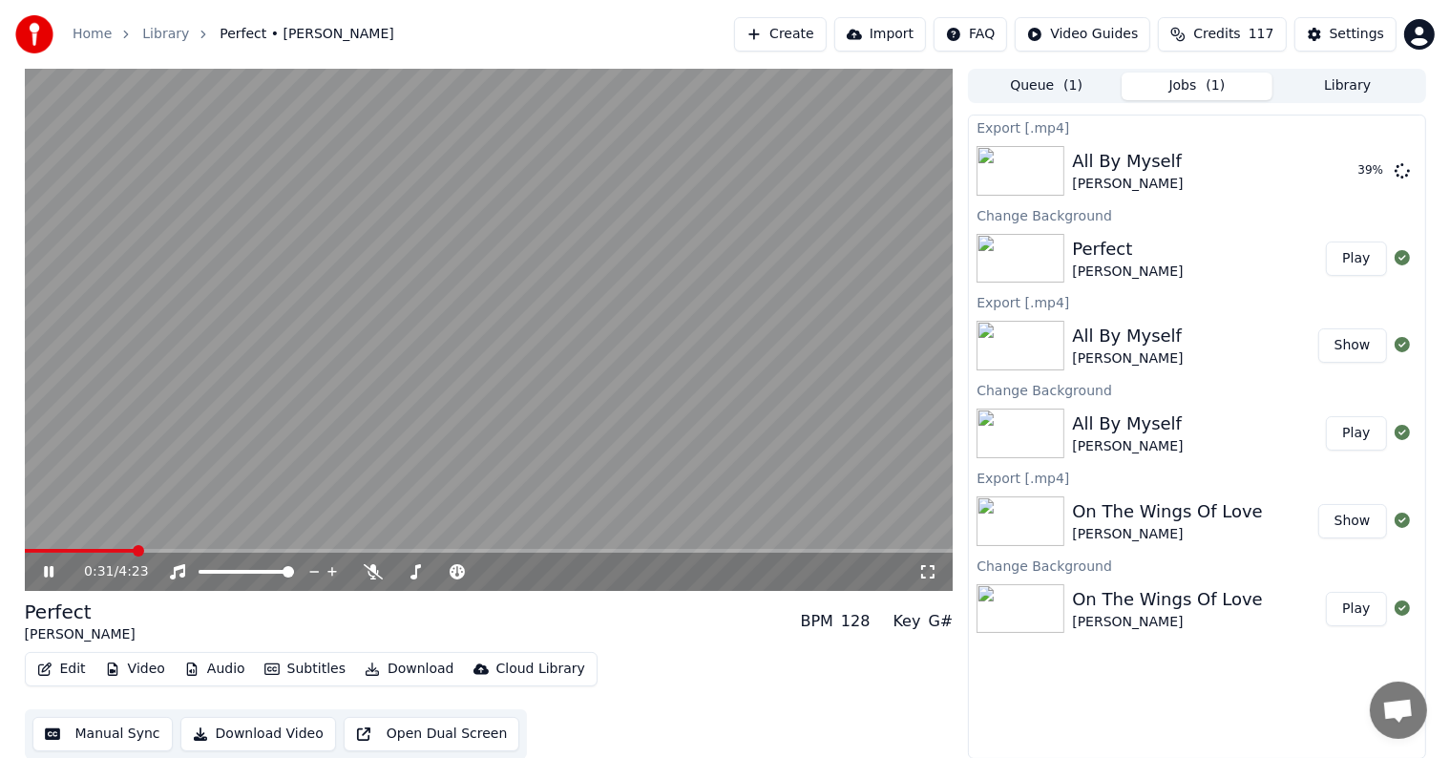
click at [135, 553] on span at bounding box center [489, 551] width 929 height 4
click at [153, 554] on div "0:31 / 4:23" at bounding box center [489, 572] width 929 height 38
drag, startPoint x: 165, startPoint y: 554, endPoint x: 183, endPoint y: 554, distance: 18.1
click at [167, 554] on div "0:31 / 4:23" at bounding box center [489, 572] width 929 height 38
click at [166, 550] on span at bounding box center [489, 551] width 929 height 4
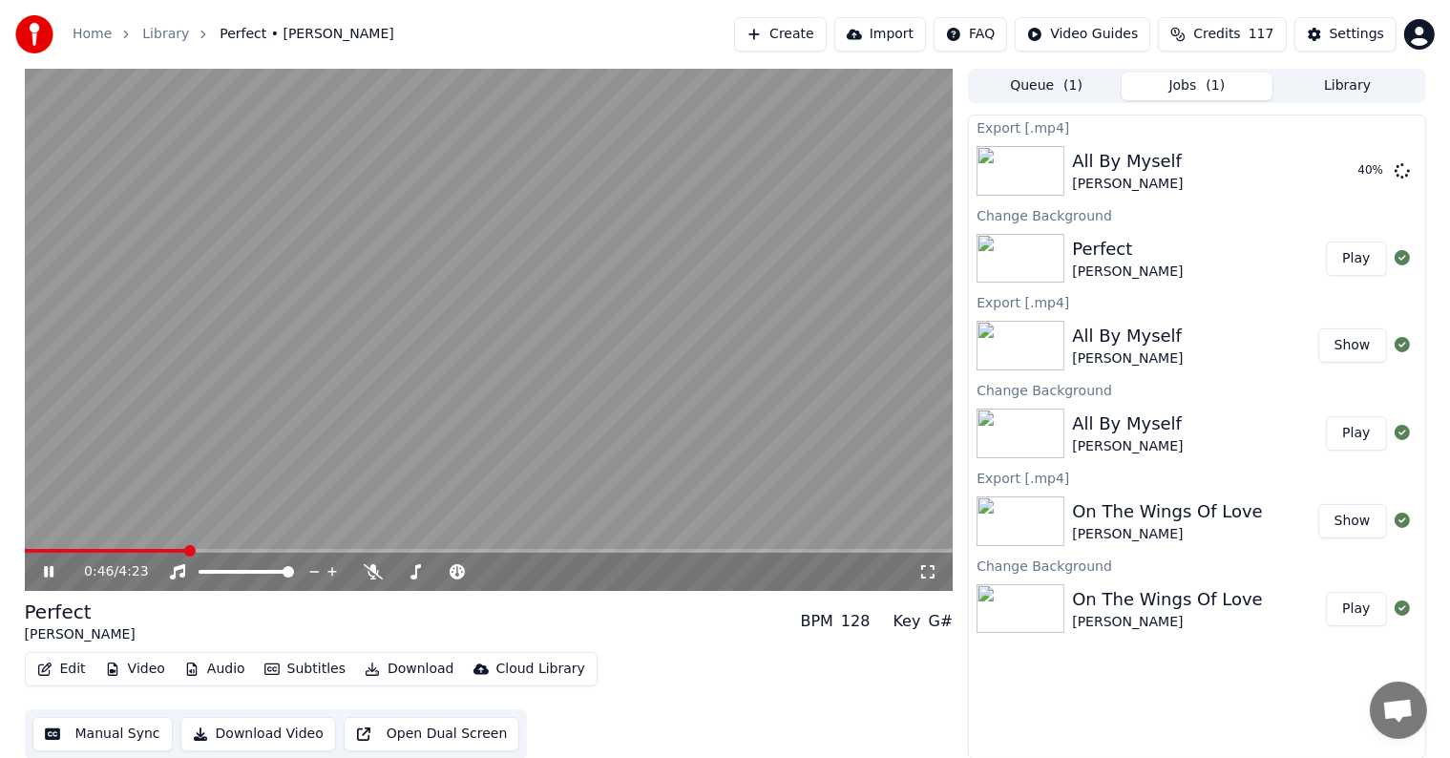
click at [187, 551] on span at bounding box center [489, 551] width 929 height 4
click at [212, 551] on span at bounding box center [489, 551] width 929 height 4
click at [233, 551] on span at bounding box center [489, 551] width 929 height 4
click at [256, 551] on span at bounding box center [489, 551] width 929 height 4
click at [268, 551] on span at bounding box center [489, 551] width 929 height 4
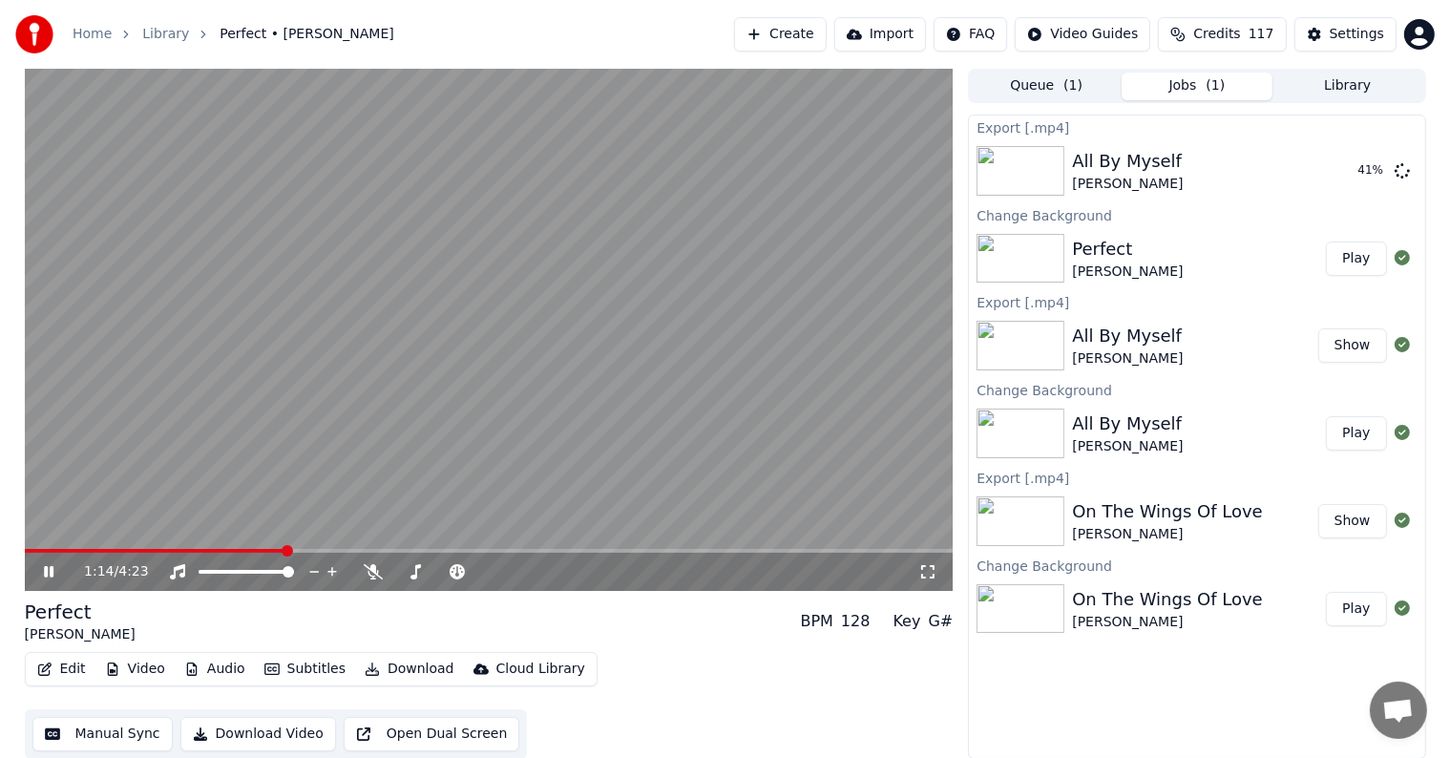
click at [285, 551] on span at bounding box center [489, 551] width 929 height 4
click at [305, 552] on span at bounding box center [489, 551] width 929 height 4
click at [328, 552] on span at bounding box center [489, 551] width 929 height 4
click at [353, 553] on span at bounding box center [489, 551] width 929 height 4
click at [374, 552] on span at bounding box center [489, 551] width 929 height 4
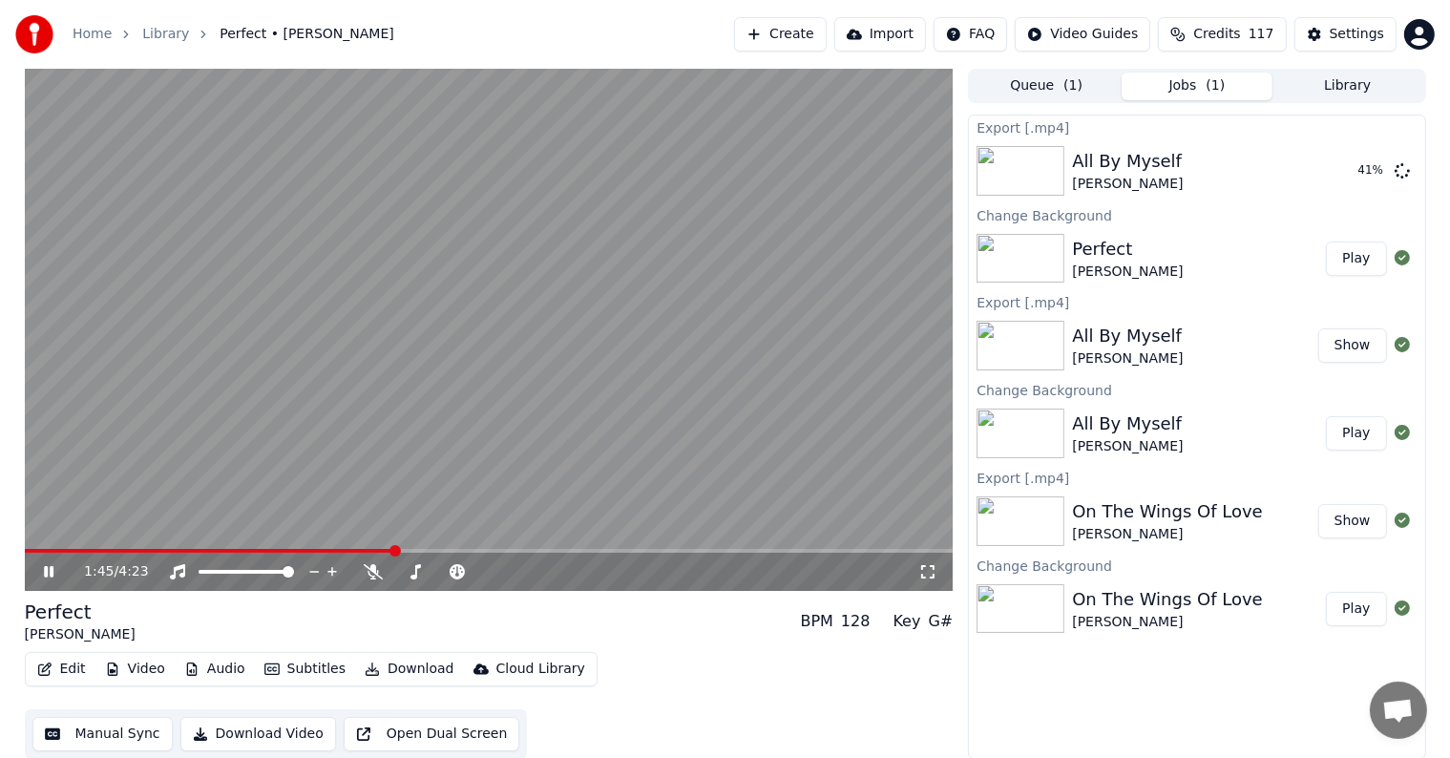
click at [395, 551] on span at bounding box center [489, 551] width 929 height 4
click at [420, 550] on span at bounding box center [489, 551] width 929 height 4
click at [445, 552] on span at bounding box center [489, 551] width 929 height 4
click at [462, 554] on div "1:59 / 4:23" at bounding box center [489, 572] width 929 height 38
click at [478, 552] on span at bounding box center [489, 551] width 929 height 4
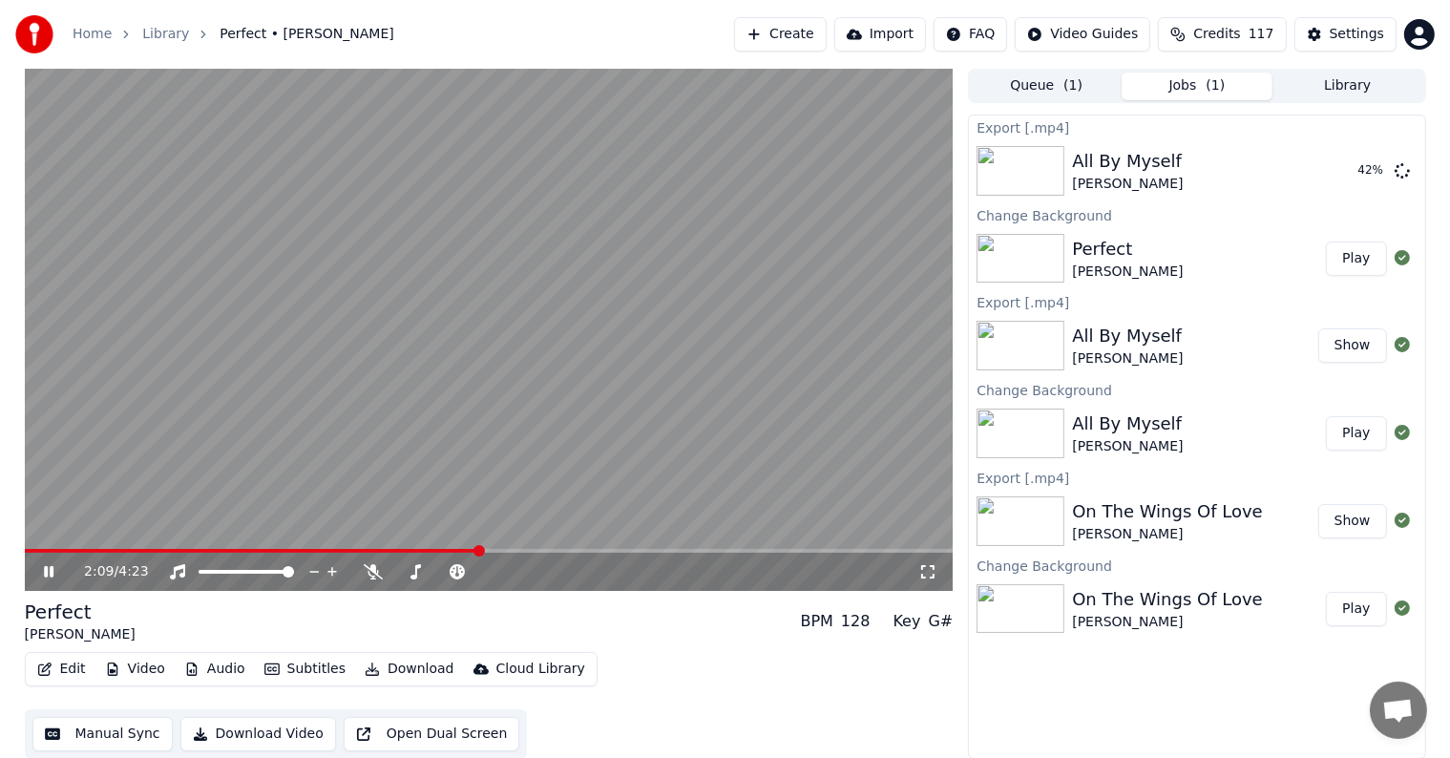
click at [507, 554] on div "2:09 / 4:23" at bounding box center [489, 572] width 929 height 38
click at [519, 550] on span at bounding box center [489, 551] width 929 height 4
click at [542, 551] on span at bounding box center [489, 551] width 929 height 4
click at [565, 551] on span at bounding box center [489, 551] width 929 height 4
click at [590, 553] on span at bounding box center [489, 551] width 929 height 4
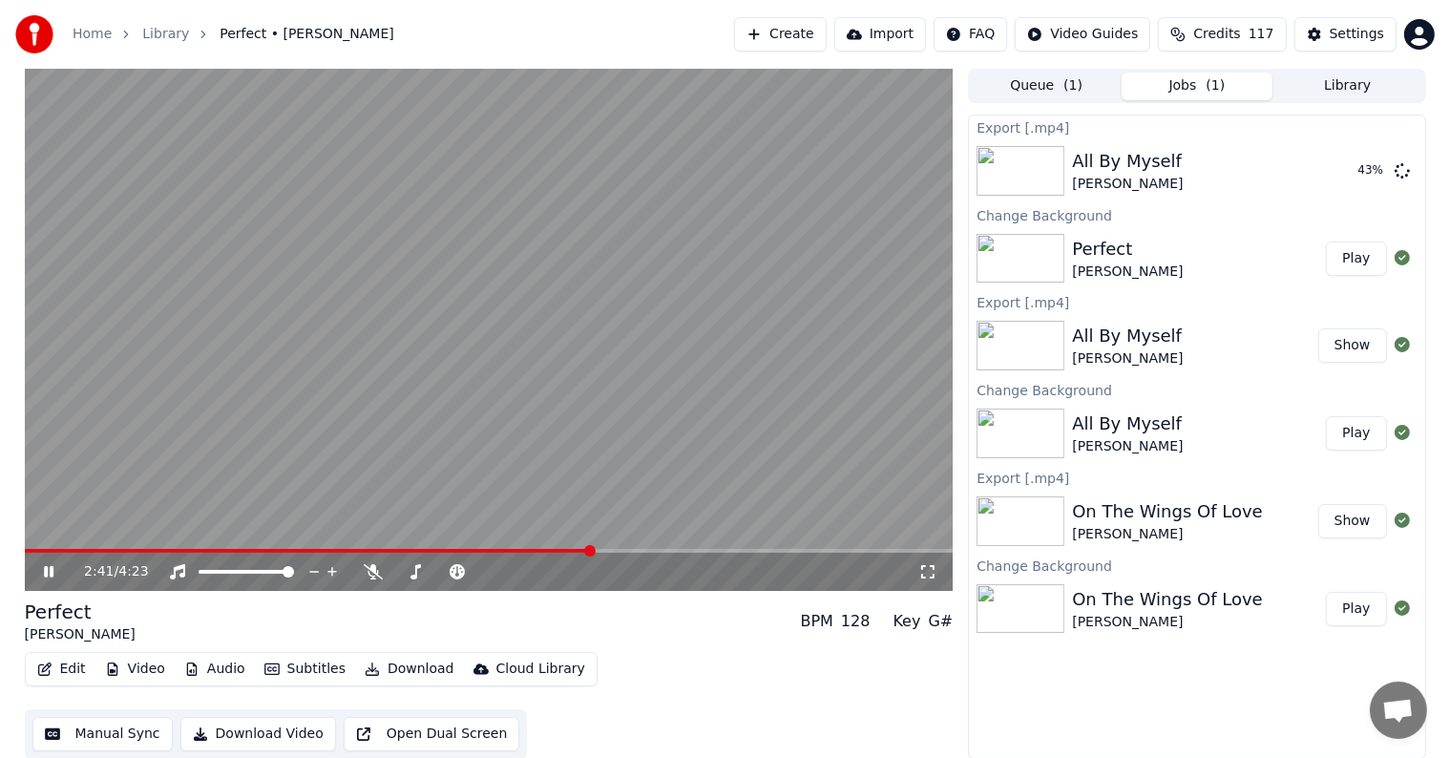
click at [609, 554] on div "2:41 / 4:23" at bounding box center [489, 572] width 929 height 38
drag, startPoint x: 636, startPoint y: 554, endPoint x: 664, endPoint y: 553, distance: 28.7
click at [638, 554] on div "2:41 / 4:23" at bounding box center [489, 572] width 929 height 38
click at [665, 553] on span at bounding box center [489, 551] width 929 height 4
click at [684, 550] on span at bounding box center [489, 551] width 929 height 4
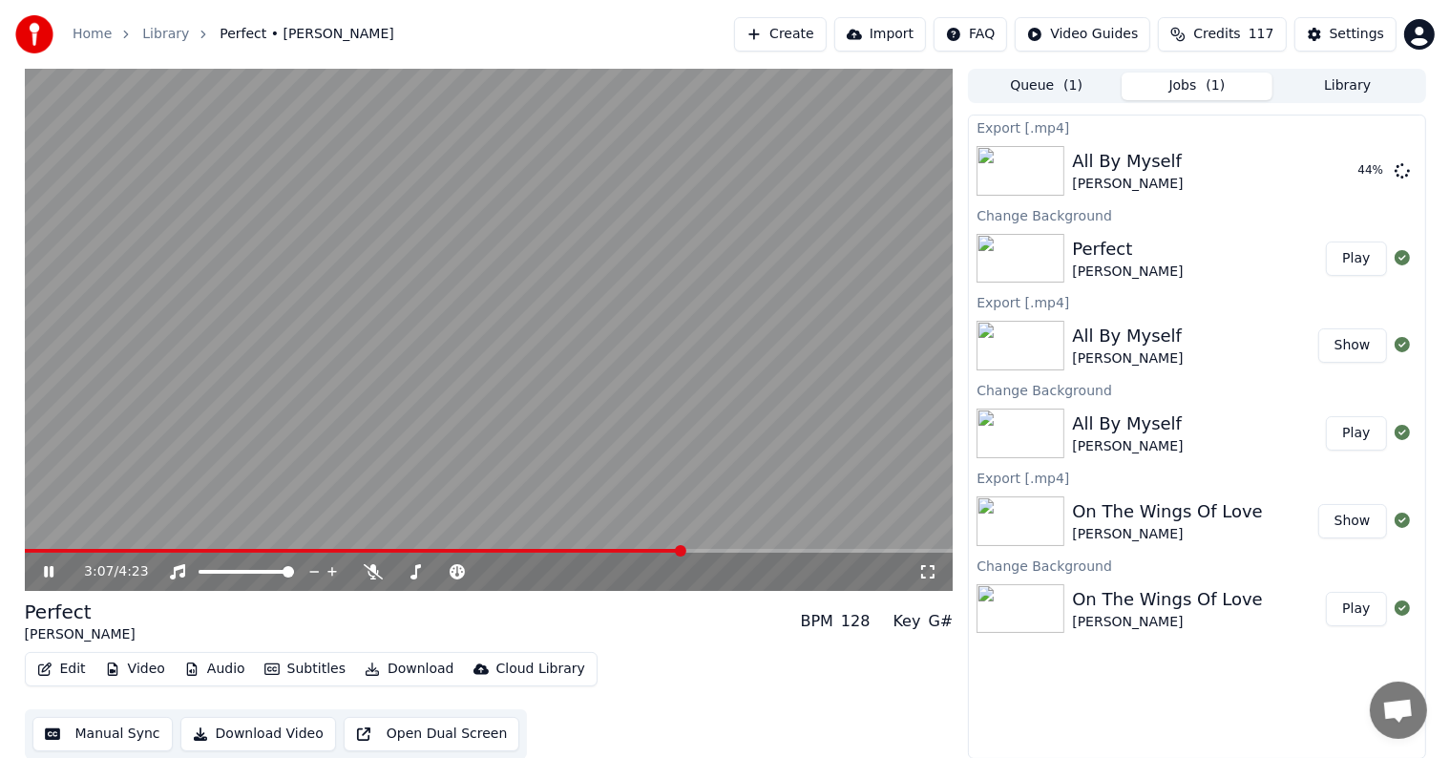
click at [706, 550] on span at bounding box center [489, 551] width 929 height 4
click at [734, 552] on span at bounding box center [489, 551] width 929 height 4
click at [764, 552] on span at bounding box center [489, 551] width 929 height 4
click at [795, 550] on span at bounding box center [489, 551] width 929 height 4
click at [832, 551] on span at bounding box center [489, 551] width 929 height 4
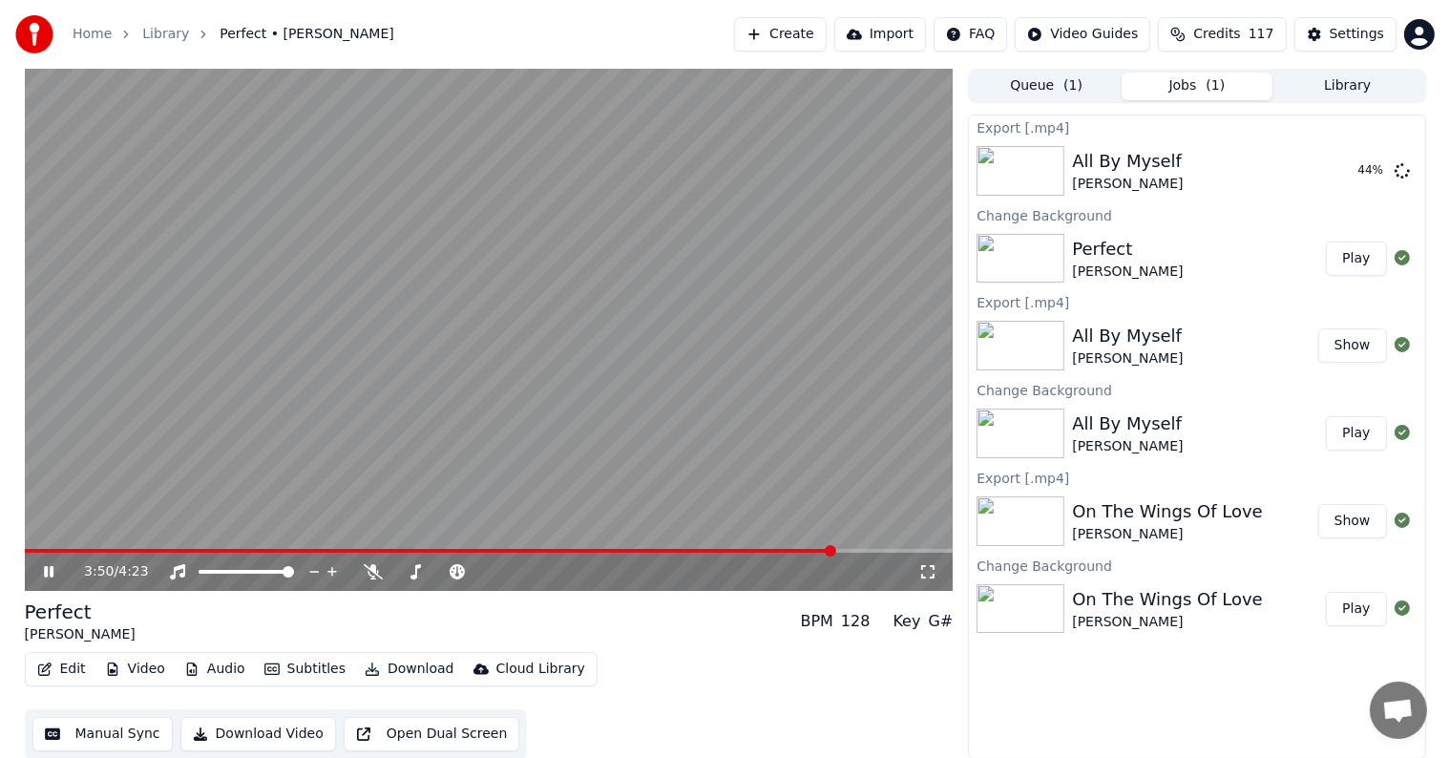
click at [859, 551] on span at bounding box center [489, 551] width 929 height 4
click at [874, 551] on span at bounding box center [489, 551] width 929 height 4
click at [901, 552] on span at bounding box center [489, 551] width 929 height 4
click at [921, 552] on span at bounding box center [489, 551] width 929 height 4
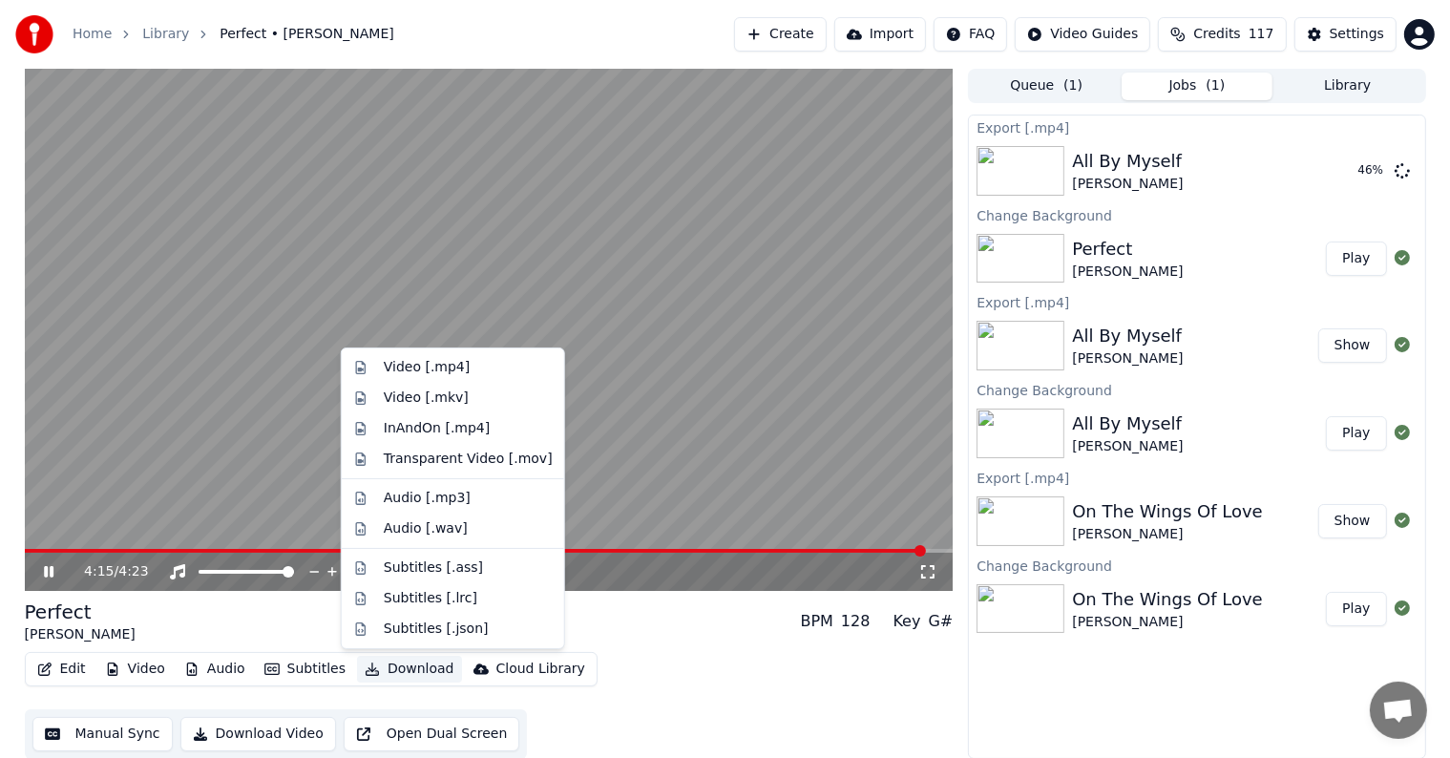
click at [430, 661] on button "Download" at bounding box center [409, 669] width 105 height 27
click at [400, 361] on div "Video [.mp4]" at bounding box center [427, 367] width 86 height 19
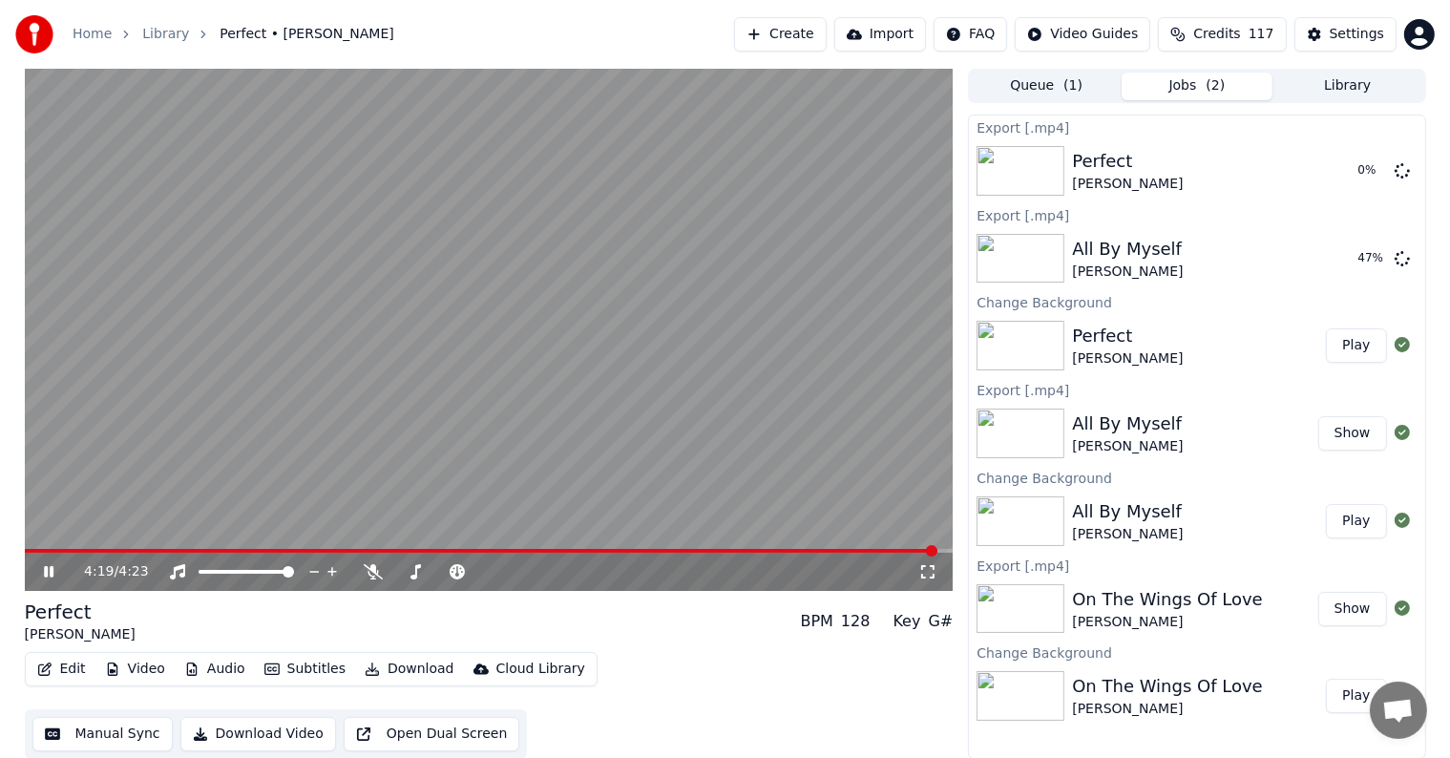
click at [50, 565] on icon at bounding box center [62, 571] width 45 height 15
